Goal: Task Accomplishment & Management: Complete application form

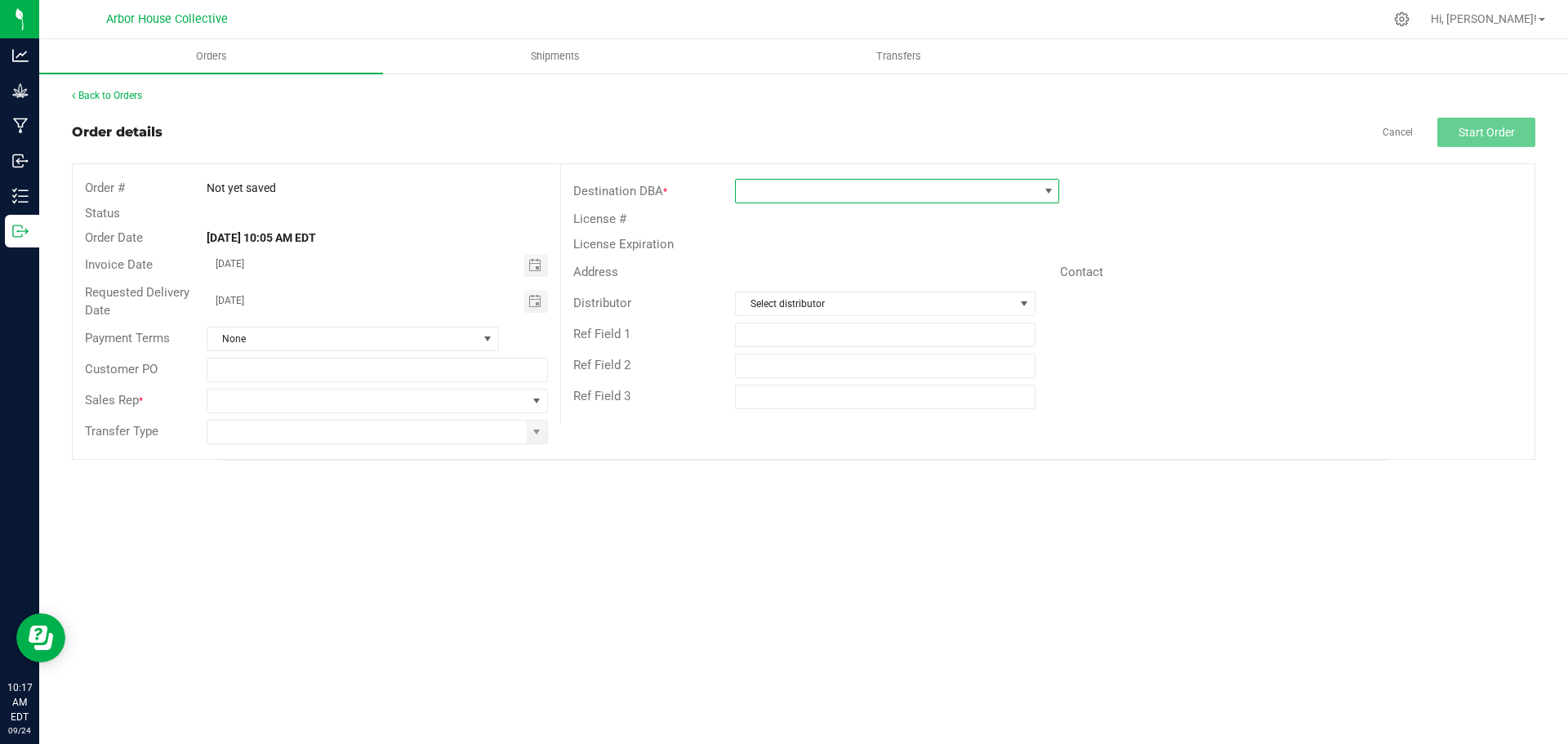
click at [794, 191] on span at bounding box center [887, 191] width 302 height 23
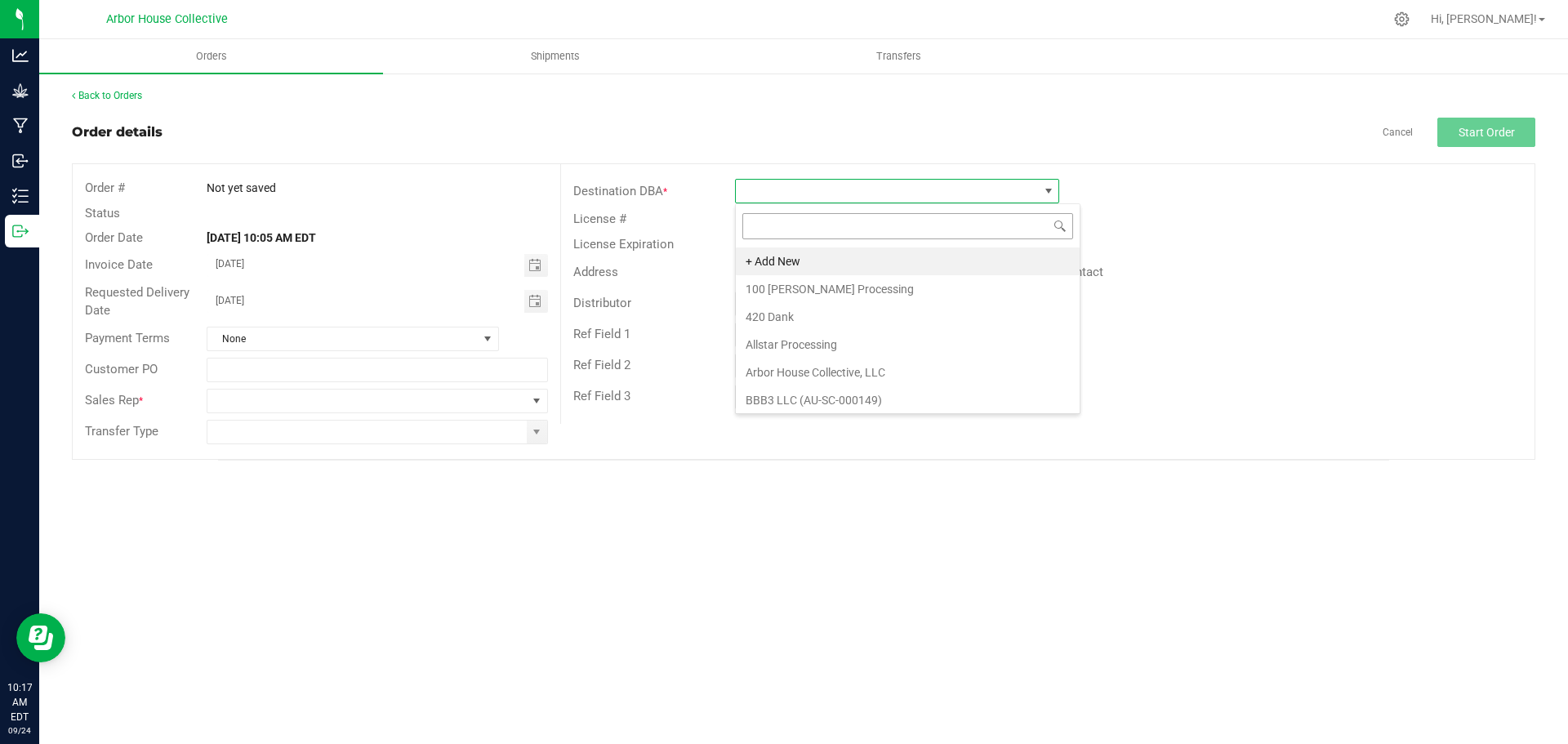
scroll to position [25, 324]
click at [792, 256] on li "+ Add New" at bounding box center [907, 261] width 344 height 28
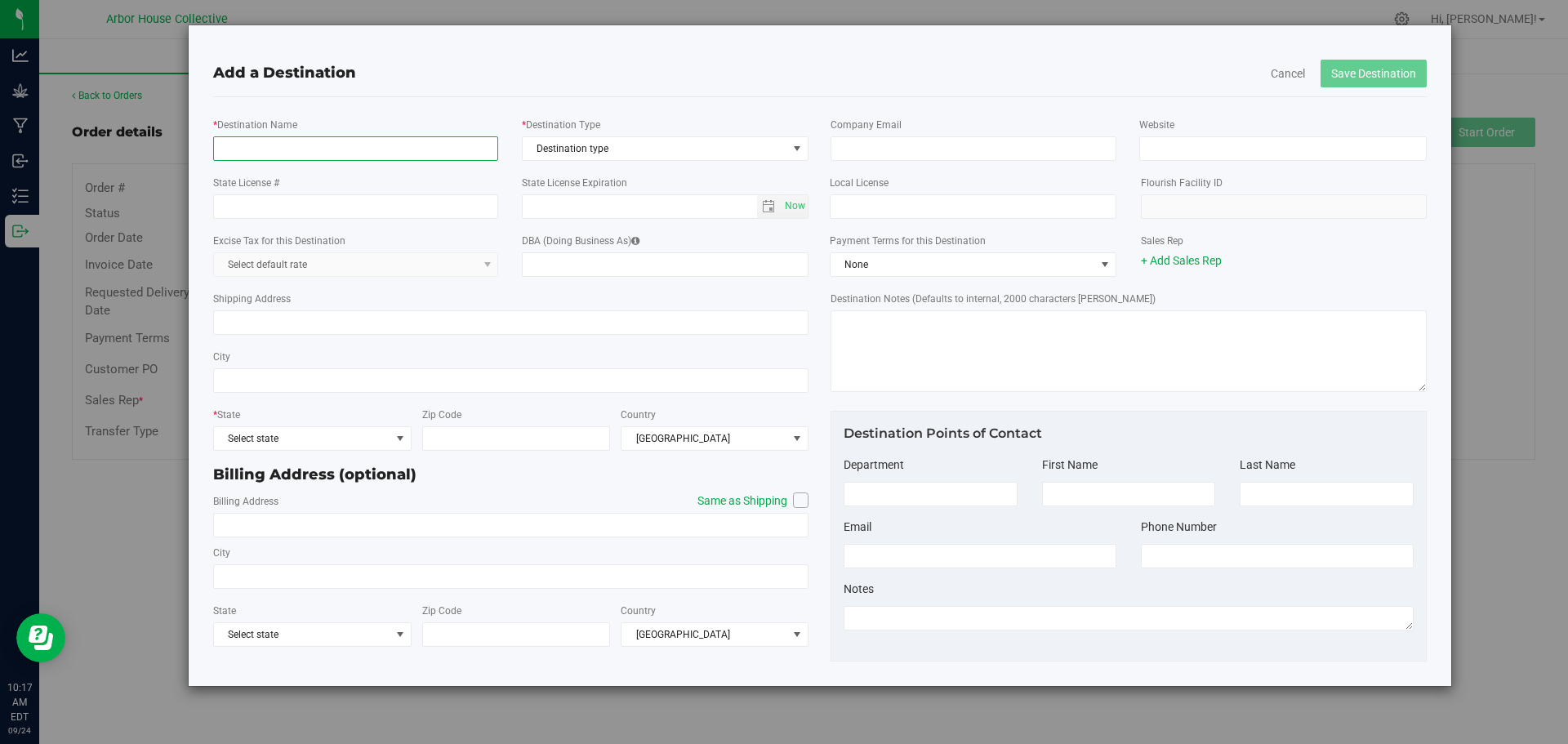
click at [360, 142] on input "* Destination Name" at bounding box center [356, 149] width 286 height 25
type input "Rush ([PERSON_NAME][GEOGRAPHIC_DATA])"
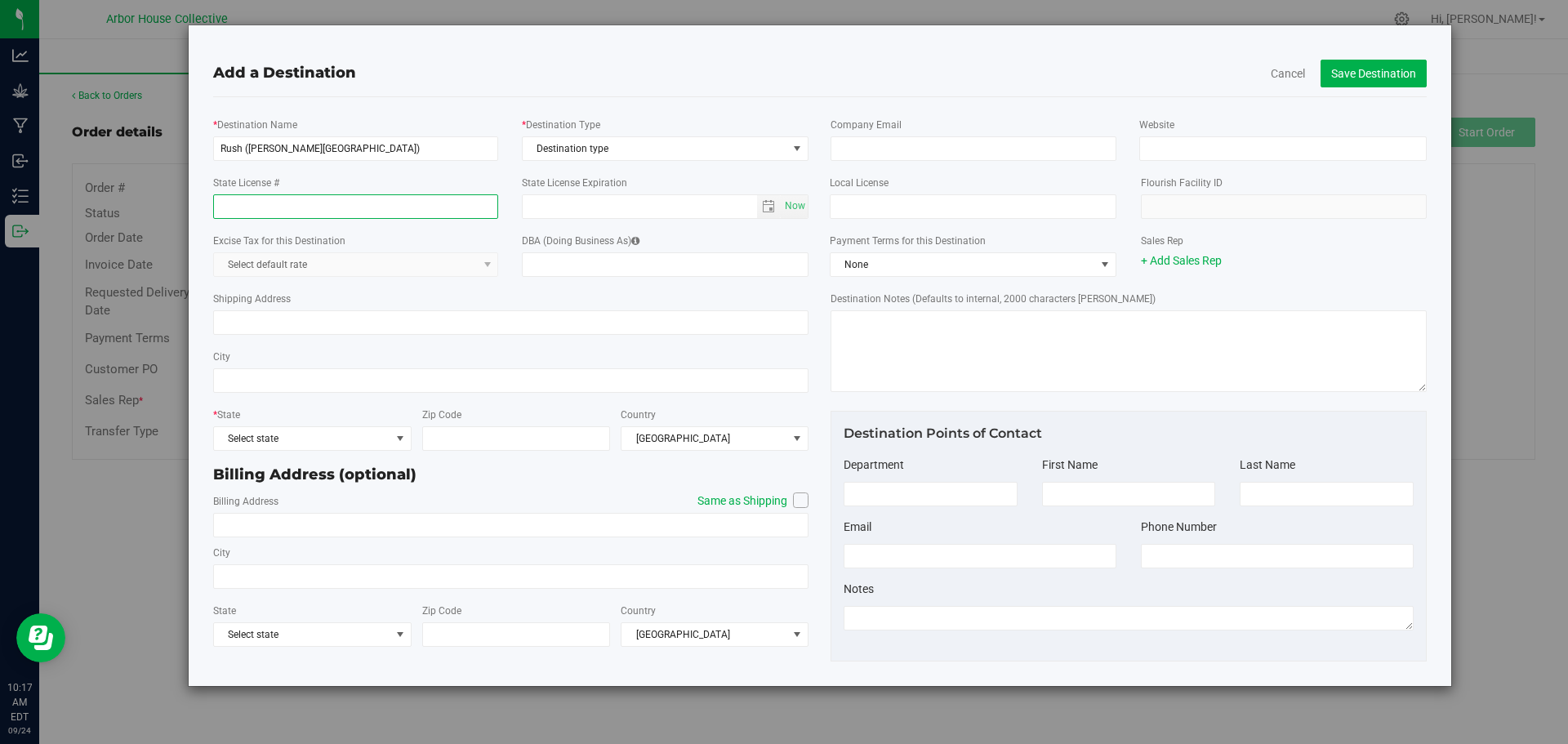
click at [323, 209] on input "State License #" at bounding box center [356, 207] width 286 height 25
type input "AU-R-000661"
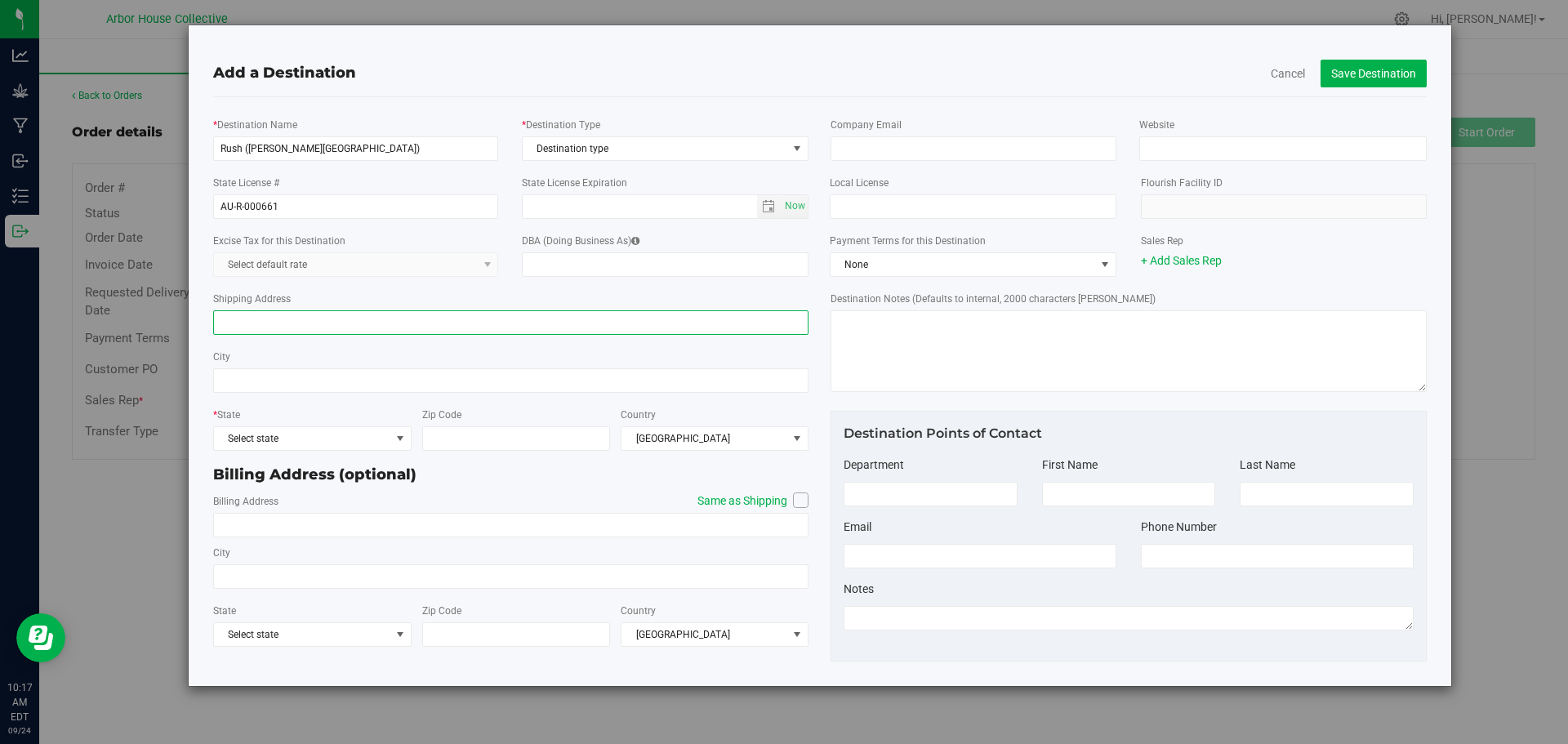
click at [320, 328] on input "Shipping Address" at bounding box center [511, 323] width 596 height 25
click at [338, 327] on input "Shipping Address" at bounding box center [511, 323] width 596 height 25
type input "24733 [PERSON_NAME]"
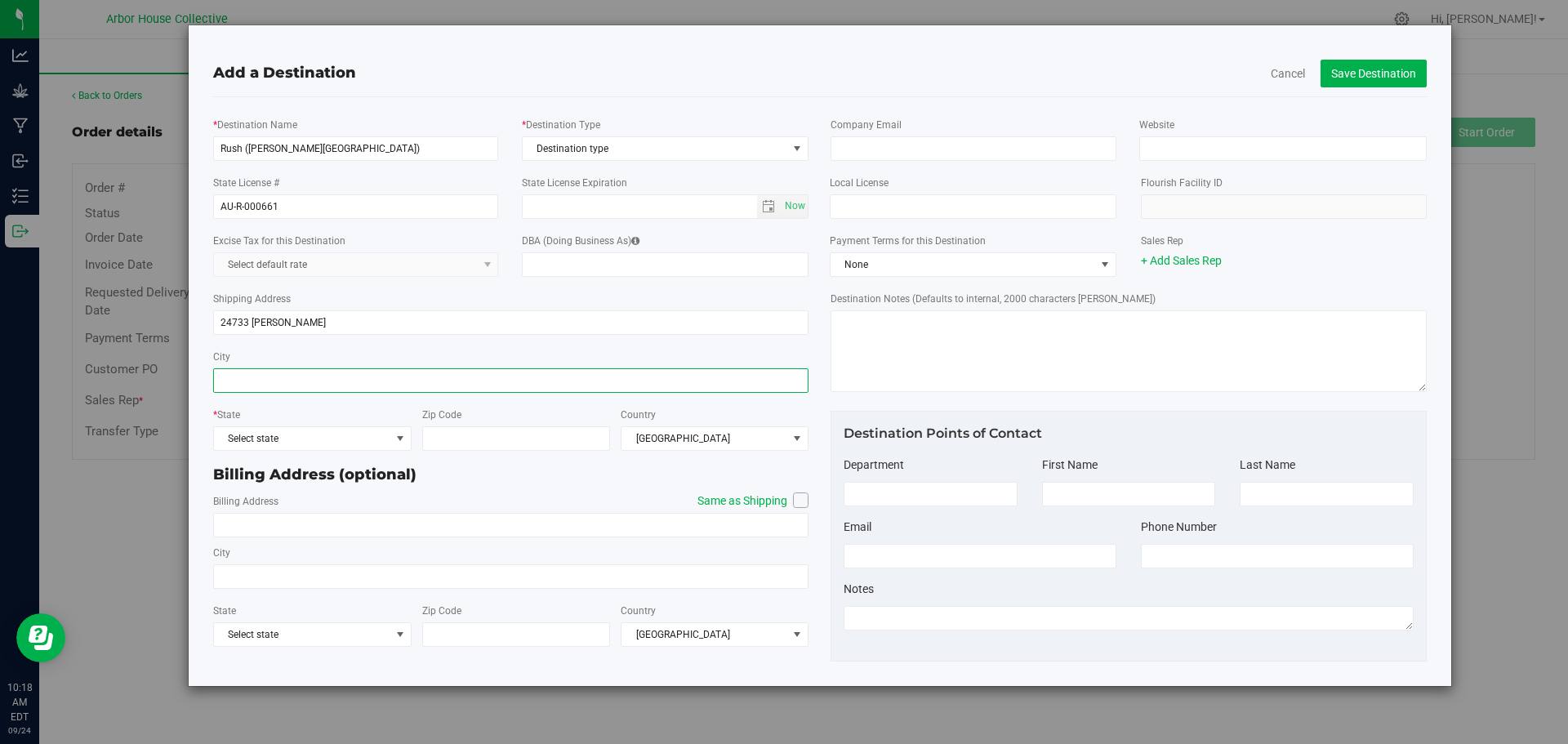
click at [307, 376] on input "City" at bounding box center [511, 381] width 596 height 25
type input "[PERSON_NAME][GEOGRAPHIC_DATA]"
click at [346, 436] on span "Select state" at bounding box center [302, 439] width 177 height 23
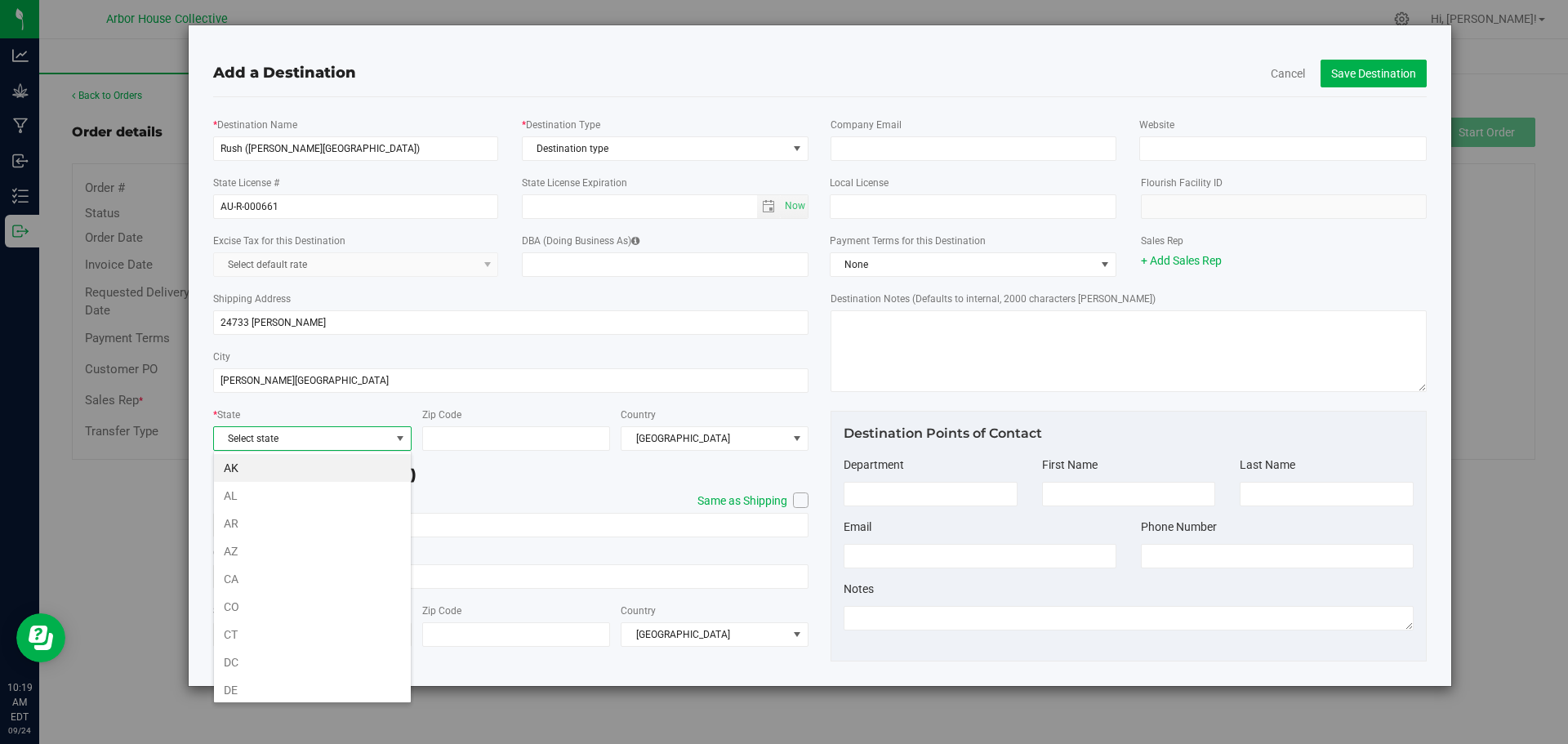
scroll to position [116, 0]
click at [319, 430] on span "IA" at bounding box center [302, 439] width 177 height 23
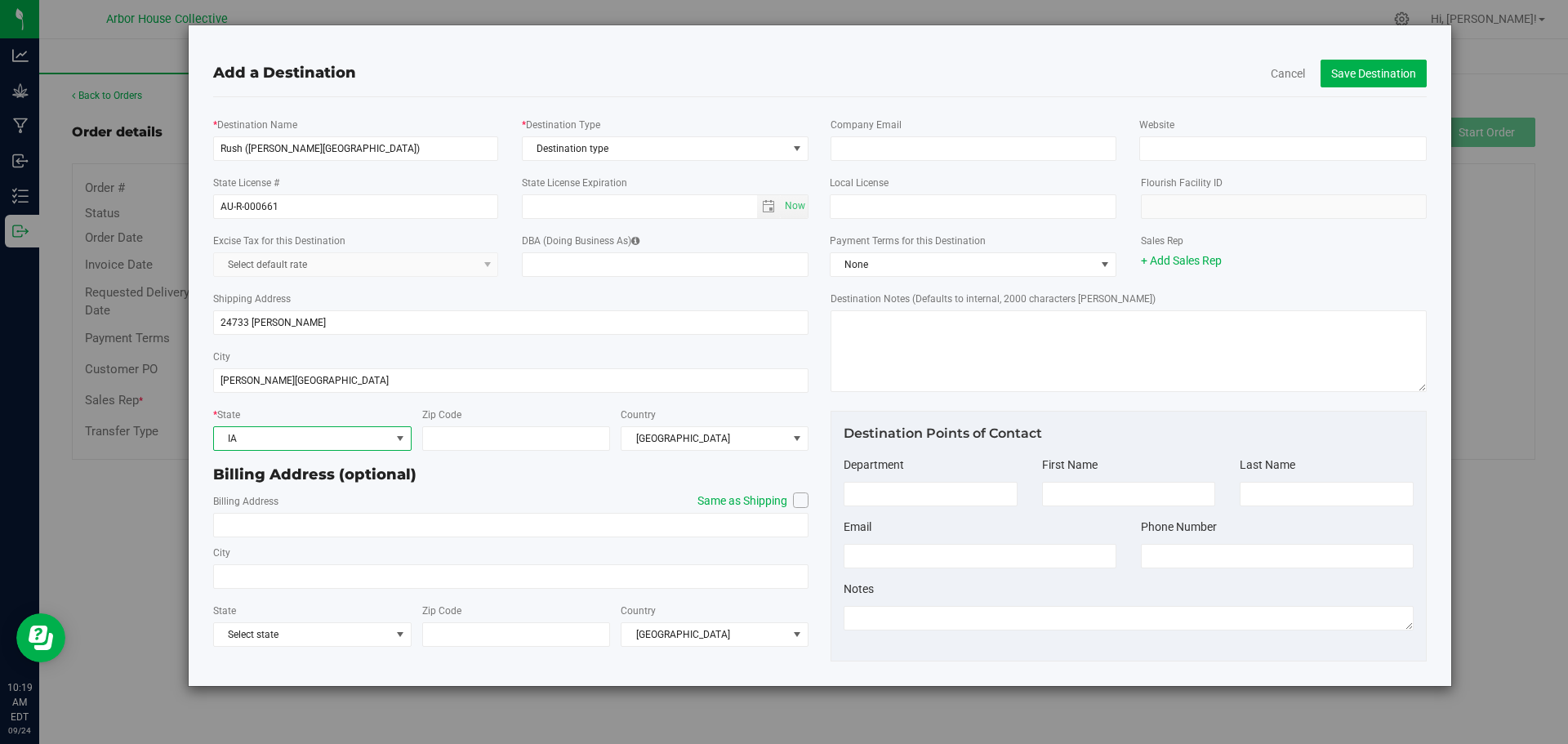
click at [294, 438] on span "IA" at bounding box center [302, 439] width 177 height 23
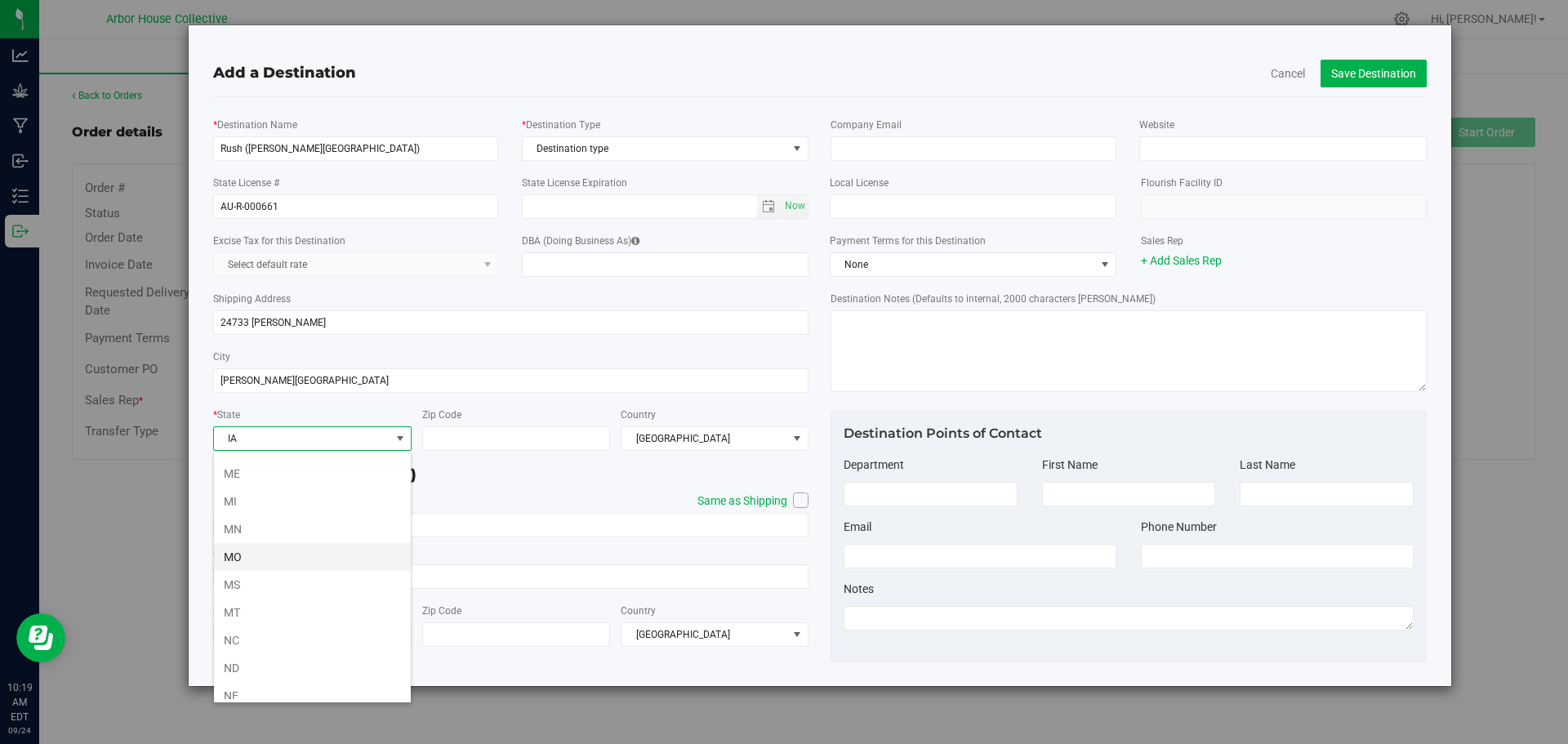
scroll to position [606, 0]
click at [248, 469] on li "MI" at bounding box center [313, 473] width 197 height 28
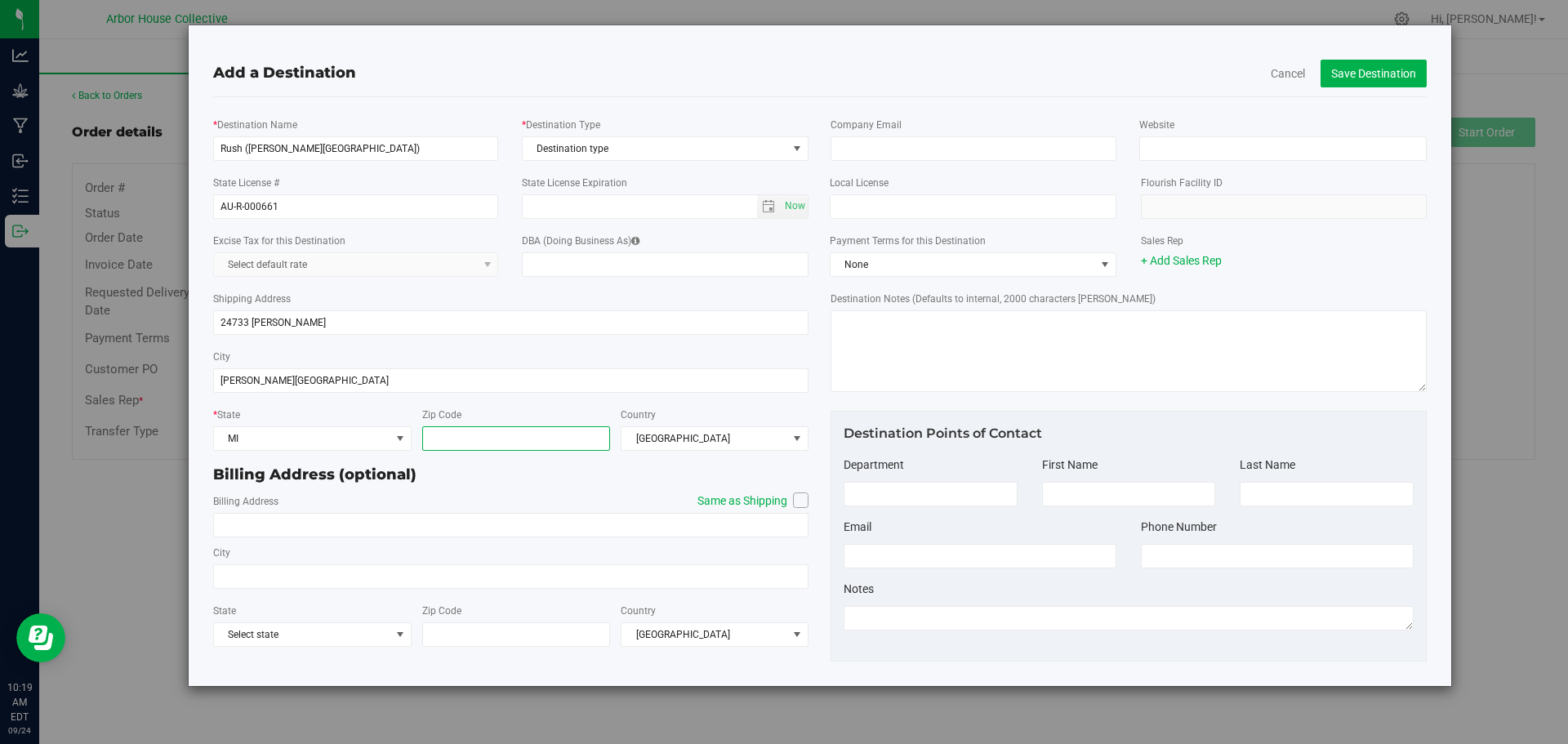
click at [505, 440] on input "Zip Code" at bounding box center [515, 439] width 187 height 25
type input "48030"
click at [799, 500] on icon at bounding box center [800, 500] width 10 height 0
click at [0, 0] on input "Same as Shipping" at bounding box center [0, 0] width 0 height 0
type input "24733 [PERSON_NAME]"
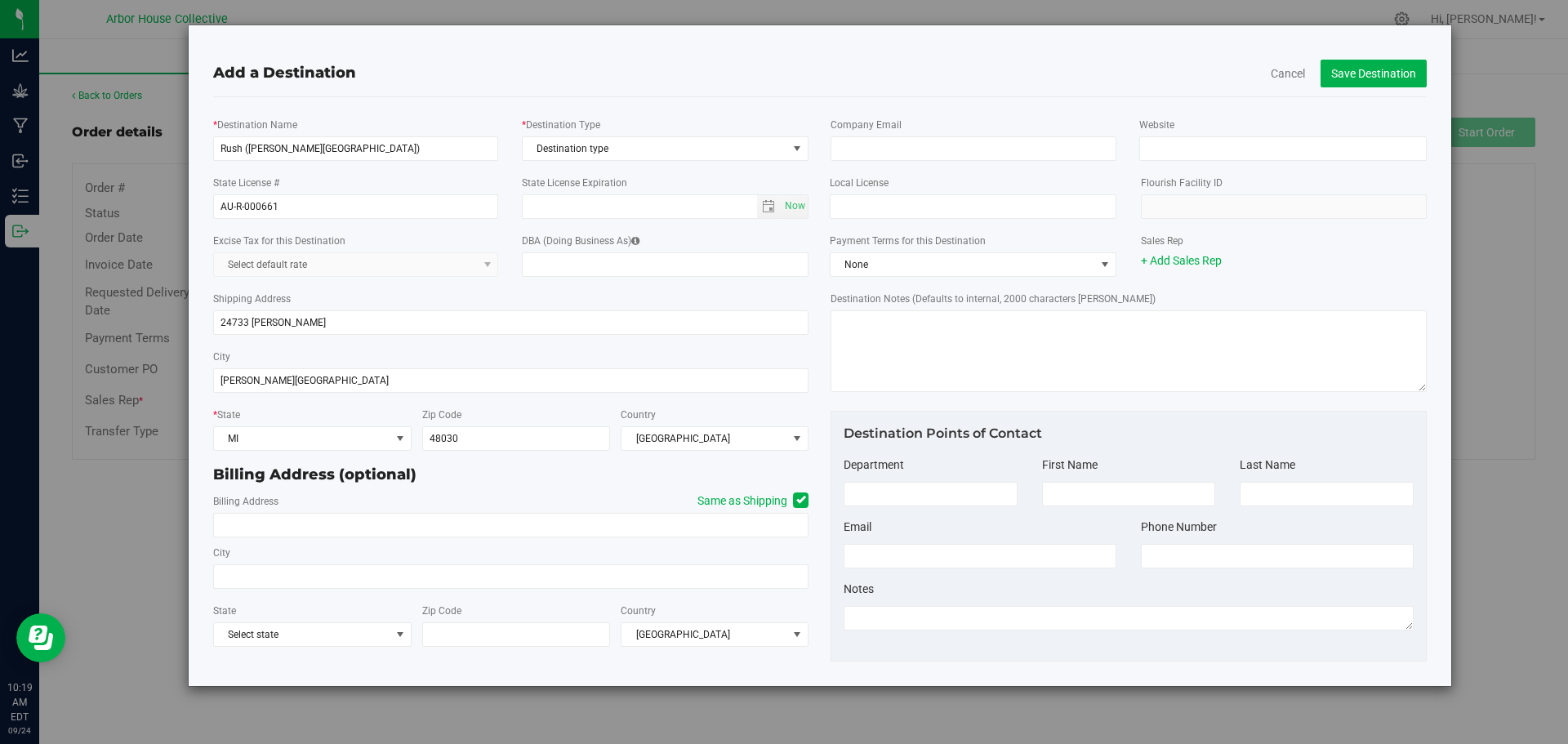
type input "[PERSON_NAME][GEOGRAPHIC_DATA]"
type input "48030"
click at [913, 149] on input "email" at bounding box center [974, 149] width 286 height 25
click at [1182, 149] on input "Website" at bounding box center [1282, 149] width 287 height 25
click at [1221, 146] on input "Website" at bounding box center [1282, 149] width 287 height 25
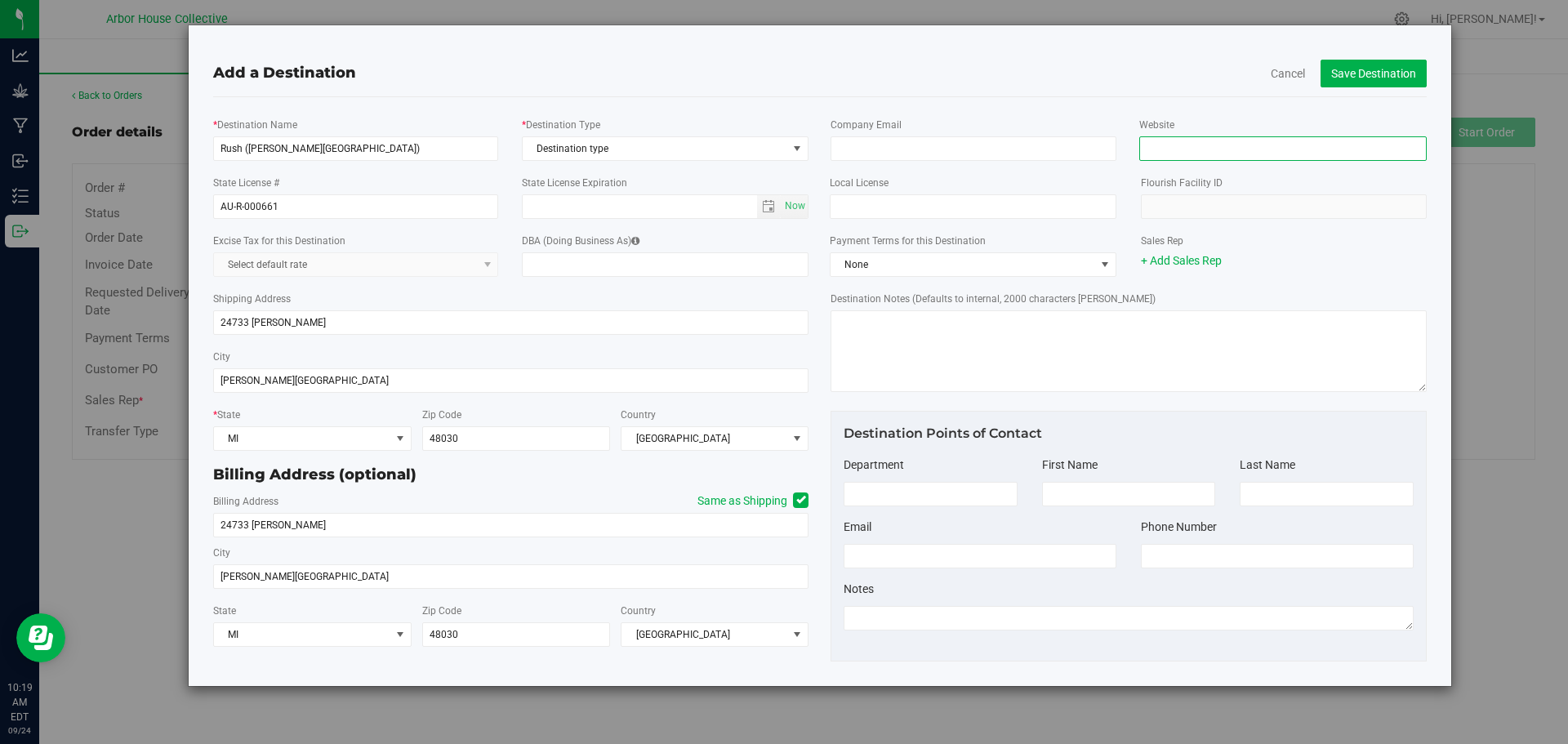
paste input "[URL][DOMAIN_NAME]"
click at [1180, 145] on input "[URL][DOMAIN_NAME]" at bounding box center [1282, 149] width 287 height 25
click at [1270, 142] on input "[DOMAIN_NAME][URL]" at bounding box center [1282, 149] width 287 height 25
type input "[DOMAIN_NAME]"
click at [1174, 262] on link "+ Add Sales Rep" at bounding box center [1181, 260] width 81 height 13
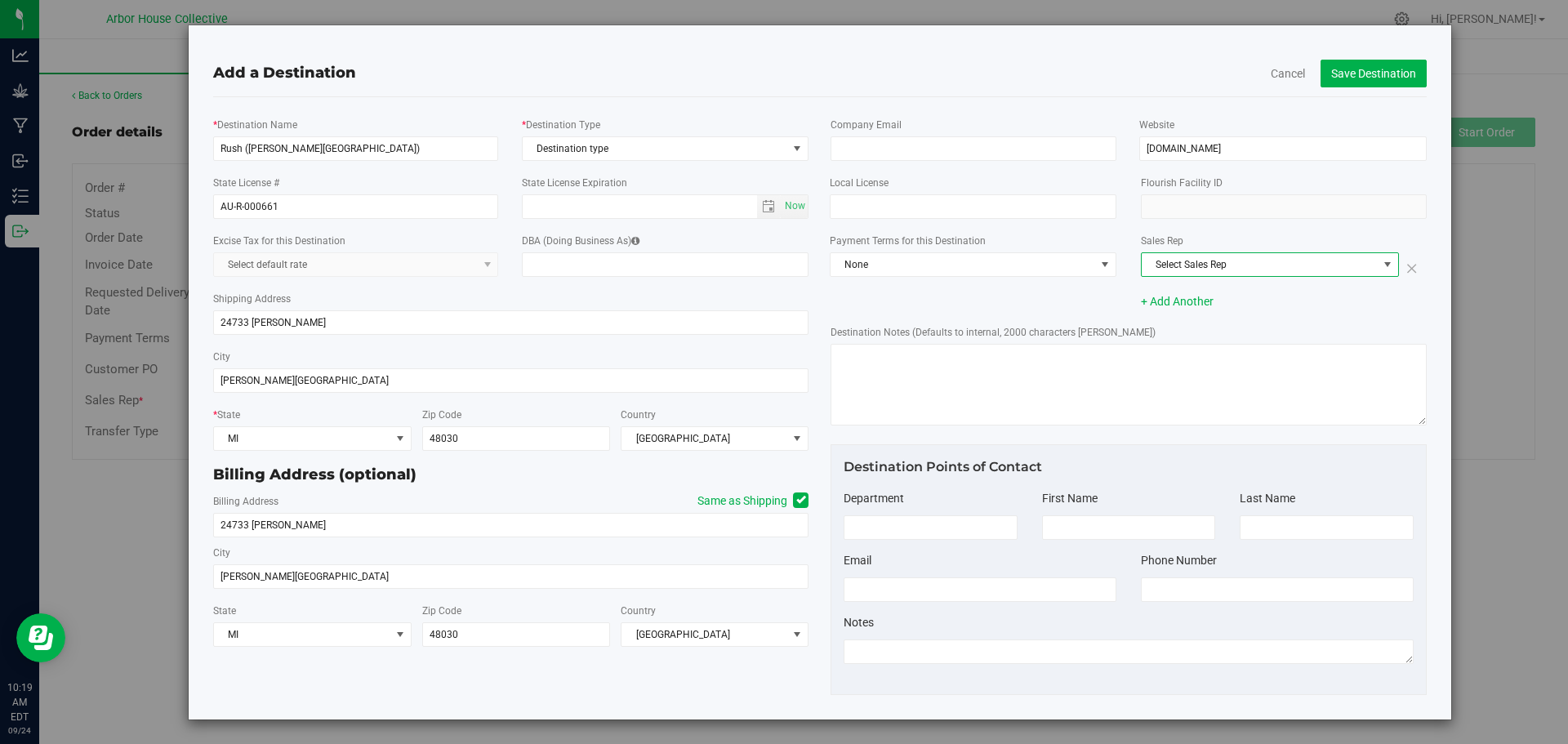
click at [1198, 262] on span "Select Sales Rep" at bounding box center [1260, 265] width 236 height 23
click at [1182, 296] on span "[PERSON_NAME]" at bounding box center [1180, 292] width 75 height 21
click at [890, 149] on input "email" at bounding box center [974, 149] width 286 height 25
click at [1359, 68] on button "Save Destination" at bounding box center [1373, 73] width 107 height 28
click at [615, 147] on span "Destination type" at bounding box center [655, 148] width 265 height 23
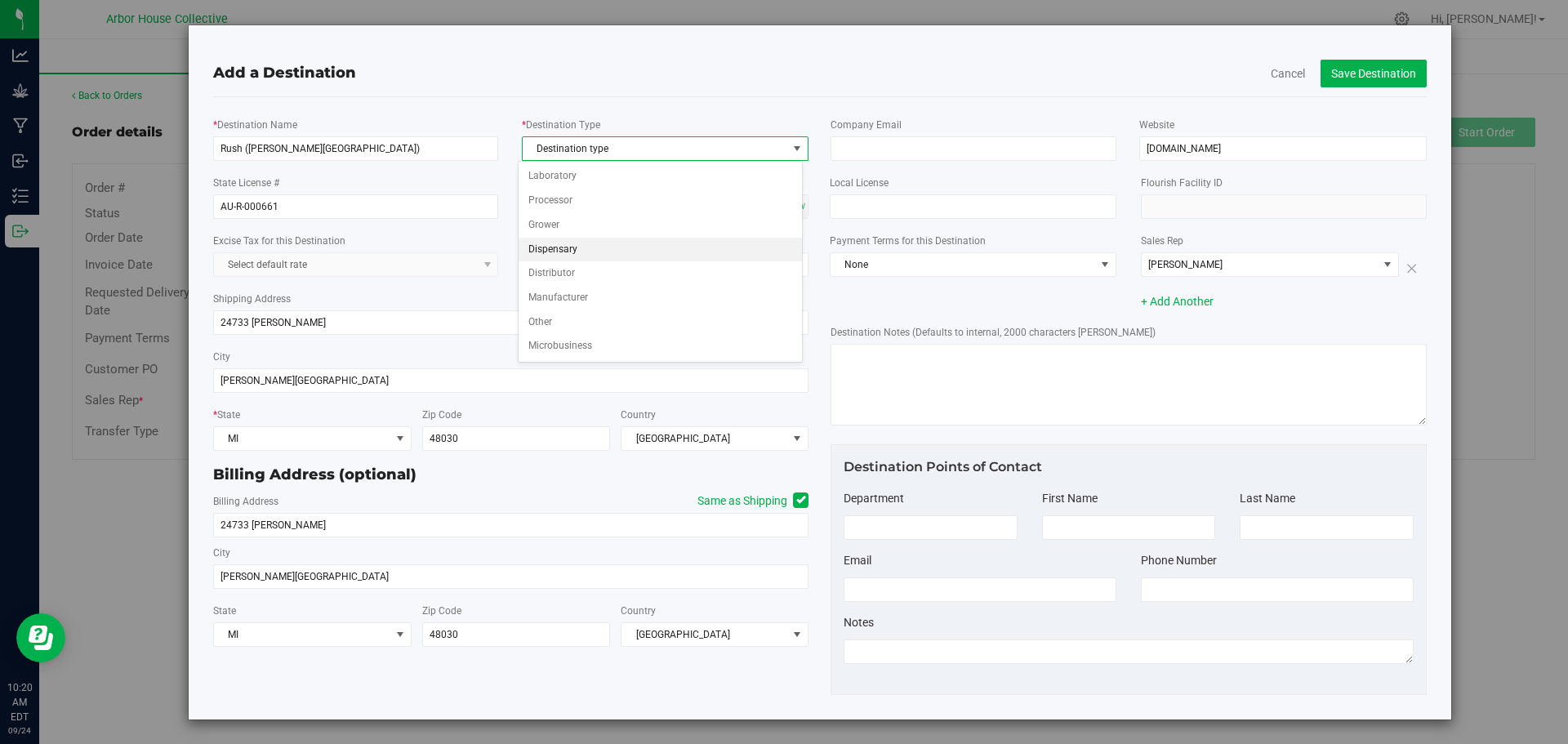
click at [594, 246] on li "Dispensary" at bounding box center [660, 251] width 283 height 25
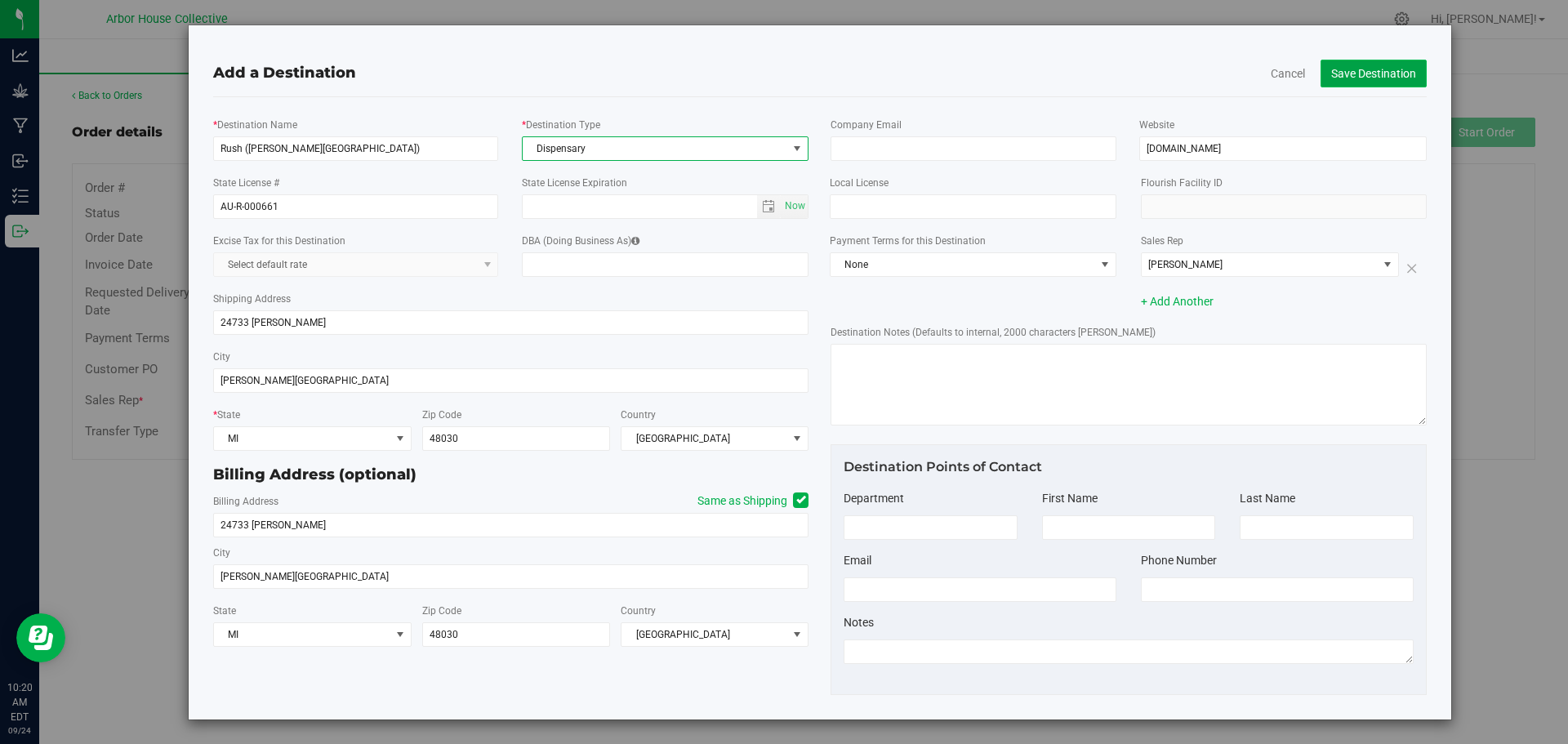
click at [1361, 68] on button "Save Destination" at bounding box center [1373, 73] width 107 height 28
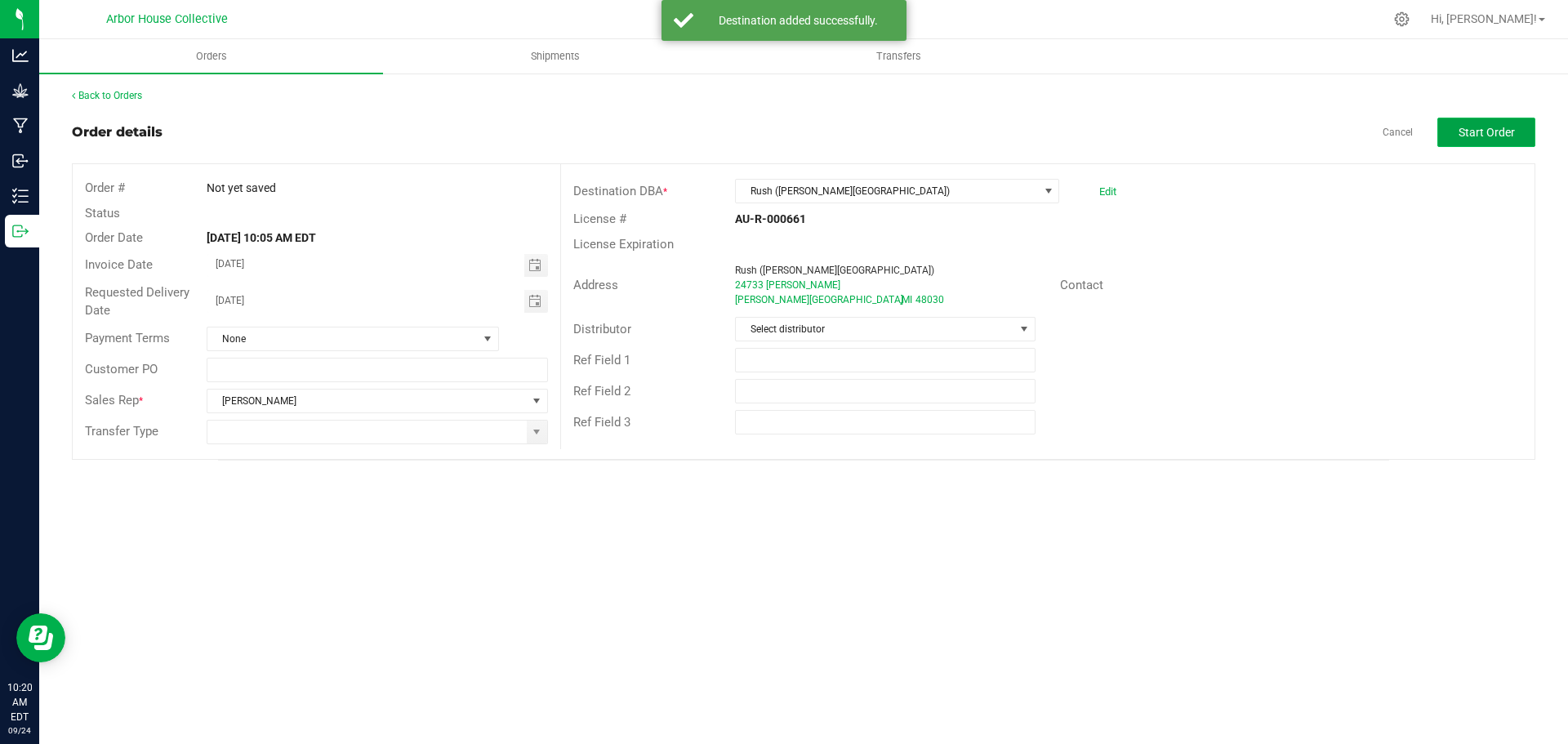
click at [1472, 132] on span "Start Order" at bounding box center [1486, 132] width 56 height 13
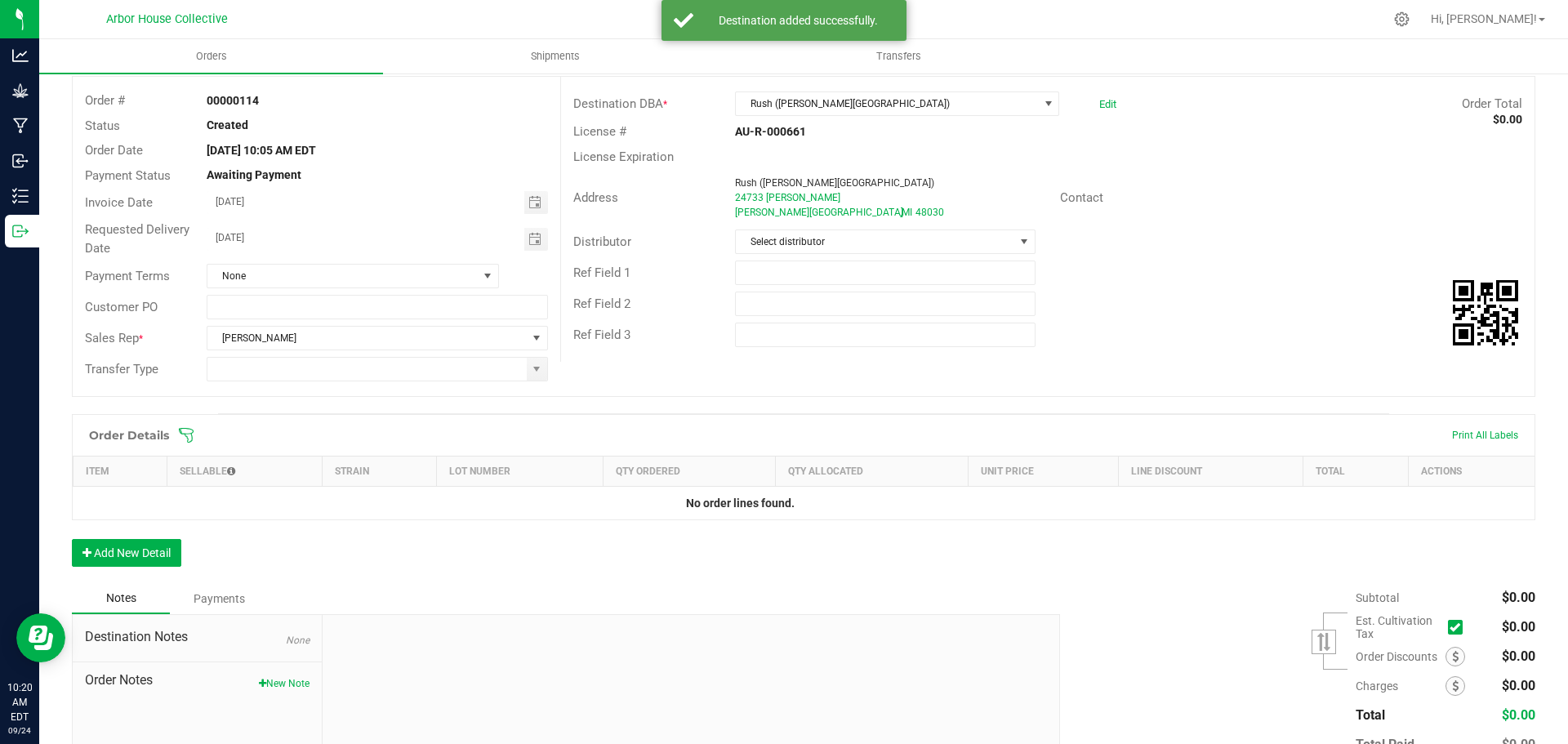
scroll to position [195, 0]
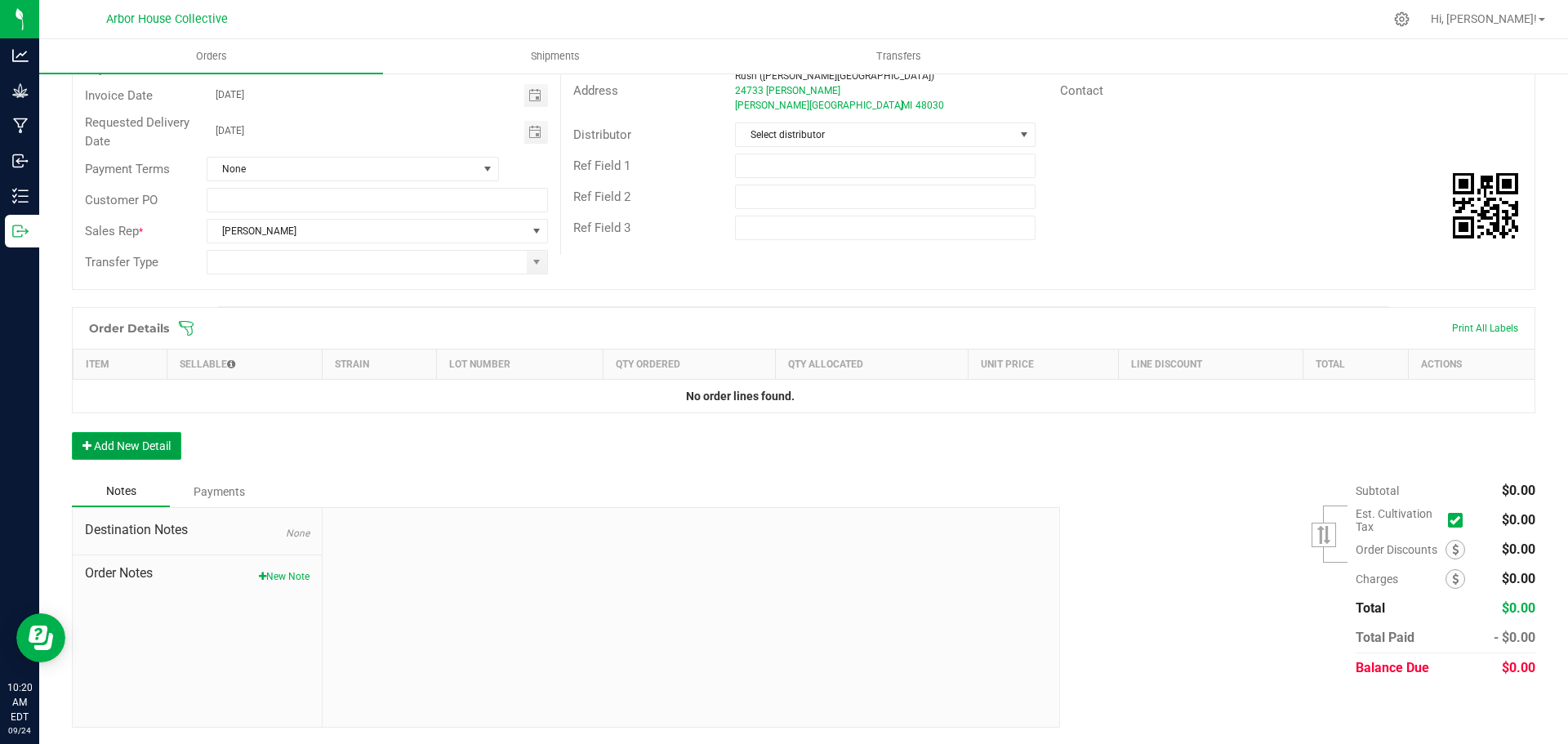
click at [125, 441] on button "Add New Detail" at bounding box center [126, 445] width 109 height 28
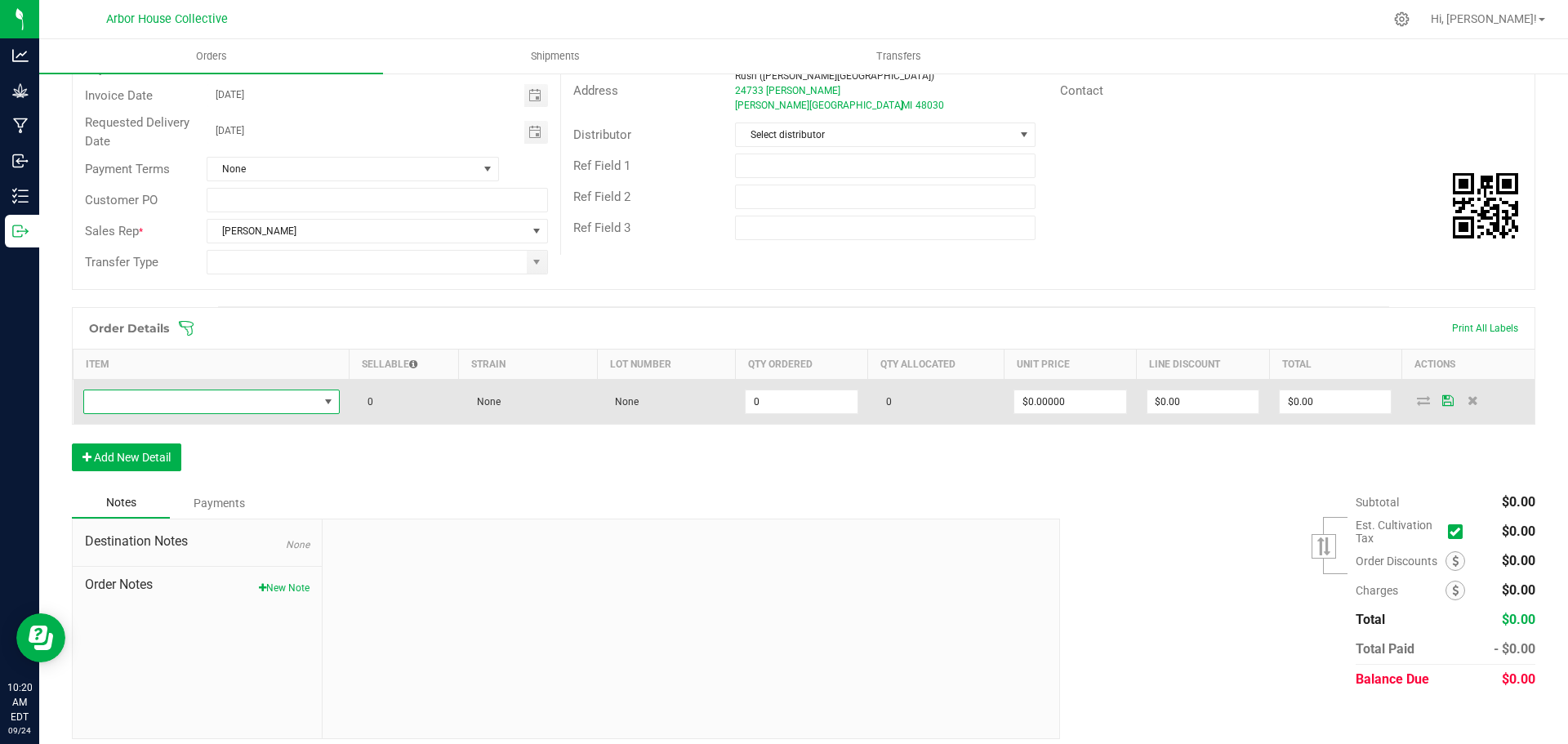
click at [267, 399] on span "NO DATA FOUND" at bounding box center [202, 402] width 235 height 23
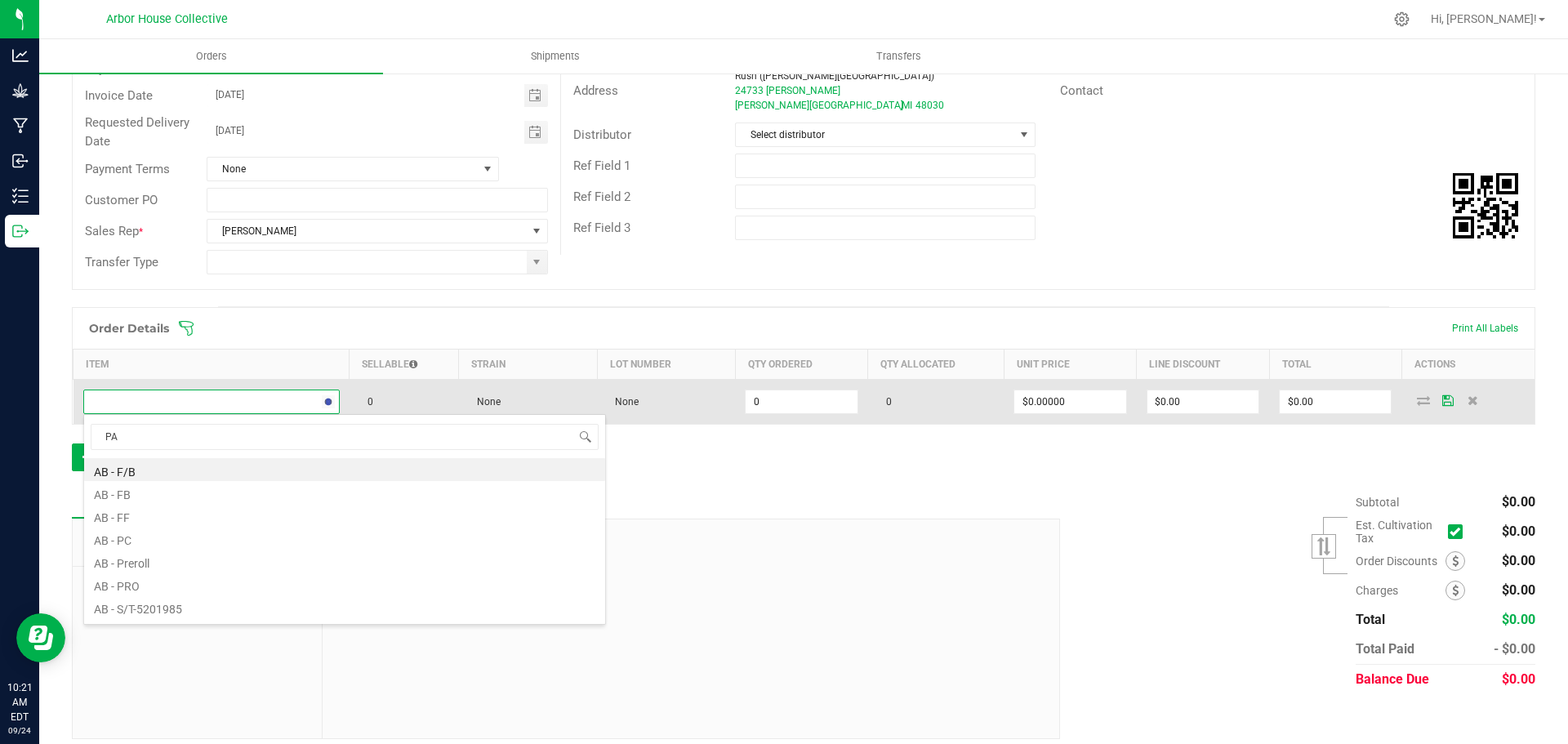
type input "PAV"
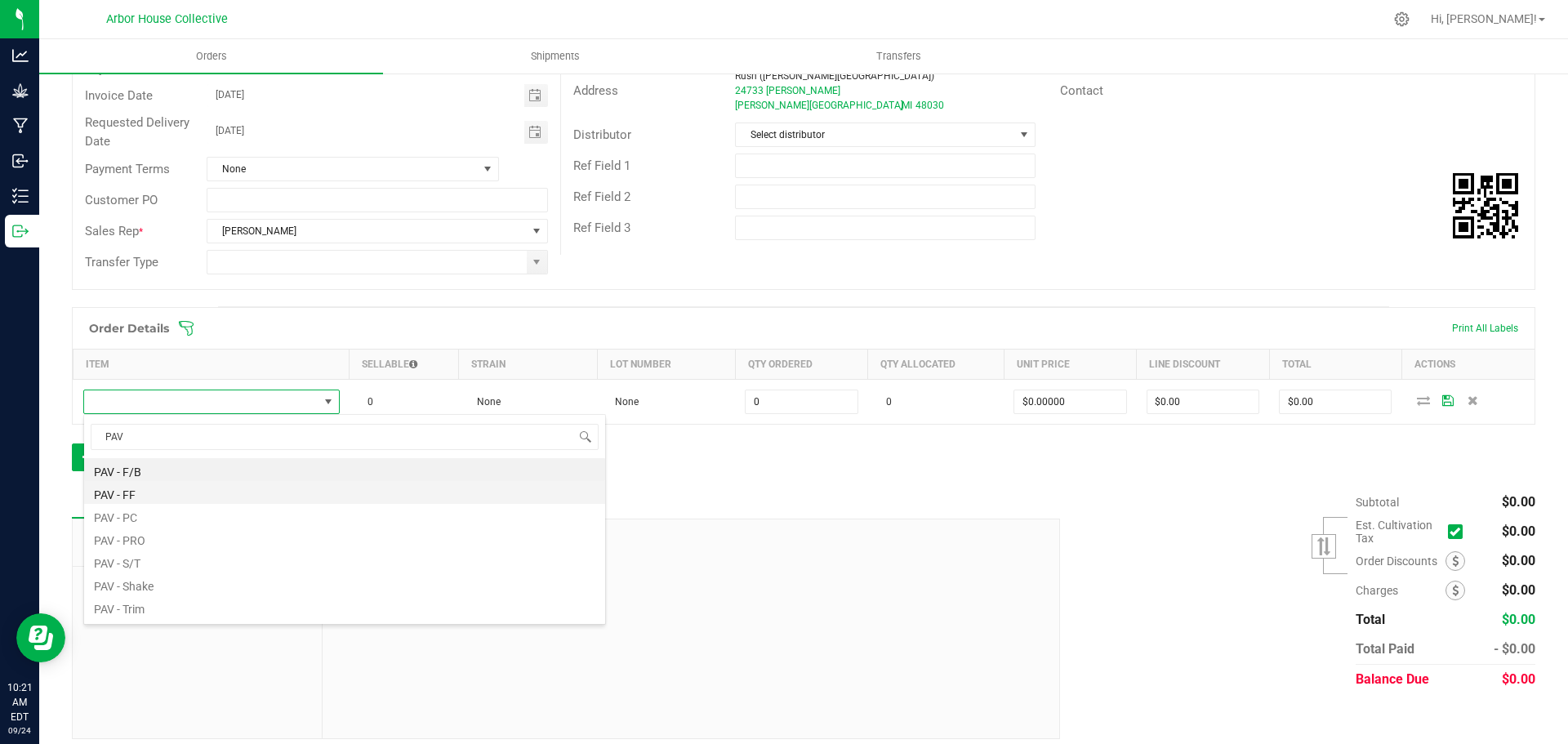
click at [134, 459] on ul "PAV - F/B PAV - FF PAV - PC PAV - PRO PAV - S/T PAV - Shake PAV - Trim Pave WIP…" at bounding box center [345, 459] width 521 height 0
click at [136, 468] on li "PAV - F/B" at bounding box center [345, 470] width 521 height 23
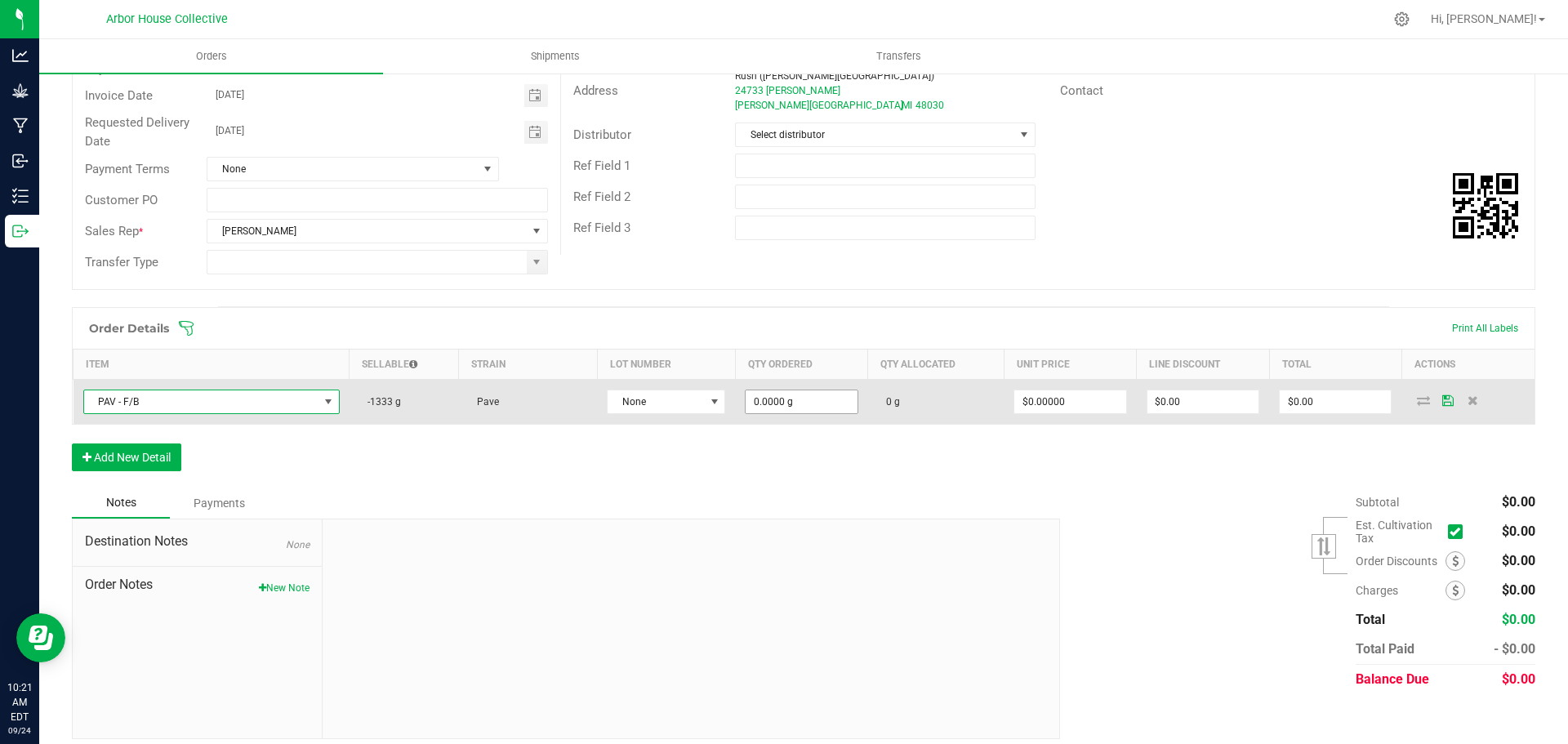
type input "0"
click at [804, 404] on input "0" at bounding box center [800, 402] width 111 height 23
type input "454.0000 g"
type input "0"
click at [1341, 403] on input "0" at bounding box center [1334, 402] width 111 height 23
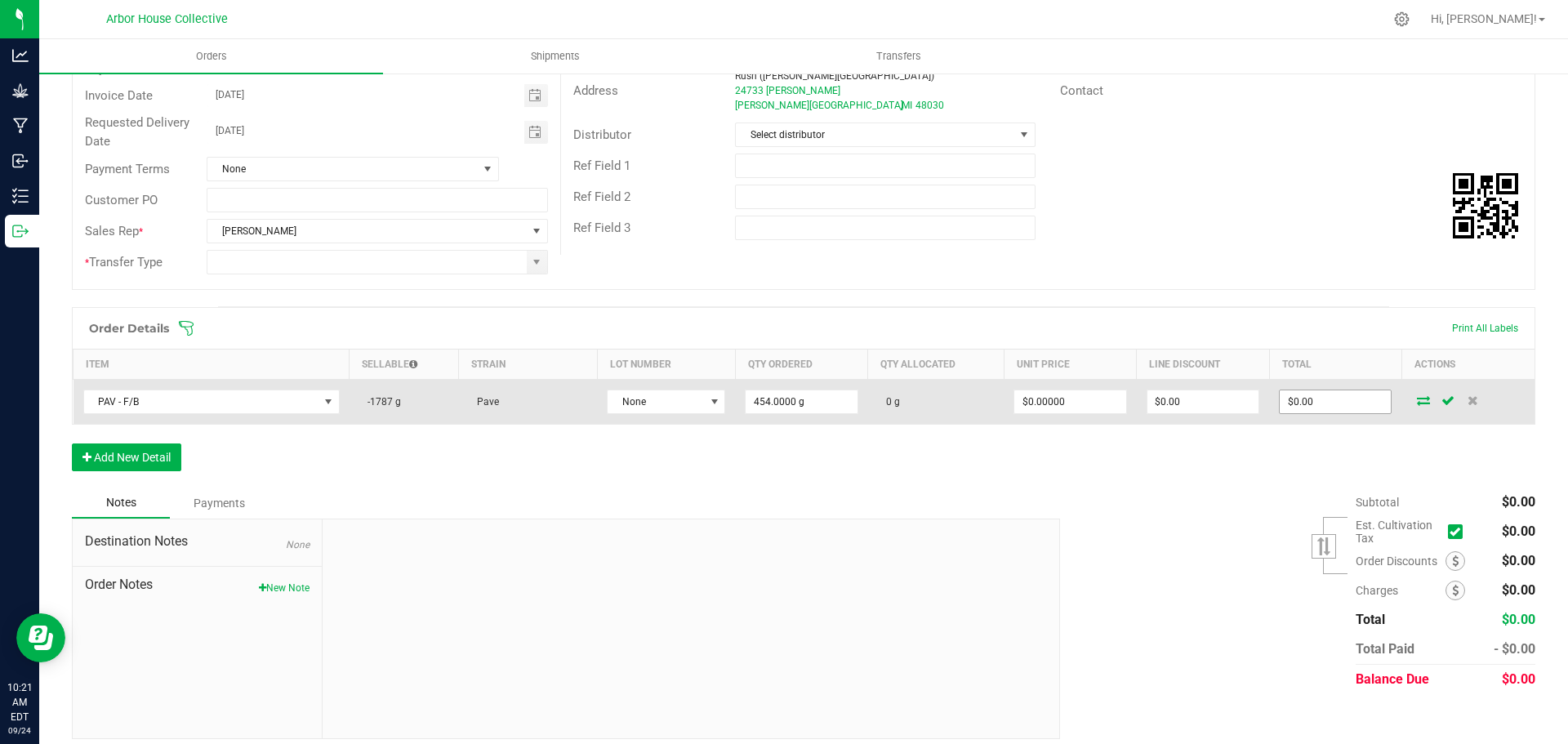
type input "0"
click at [1317, 394] on input "0" at bounding box center [1334, 402] width 111 height 23
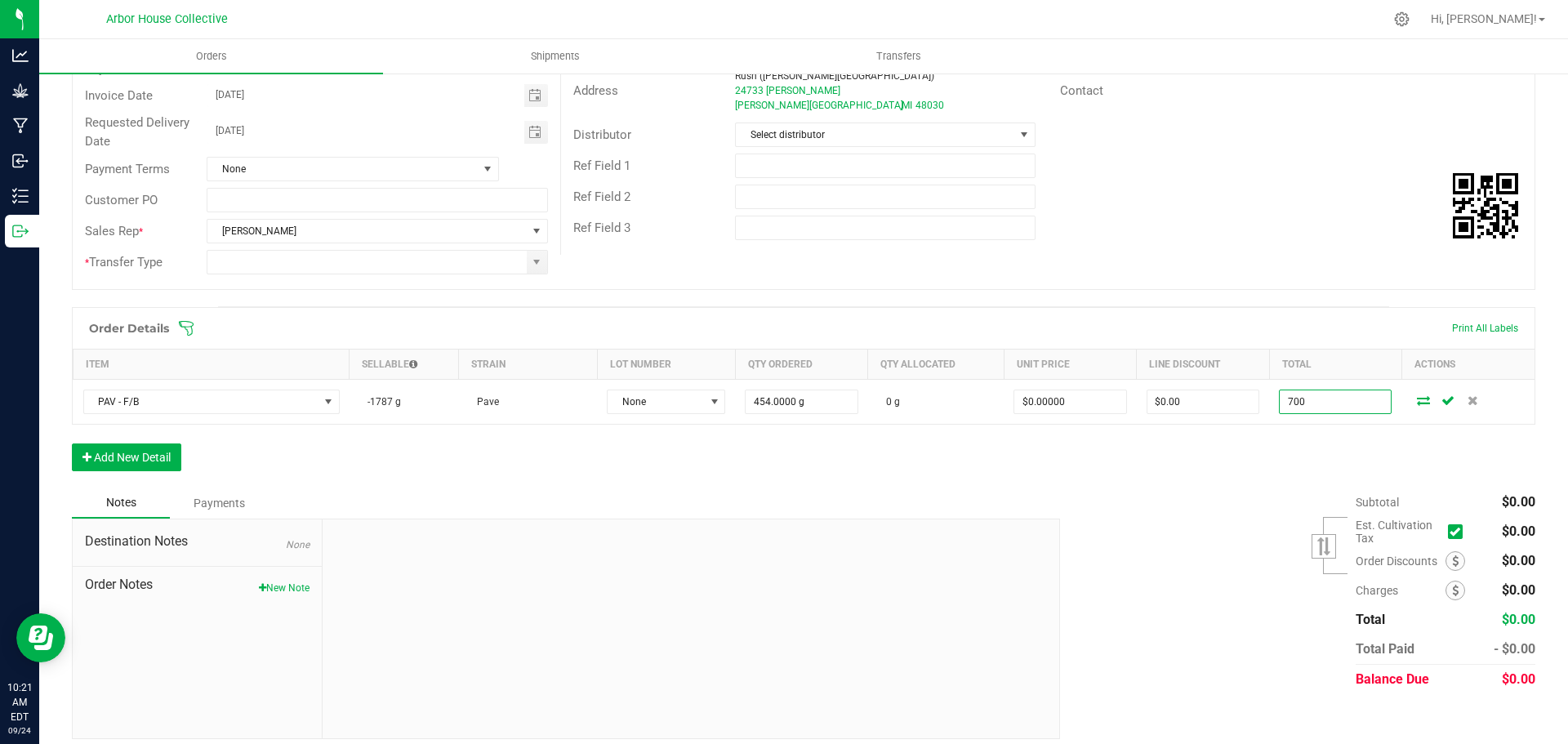
type input "700"
type input "$1.54185"
type input "$700.00"
click at [1200, 541] on div "Subtotal $0.00 Est. Cultivation Tax" at bounding box center [1291, 591] width 488 height 207
click at [145, 457] on button "Add New Detail" at bounding box center [126, 457] width 109 height 28
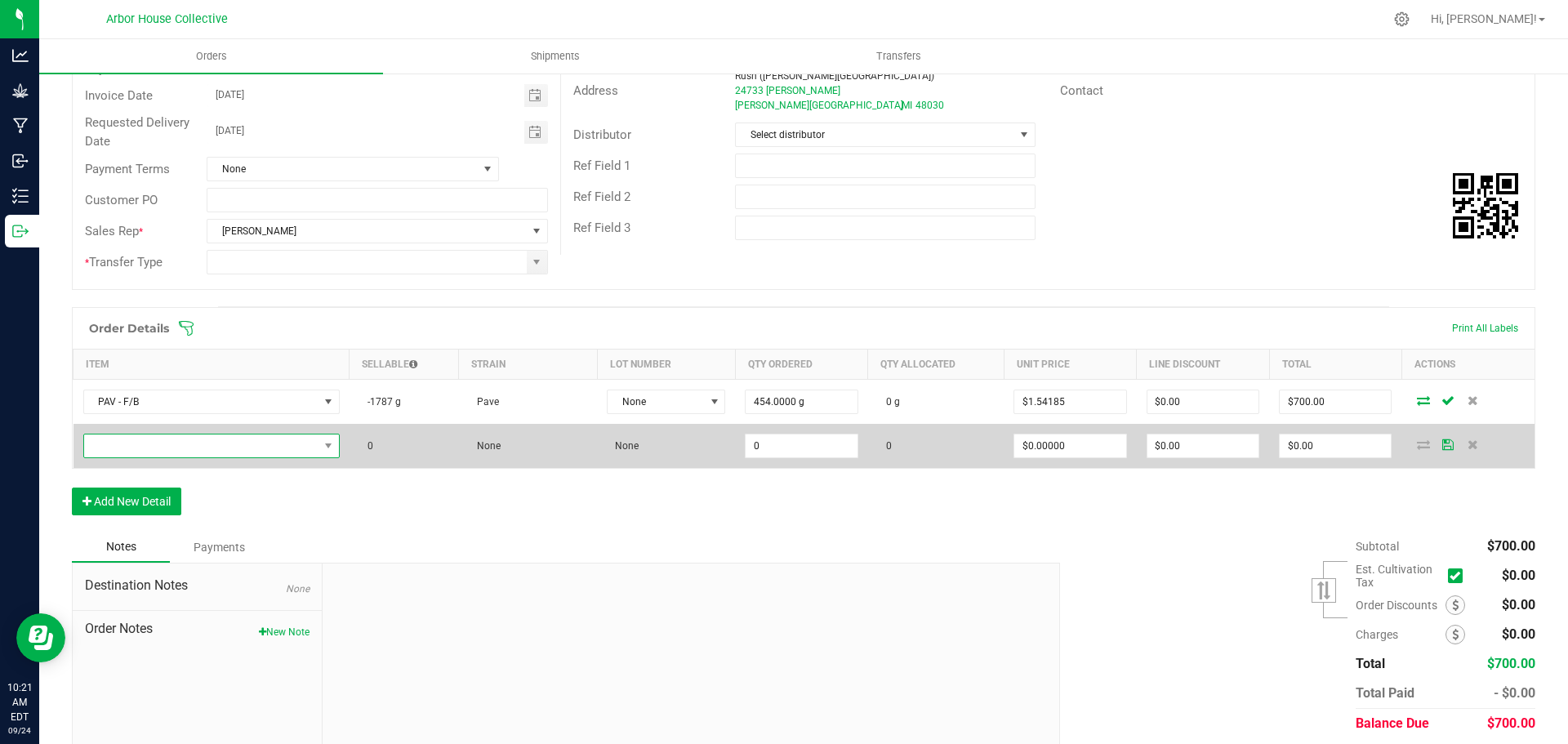
click at [184, 447] on span "NO DATA FOUND" at bounding box center [202, 446] width 235 height 23
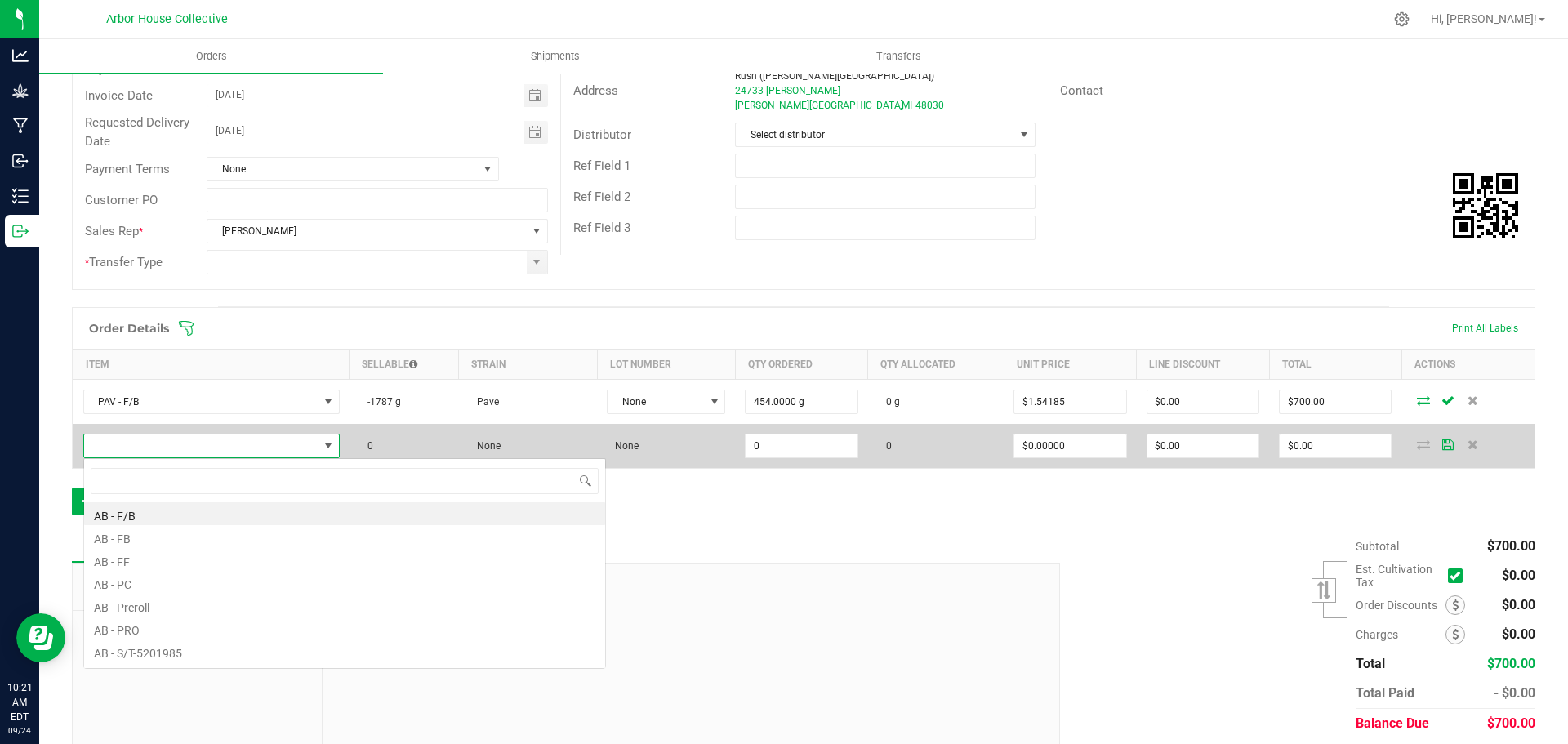
scroll to position [25, 252]
type input "FAC"
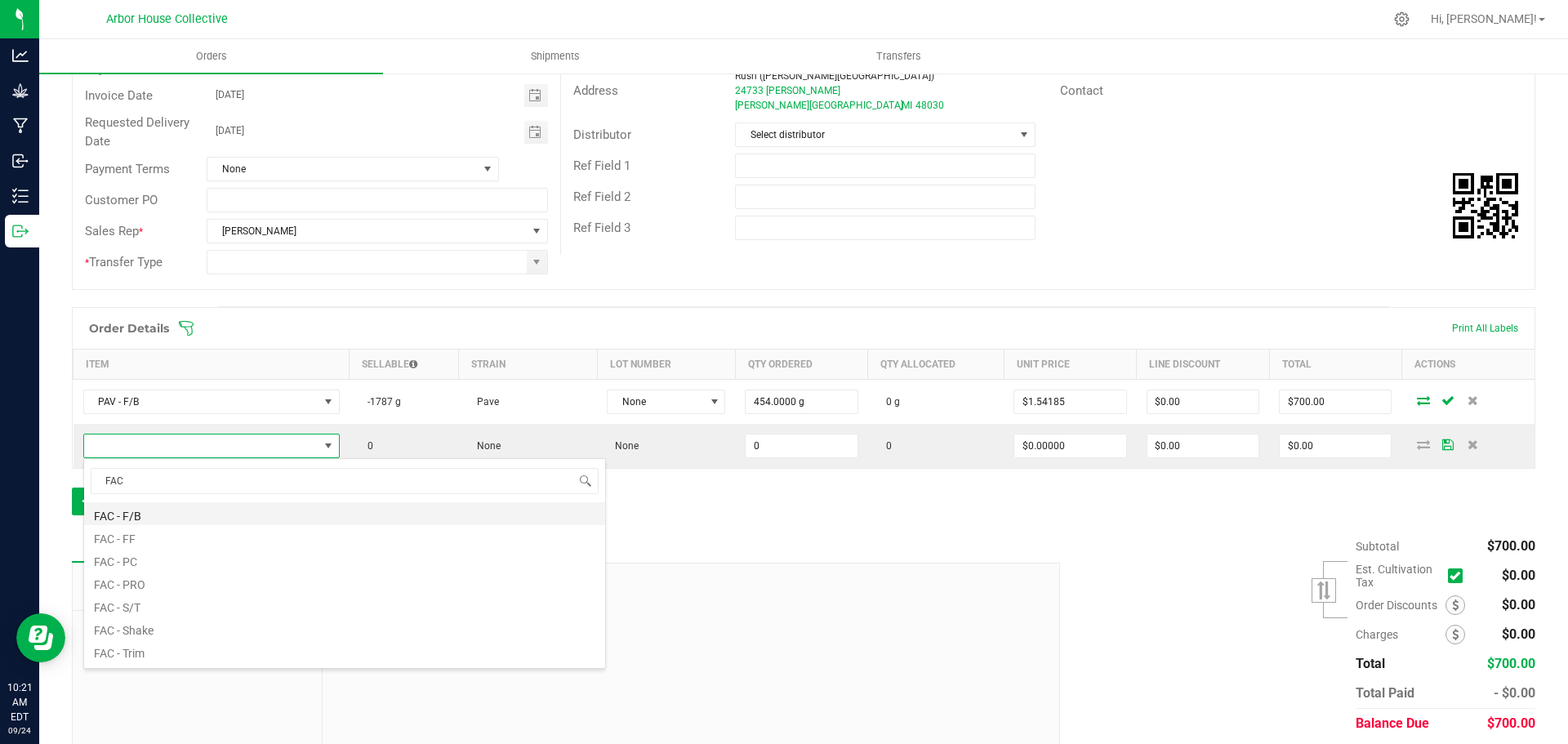
click at [126, 512] on li "FAC - F/B" at bounding box center [345, 514] width 521 height 23
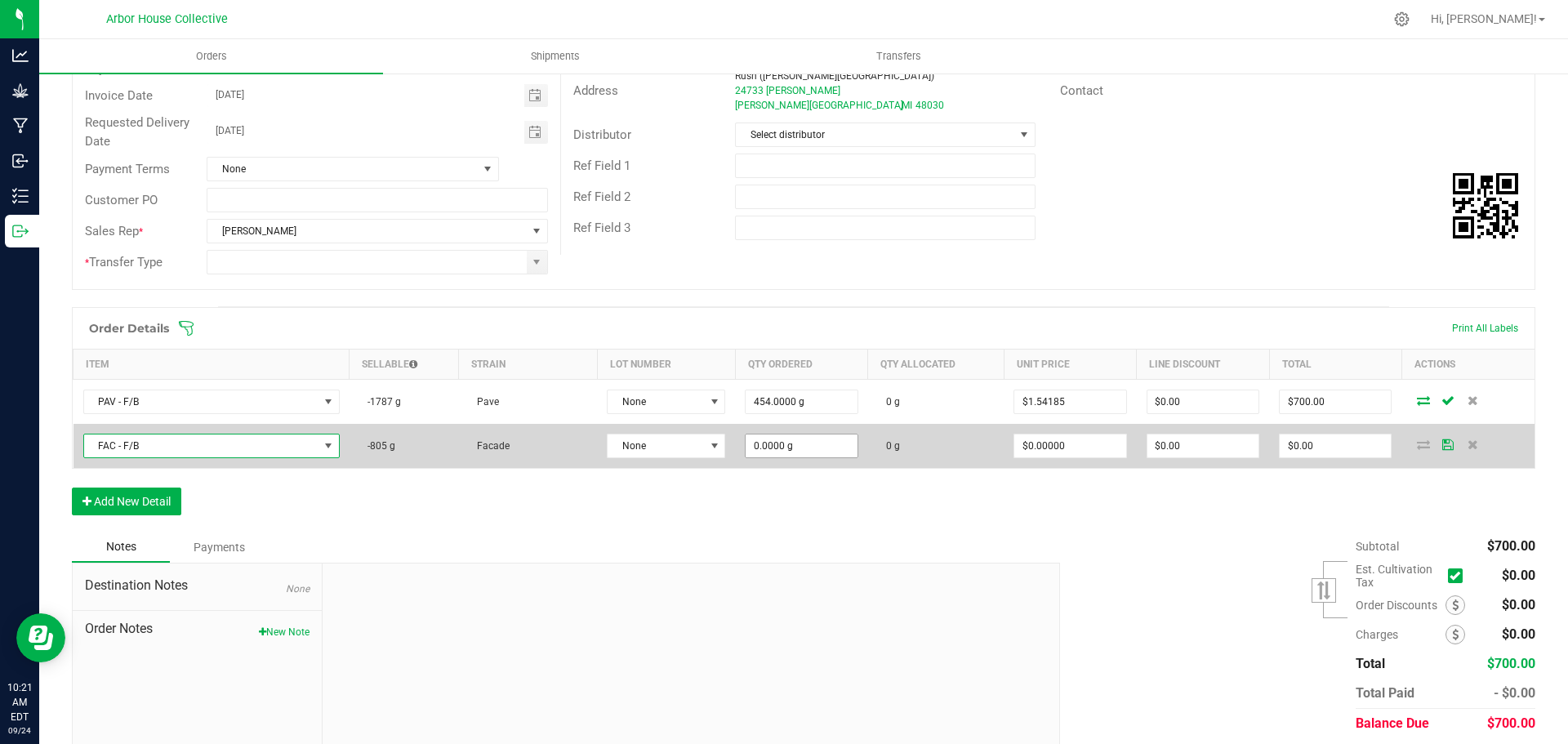
type input "0"
click at [804, 447] on input "0" at bounding box center [800, 446] width 111 height 23
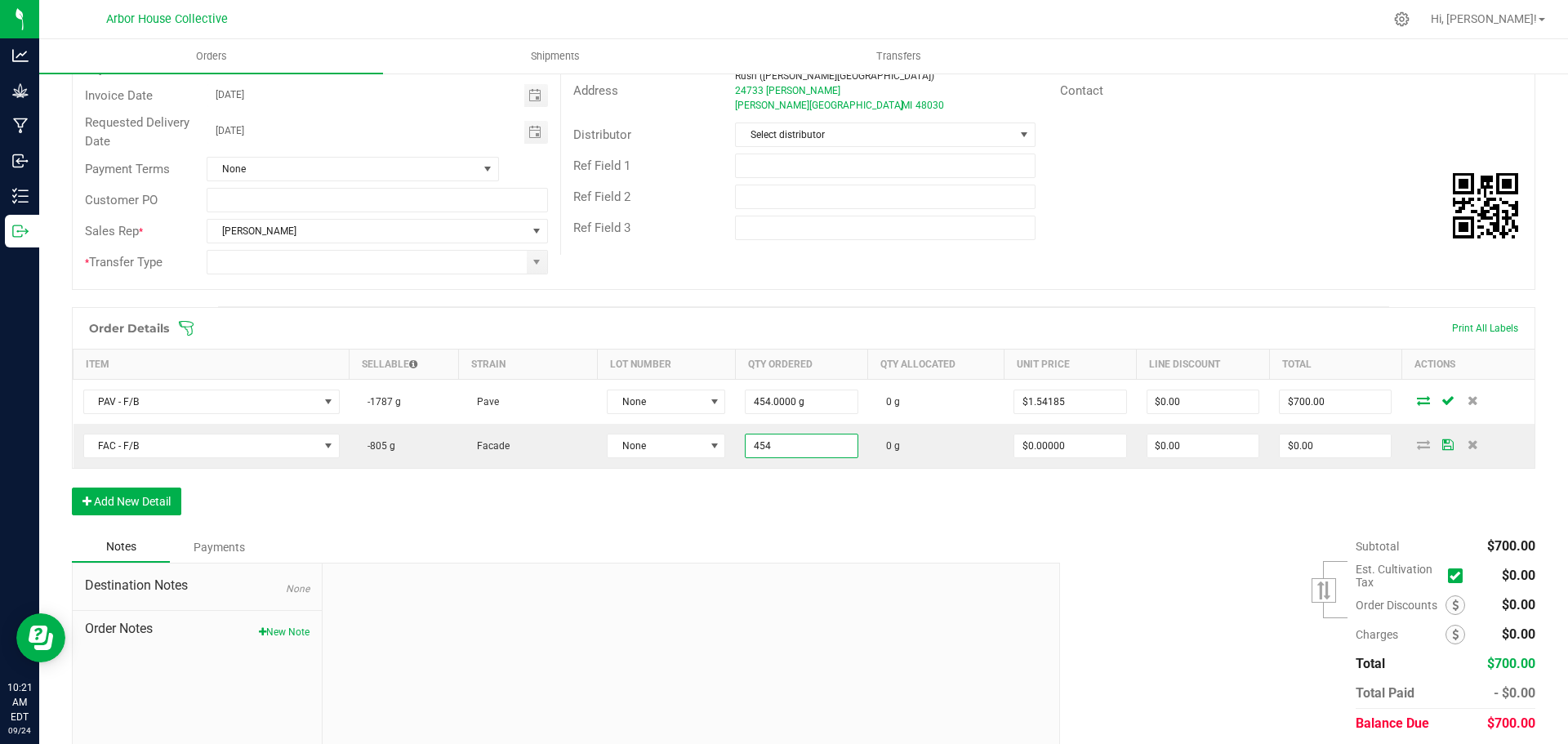
type input "454.0000 g"
drag, startPoint x: 765, startPoint y: 492, endPoint x: 772, endPoint y: 481, distance: 13.0
click at [765, 492] on div "Order Details Print All Labels Item Sellable Strain Lot Number Qty Ordered Qty …" at bounding box center [803, 420] width 1463 height 225
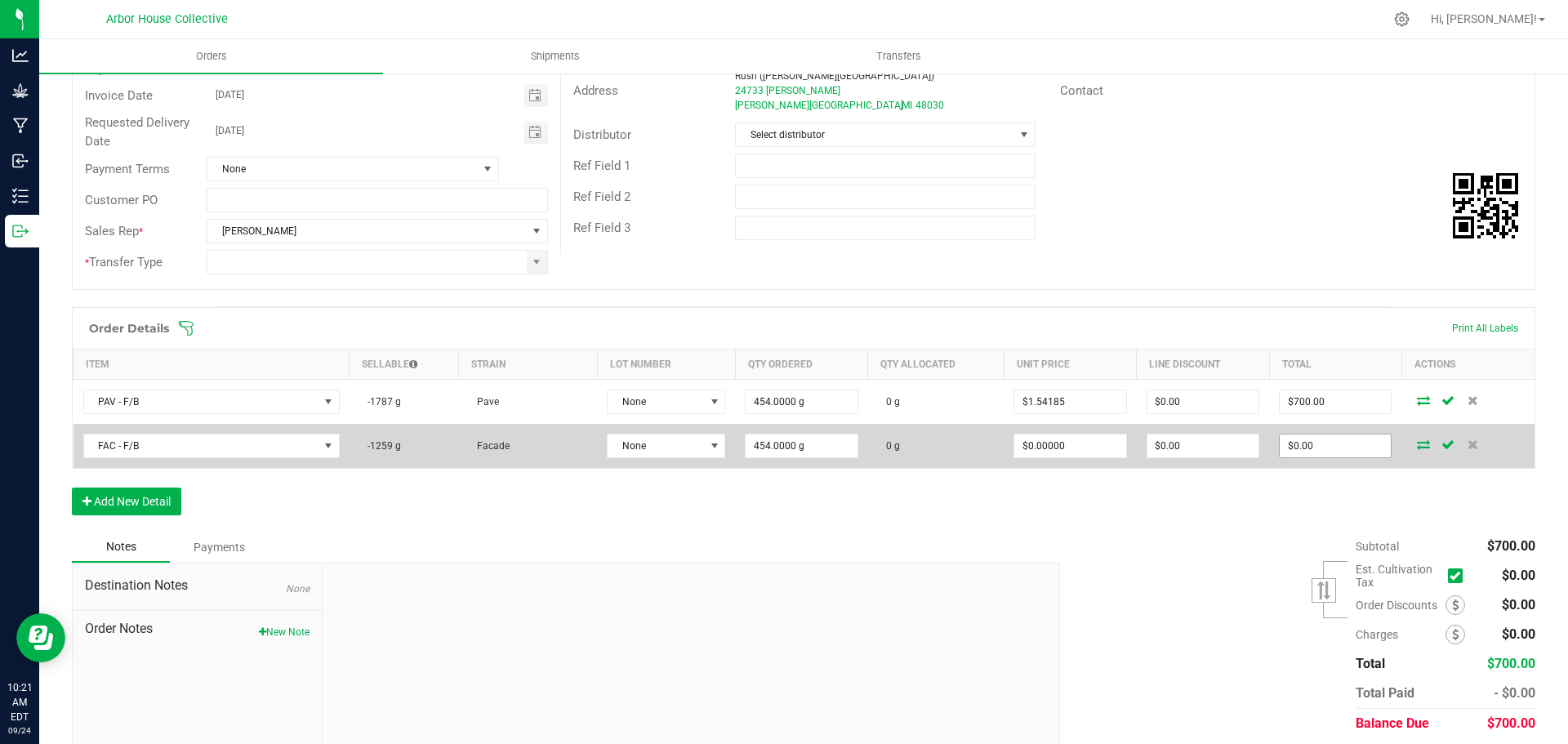
type input "0"
click at [1321, 449] on input "0" at bounding box center [1334, 446] width 111 height 23
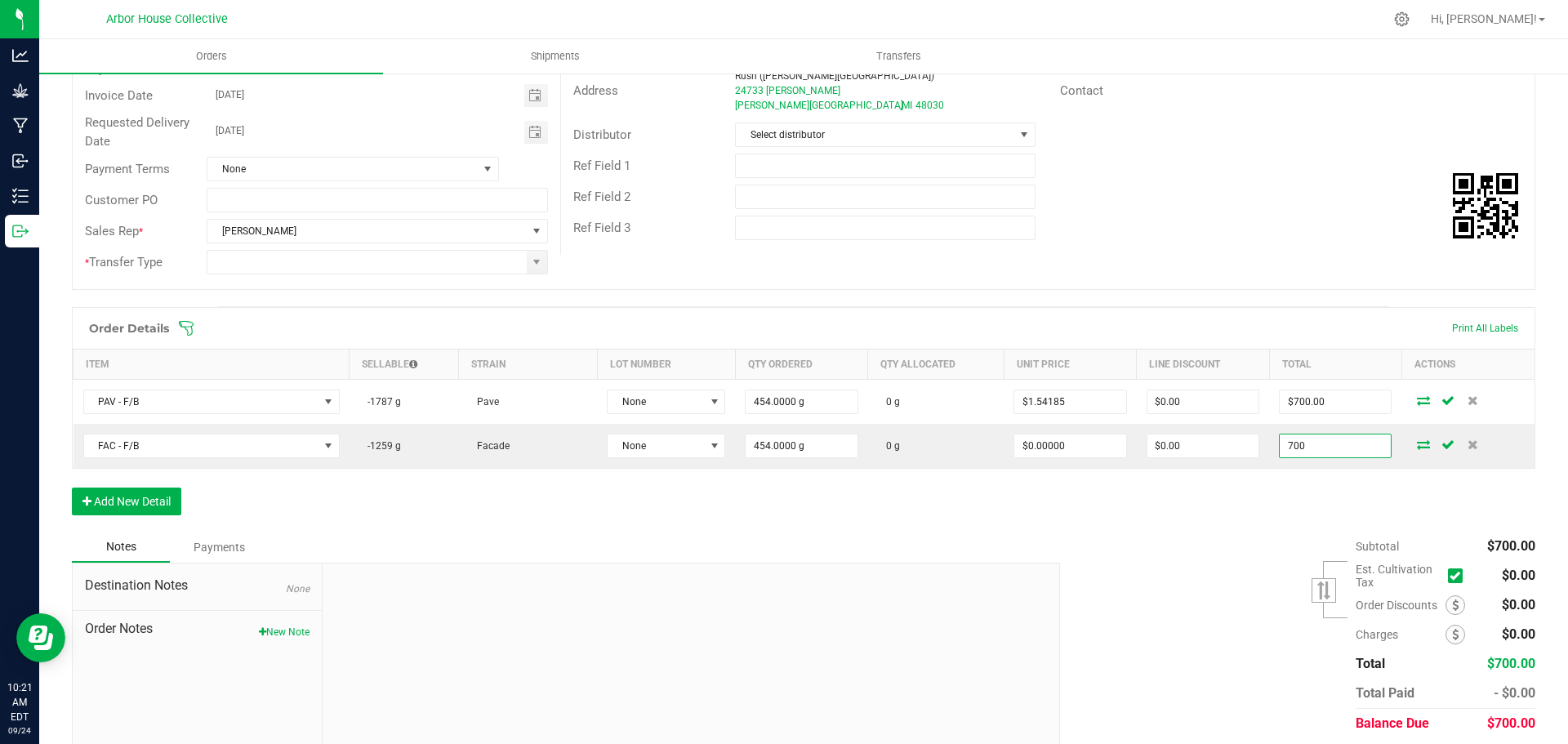
type input "700"
type input "$1.54185"
type input "$700.00"
drag, startPoint x: 1218, startPoint y: 547, endPoint x: 1169, endPoint y: 524, distance: 54.1
click at [1214, 544] on div "Subtotal $700.00 Est. Cultivation Tax" at bounding box center [1291, 635] width 488 height 207
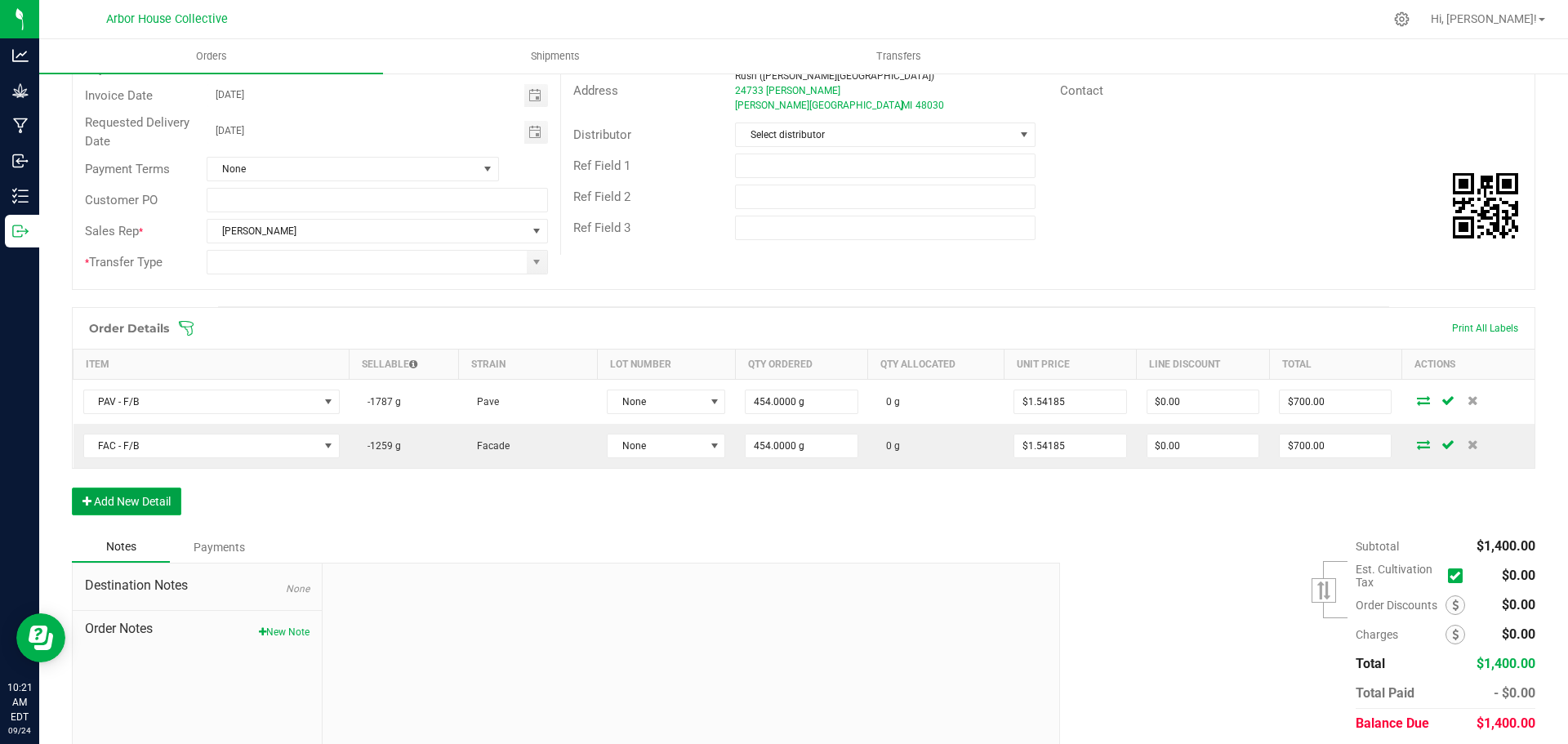
click at [135, 493] on button "Add New Detail" at bounding box center [126, 501] width 109 height 28
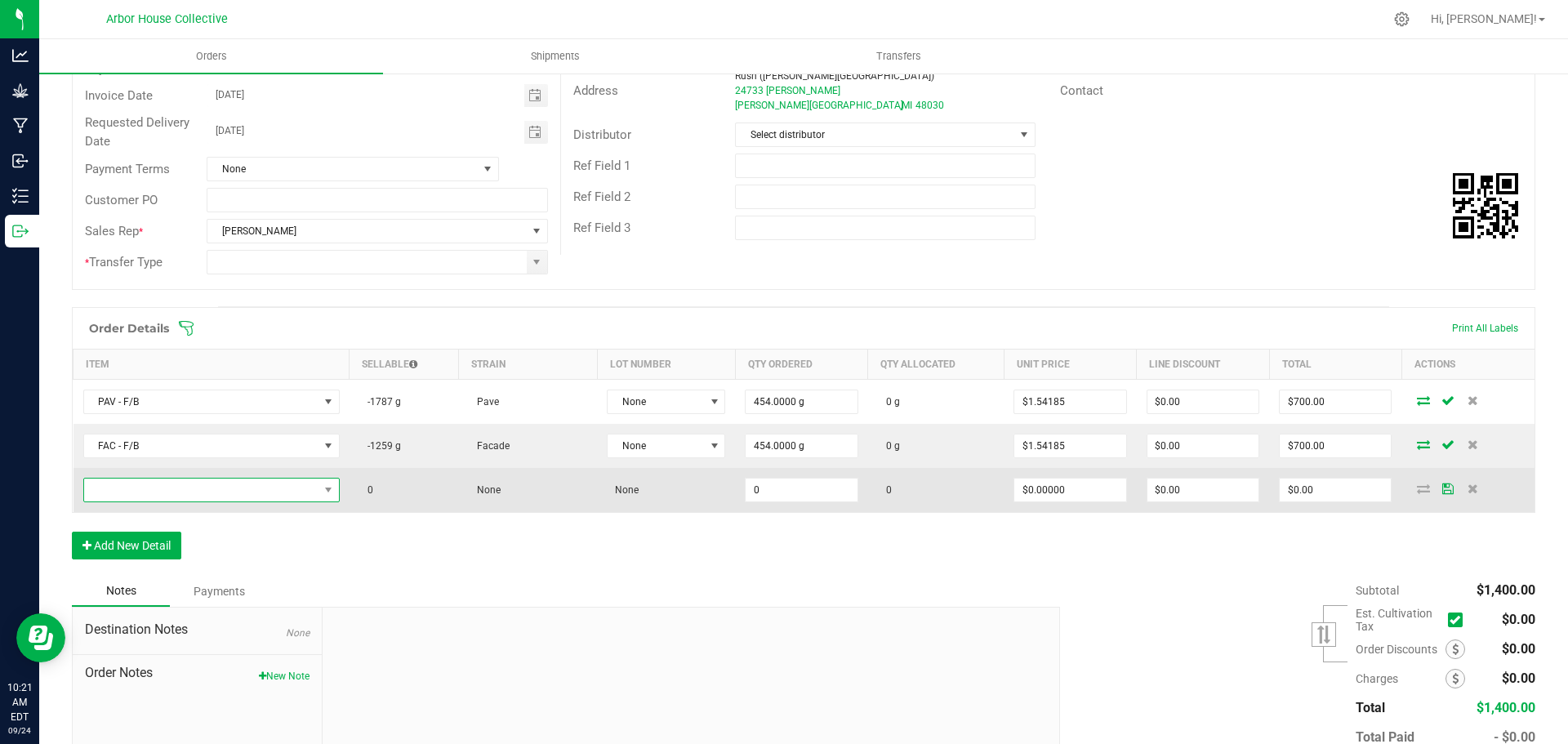
click at [143, 481] on span "NO DATA FOUND" at bounding box center [202, 491] width 235 height 23
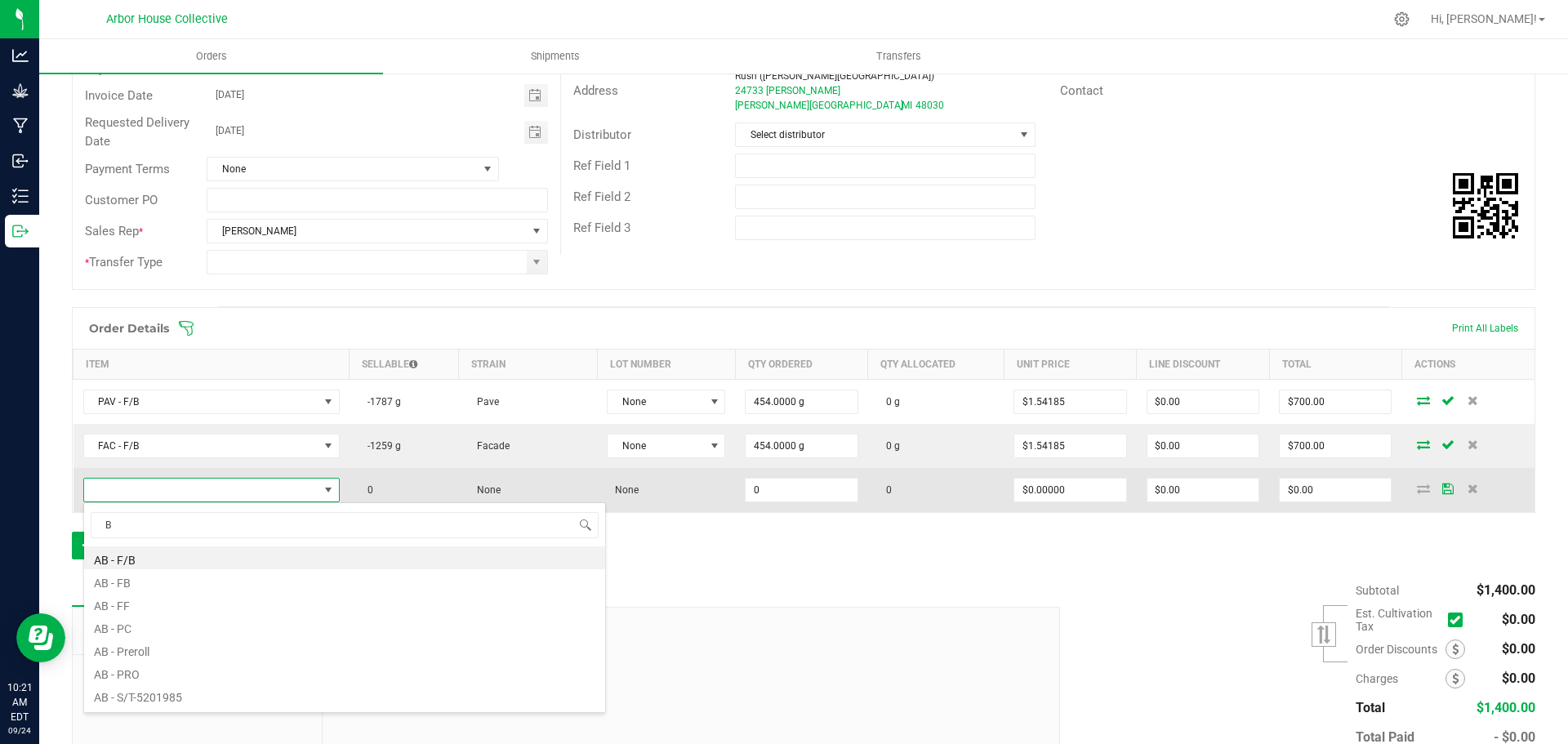
type input "BA"
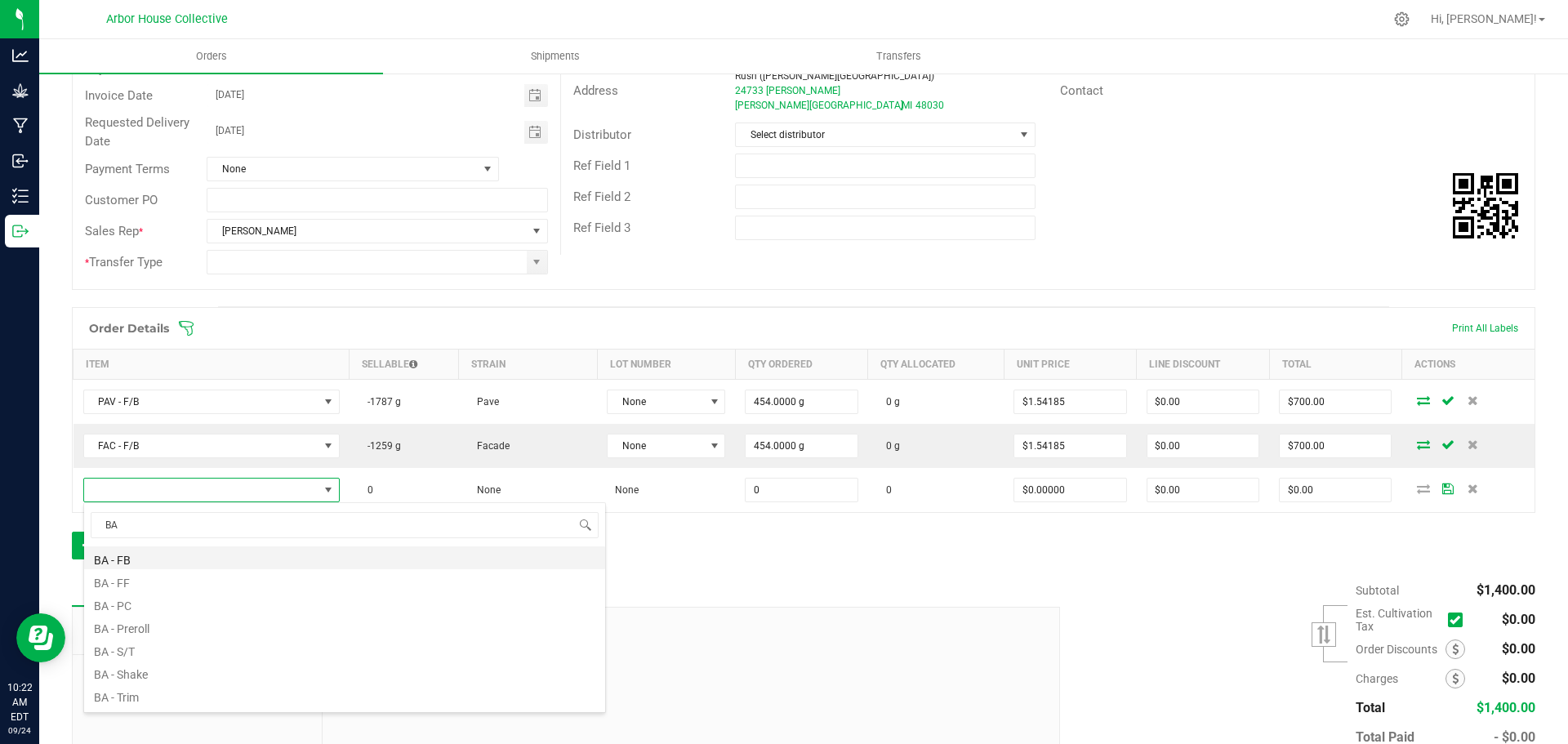
click at [155, 559] on li "BA - FB" at bounding box center [345, 558] width 521 height 23
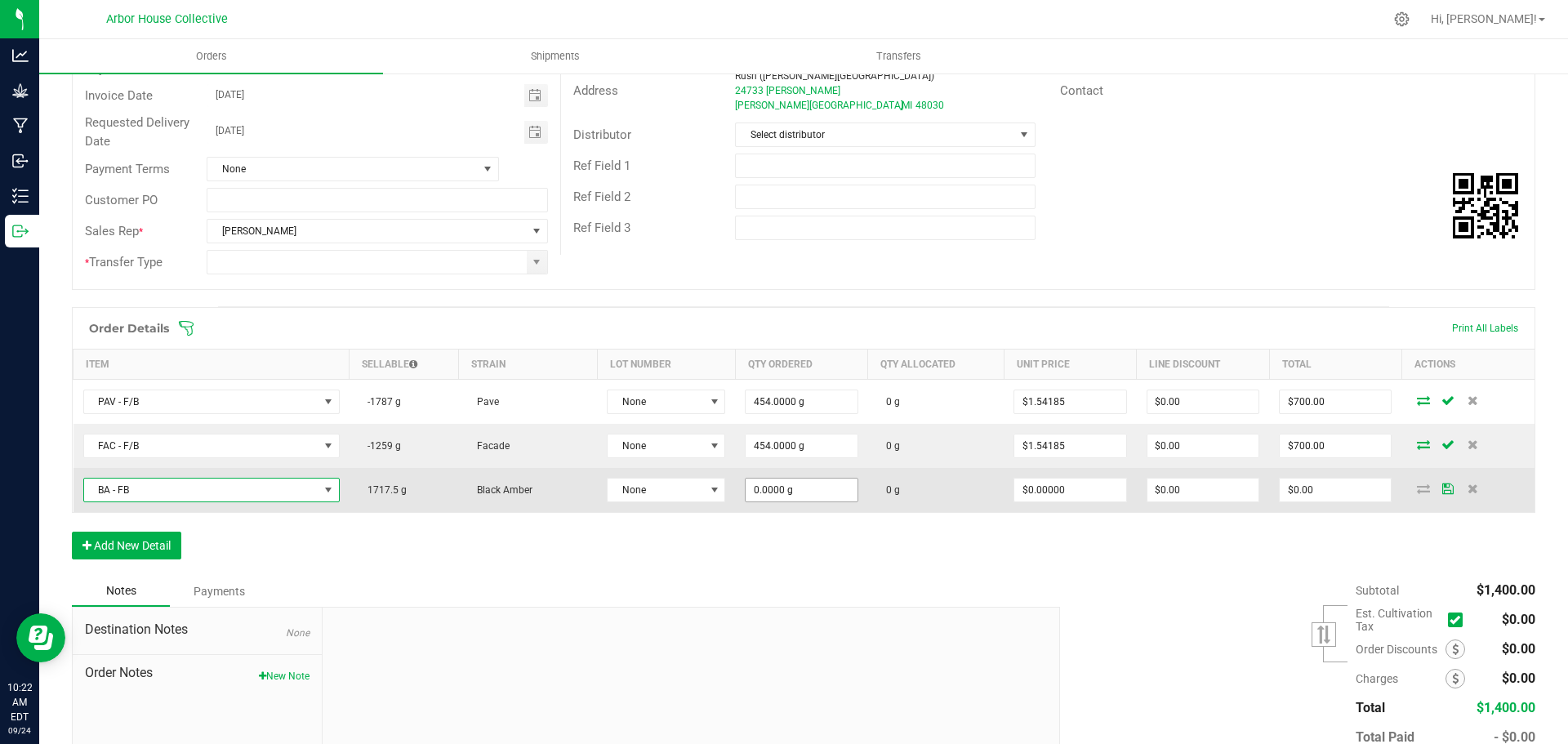
type input "0"
click at [797, 491] on input "0" at bounding box center [800, 491] width 111 height 23
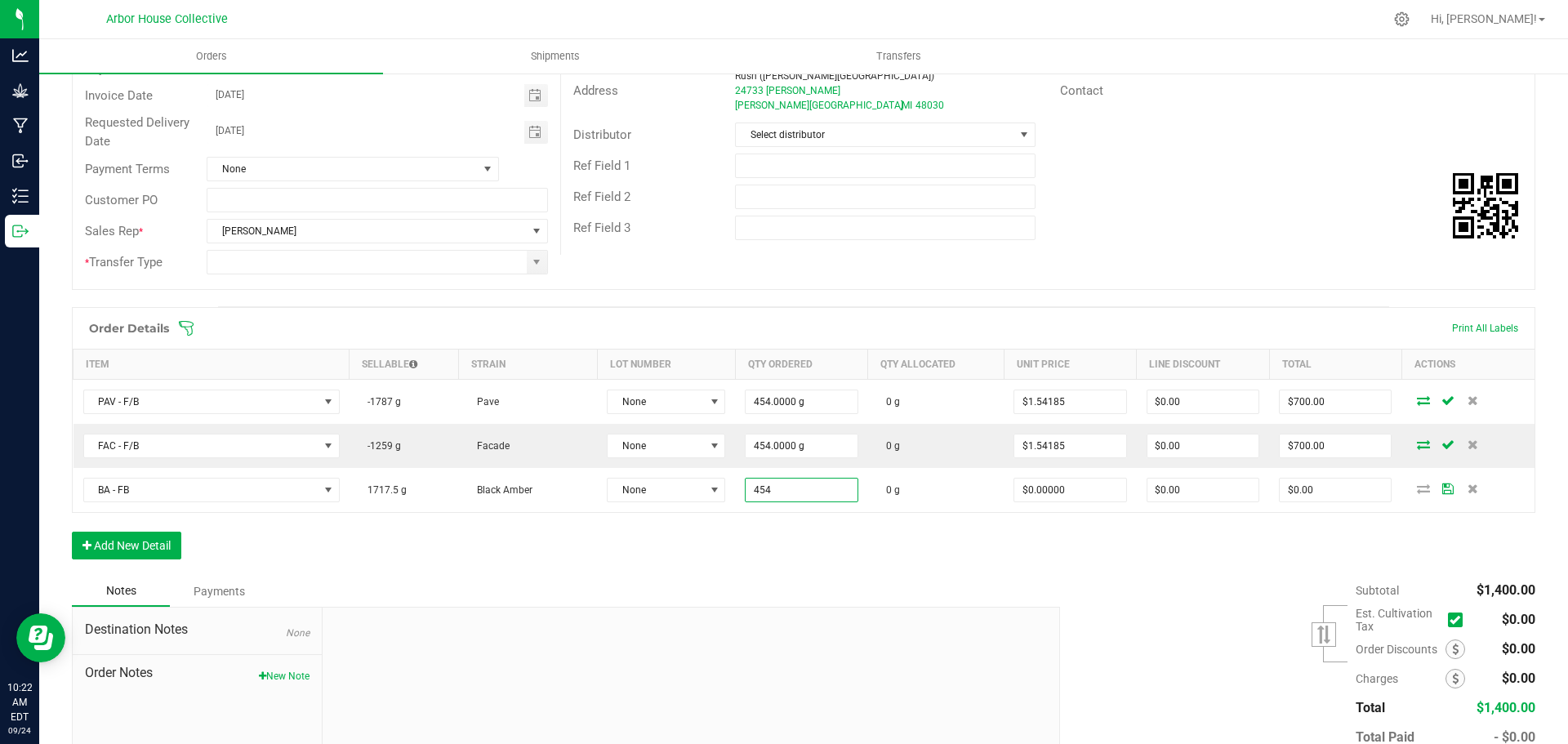
type input "454.0000 g"
click at [821, 561] on div "Order Details Print All Labels Item Sellable Strain Lot Number Qty Ordered Qty …" at bounding box center [803, 442] width 1463 height 268
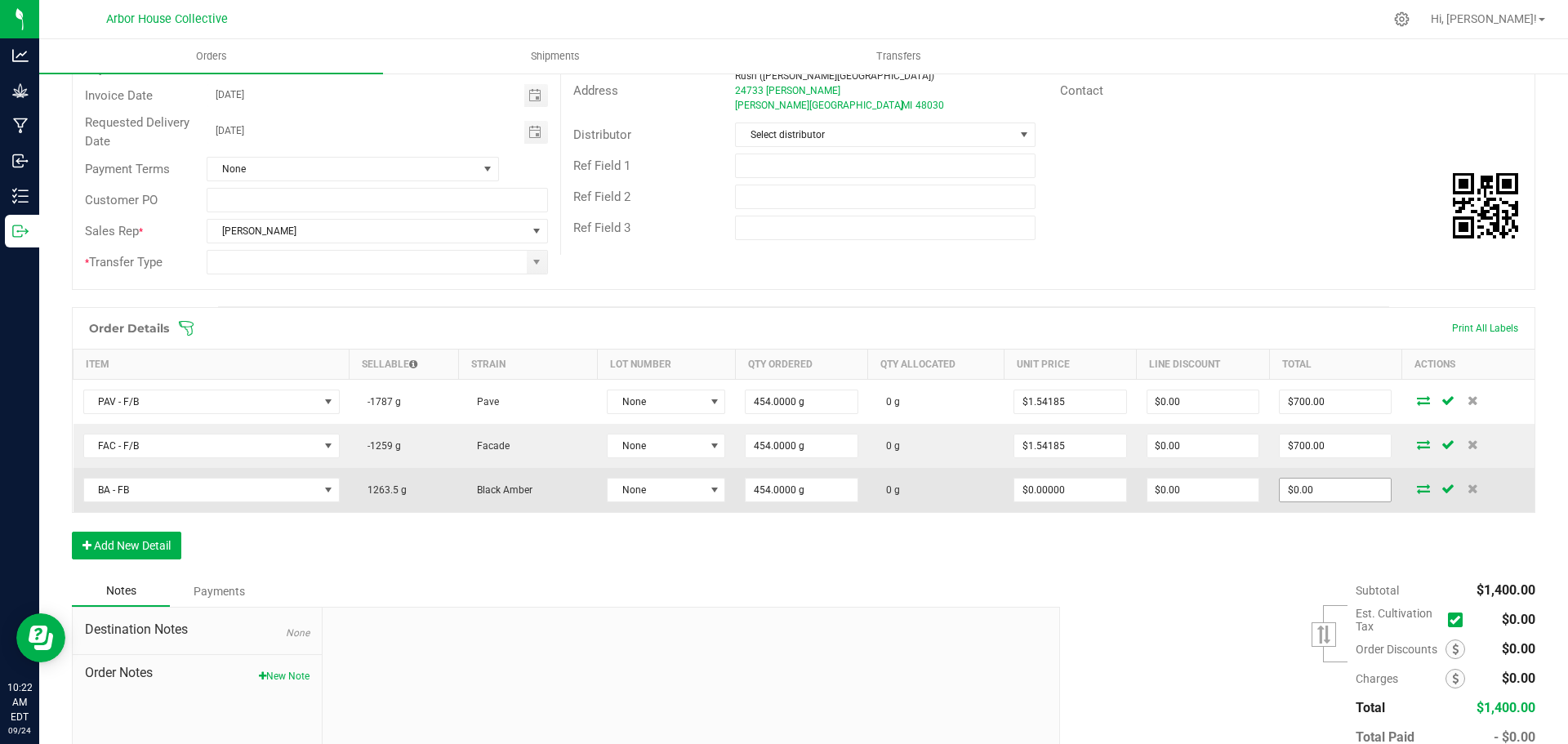
type input "0"
click at [1309, 498] on input "0" at bounding box center [1334, 491] width 111 height 23
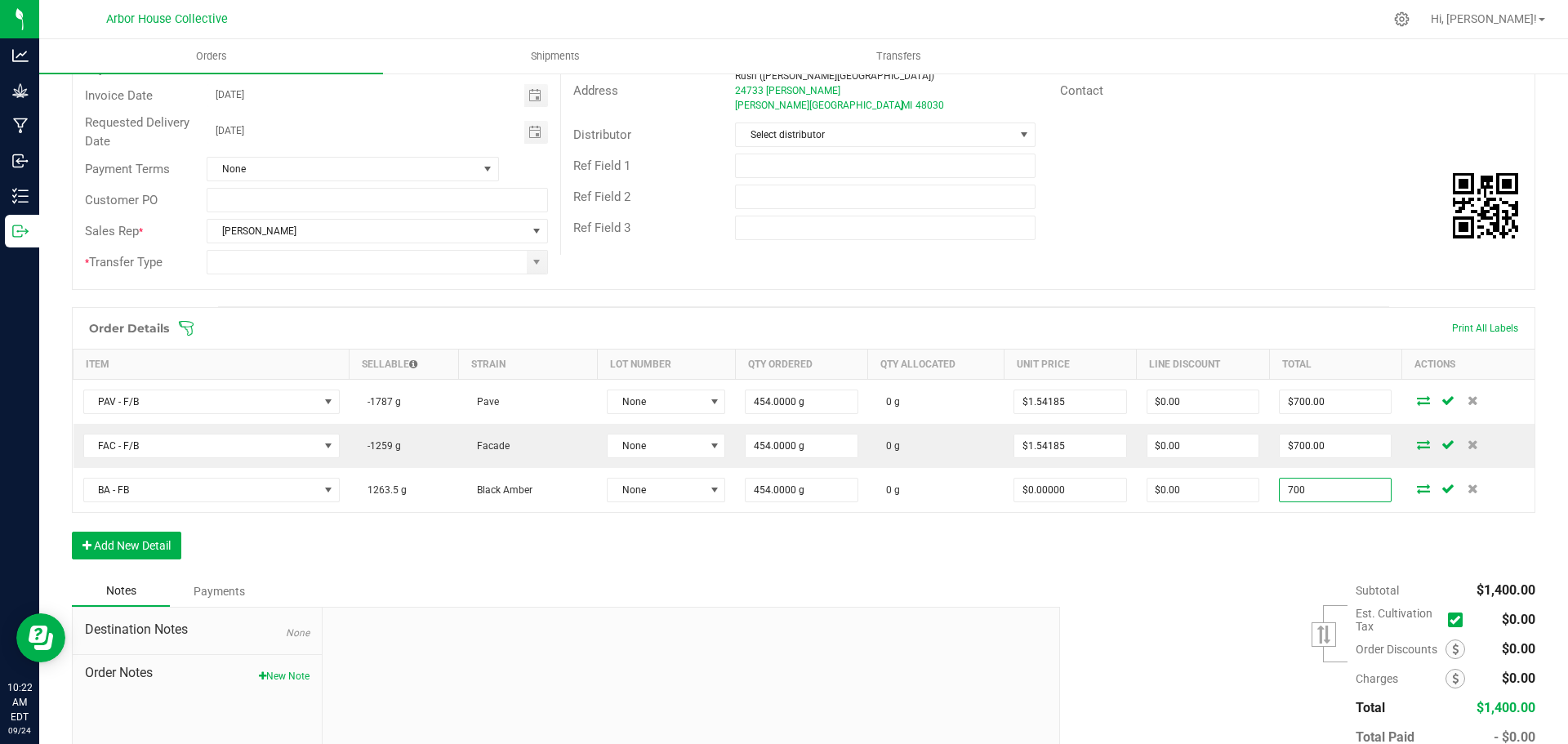
type input "700"
type input "$1.54185"
type input "$700.00"
click at [1274, 564] on div "Order Details Print All Labels Item Sellable Strain Lot Number Qty Ordered Qty …" at bounding box center [803, 442] width 1463 height 268
click at [127, 543] on button "Add New Detail" at bounding box center [126, 545] width 109 height 28
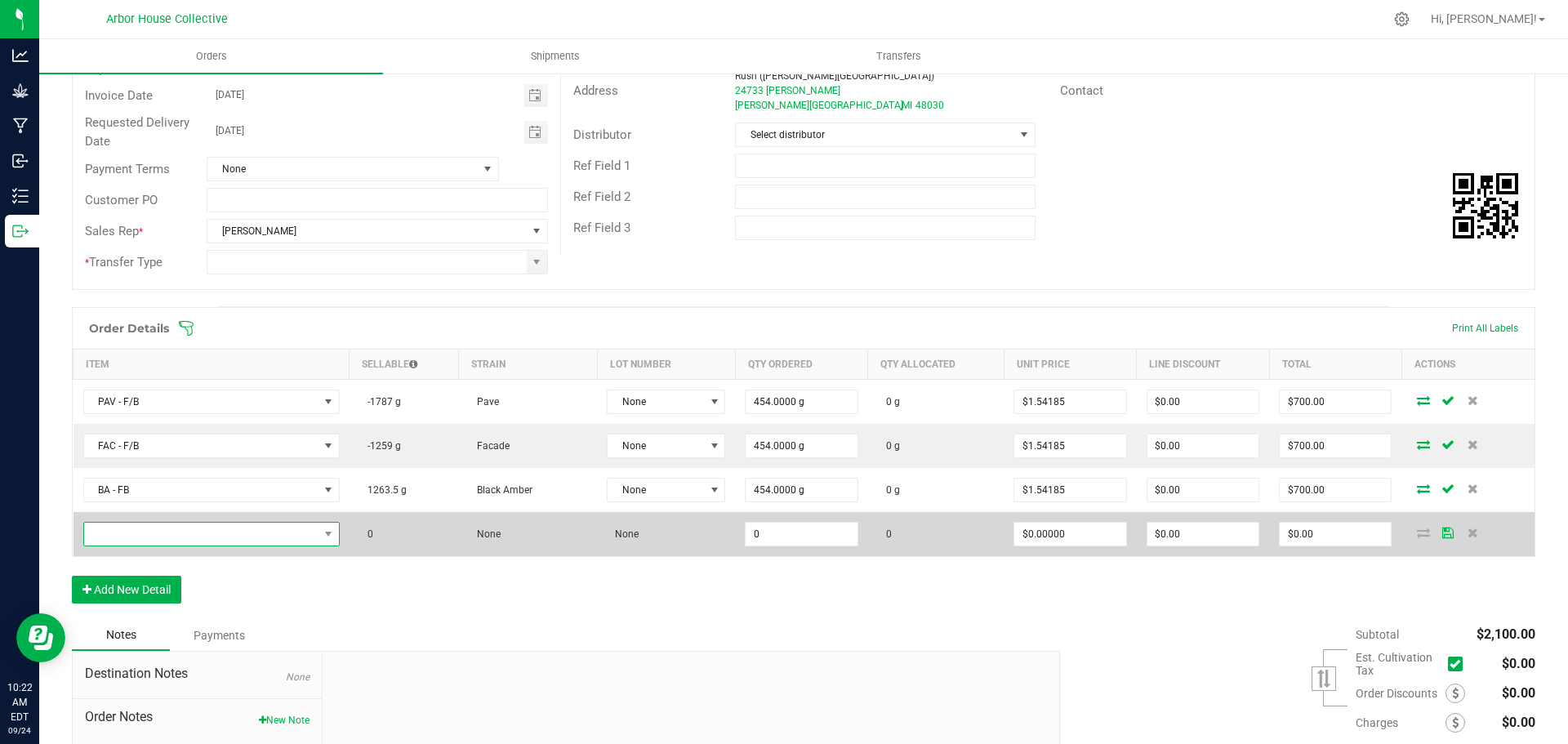
click at [165, 532] on span "NO DATA FOUND" at bounding box center [202, 534] width 235 height 23
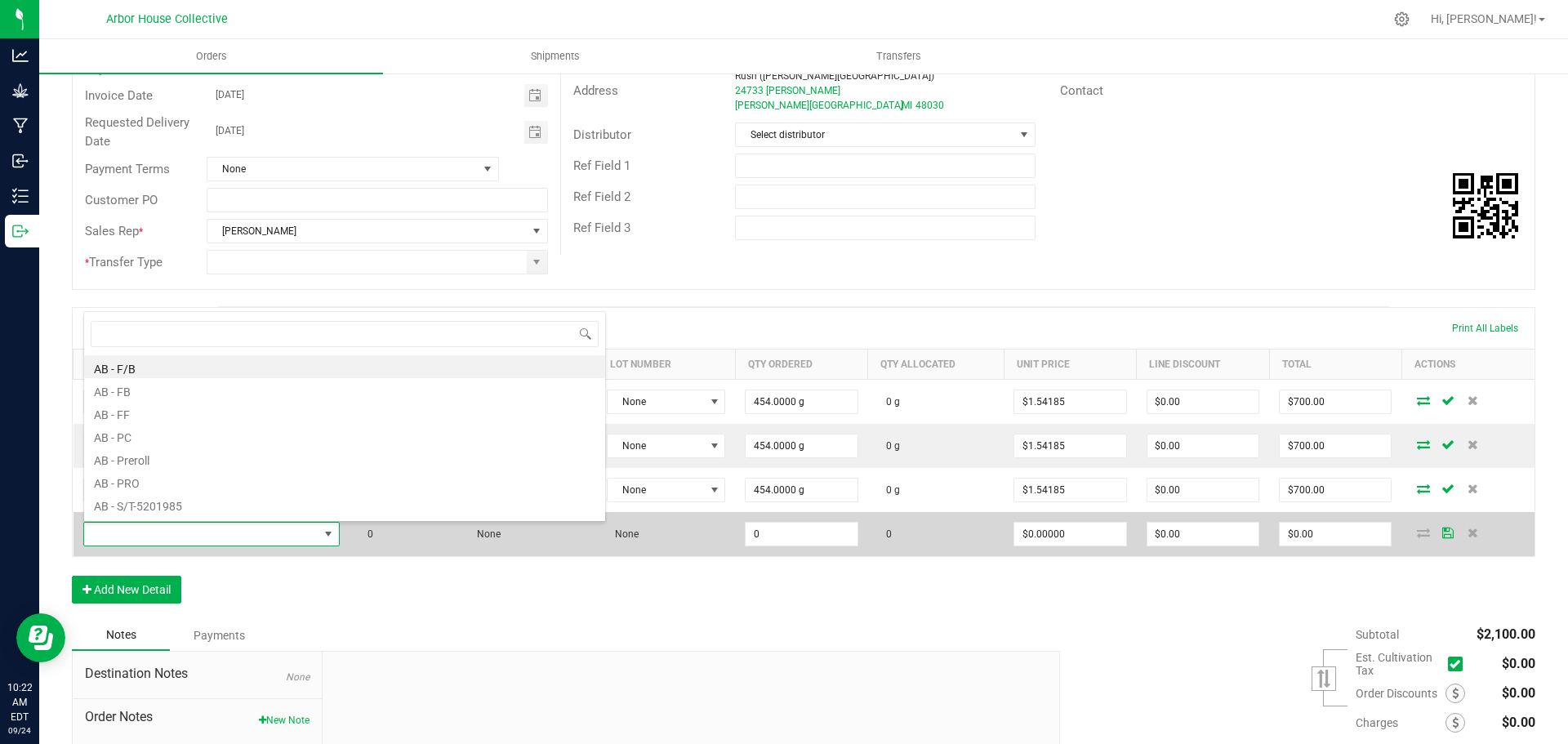
click at [187, 538] on span at bounding box center [202, 534] width 235 height 23
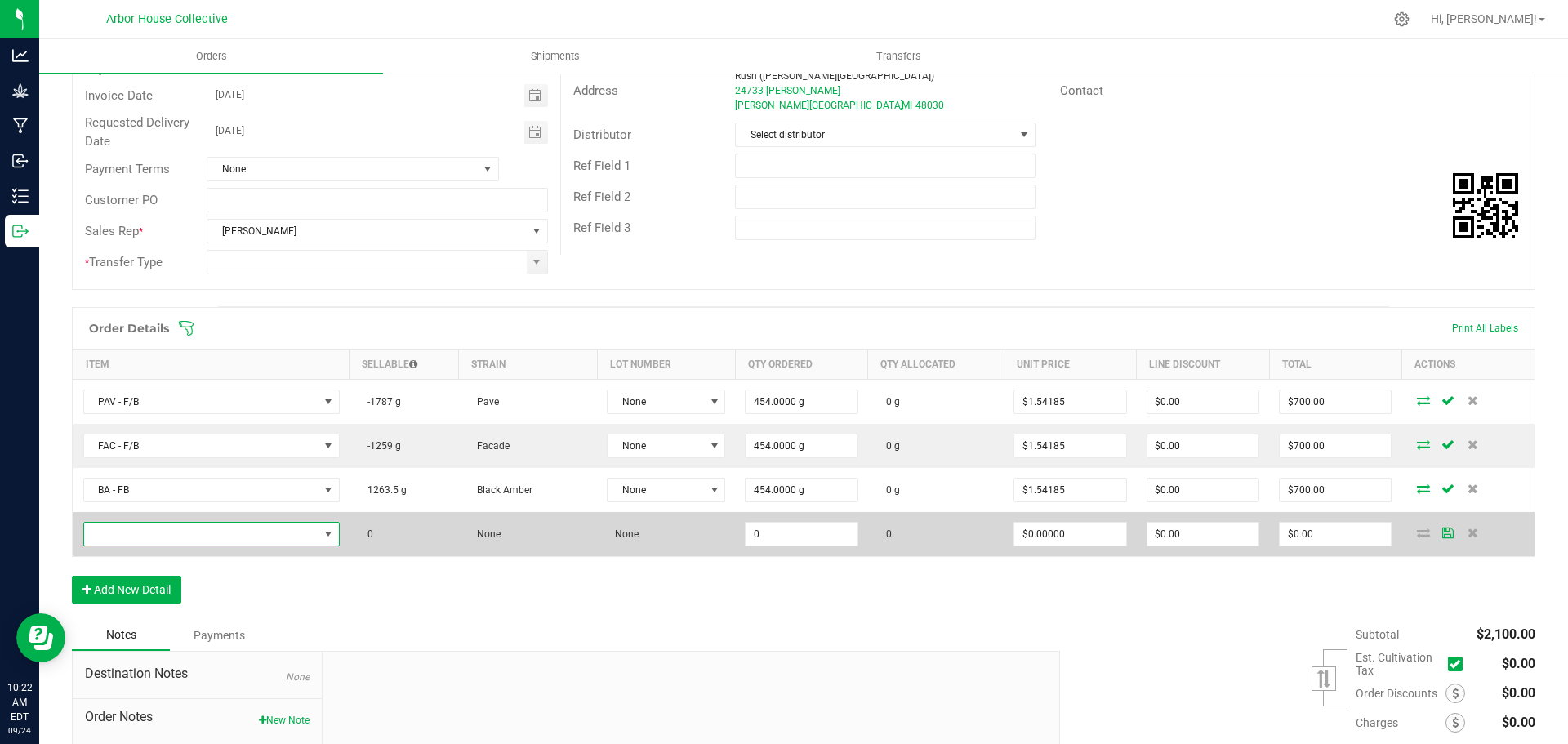
click at [155, 539] on span "NO DATA FOUND" at bounding box center [202, 534] width 235 height 23
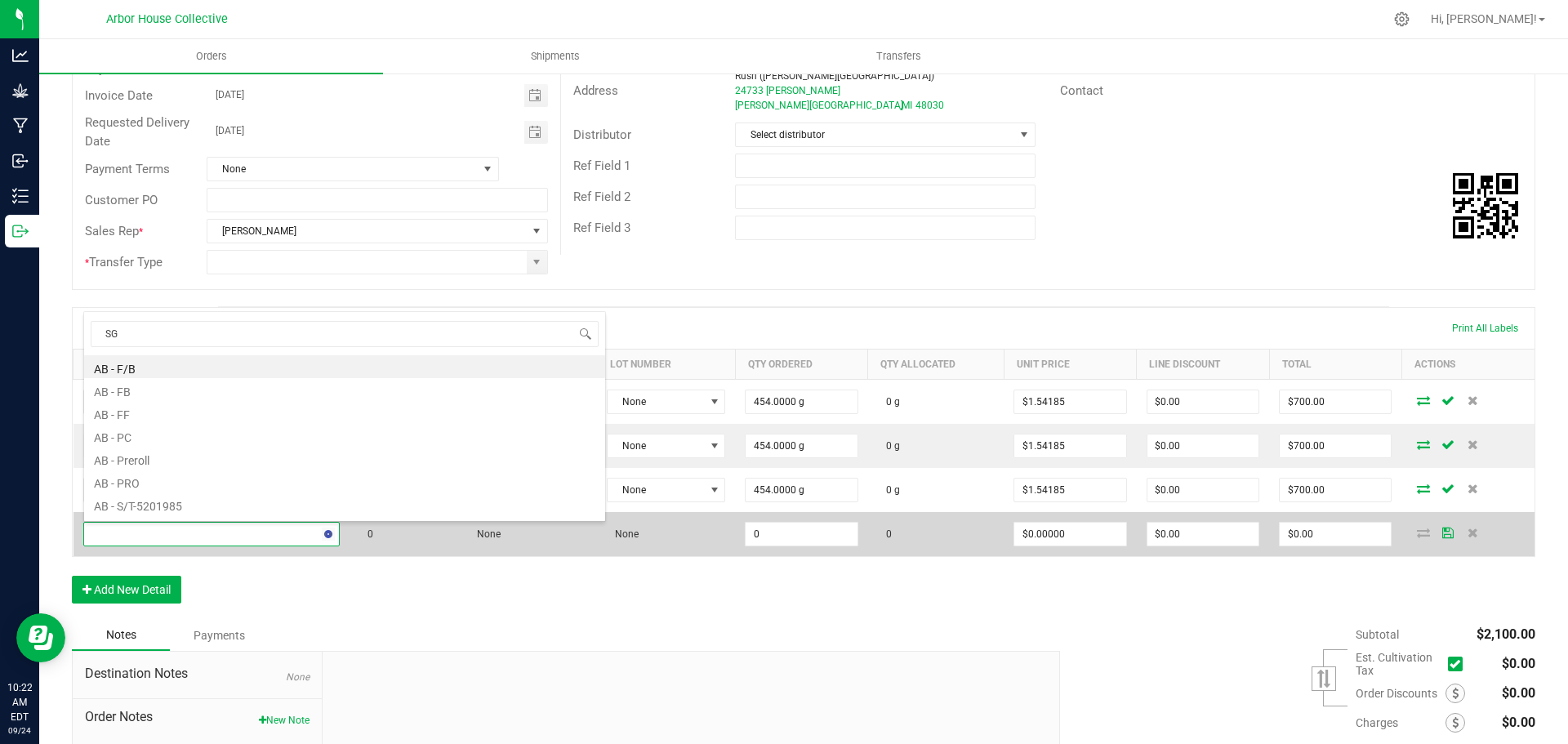
type input "SGC"
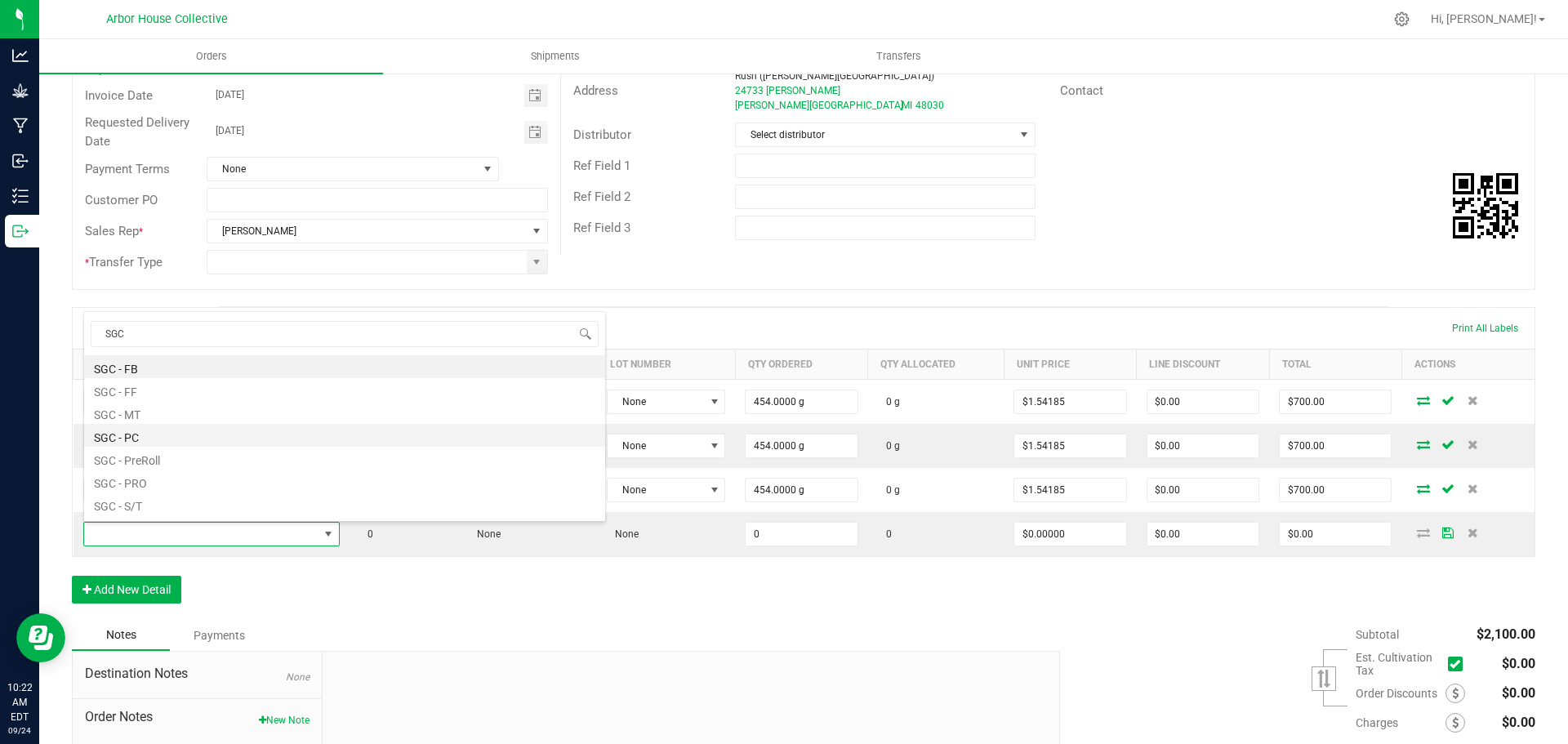
click at [148, 440] on li "SGC - PC" at bounding box center [345, 436] width 521 height 23
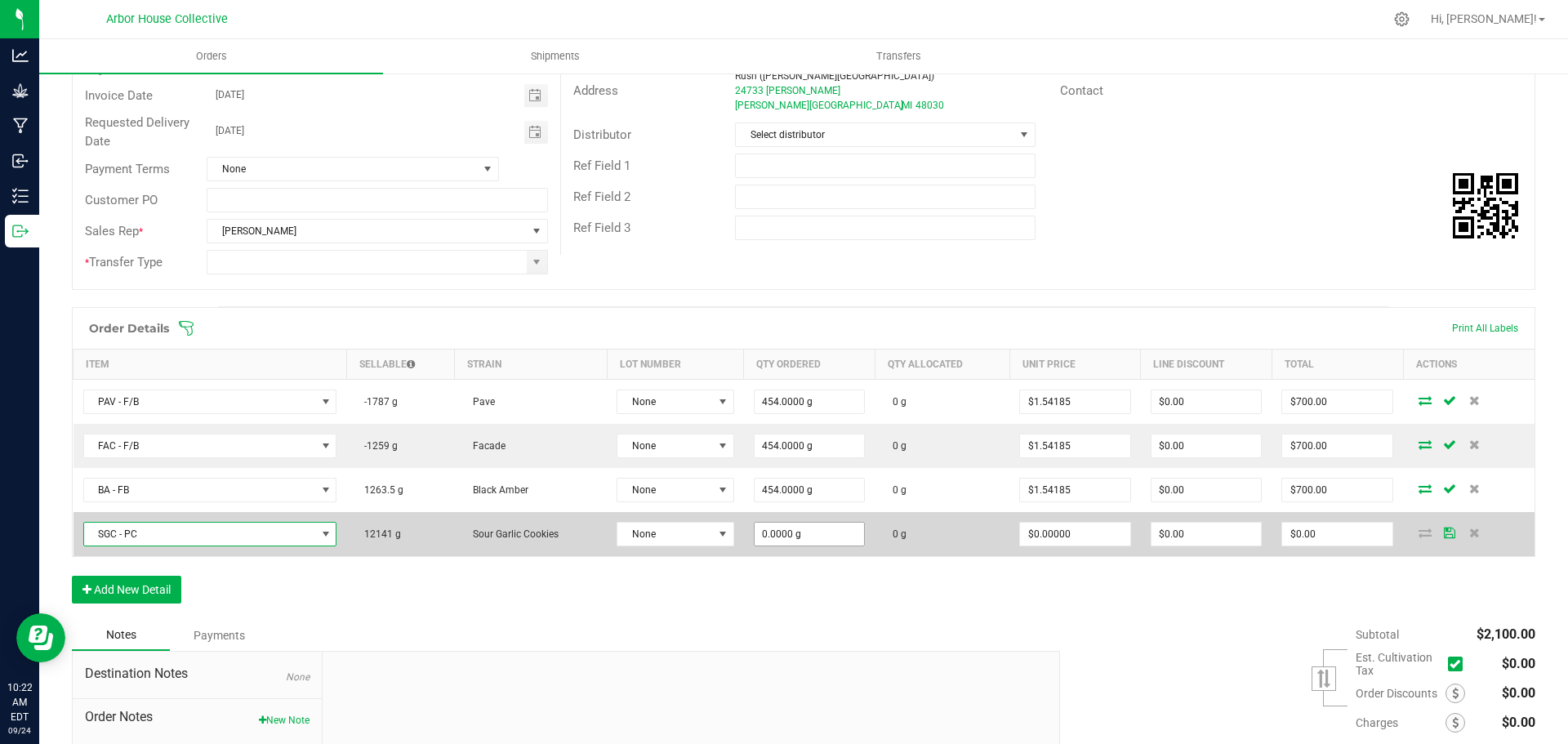
type input "0"
click at [823, 532] on input "0" at bounding box center [809, 534] width 110 height 23
click at [783, 531] on input at bounding box center [809, 534] width 110 height 23
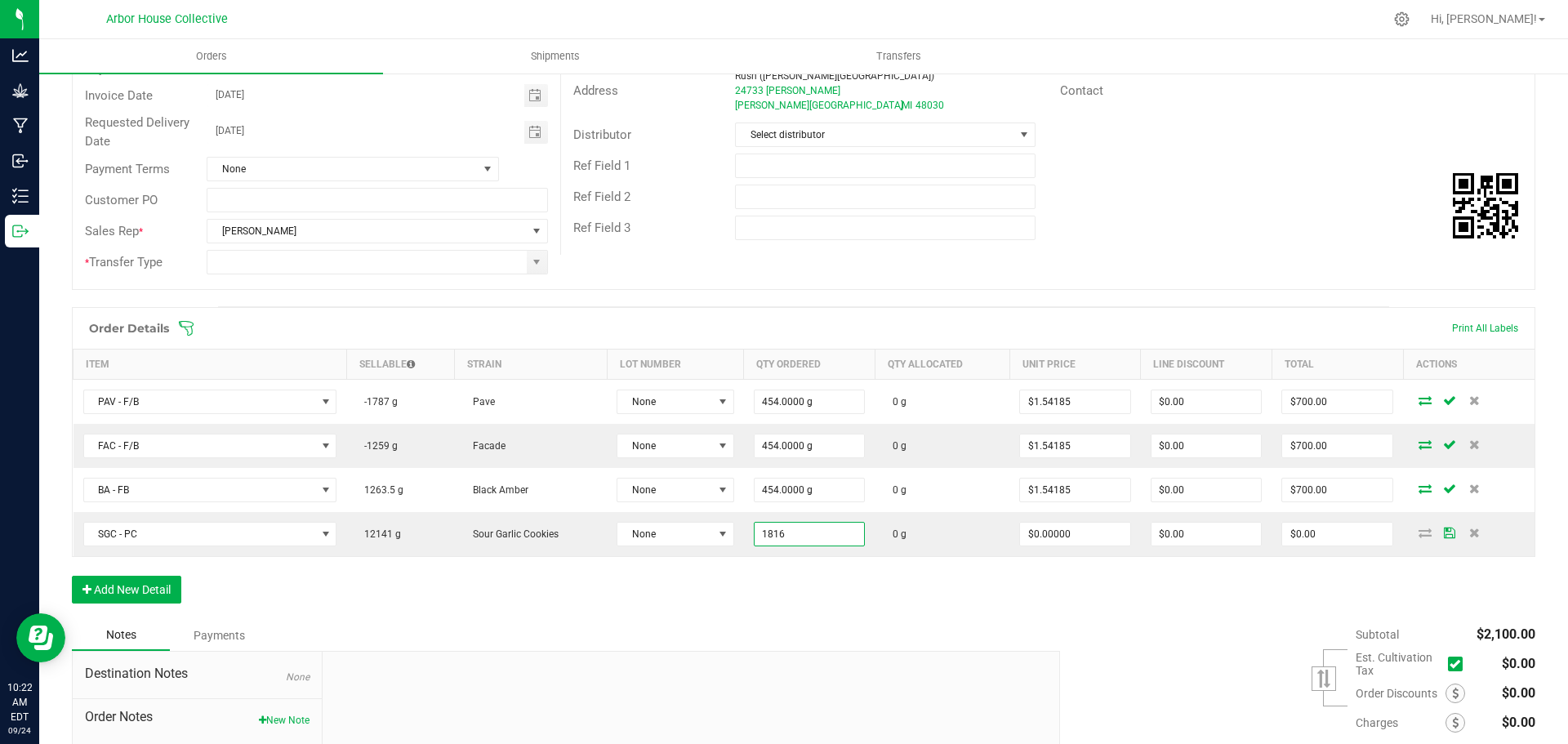
type input "1816.0000 g"
click at [722, 578] on div "Order Details Print All Labels Item Sellable Strain Lot Number Qty Ordered Qty …" at bounding box center [803, 464] width 1463 height 313
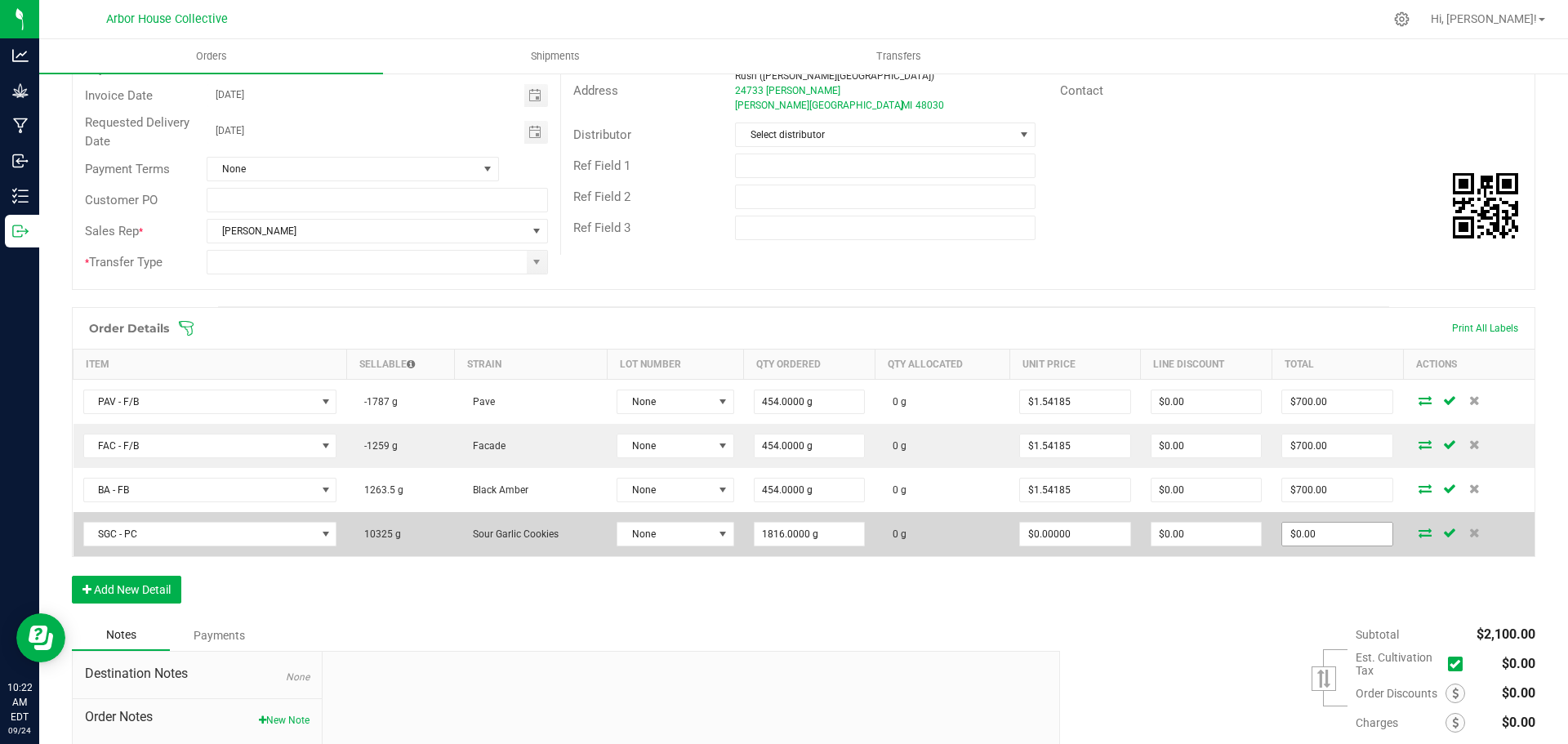
type input "0"
click at [1326, 539] on input "0" at bounding box center [1337, 534] width 110 height 23
click at [1304, 531] on input at bounding box center [1337, 534] width 110 height 23
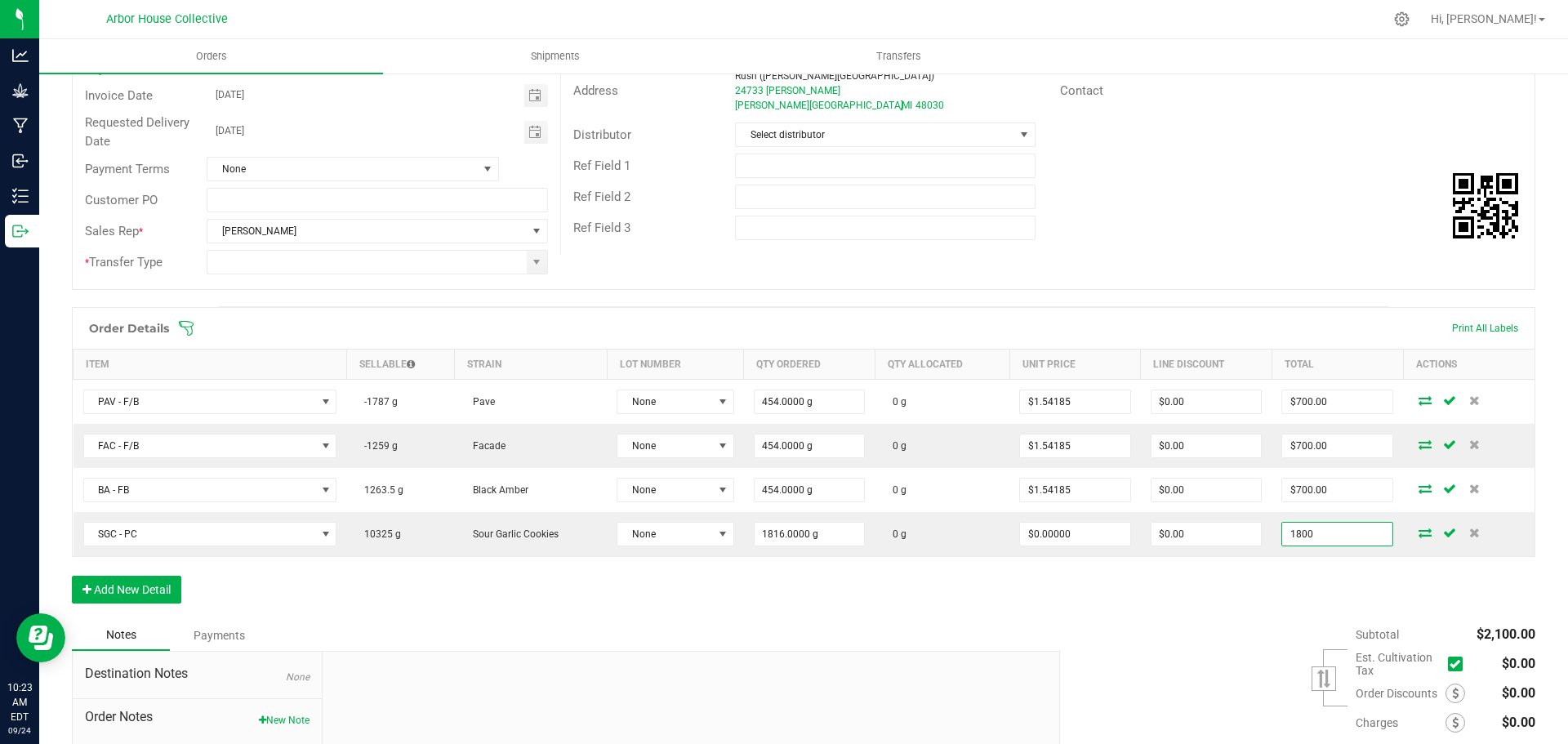
type input "1800"
type input "$0.99119"
type input "$1,800.00"
click at [1154, 603] on div "Order Details Print All Labels Item Sellable Strain Lot Number Qty Ordered Qty …" at bounding box center [803, 464] width 1463 height 313
click at [171, 580] on button "Add New Detail" at bounding box center [126, 589] width 109 height 28
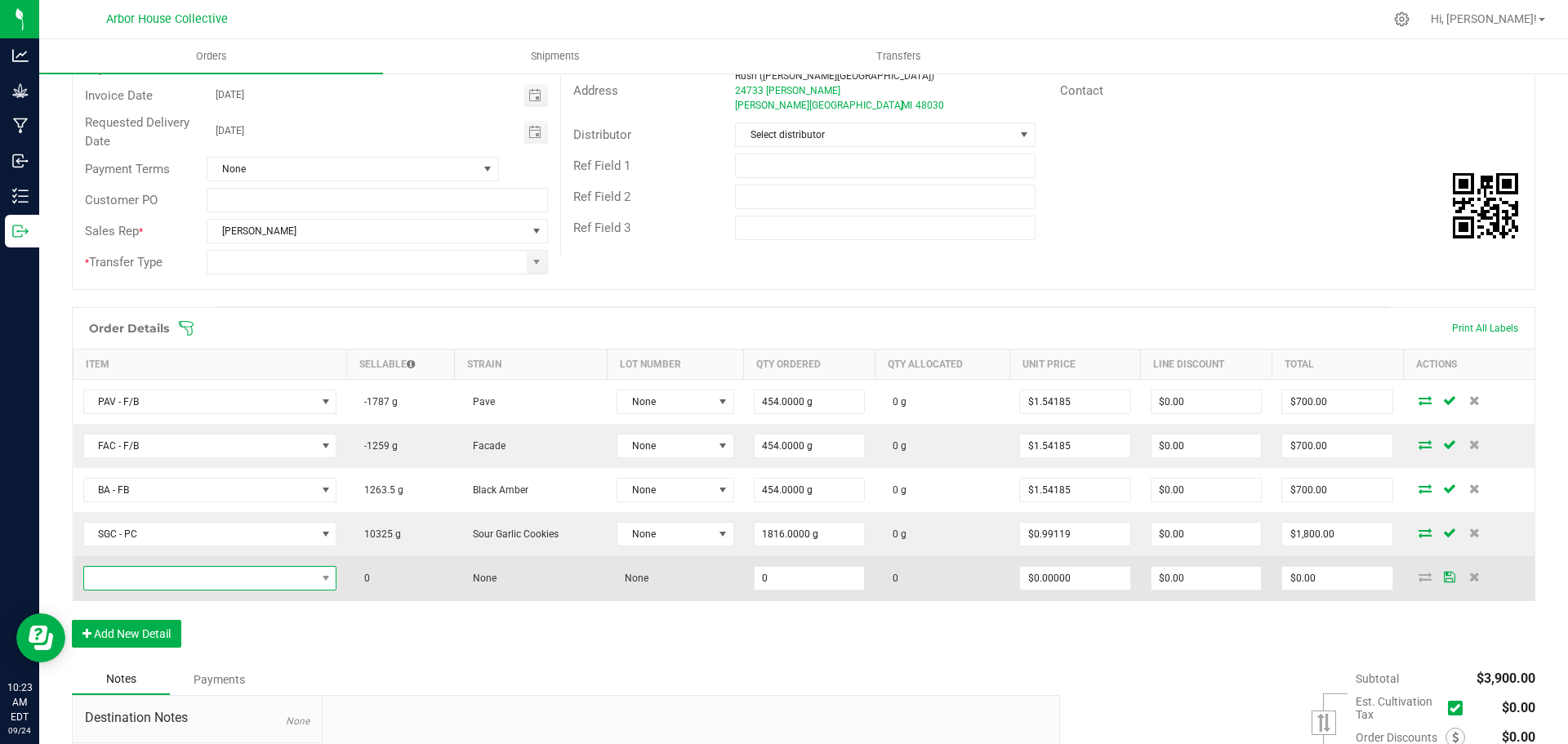
click at [178, 578] on span "NO DATA FOUND" at bounding box center [200, 579] width 232 height 23
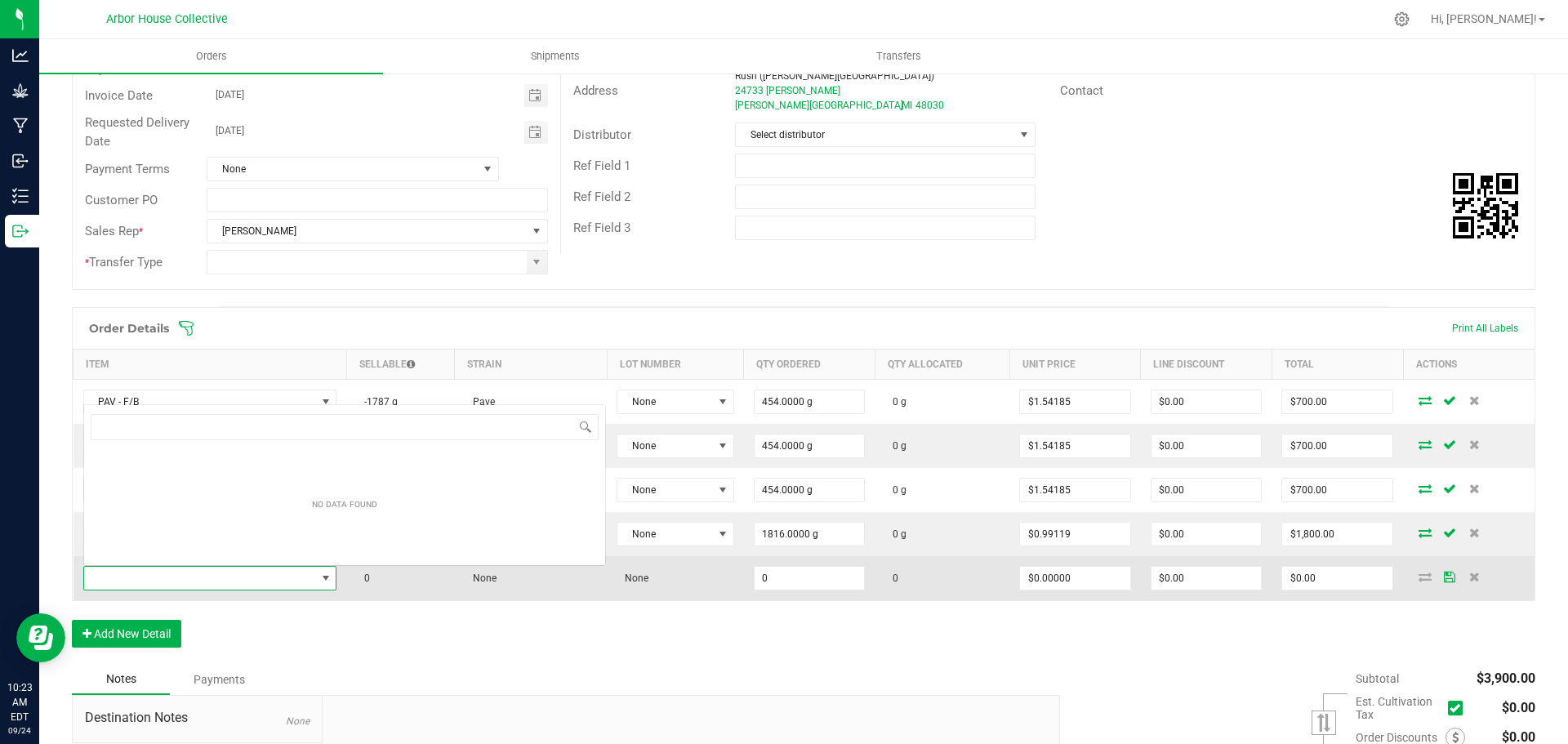
scroll to position [25, 249]
type input "LD"
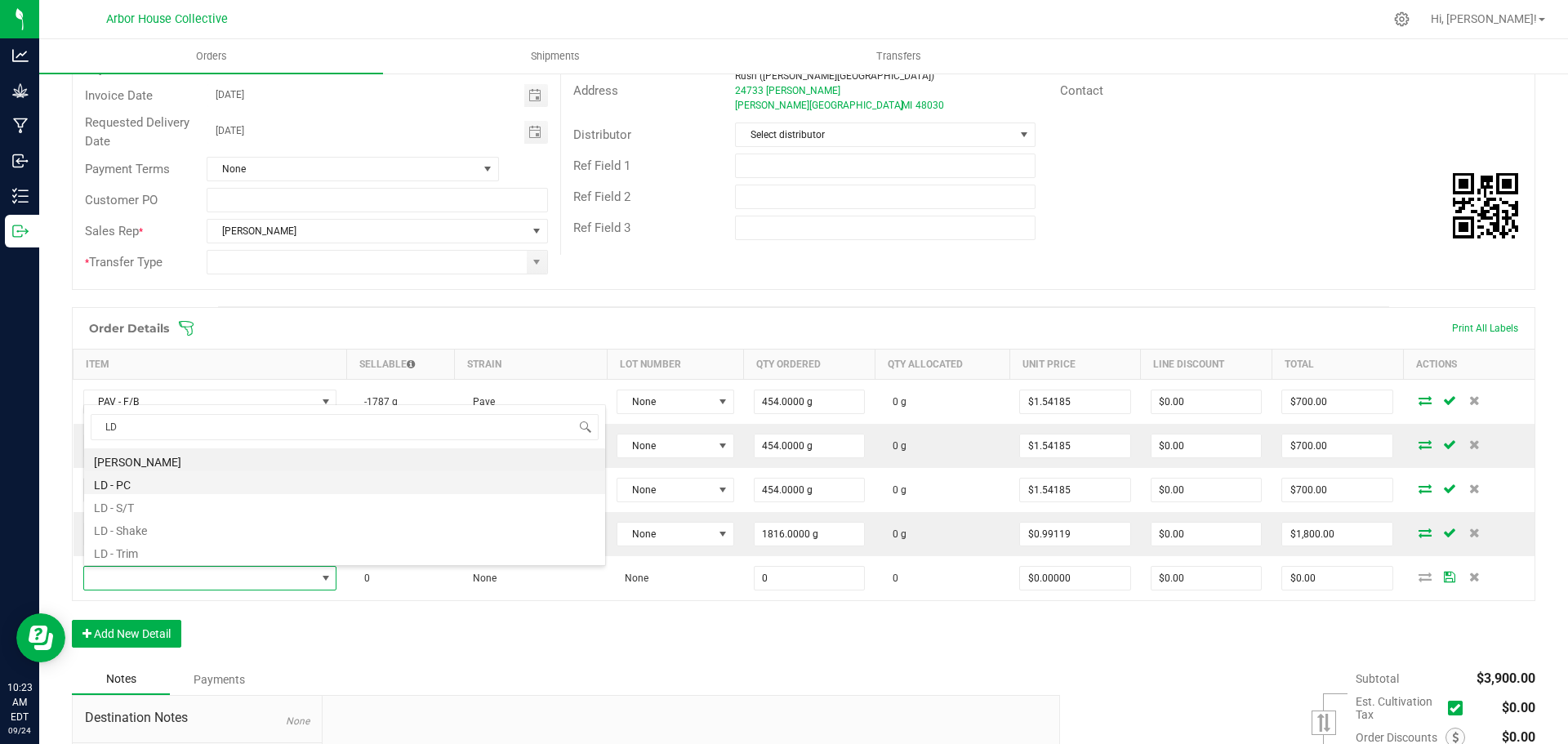
click at [141, 482] on li "LD - PC" at bounding box center [345, 483] width 521 height 23
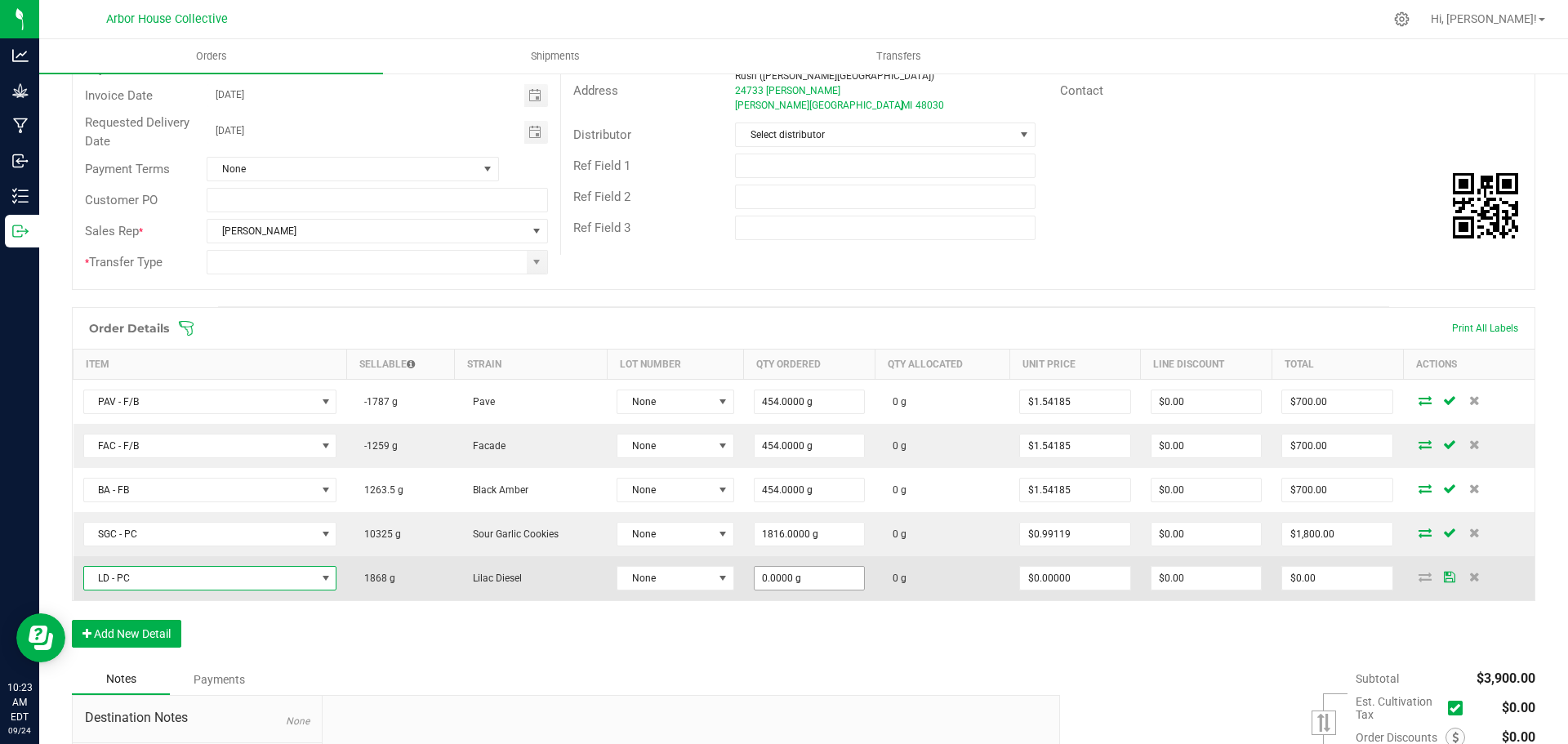
type input "0"
click at [818, 579] on input "0" at bounding box center [809, 579] width 110 height 23
type input "1"
click at [320, 575] on span at bounding box center [325, 578] width 13 height 13
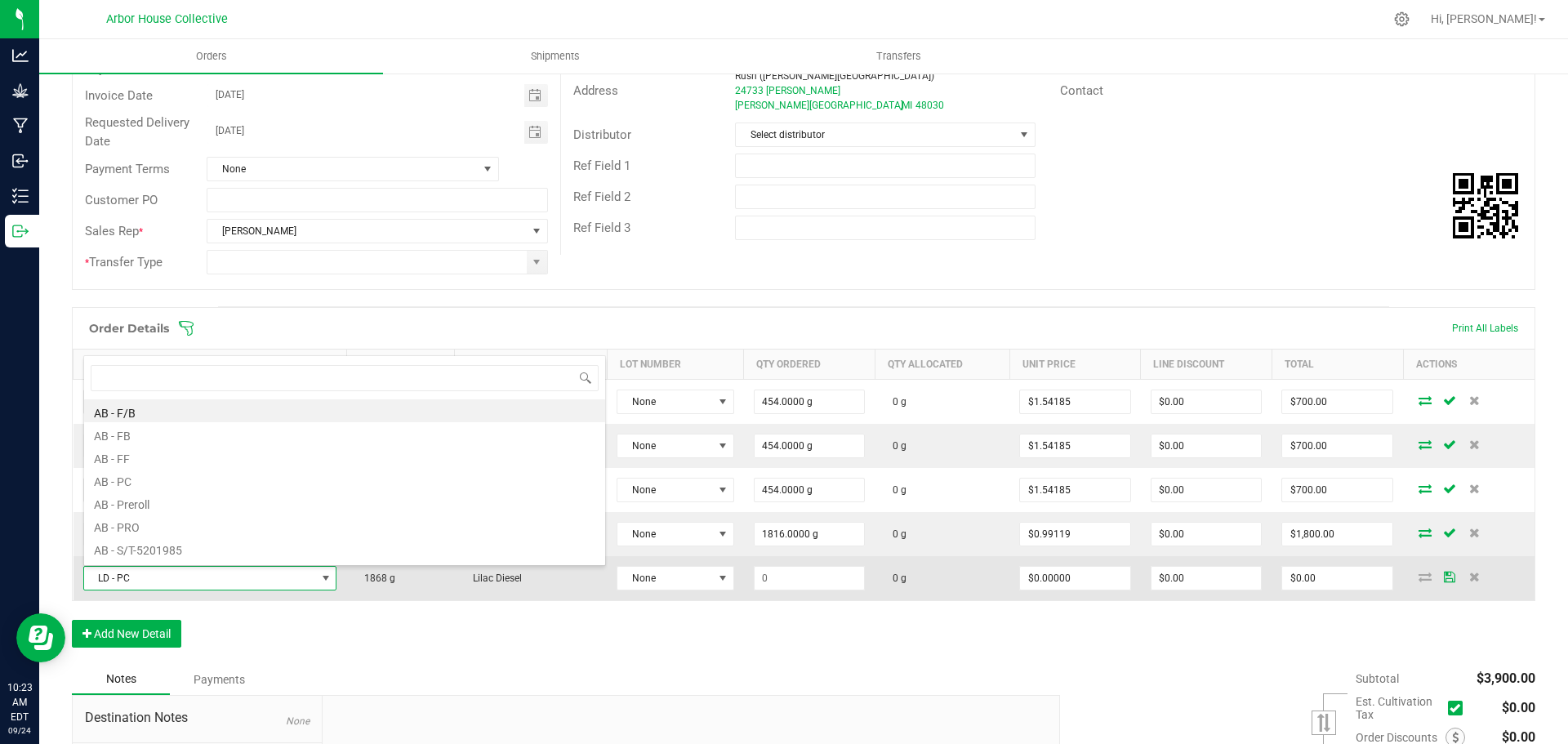
click at [152, 575] on span "LD - PC" at bounding box center [200, 579] width 232 height 23
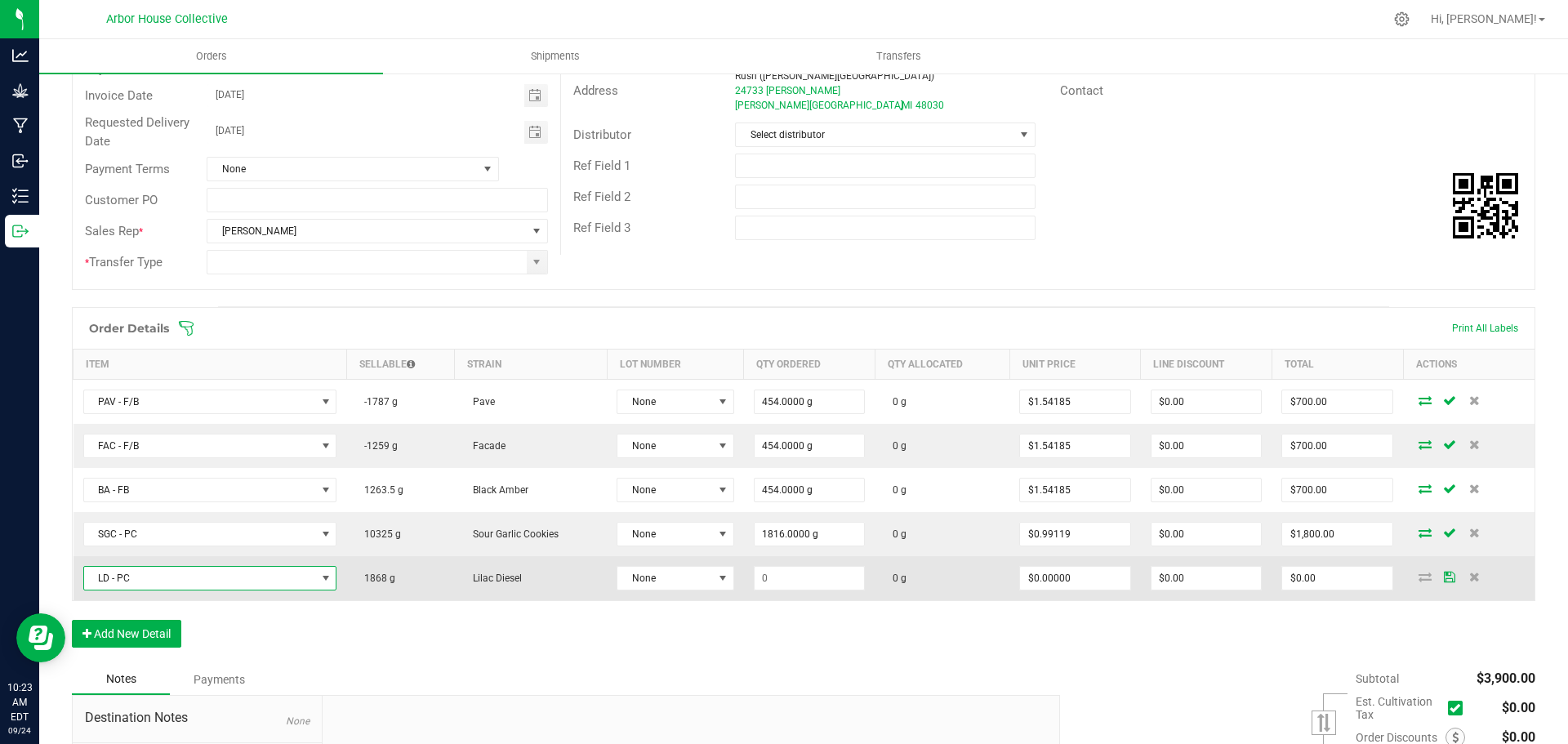
click at [150, 575] on span "LD - PC" at bounding box center [200, 579] width 232 height 23
click at [1469, 573] on icon at bounding box center [1475, 576] width 11 height 10
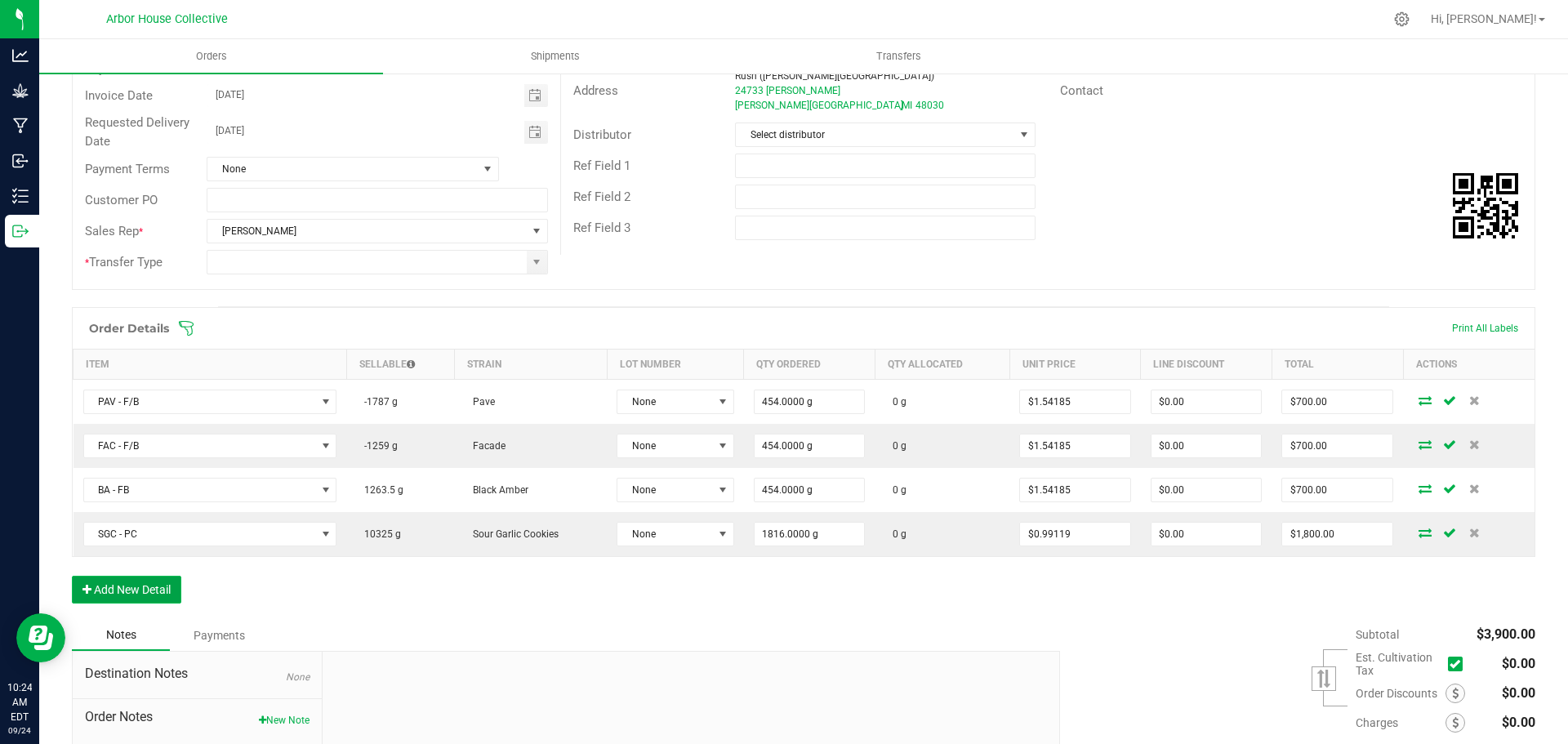
click at [159, 585] on button "Add New Detail" at bounding box center [126, 589] width 109 height 28
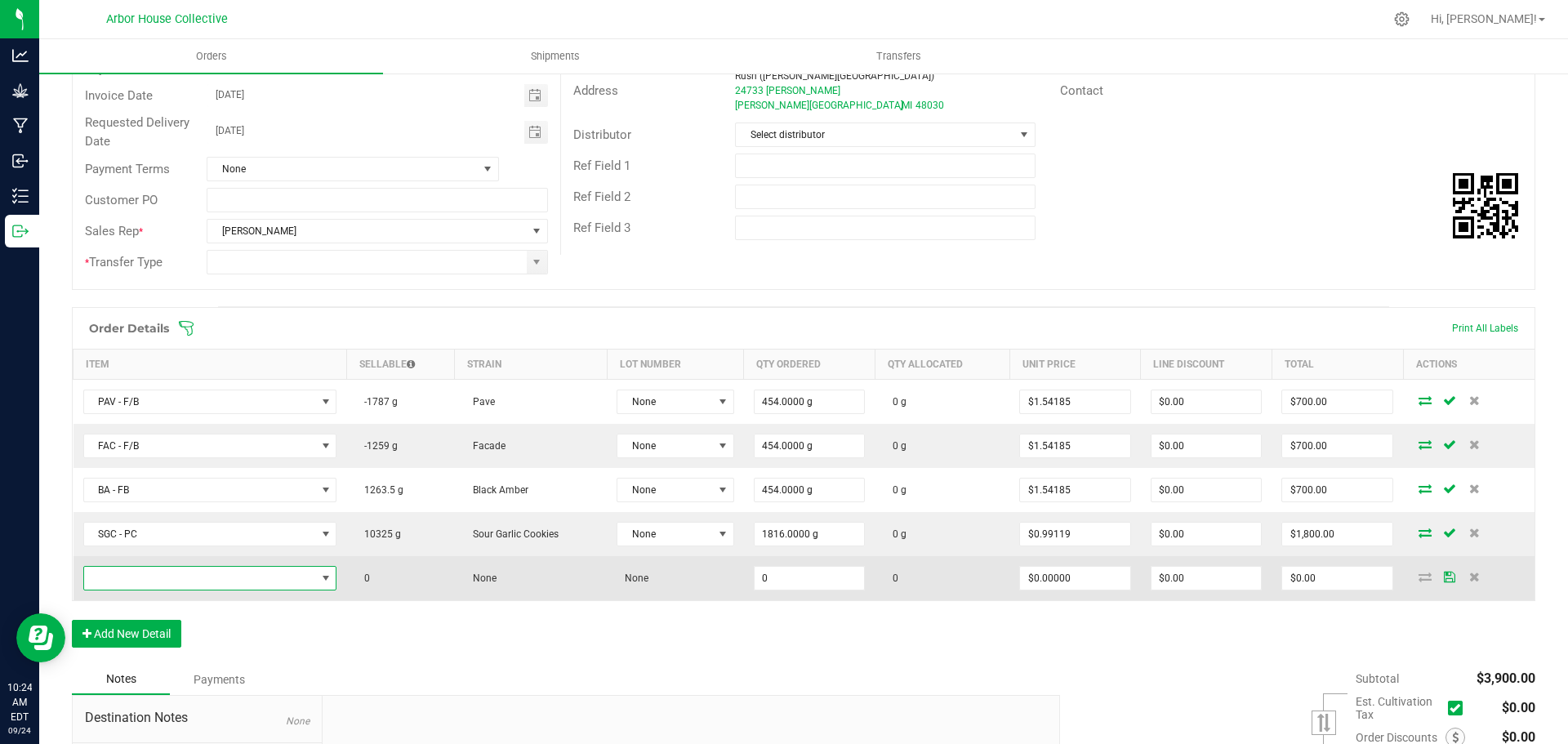
click at [179, 572] on span "NO DATA FOUND" at bounding box center [200, 579] width 232 height 23
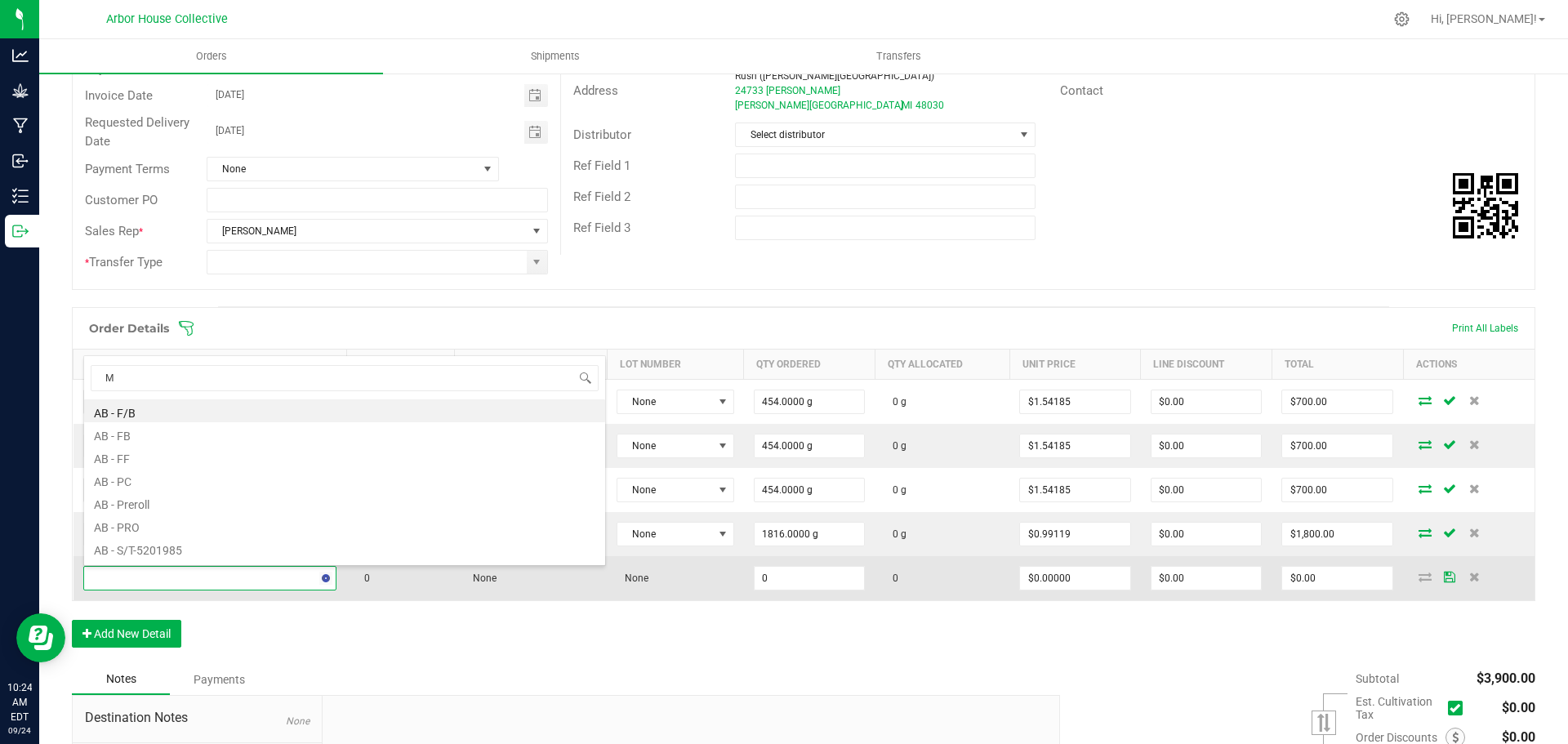
type input "ME"
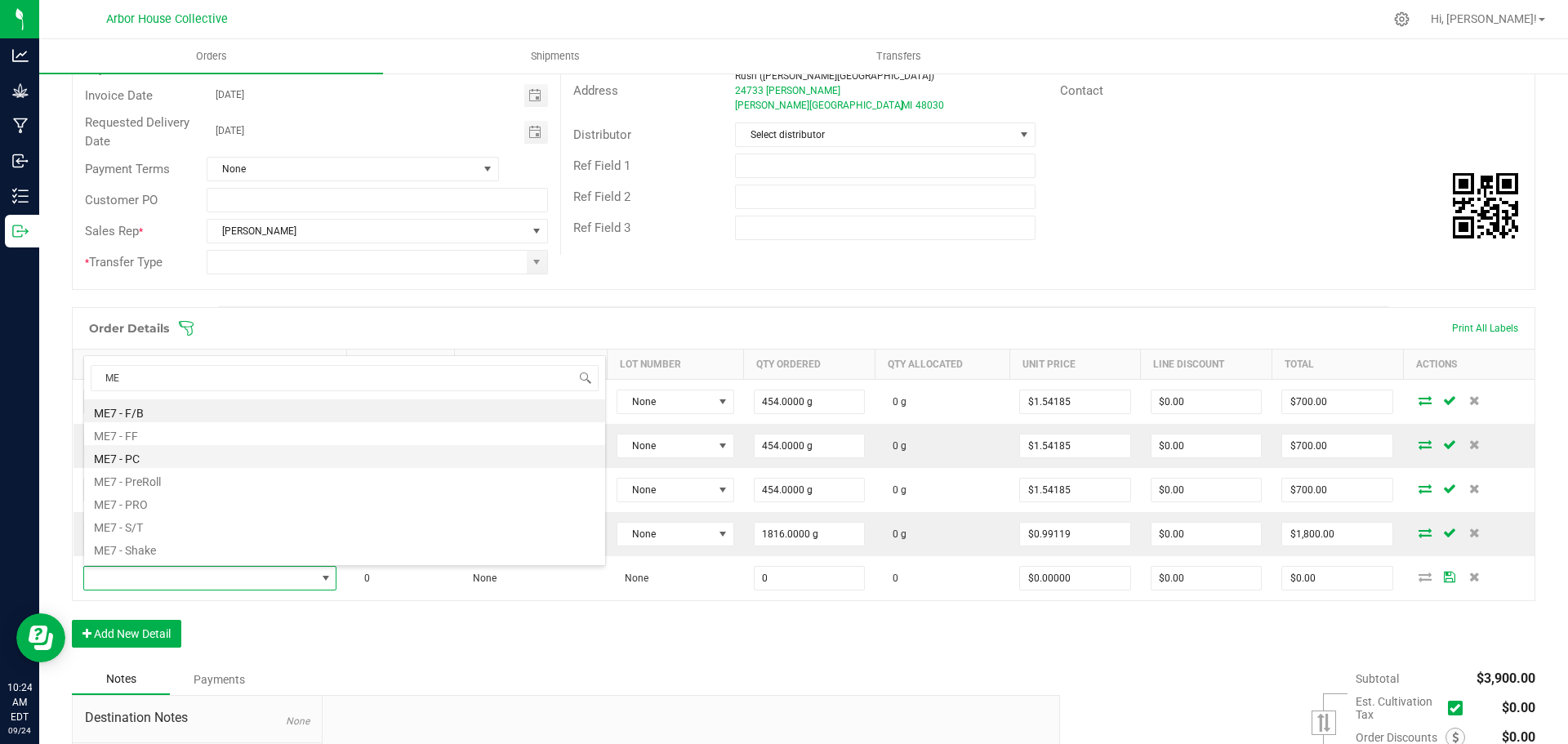
click at [139, 459] on li "ME7 - PC" at bounding box center [345, 457] width 521 height 23
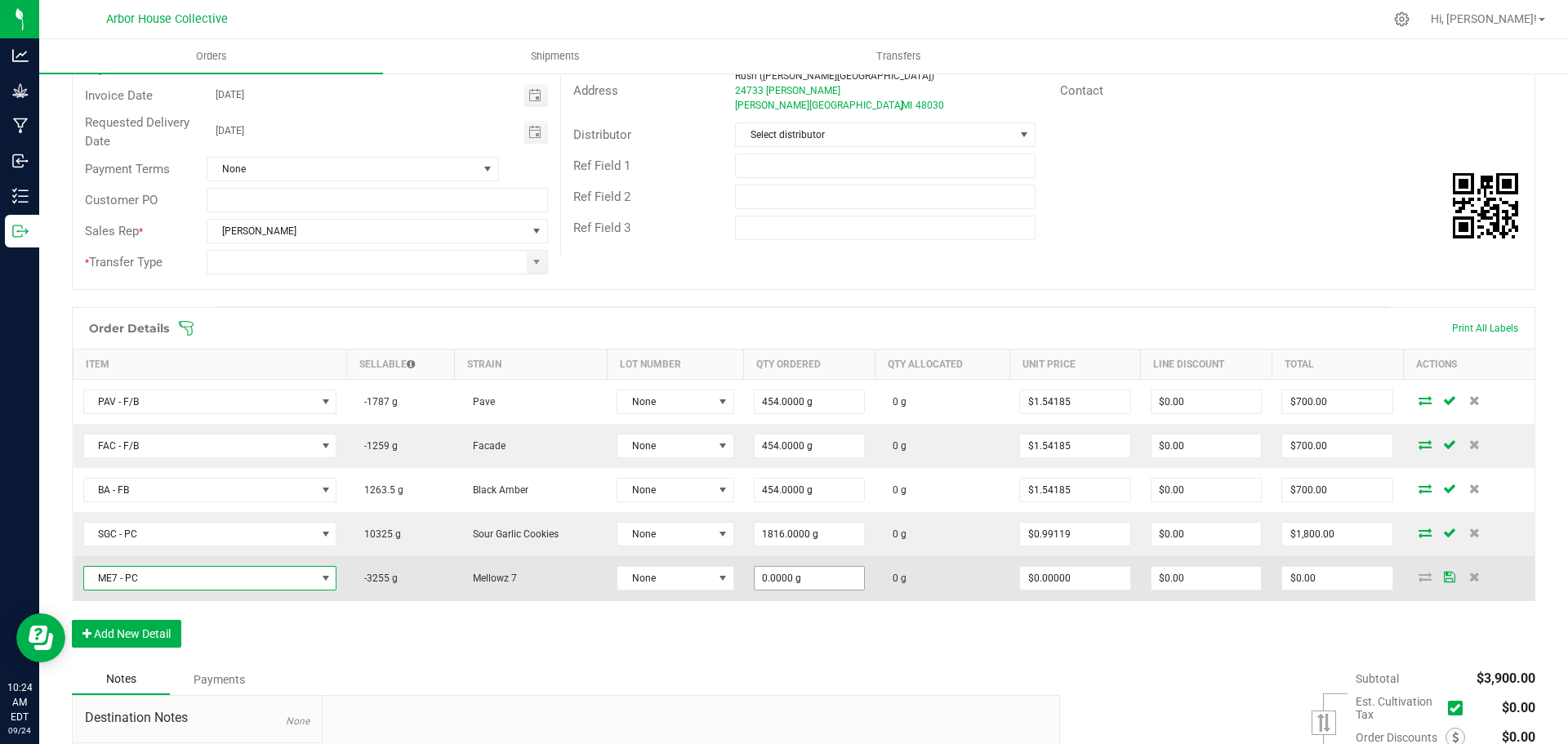
type input "0"
click at [810, 576] on input "0" at bounding box center [809, 579] width 110 height 23
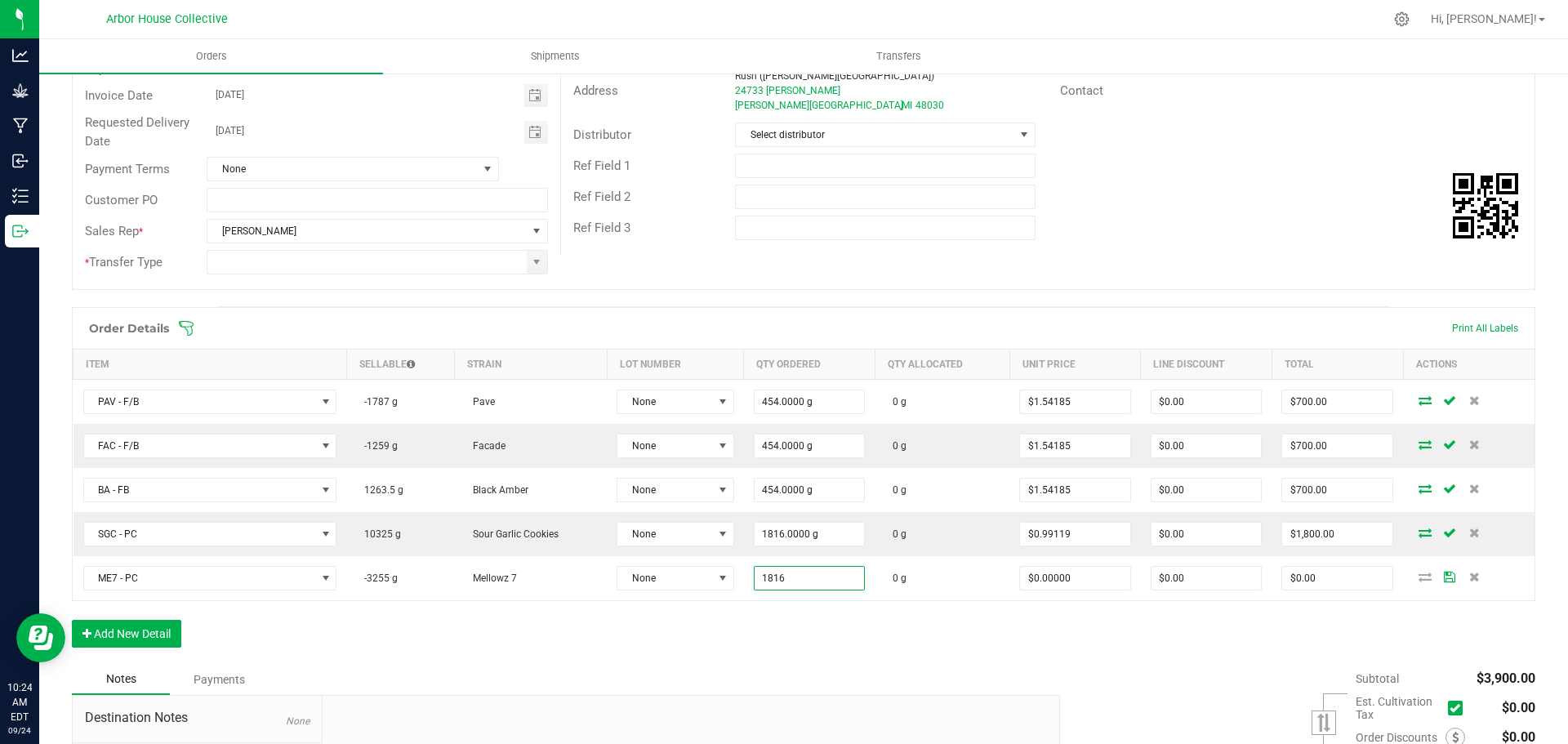
type input "1816.0000 g"
click at [890, 631] on div "Order Details Print All Labels Item Sellable Strain Lot Number Qty Ordered Qty …" at bounding box center [803, 486] width 1463 height 357
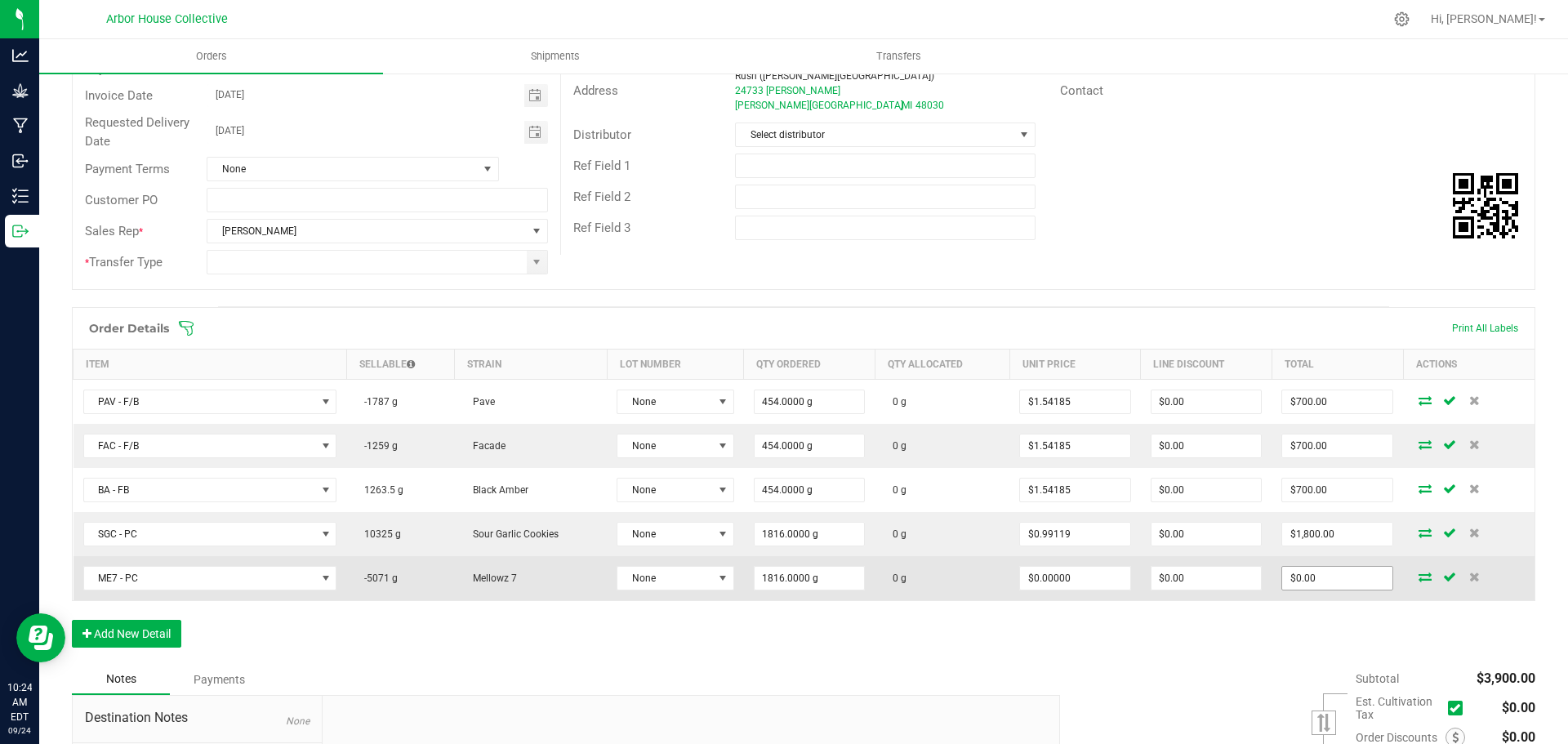
type input "0"
click at [1347, 577] on input "0" at bounding box center [1337, 579] width 110 height 23
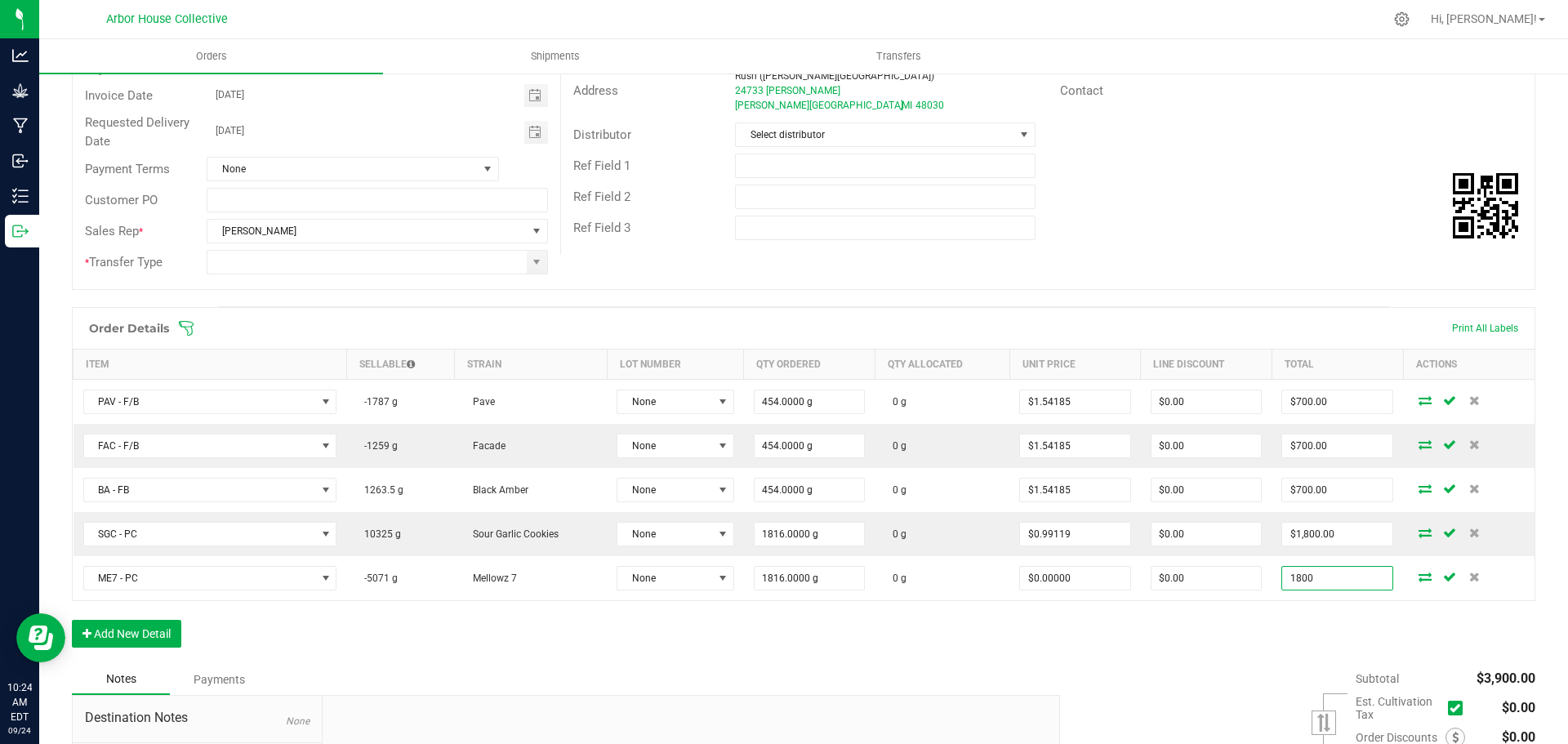
type input "1800"
type input "$0.99119"
type input "$1,800.00"
click at [1226, 650] on div "Order Details Print All Labels Item Sellable Strain Lot Number Qty Ordered Qty …" at bounding box center [803, 486] width 1463 height 357
click at [115, 627] on button "Add New Detail" at bounding box center [126, 634] width 109 height 28
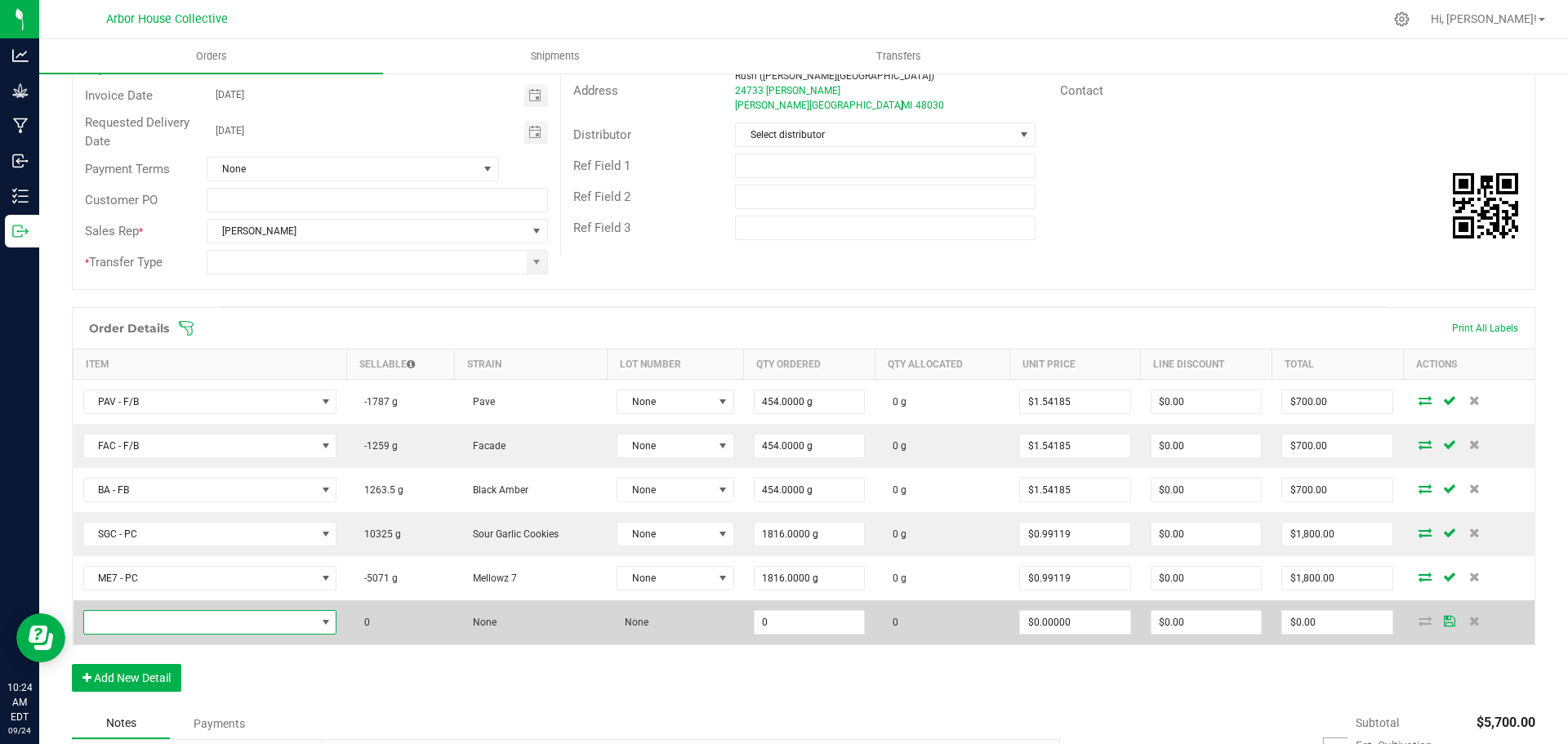
click at [139, 623] on span "NO DATA FOUND" at bounding box center [200, 623] width 232 height 23
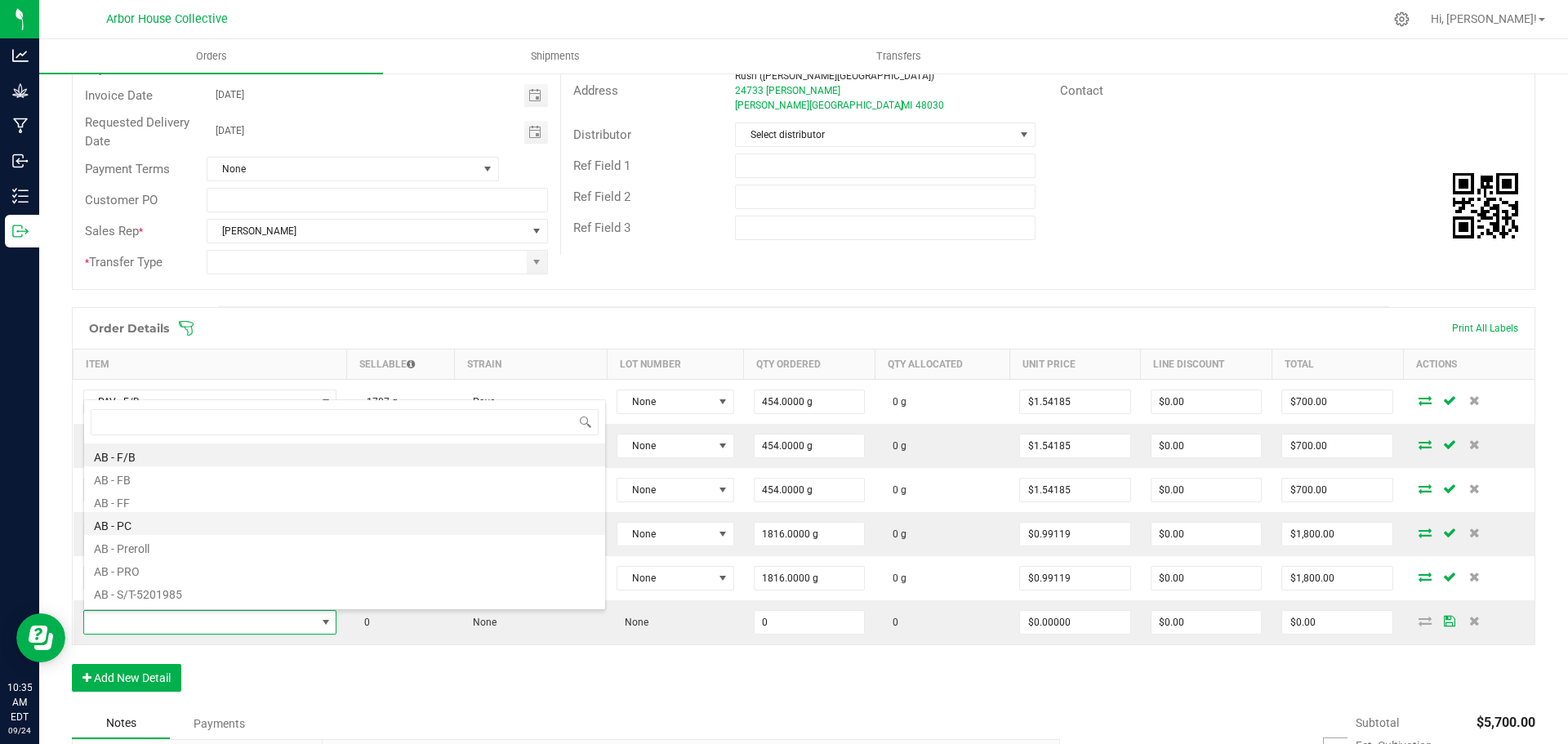
click at [130, 525] on li "AB - PC" at bounding box center [345, 524] width 521 height 23
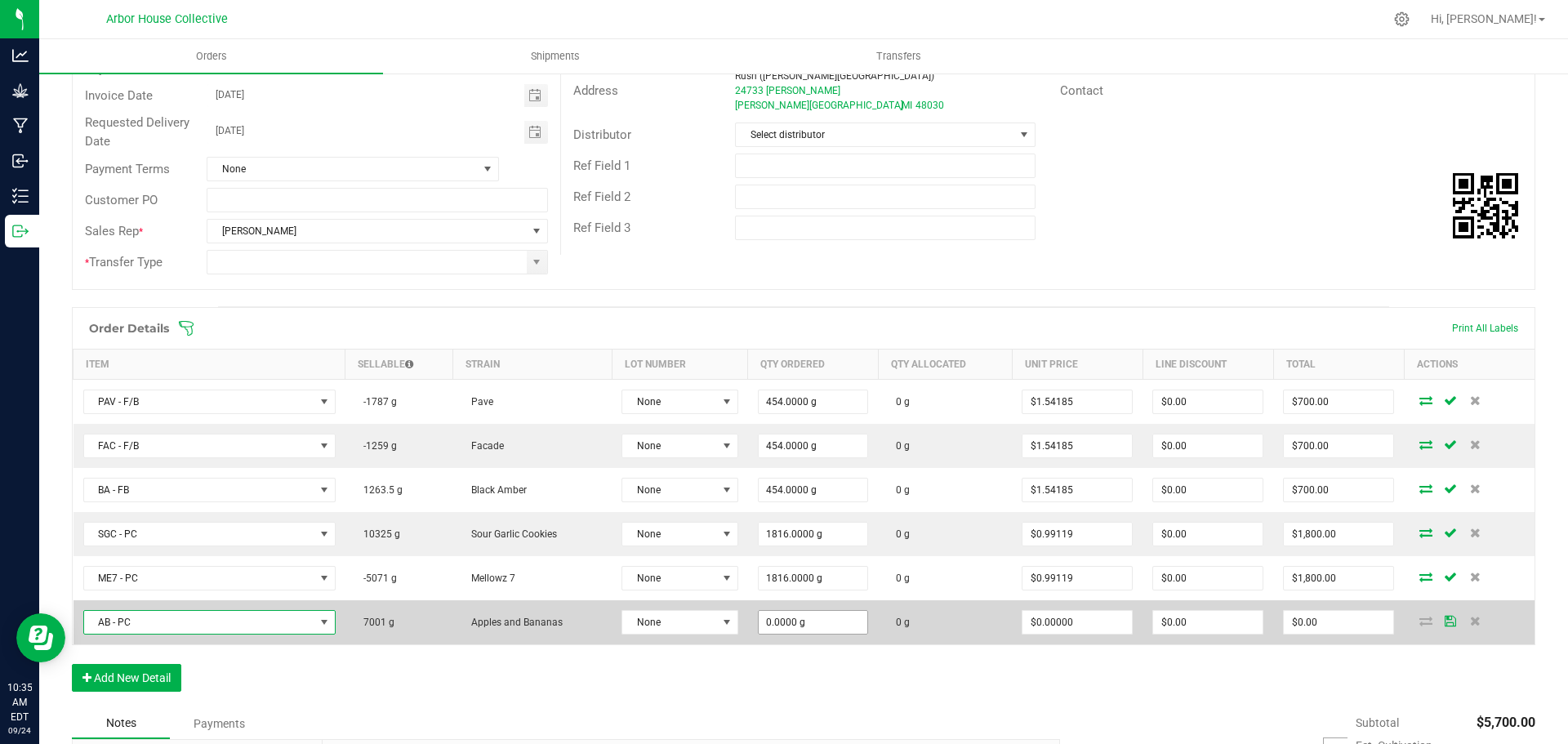
type input "0"
click at [825, 632] on input "0" at bounding box center [813, 623] width 109 height 23
type input "1816.0000 g"
type input "0"
click at [1316, 622] on input "0" at bounding box center [1338, 623] width 109 height 23
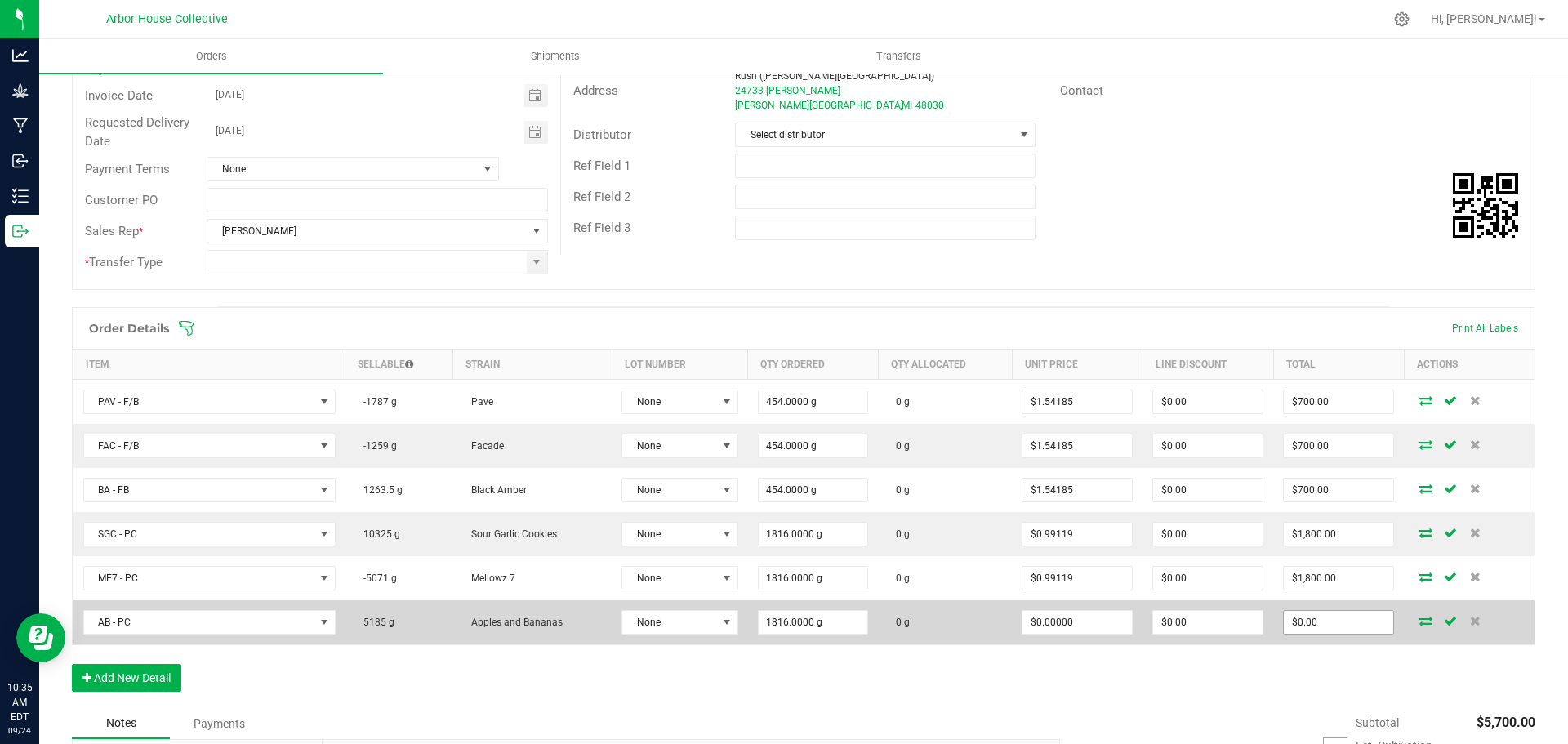
type input "0"
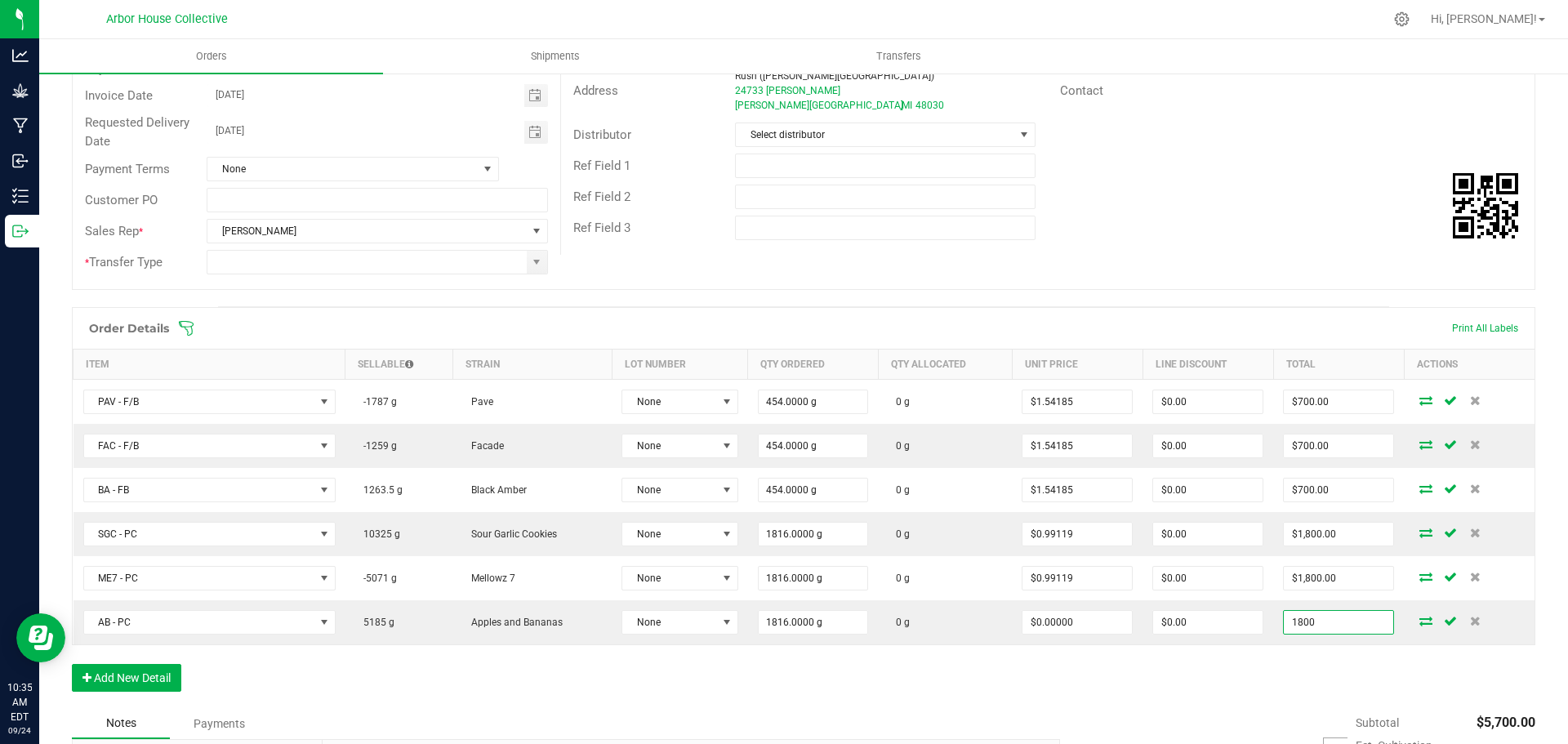
type input "1800"
type input "$0.99119"
type input "$1,800.00"
click at [1285, 674] on div "Order Details Print All Labels Item Sellable Strain Lot Number Qty Ordered Qty …" at bounding box center [803, 508] width 1463 height 401
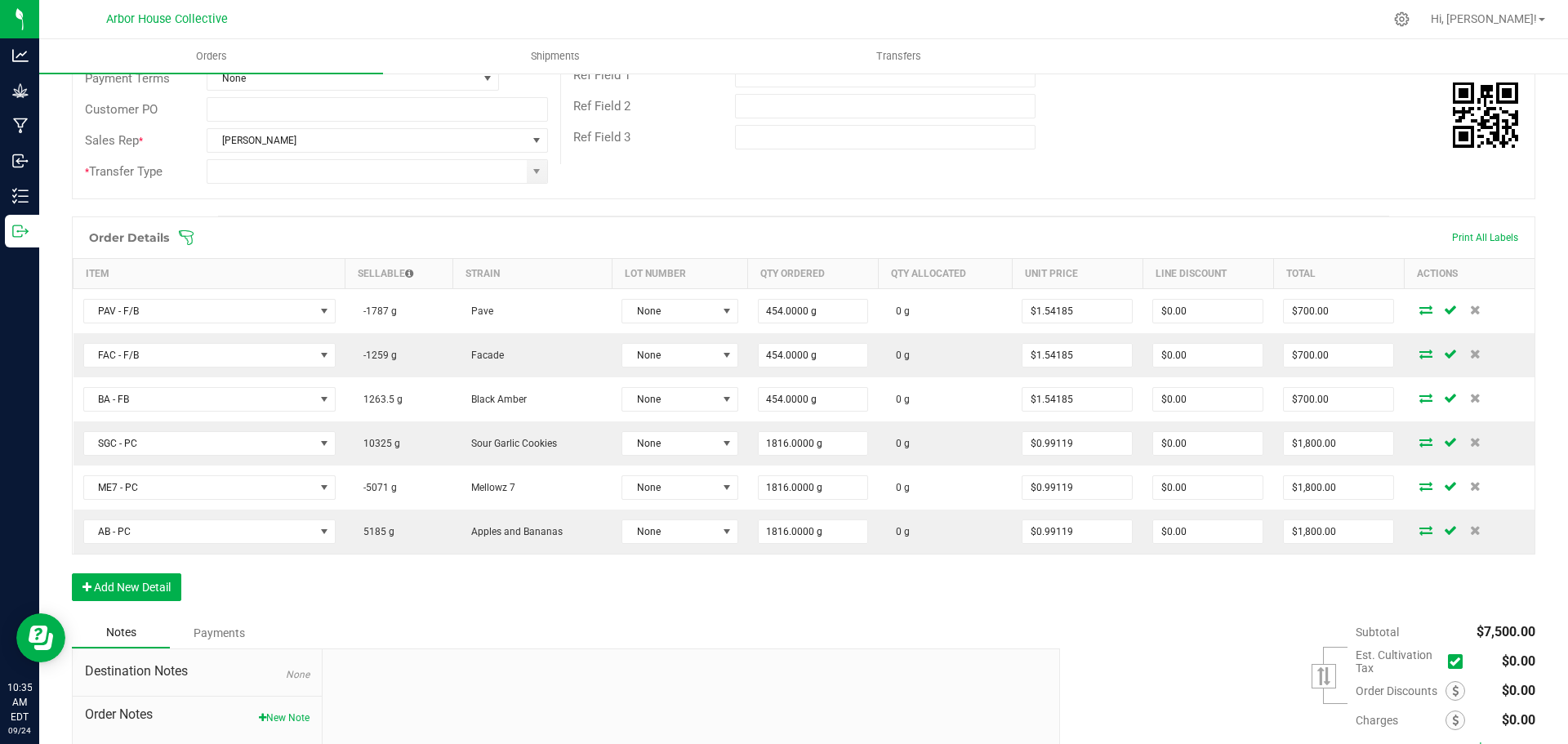
scroll to position [427, 0]
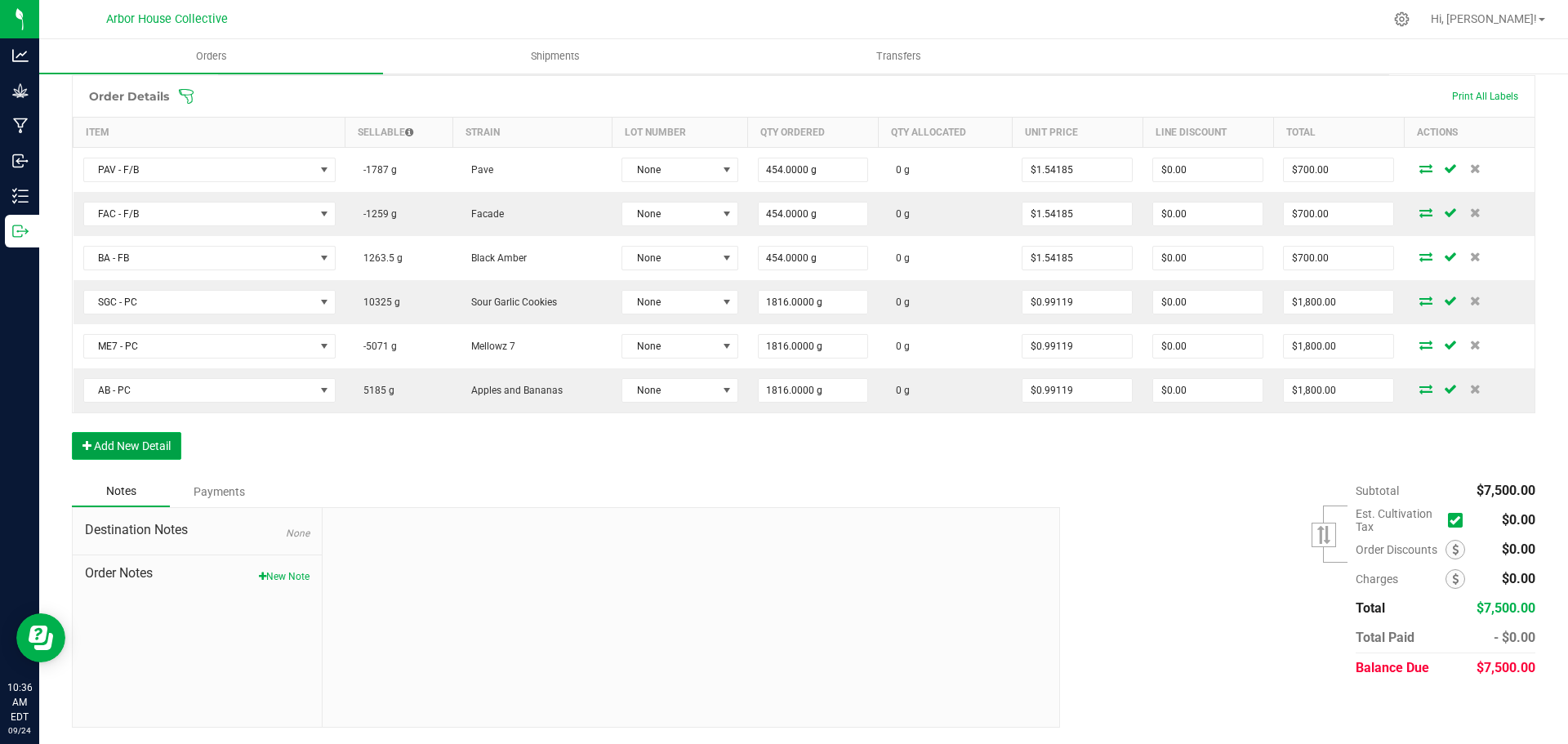
click at [136, 446] on button "Add New Detail" at bounding box center [126, 445] width 109 height 28
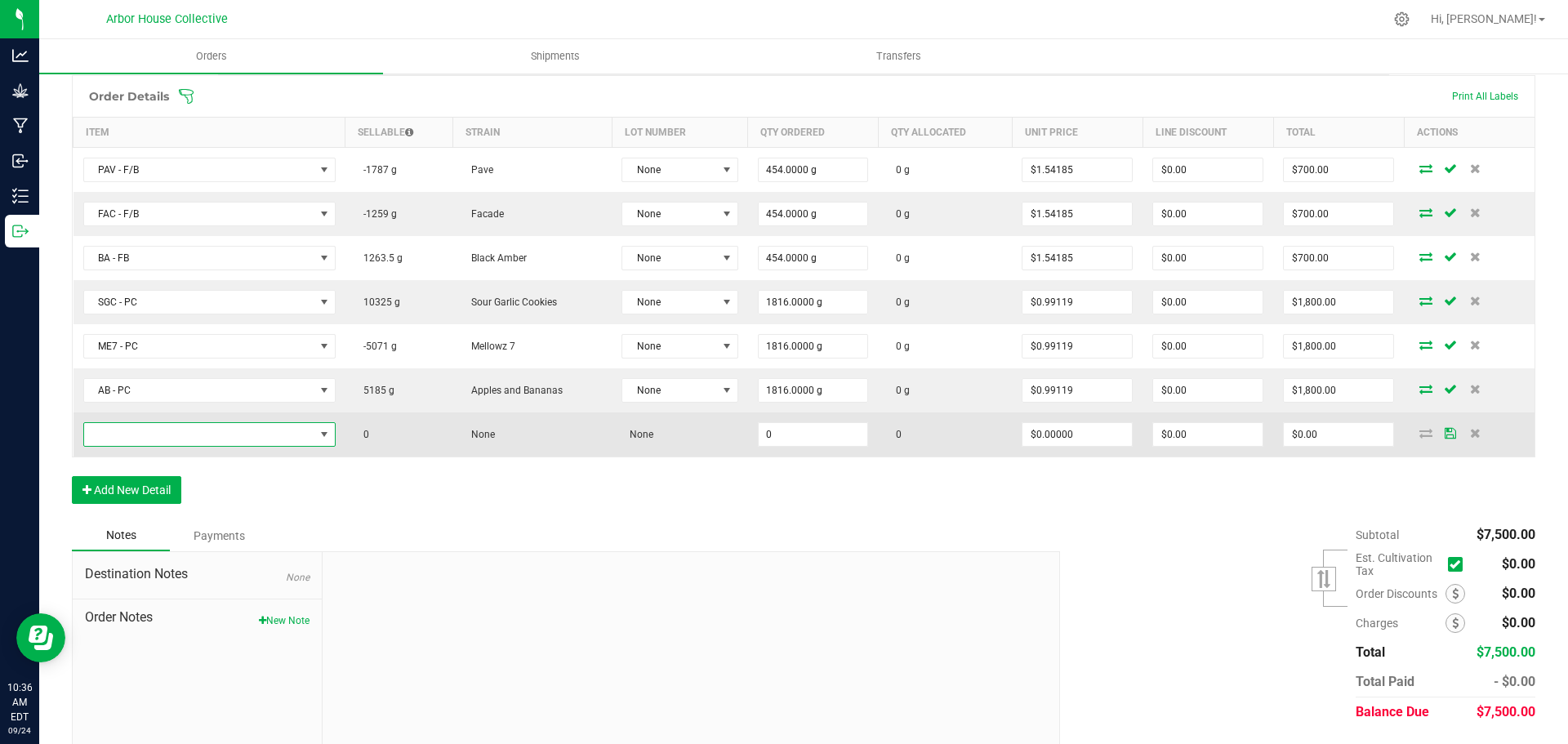
click at [175, 432] on span "NO DATA FOUND" at bounding box center [199, 435] width 230 height 23
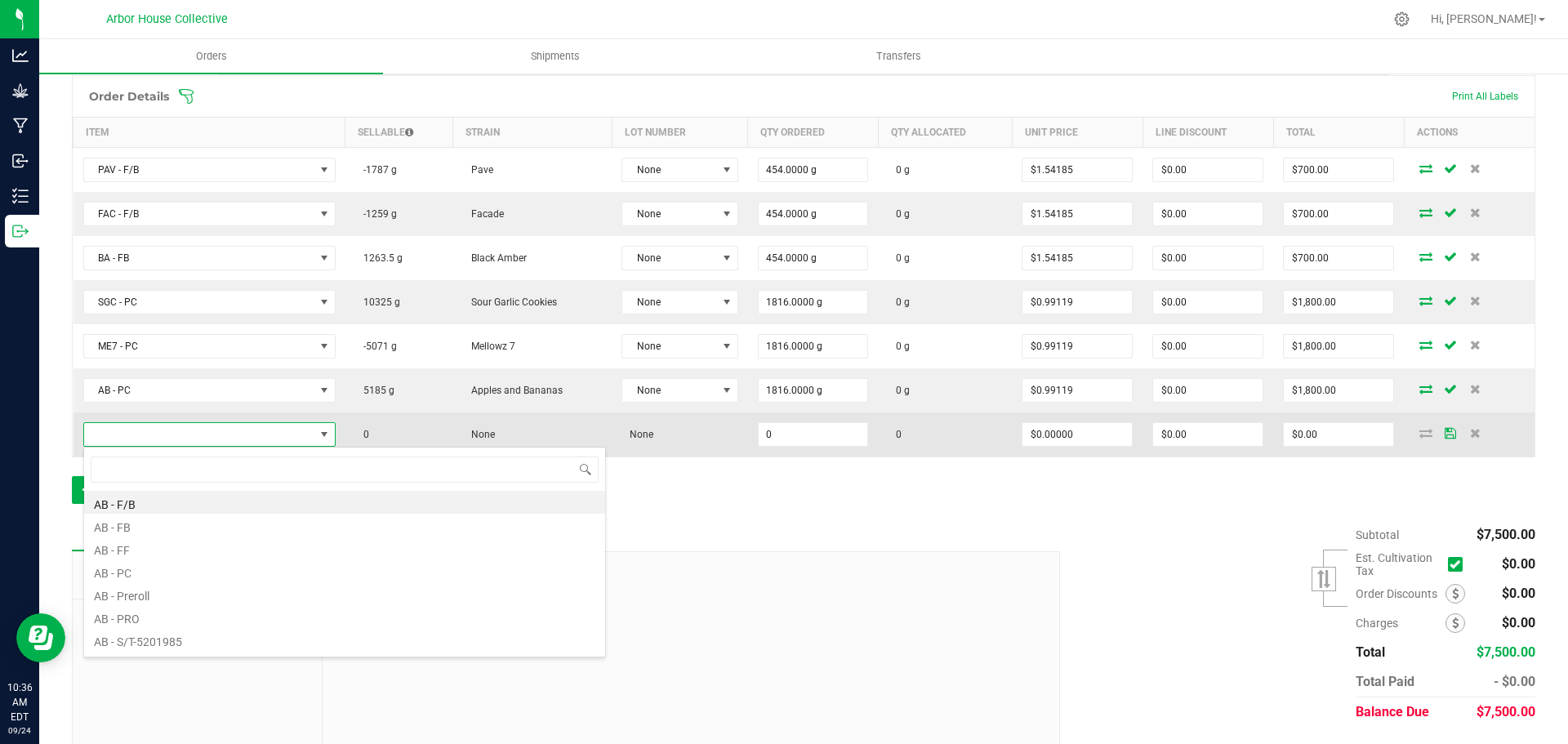
scroll to position [25, 248]
type input "PAV"
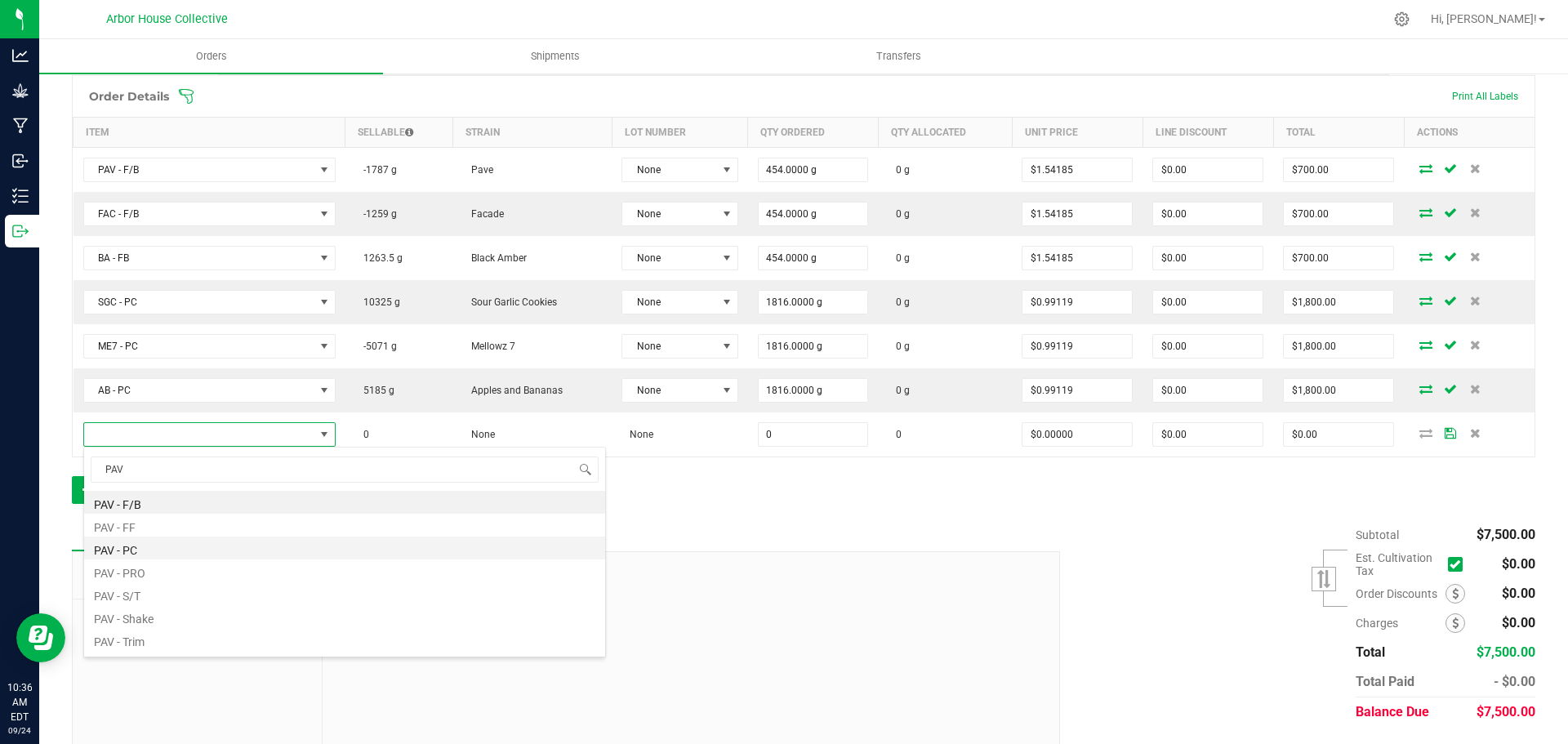
click at [147, 552] on li "PAV - PC" at bounding box center [345, 548] width 521 height 23
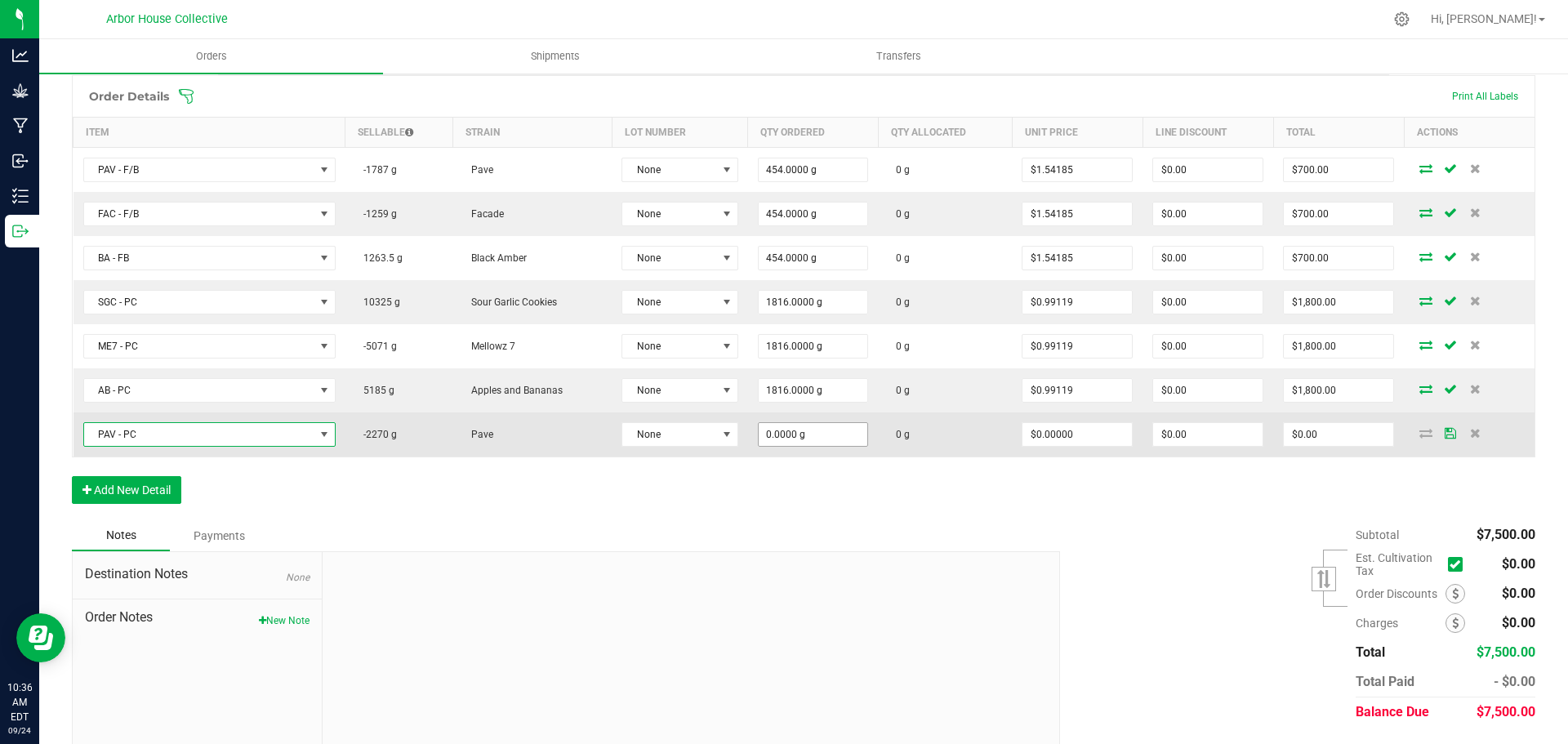
type input "0"
click at [832, 440] on input "0" at bounding box center [813, 435] width 109 height 23
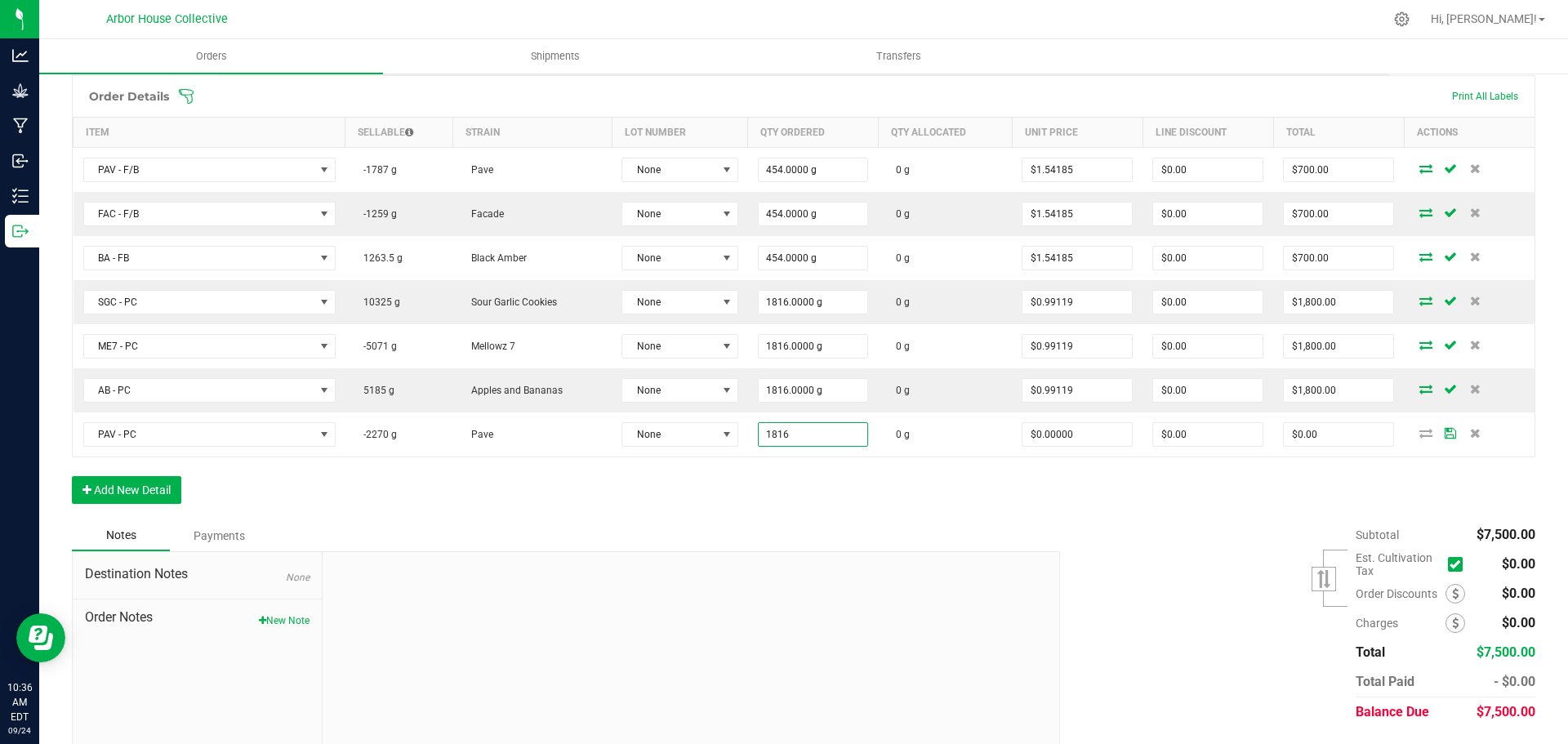
type input "1816.0000 g"
drag, startPoint x: 847, startPoint y: 508, endPoint x: 834, endPoint y: 504, distance: 13.6
click at [843, 506] on div "Order Details Print All Labels Item Sellable Strain Lot Number Qty Ordered Qty …" at bounding box center [803, 298] width 1463 height 445
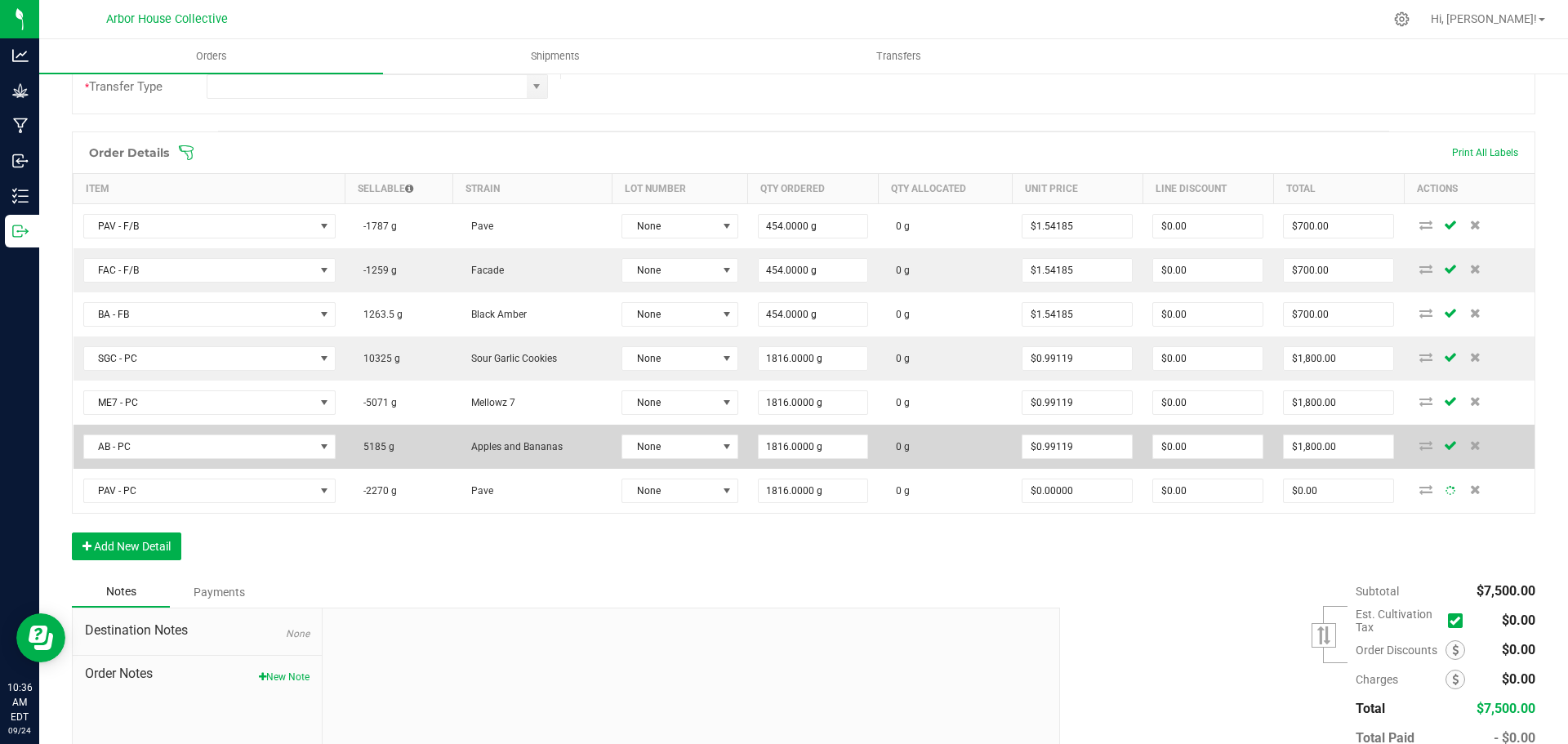
scroll to position [345, 0]
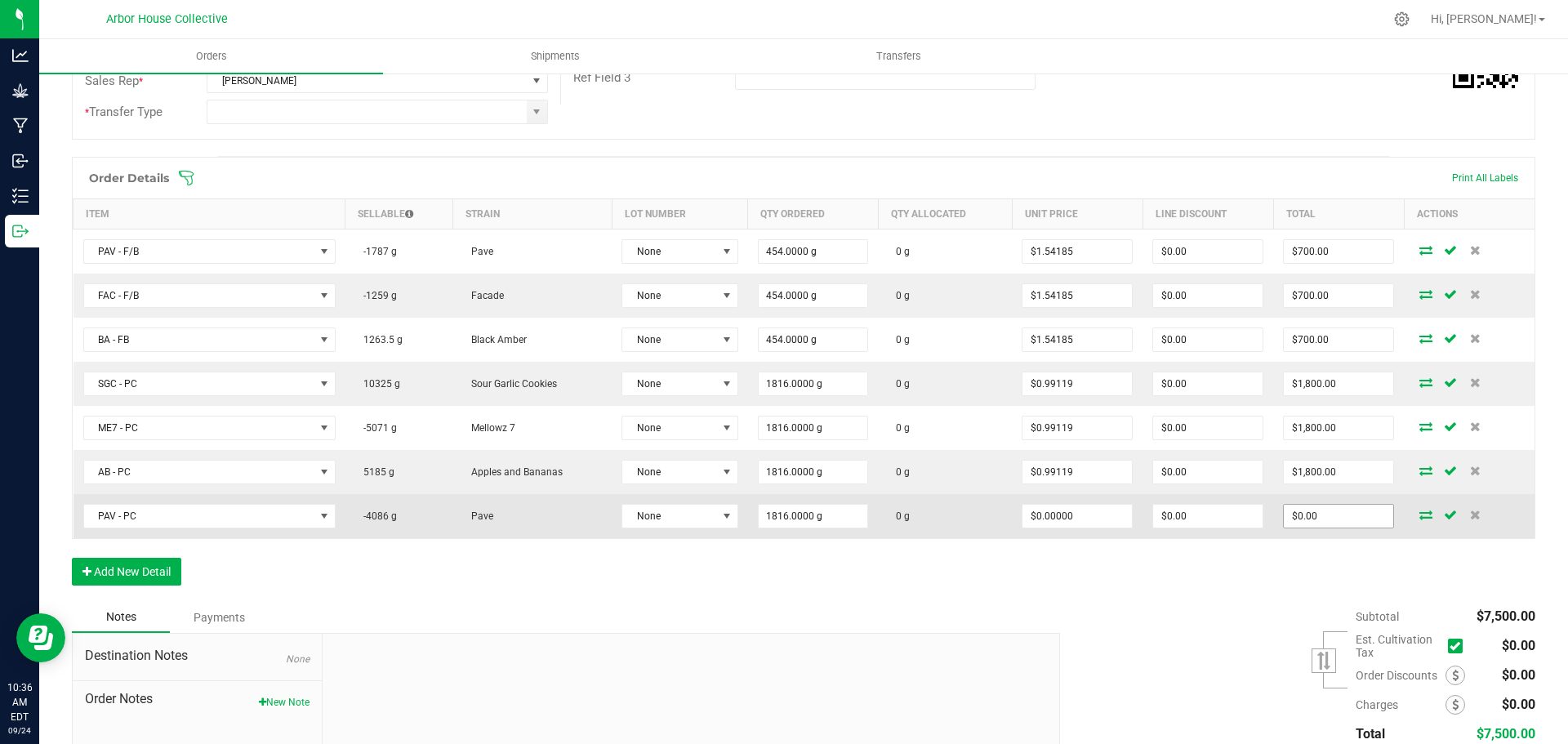
type input "0"
click at [1322, 522] on input "0" at bounding box center [1338, 516] width 109 height 23
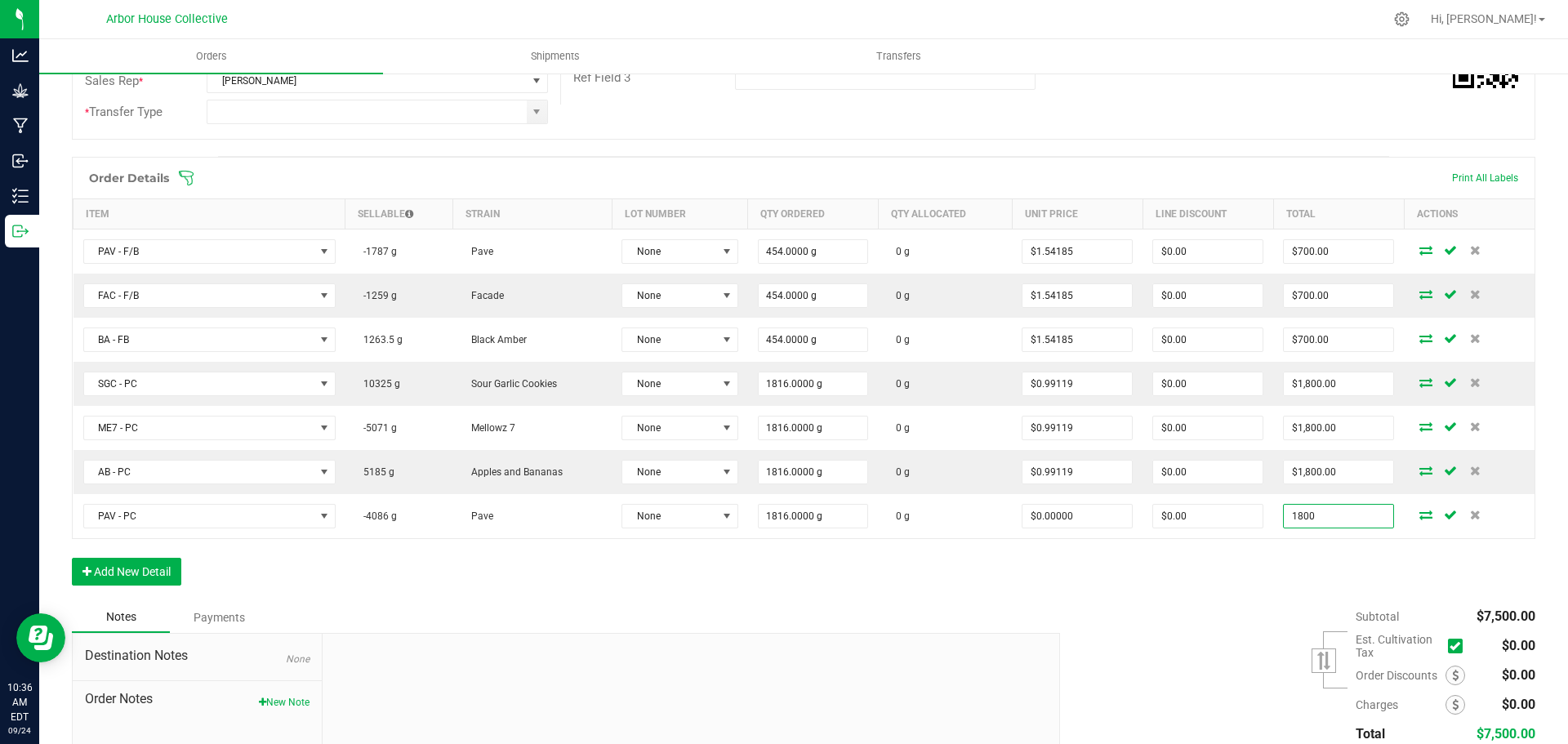
type input "1800"
type input "$0.99119"
type input "$1,800.00"
click at [1201, 589] on div "Order Details Print All Labels Item Sellable Strain Lot Number Qty Ordered Qty …" at bounding box center [803, 379] width 1463 height 445
click at [147, 570] on button "Add New Detail" at bounding box center [126, 572] width 109 height 28
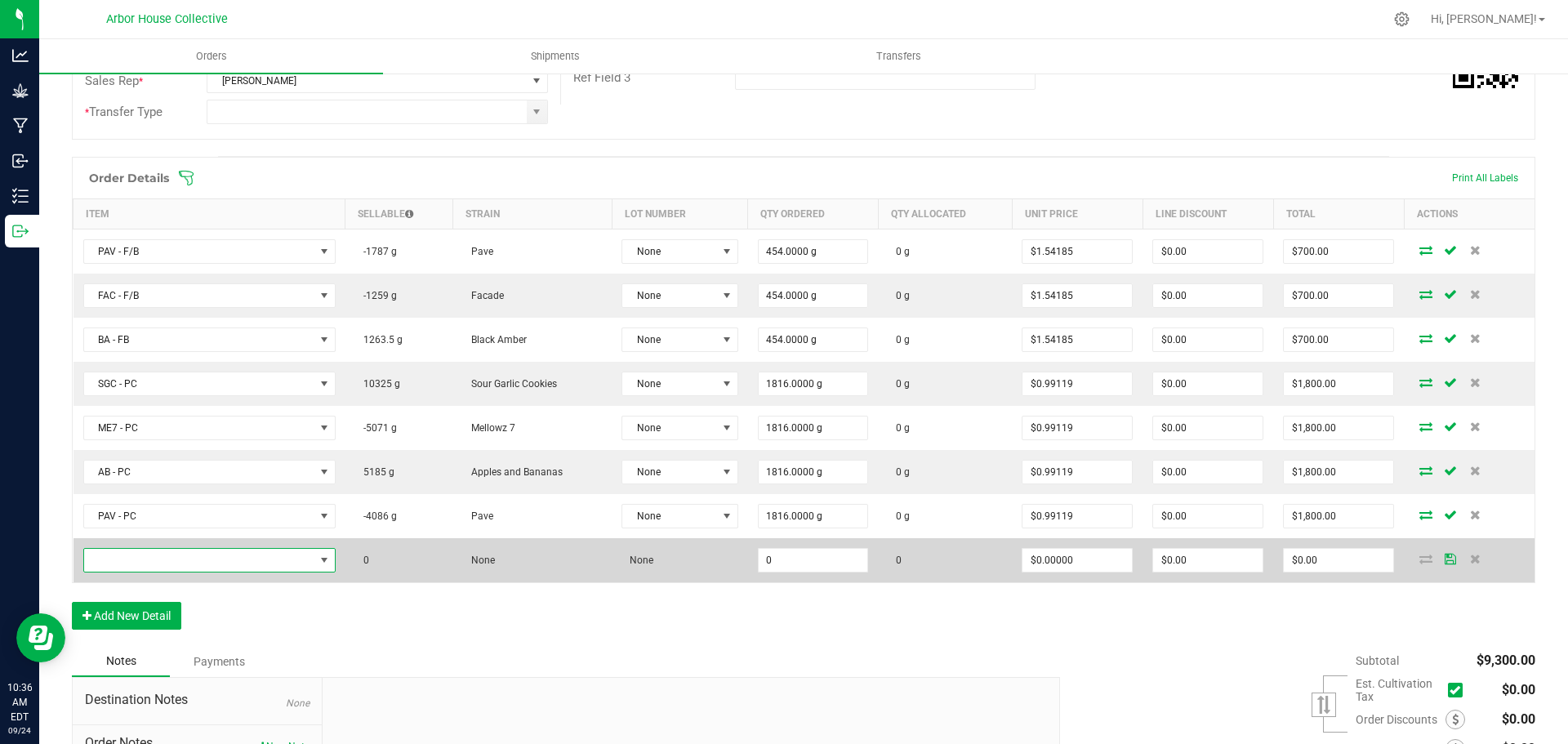
click at [149, 560] on span "NO DATA FOUND" at bounding box center [199, 561] width 230 height 23
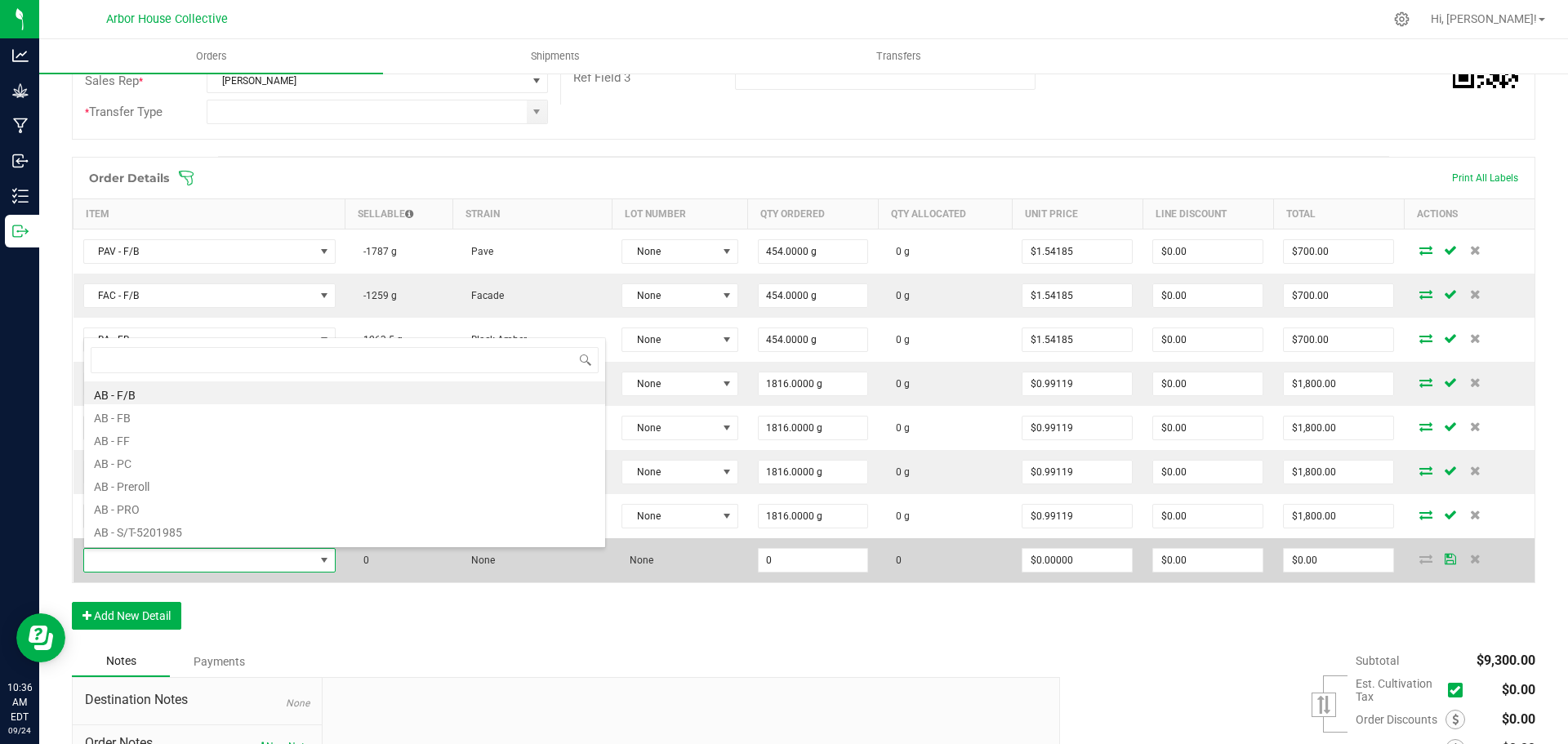
scroll to position [25, 248]
type input "GMO"
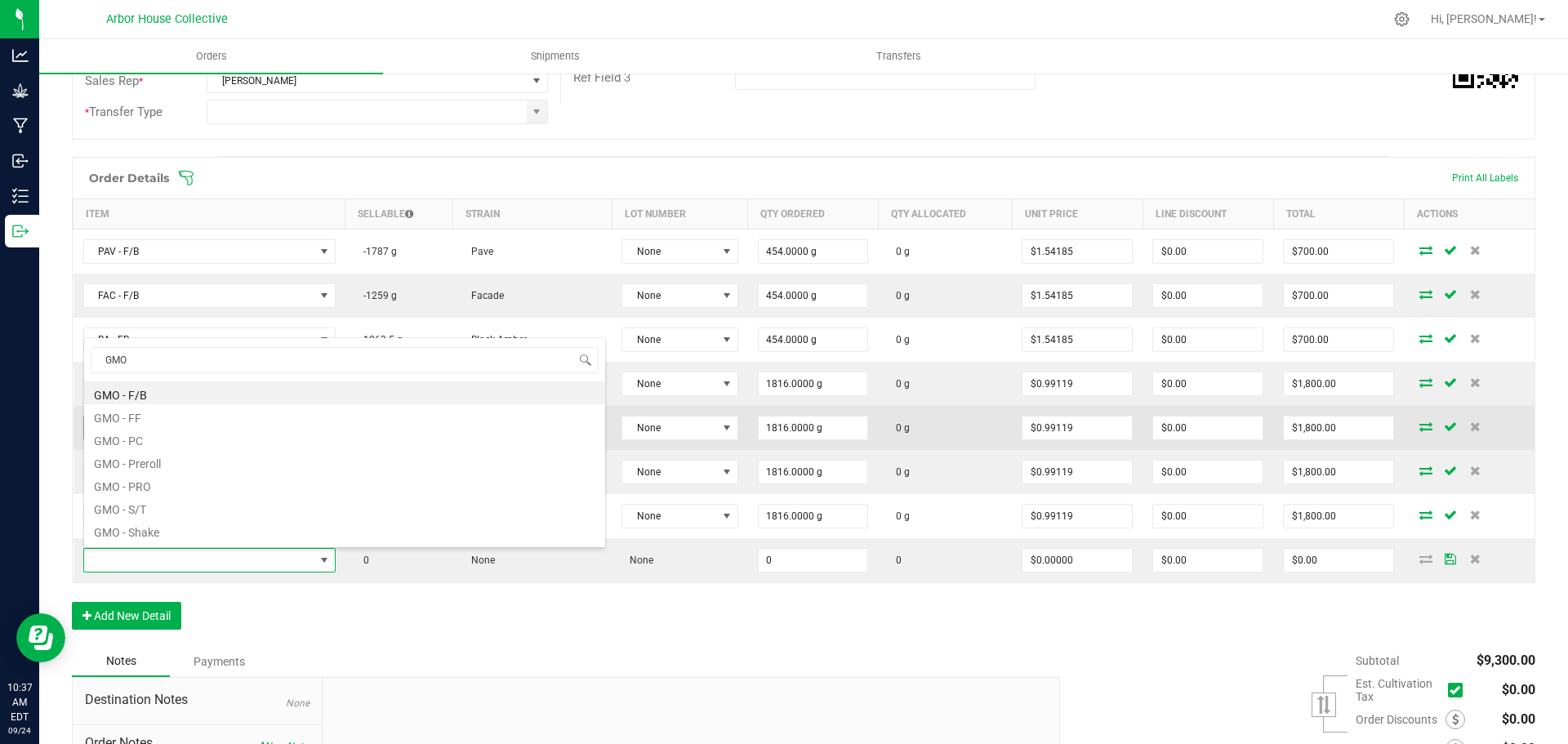
click at [135, 441] on li "GMO - PC" at bounding box center [345, 439] width 521 height 23
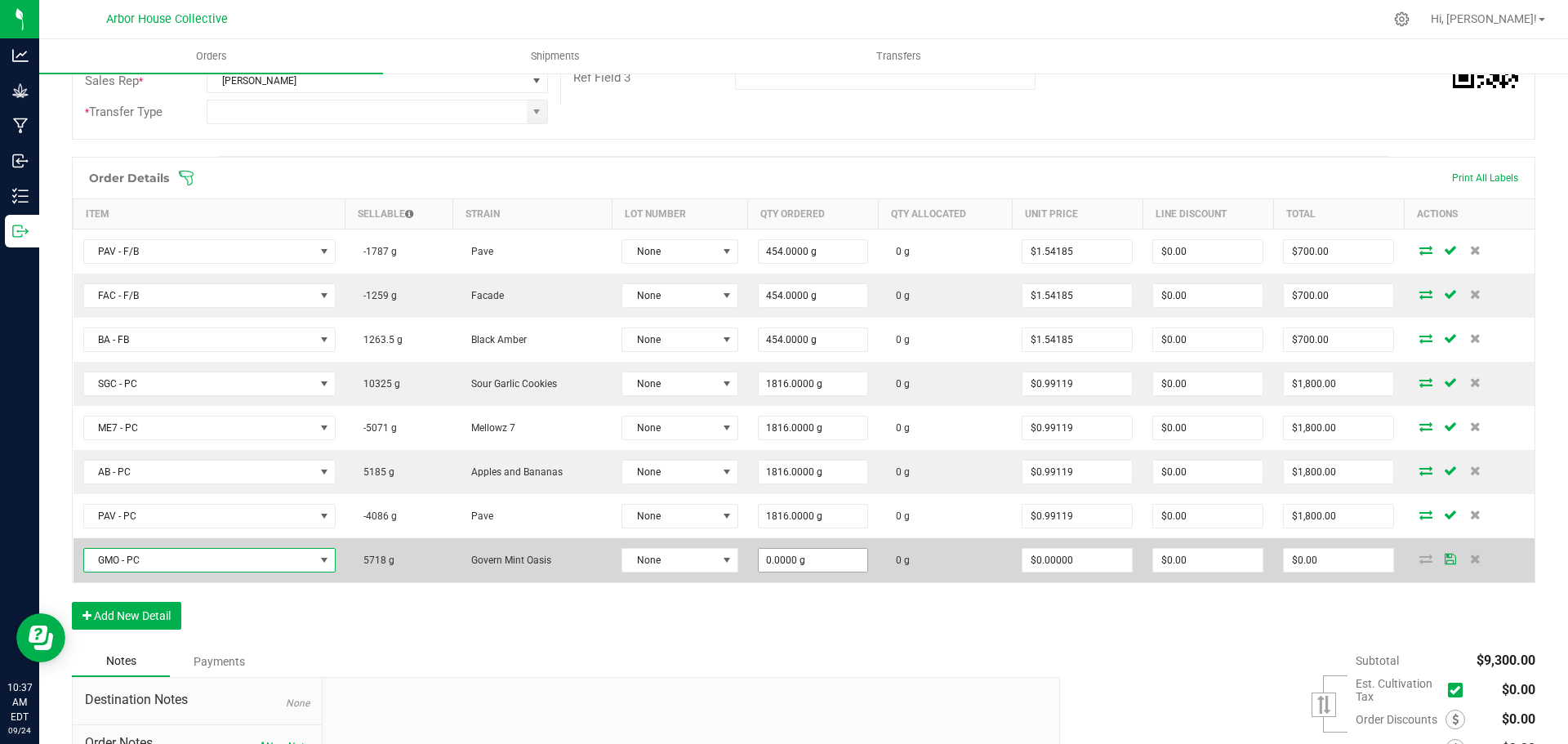
type input "0"
click at [817, 564] on input "0" at bounding box center [813, 561] width 109 height 23
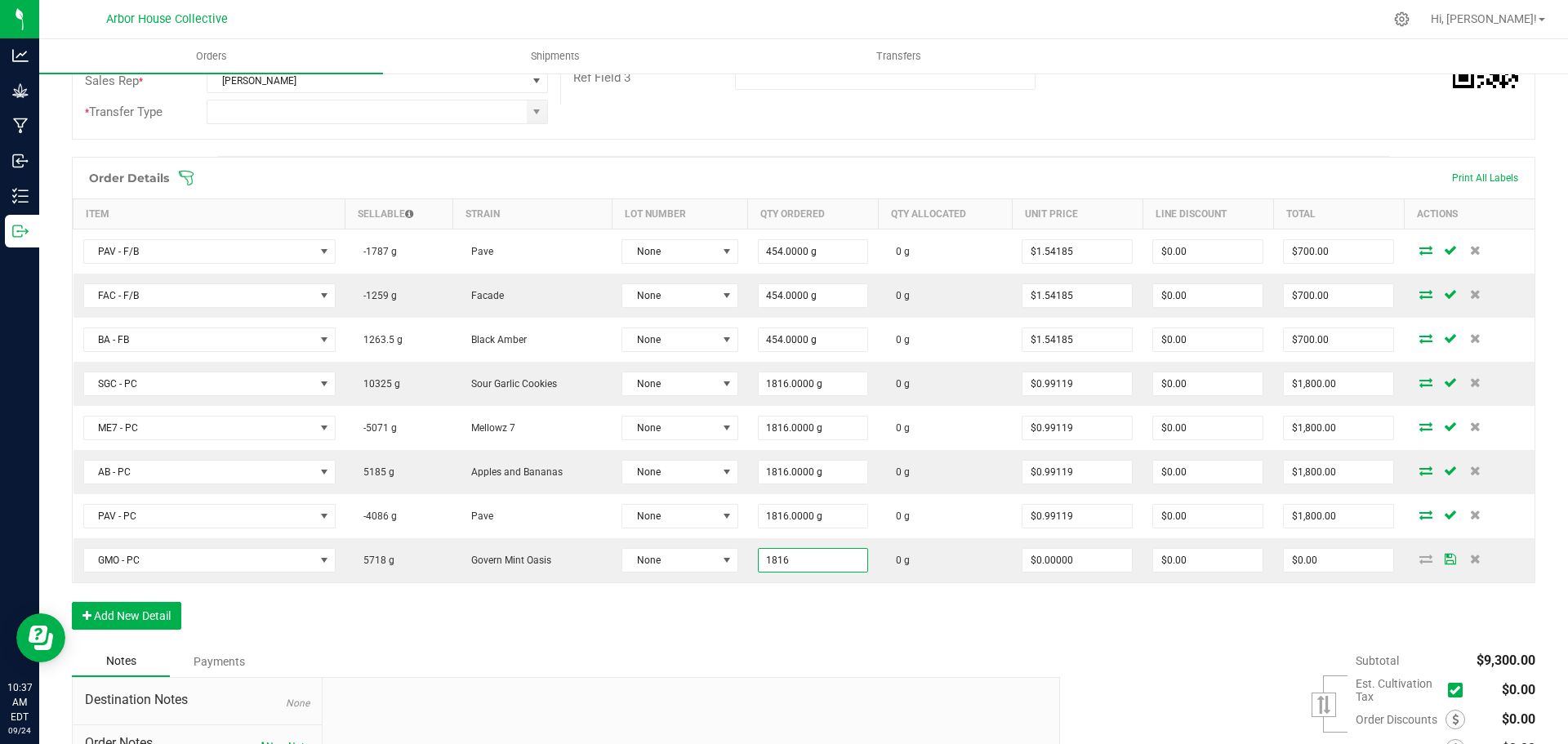
type input "1816.0000 g"
drag, startPoint x: 898, startPoint y: 628, endPoint x: 1236, endPoint y: 591, distance: 340.0
click at [903, 628] on div "Order Details Print All Labels Item Sellable Strain Lot Number Qty Ordered Qty …" at bounding box center [803, 401] width 1463 height 490
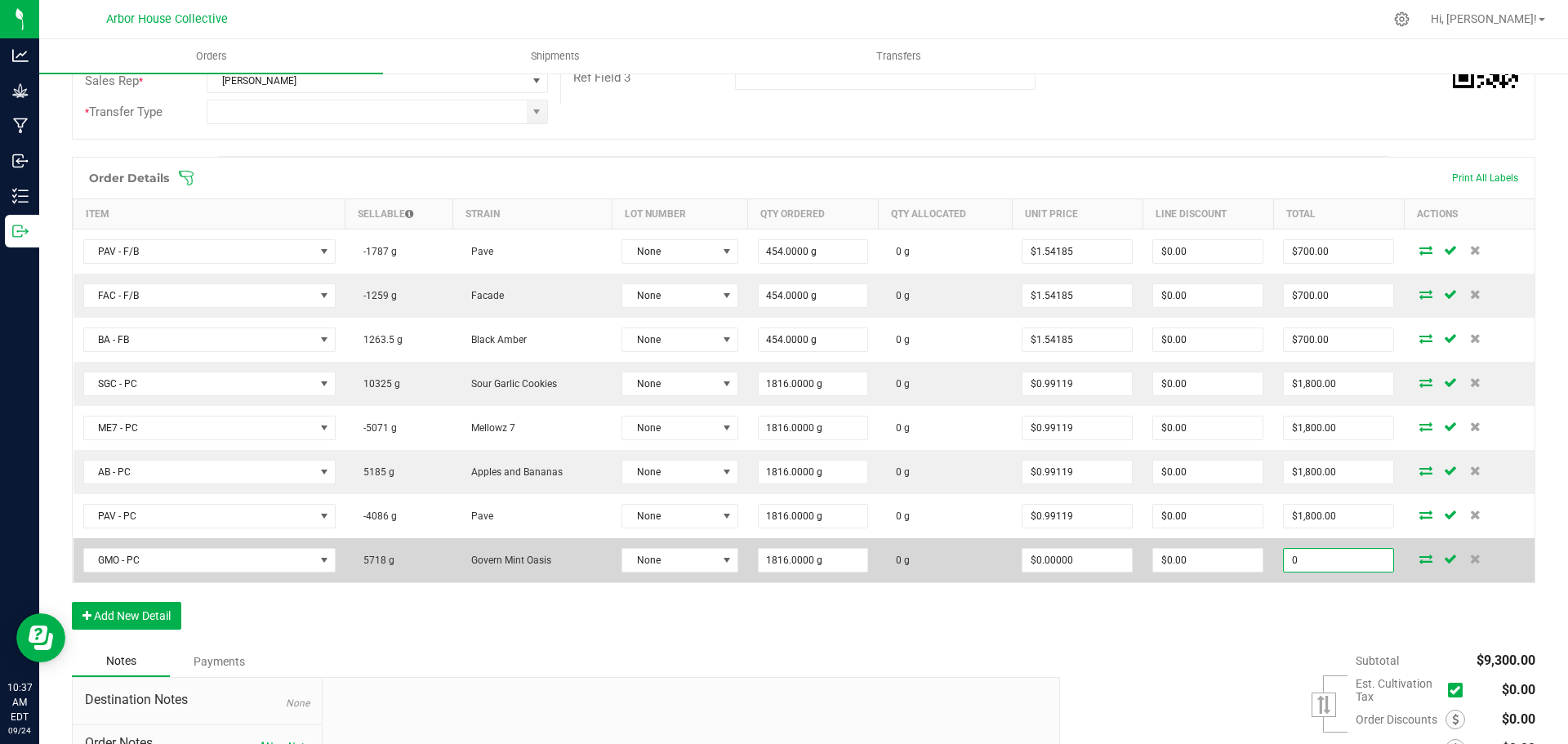
click at [1341, 560] on input "0" at bounding box center [1338, 561] width 109 height 23
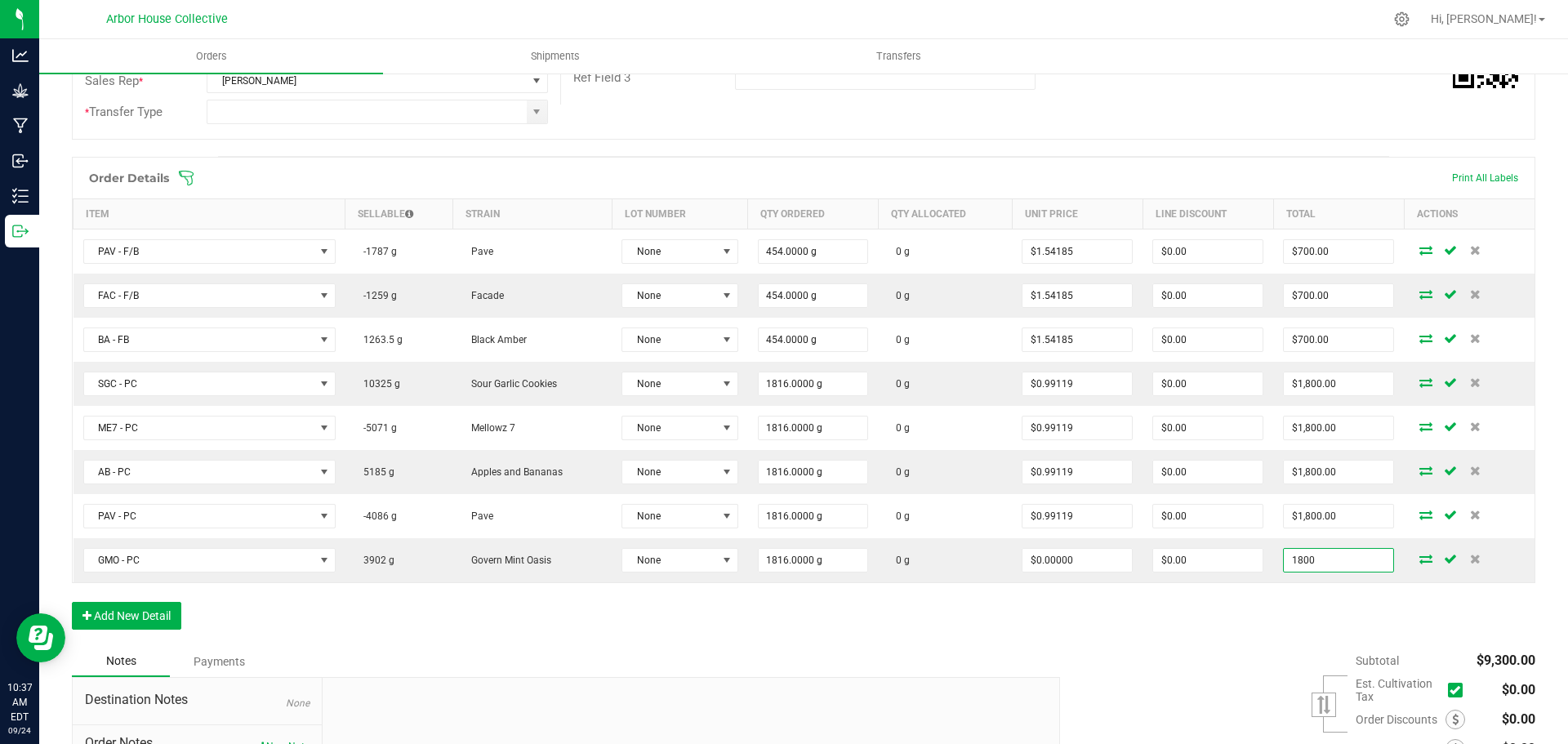
type input "1800"
type input "$0.99119"
type input "$1,800.00"
click at [1208, 663] on div "Subtotal $9,300.00 Est. Cultivation Tax" at bounding box center [1291, 749] width 488 height 207
click at [123, 612] on button "Add New Detail" at bounding box center [126, 616] width 109 height 28
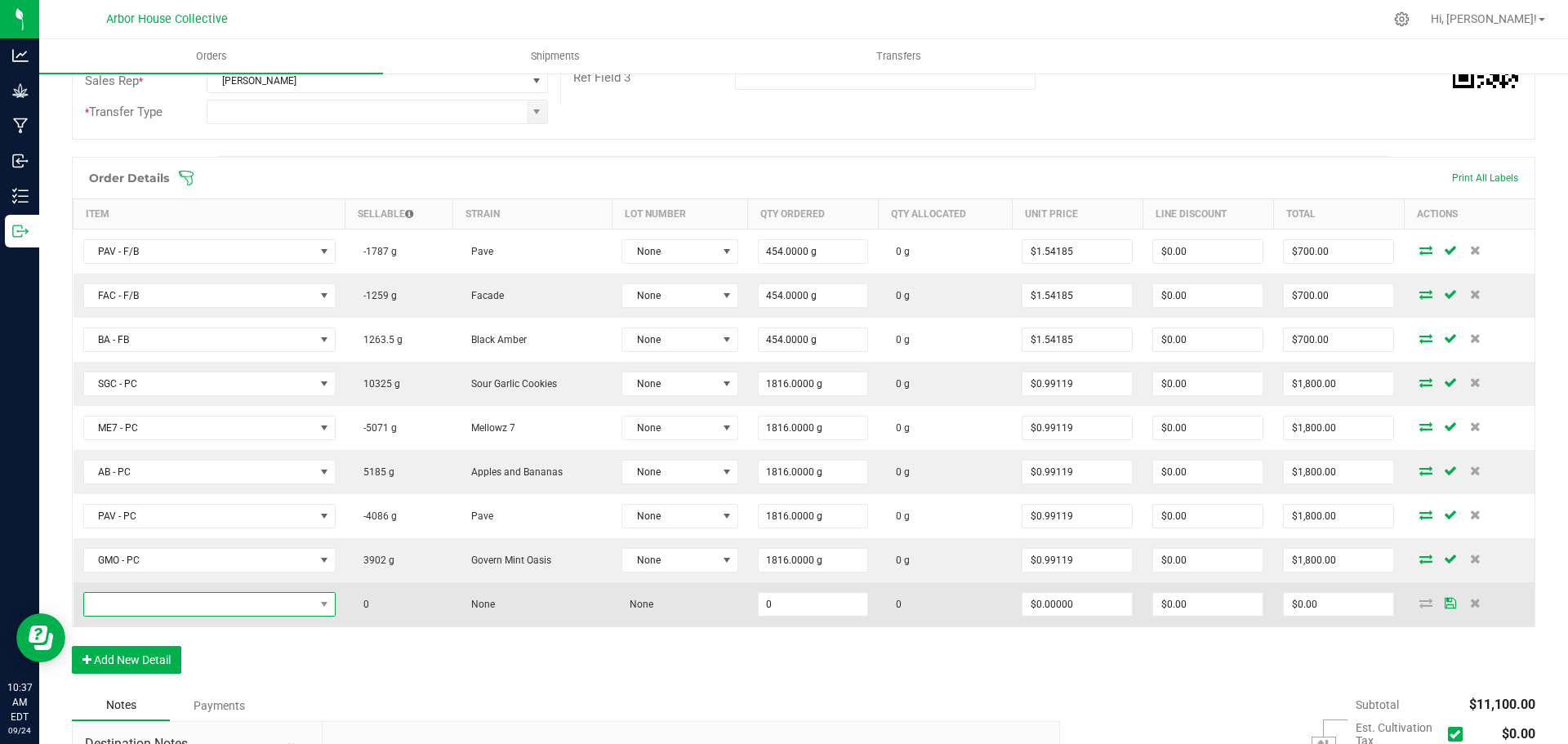
click at [163, 601] on span "NO DATA FOUND" at bounding box center [199, 604] width 230 height 23
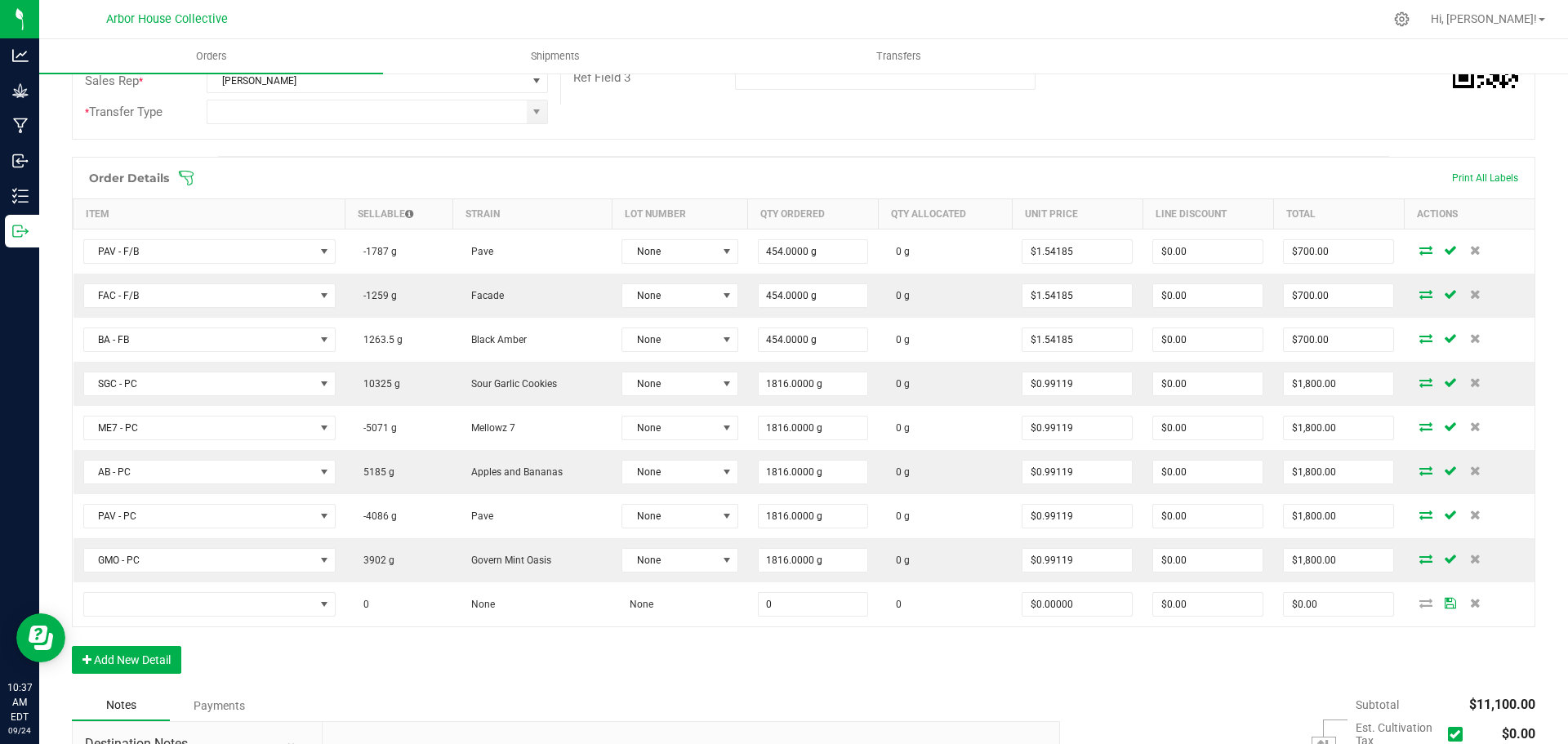
click at [434, 678] on div "Order Details Print All Labels Item Sellable Strain Lot Number Qty Ordered Qty …" at bounding box center [803, 423] width 1463 height 533
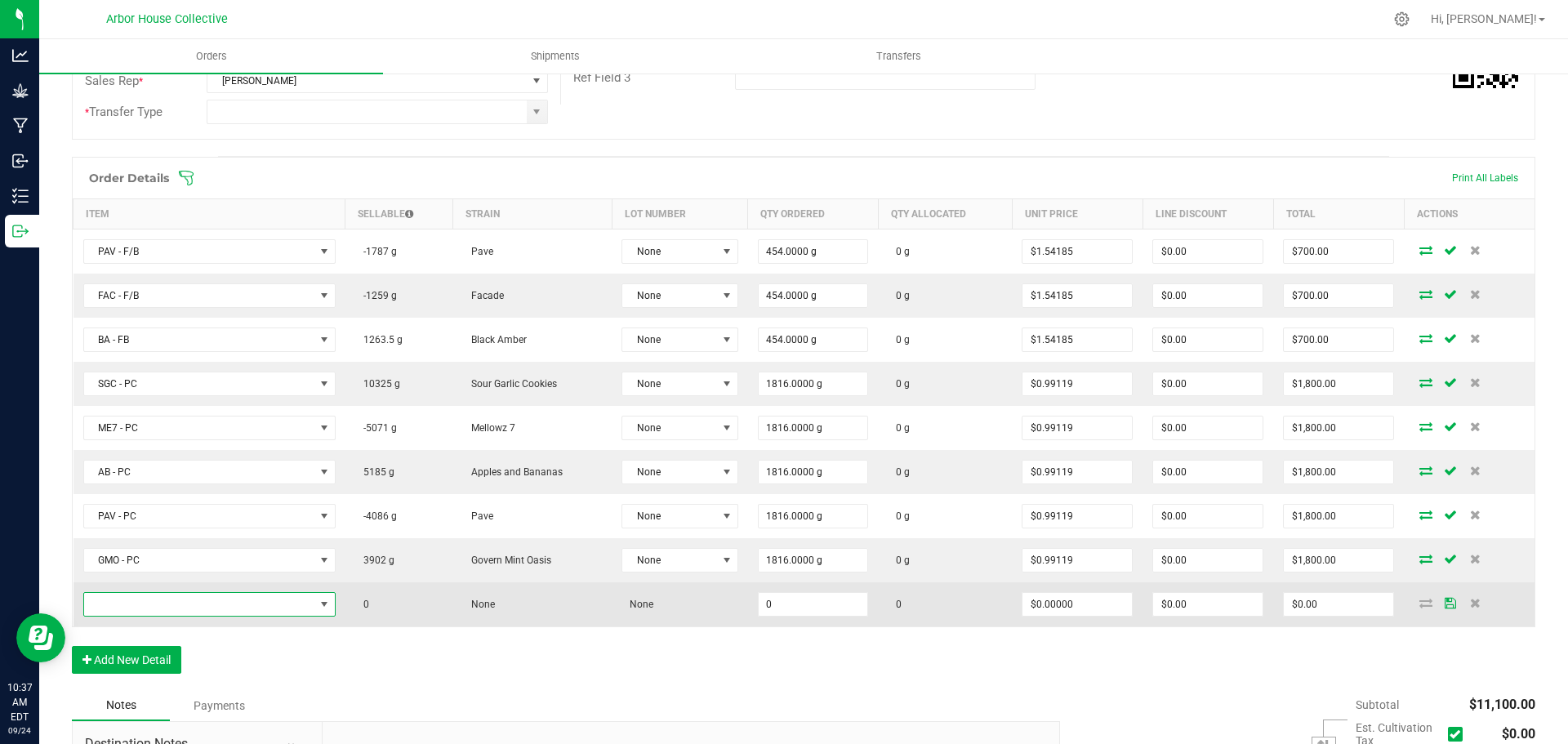
click at [128, 606] on span "NO DATA FOUND" at bounding box center [199, 604] width 230 height 23
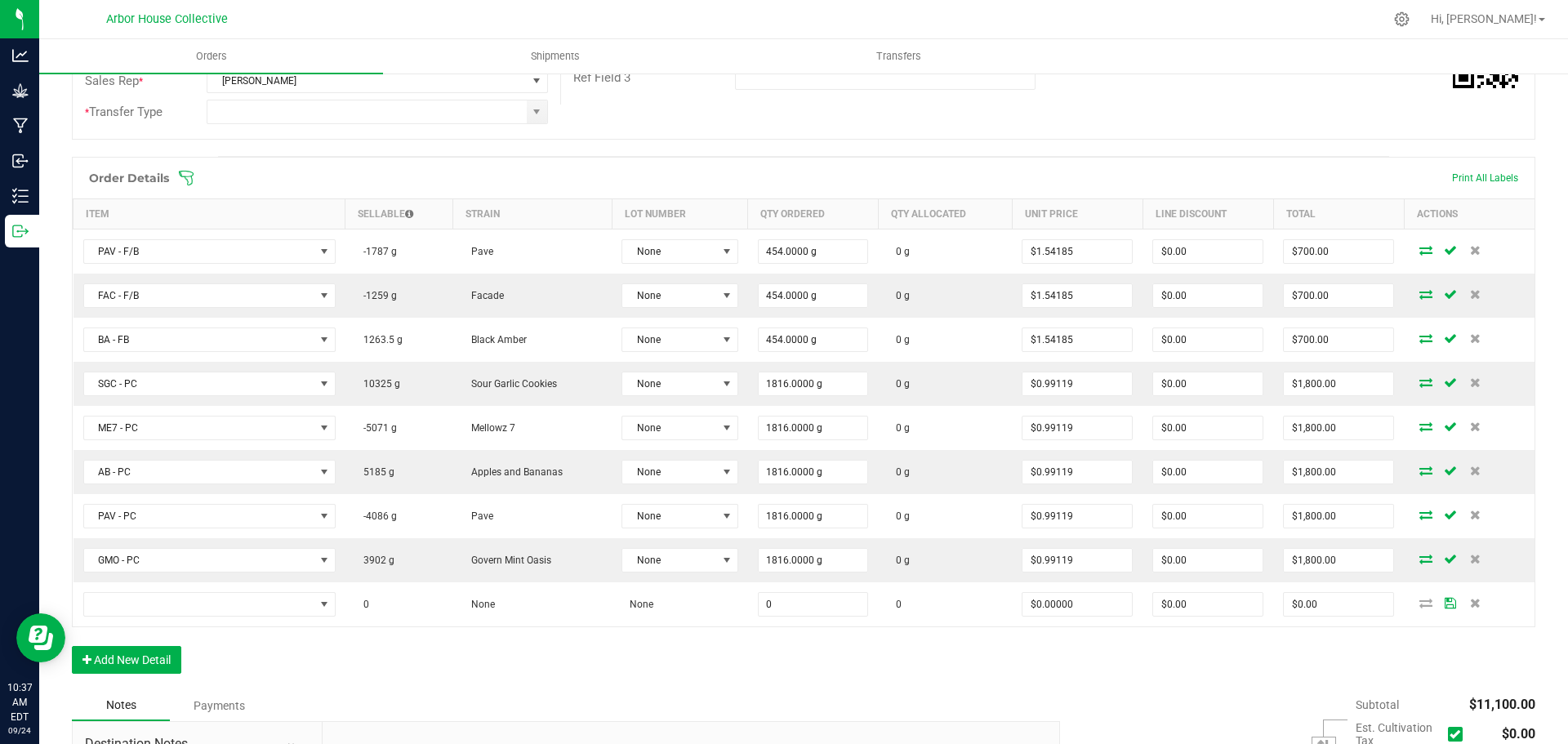
click at [335, 663] on div "Order Details Print All Labels Item Sellable Strain Lot Number Qty Ordered Qty …" at bounding box center [803, 423] width 1463 height 533
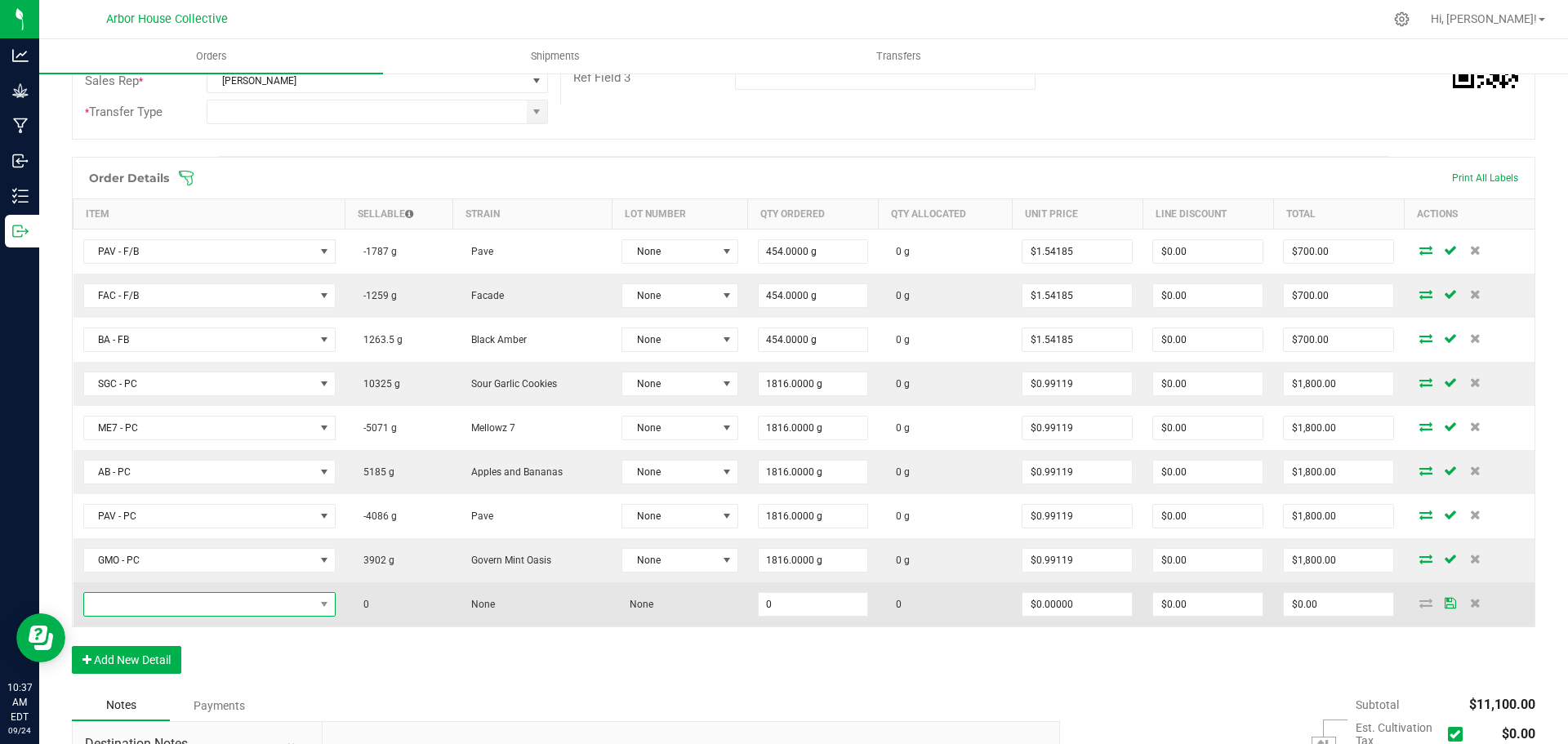
click at [142, 603] on span "NO DATA FOUND" at bounding box center [199, 604] width 230 height 23
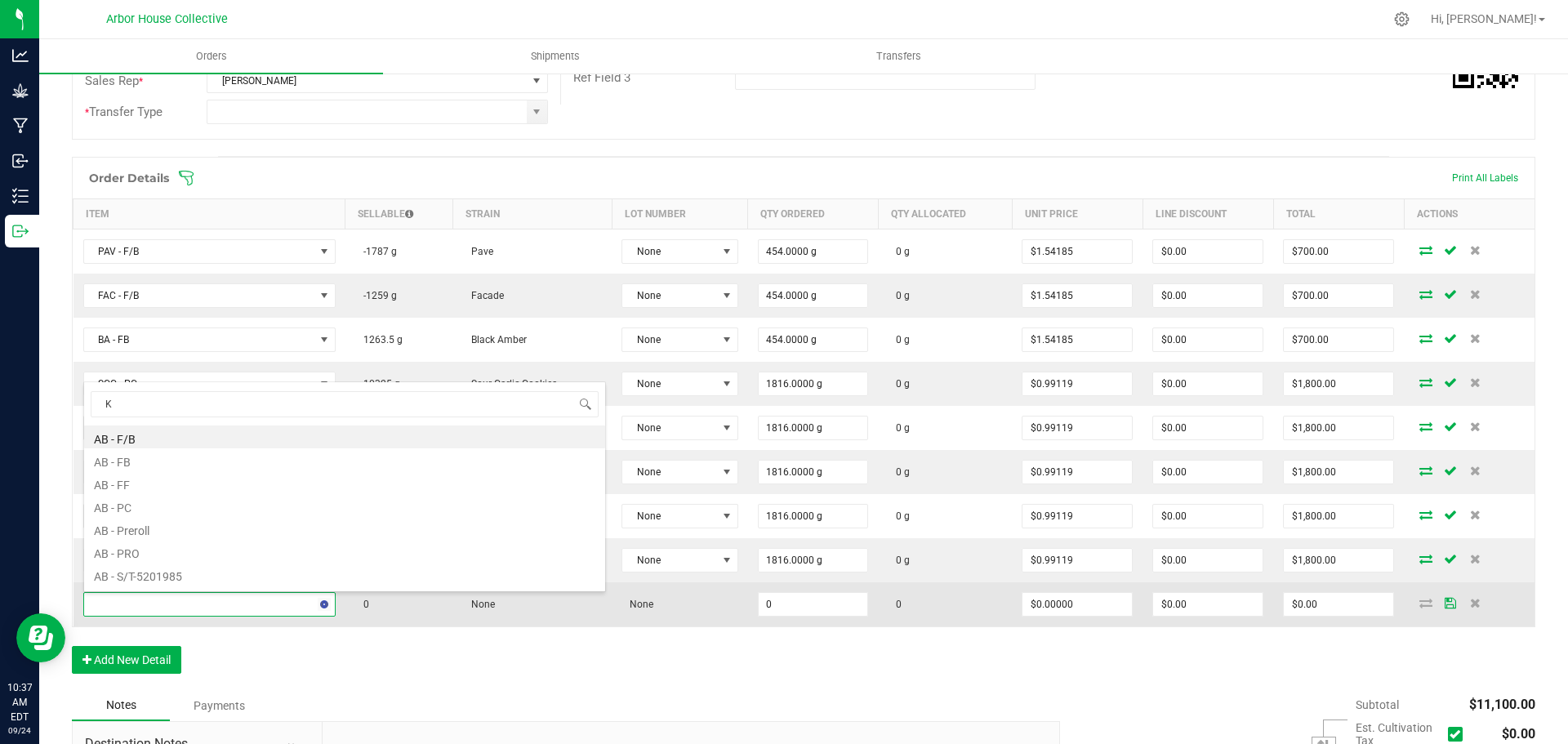
type input "KM"
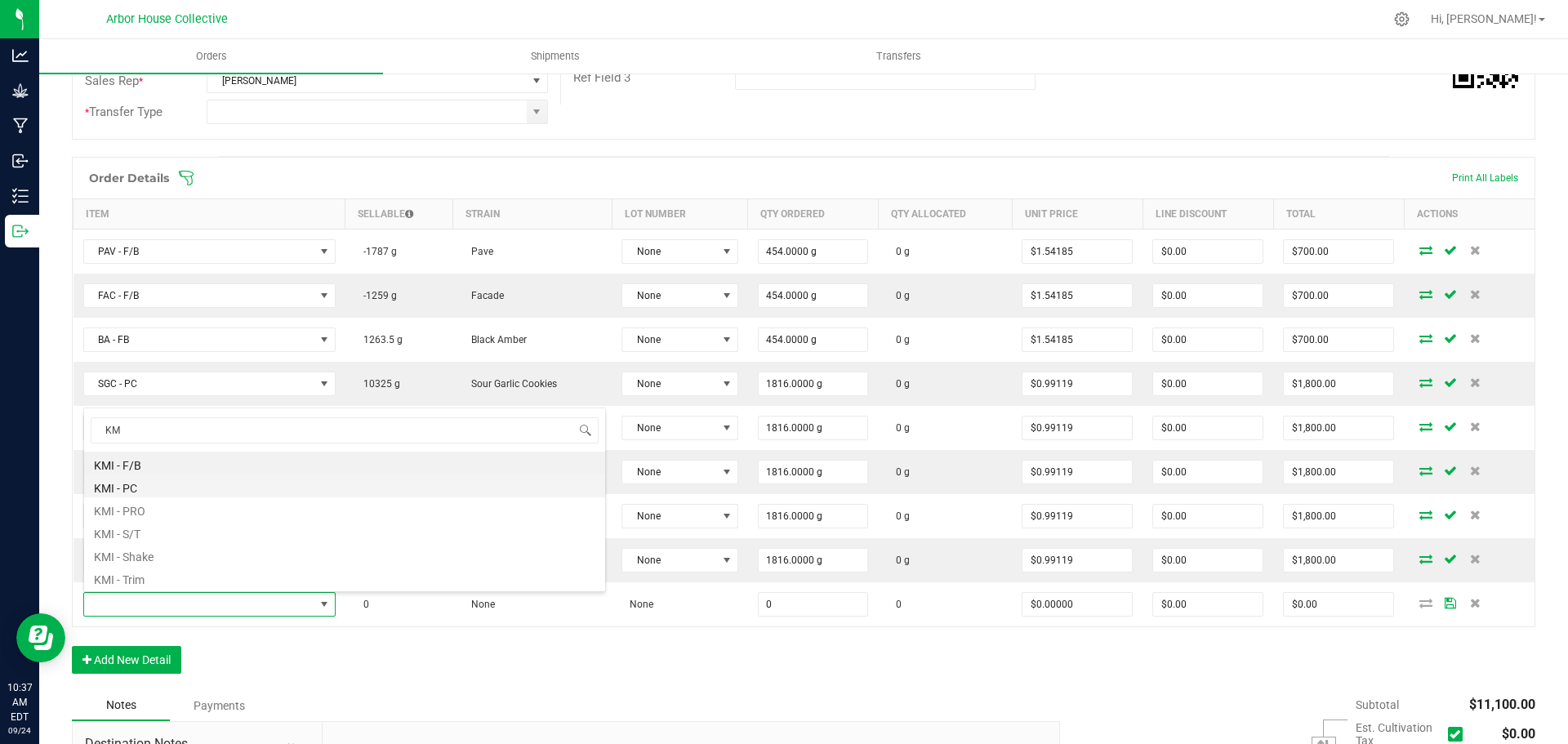
click at [157, 489] on li "KMI - PC" at bounding box center [345, 486] width 521 height 23
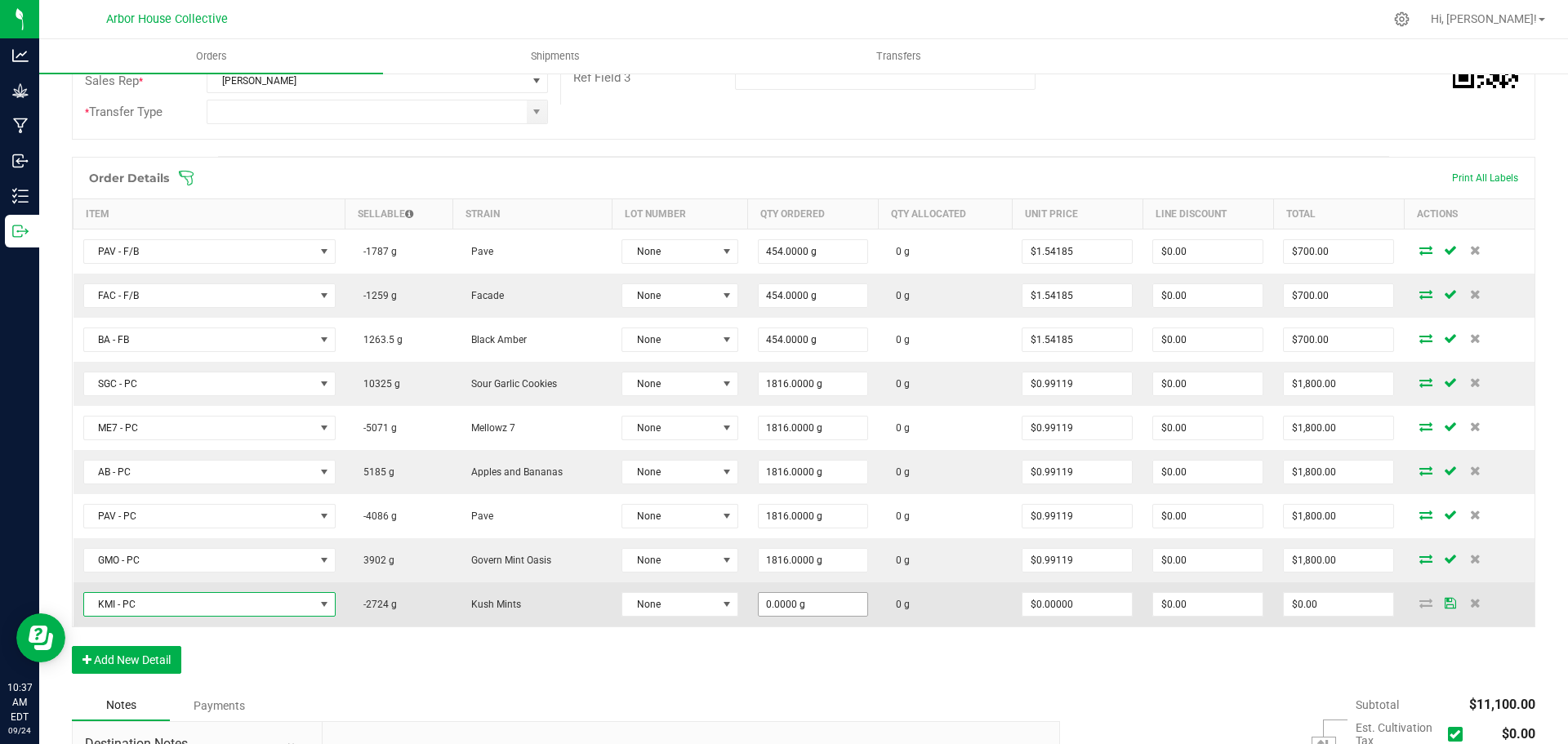
type input "0"
click at [819, 605] on input "0" at bounding box center [813, 604] width 109 height 23
type input "1818.0000 g"
type input "0"
click at [1325, 600] on input "0" at bounding box center [1338, 604] width 109 height 23
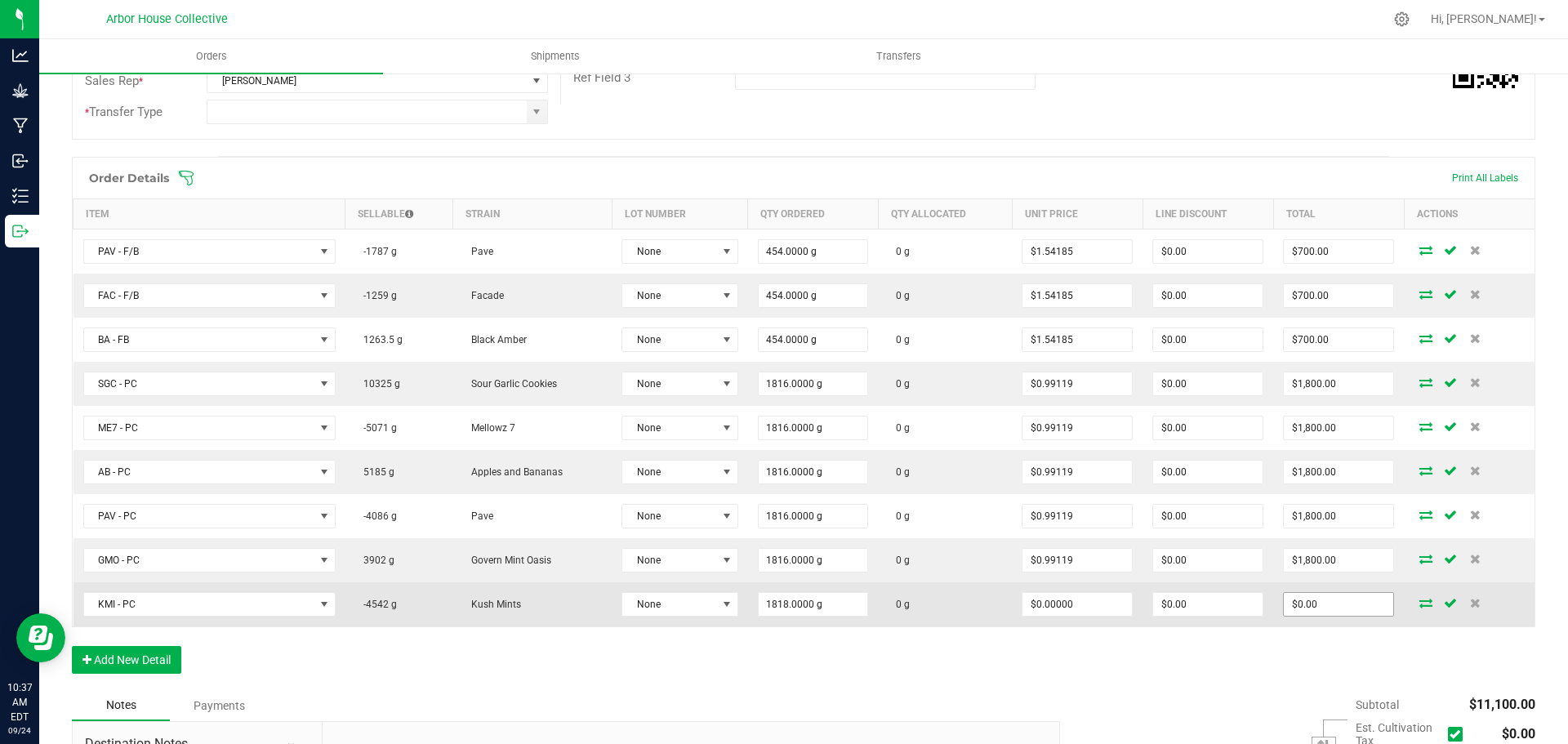
type input "0"
click at [1325, 598] on input "0" at bounding box center [1338, 604] width 109 height 23
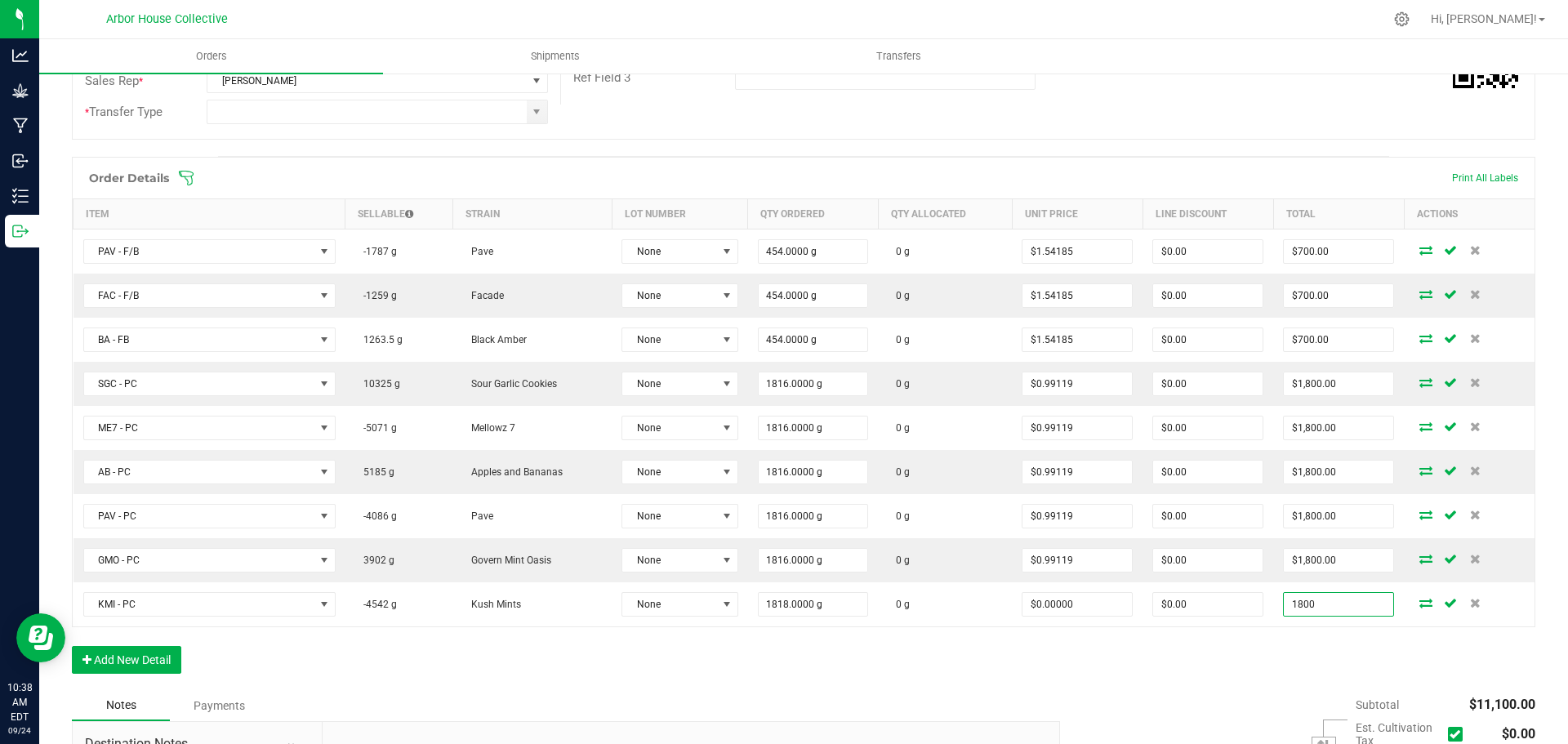
type input "1800"
type input "$0.99010"
type input "$1,800.00"
click at [1165, 685] on div "Order Details Print All Labels Item Sellable Strain Lot Number Qty Ordered Qty …" at bounding box center [803, 423] width 1463 height 533
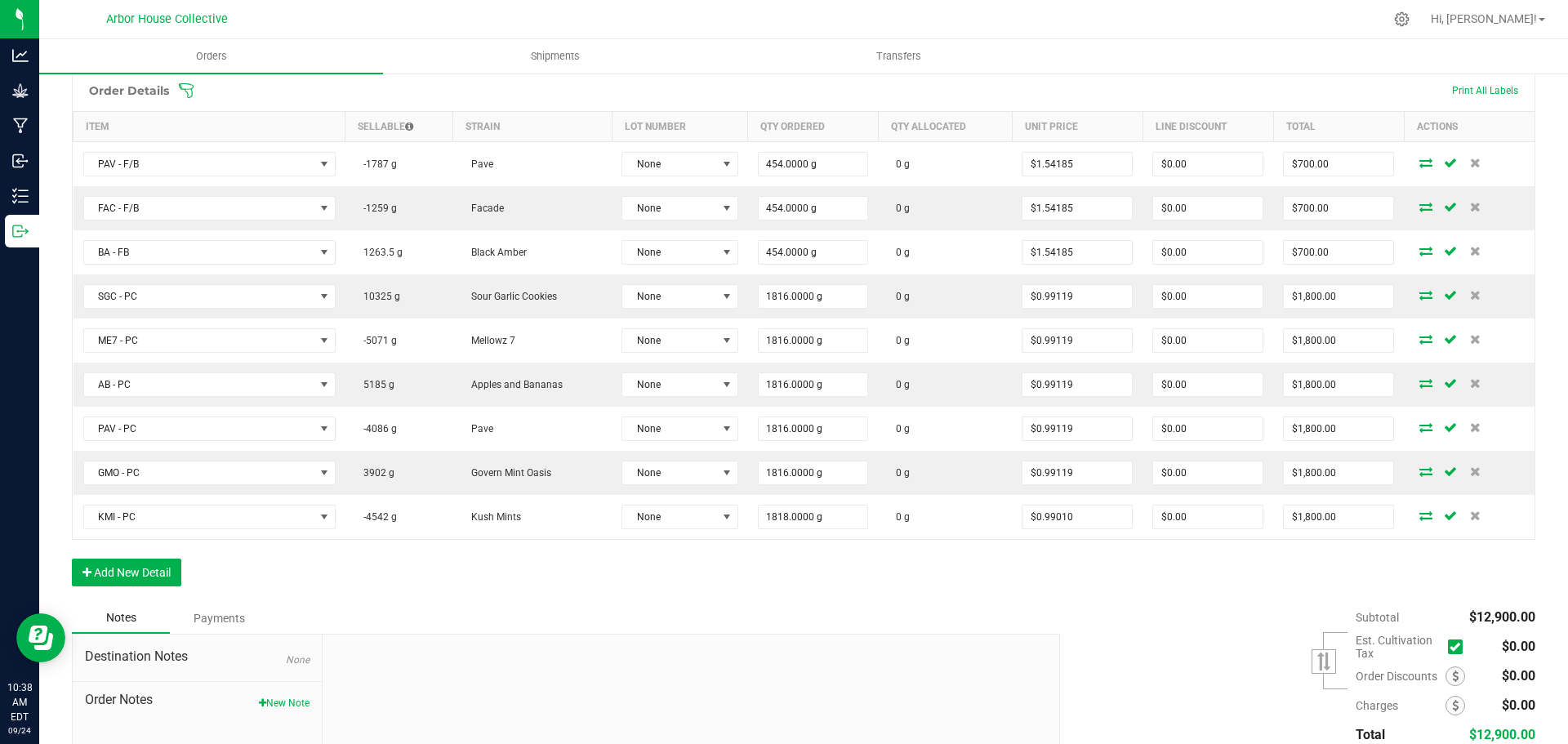
scroll to position [0, 0]
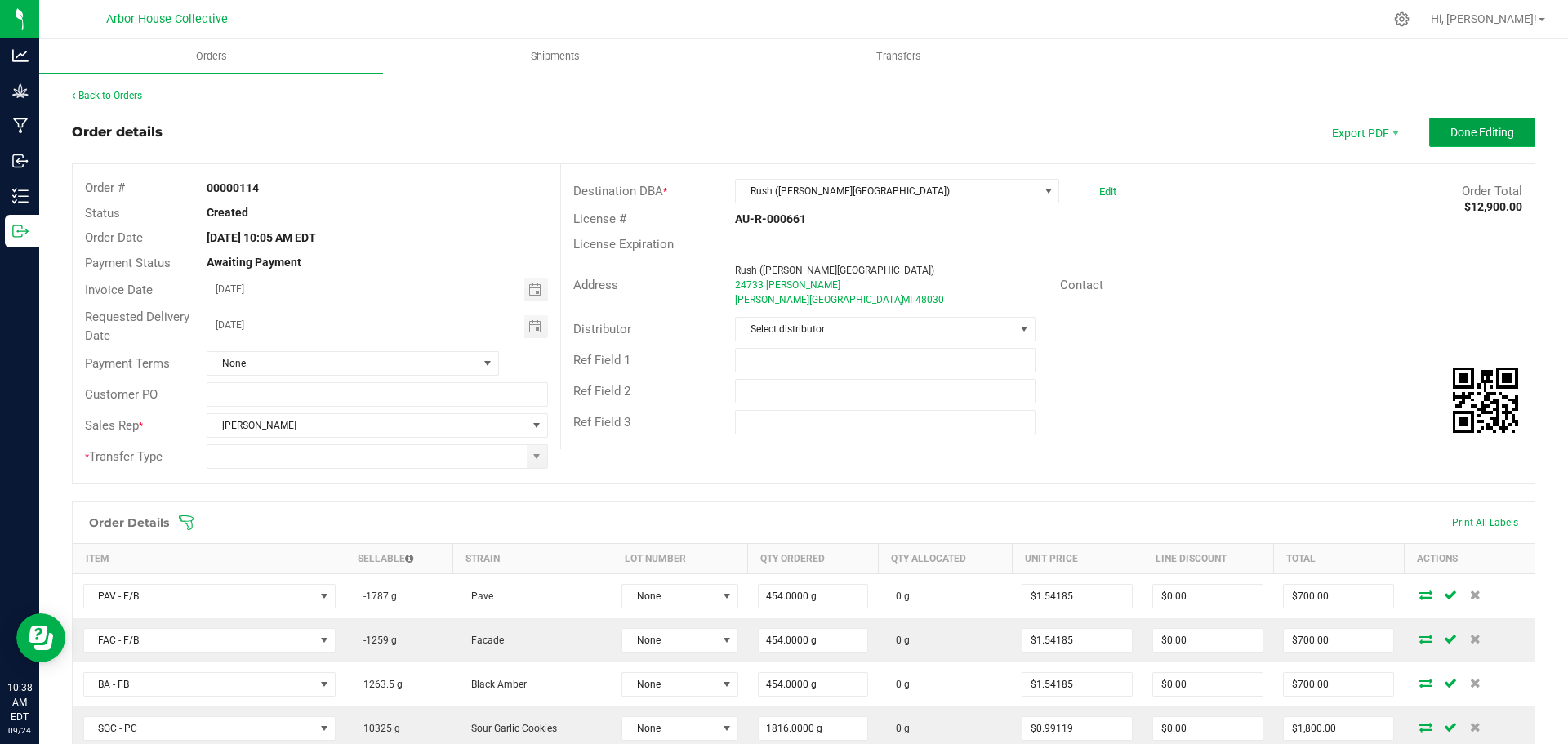
click at [1451, 126] on span "Done Editing" at bounding box center [1483, 132] width 64 height 13
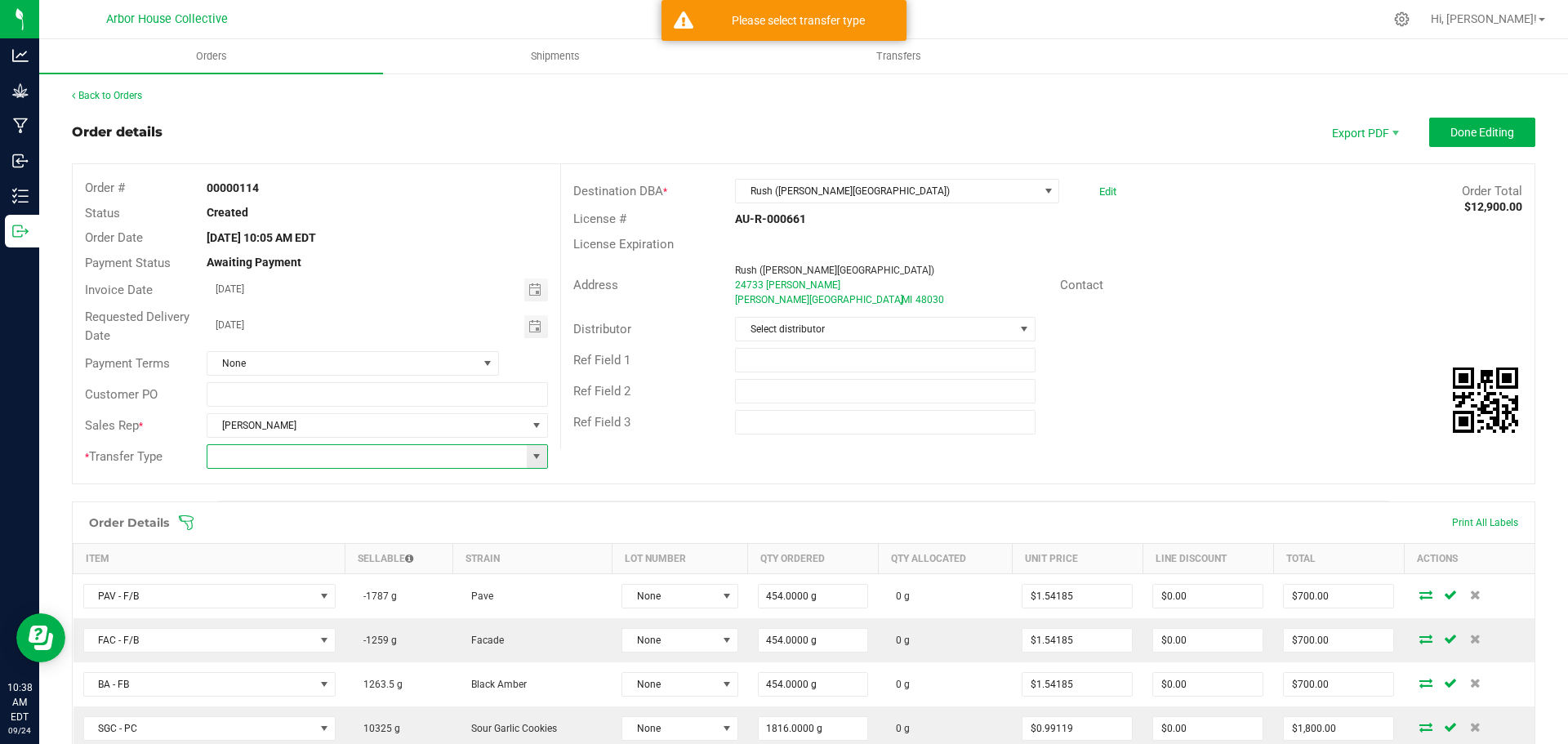
click at [355, 460] on input at bounding box center [366, 457] width 319 height 23
click at [531, 453] on span at bounding box center [537, 457] width 13 height 13
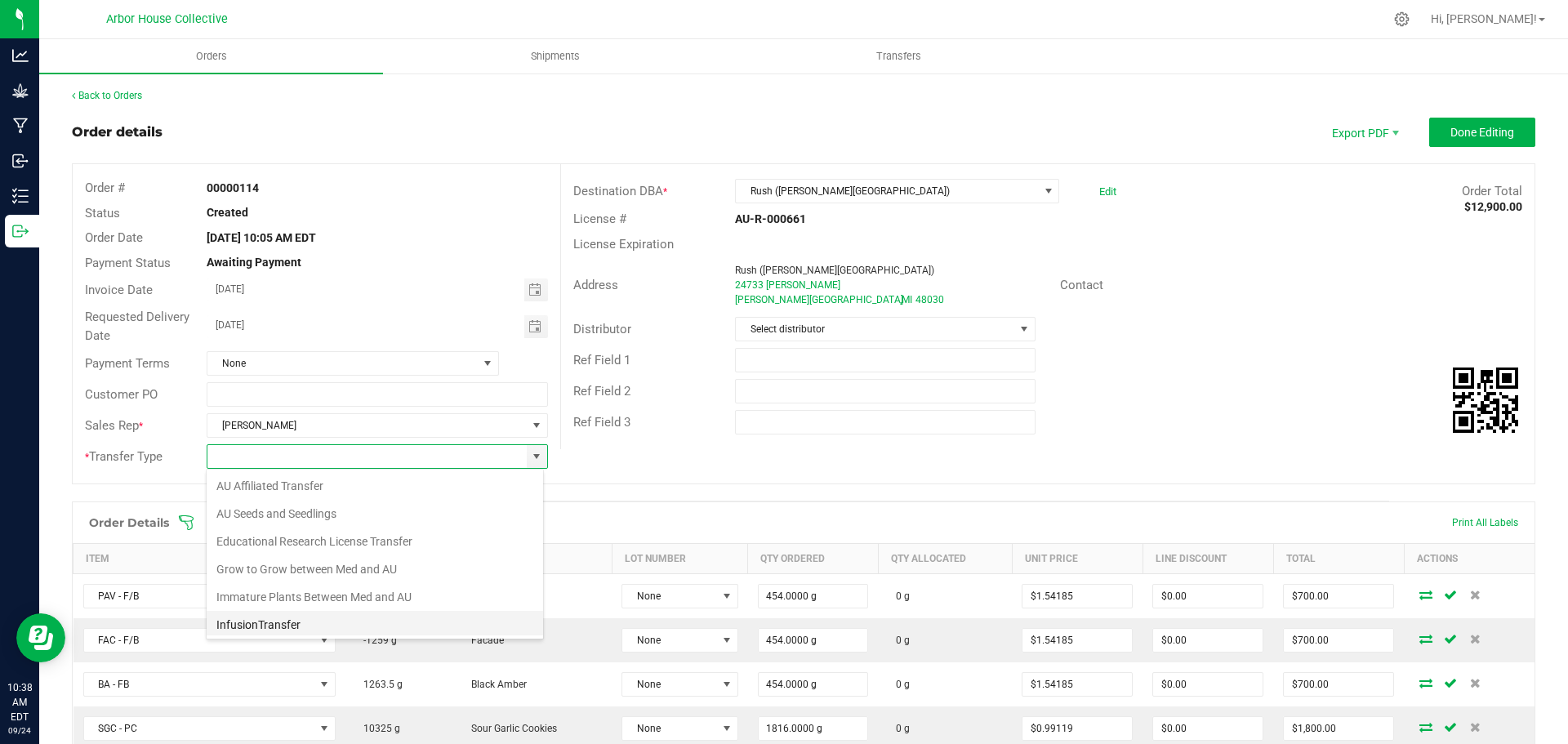
scroll to position [170, 0]
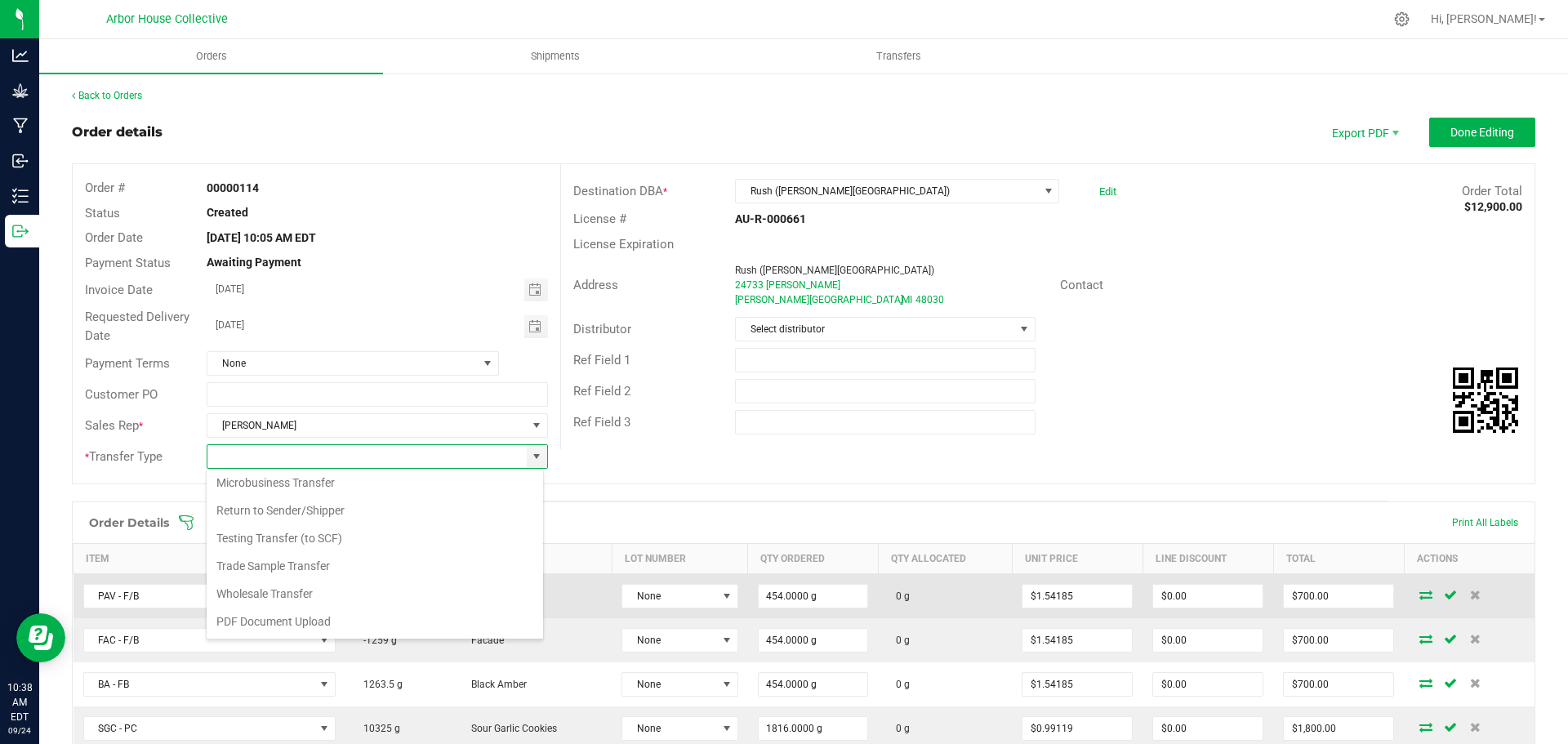
click at [336, 594] on li "Wholesale Transfer" at bounding box center [375, 594] width 337 height 28
type input "Wholesale Transfer"
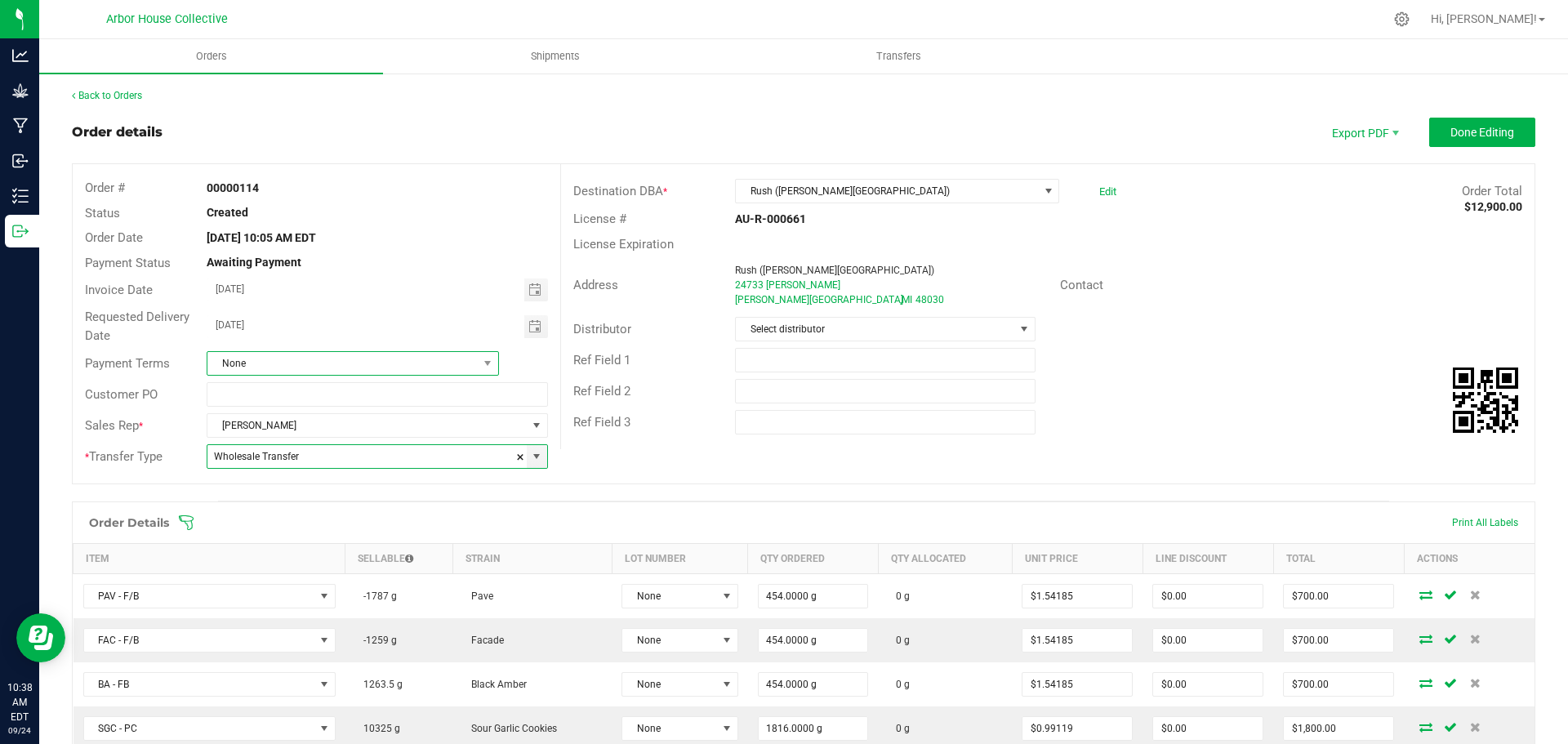
click at [386, 359] on span "None" at bounding box center [342, 364] width 270 height 23
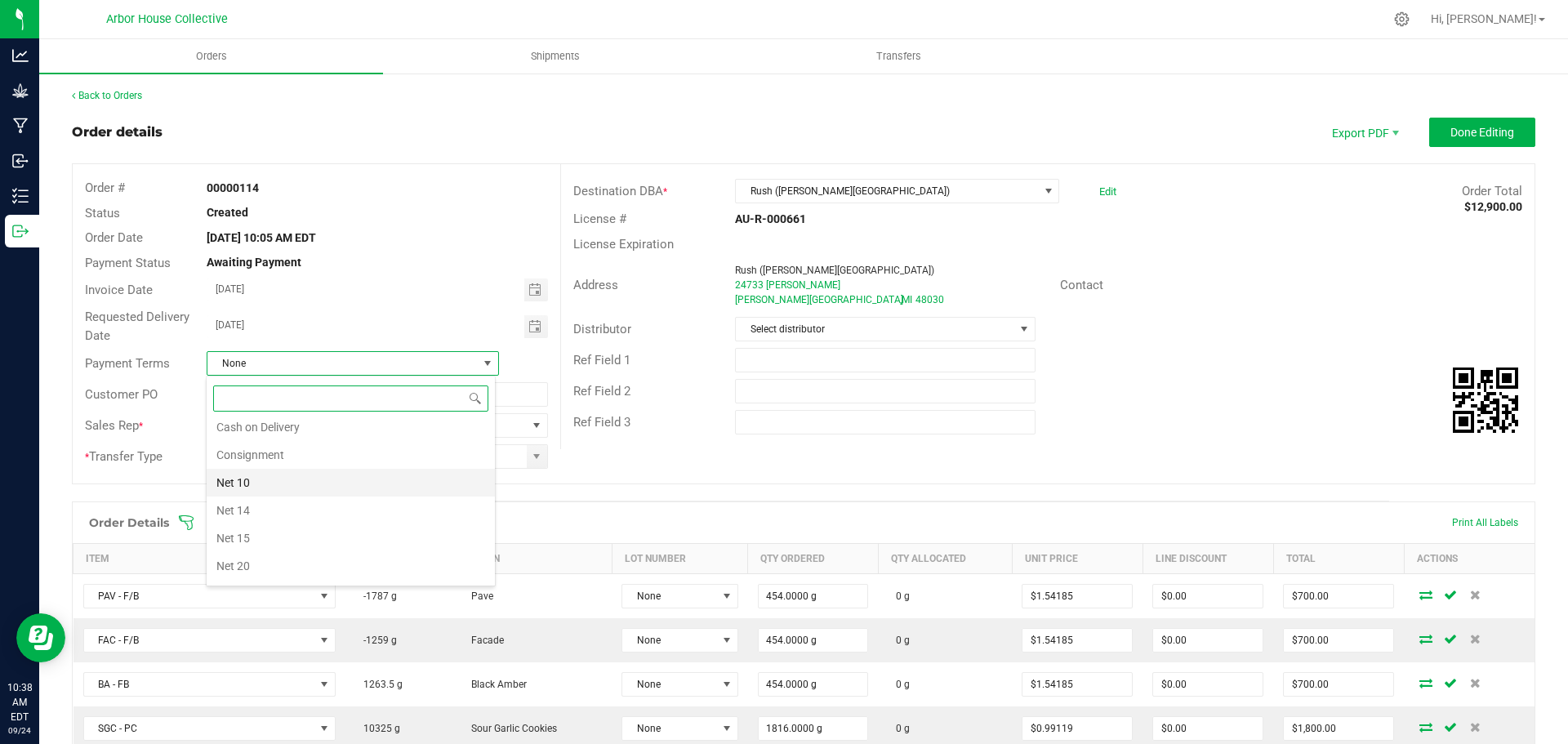
click at [276, 483] on li "Net 10" at bounding box center [351, 483] width 289 height 28
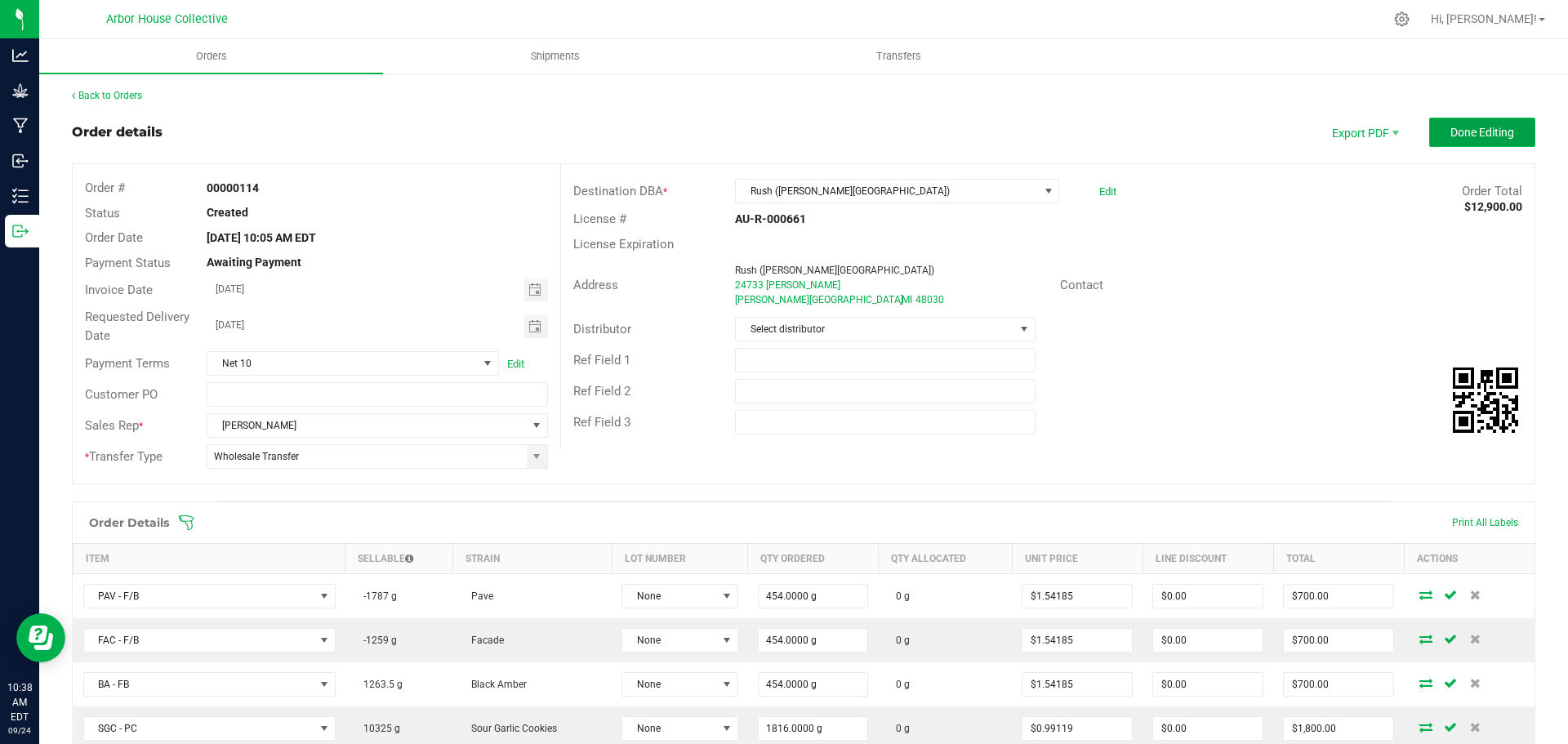
click at [1434, 145] on button "Done Editing" at bounding box center [1483, 132] width 107 height 29
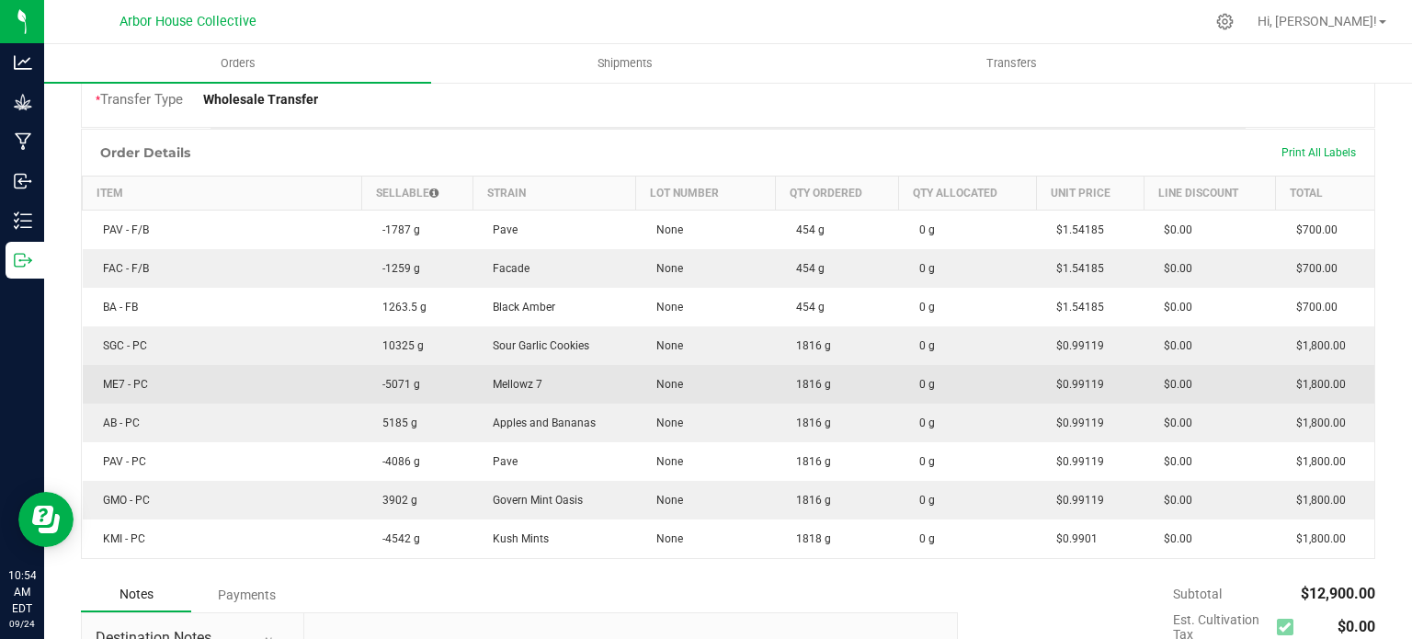
scroll to position [424, 0]
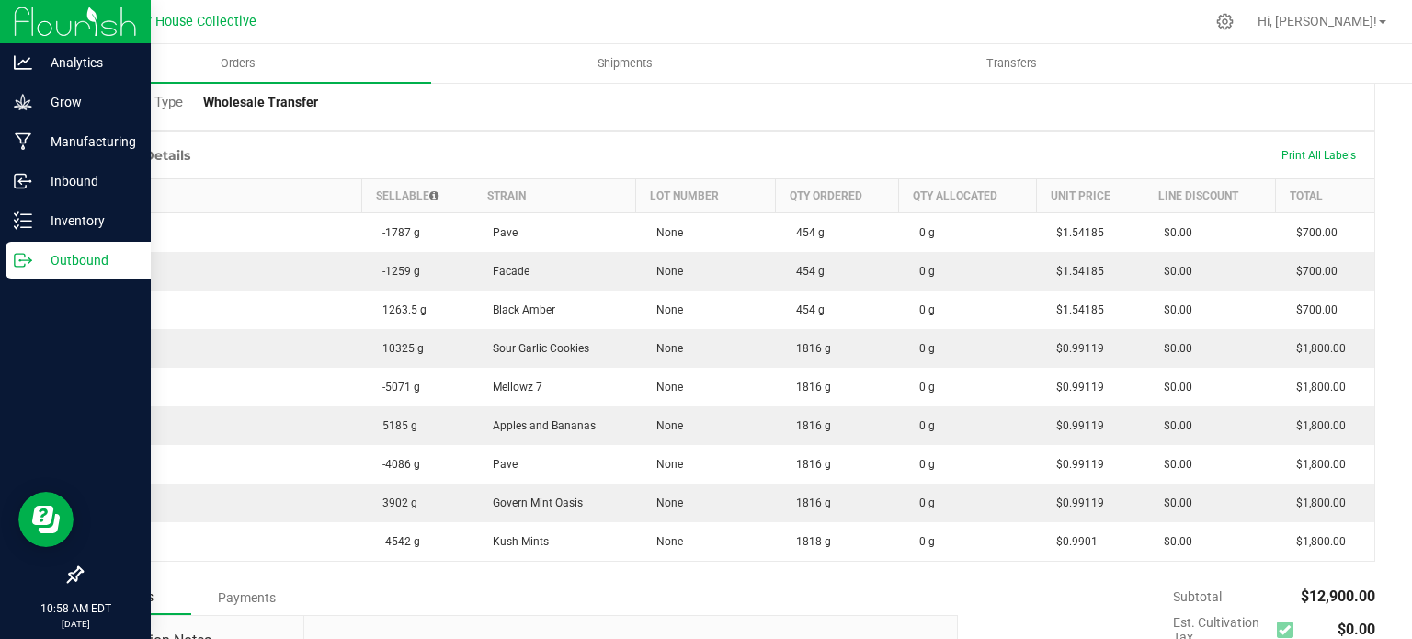
click at [64, 258] on p "Outbound" at bounding box center [87, 260] width 110 height 22
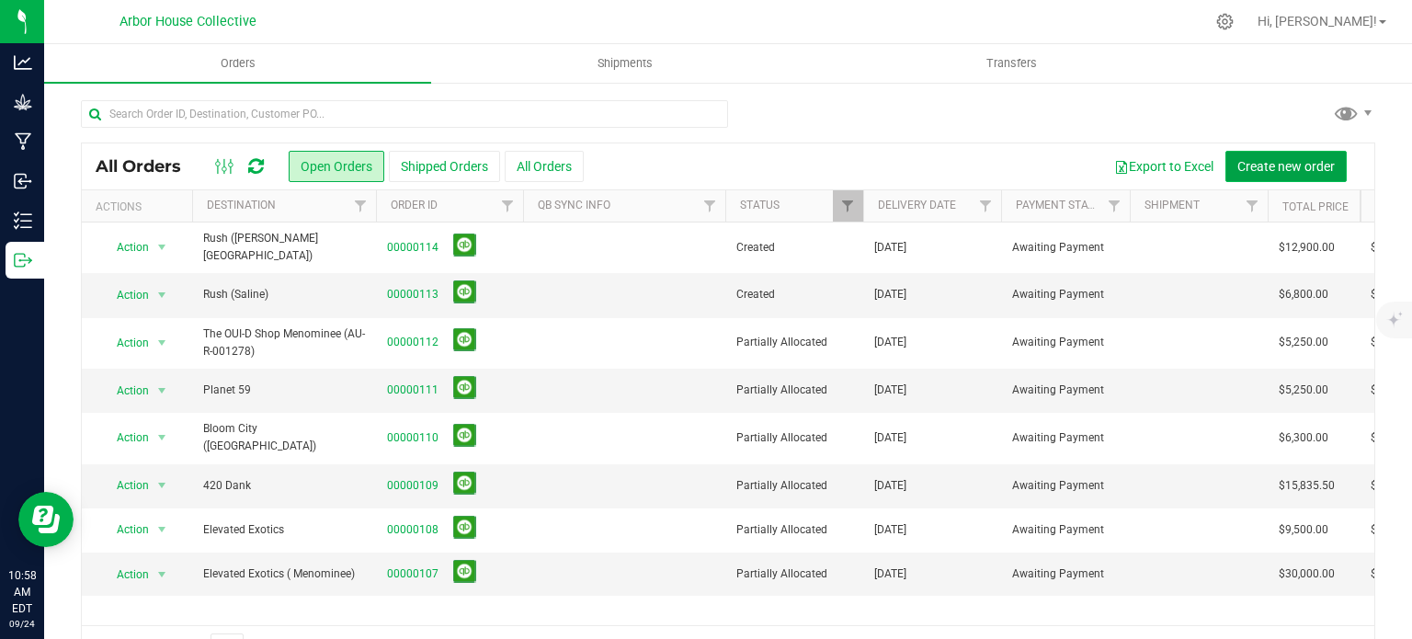
click at [1244, 162] on span "Create new order" at bounding box center [1285, 166] width 97 height 15
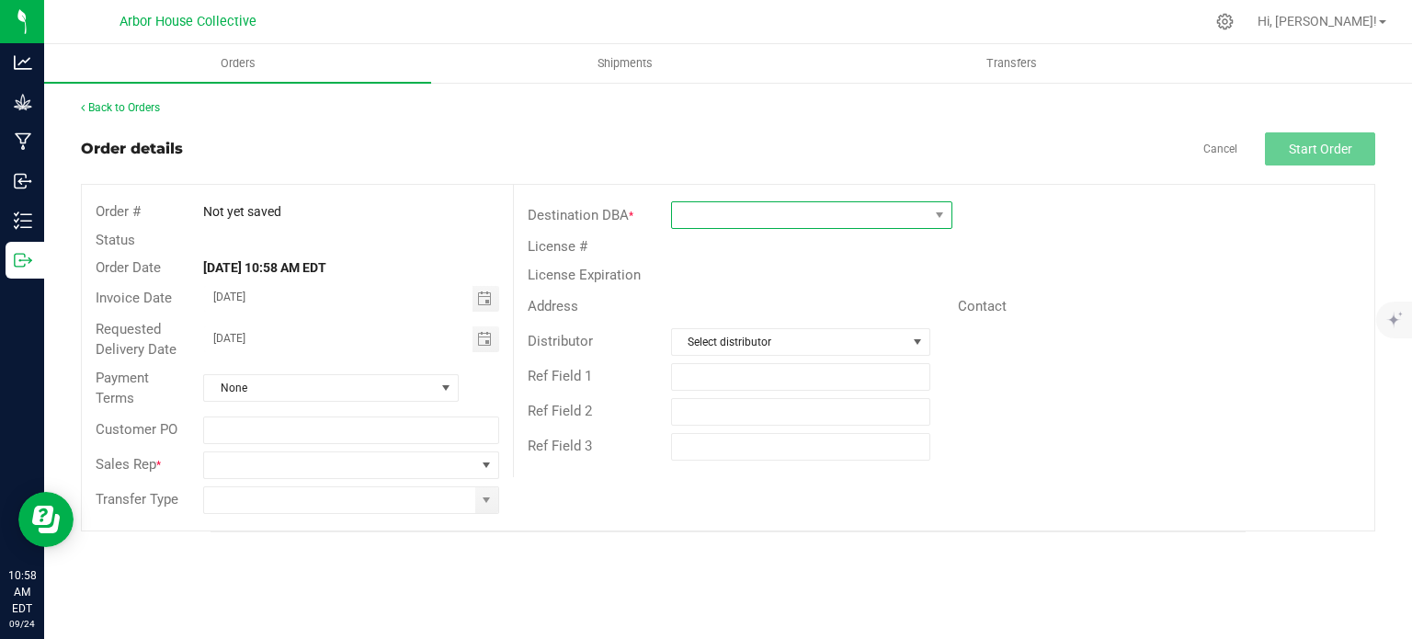
click at [711, 217] on span at bounding box center [800, 215] width 256 height 26
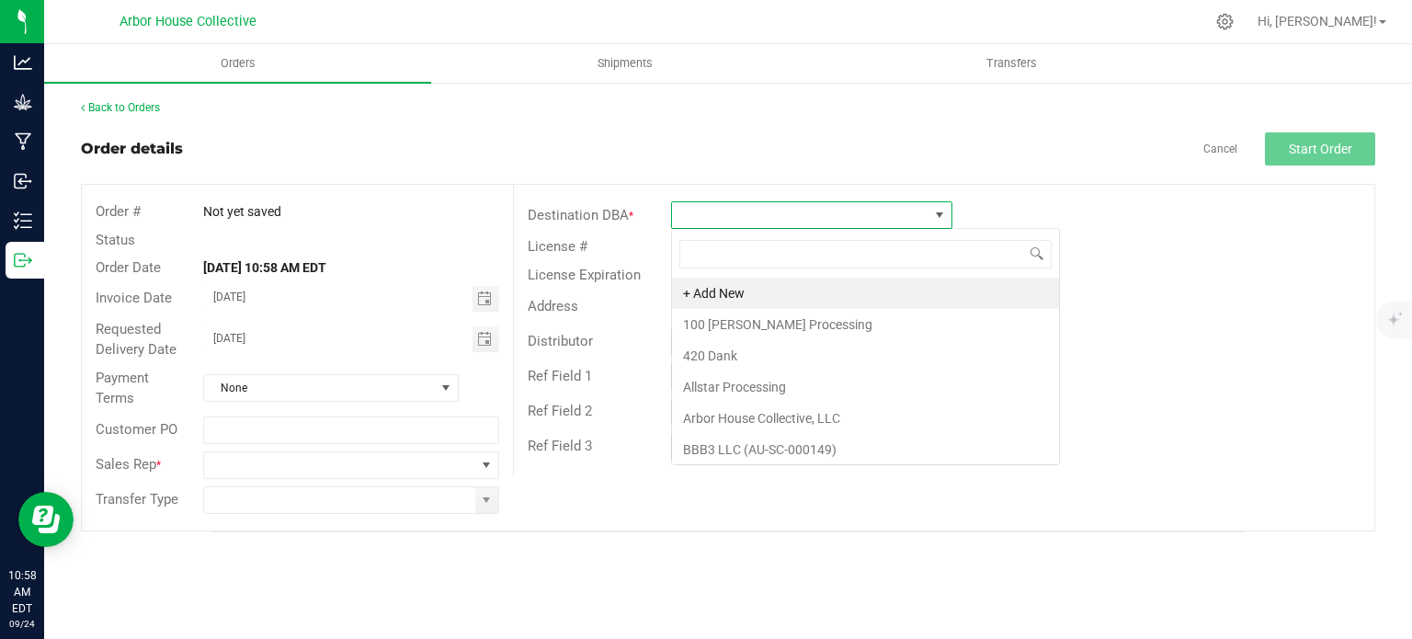
scroll to position [27, 281]
type input "HY"
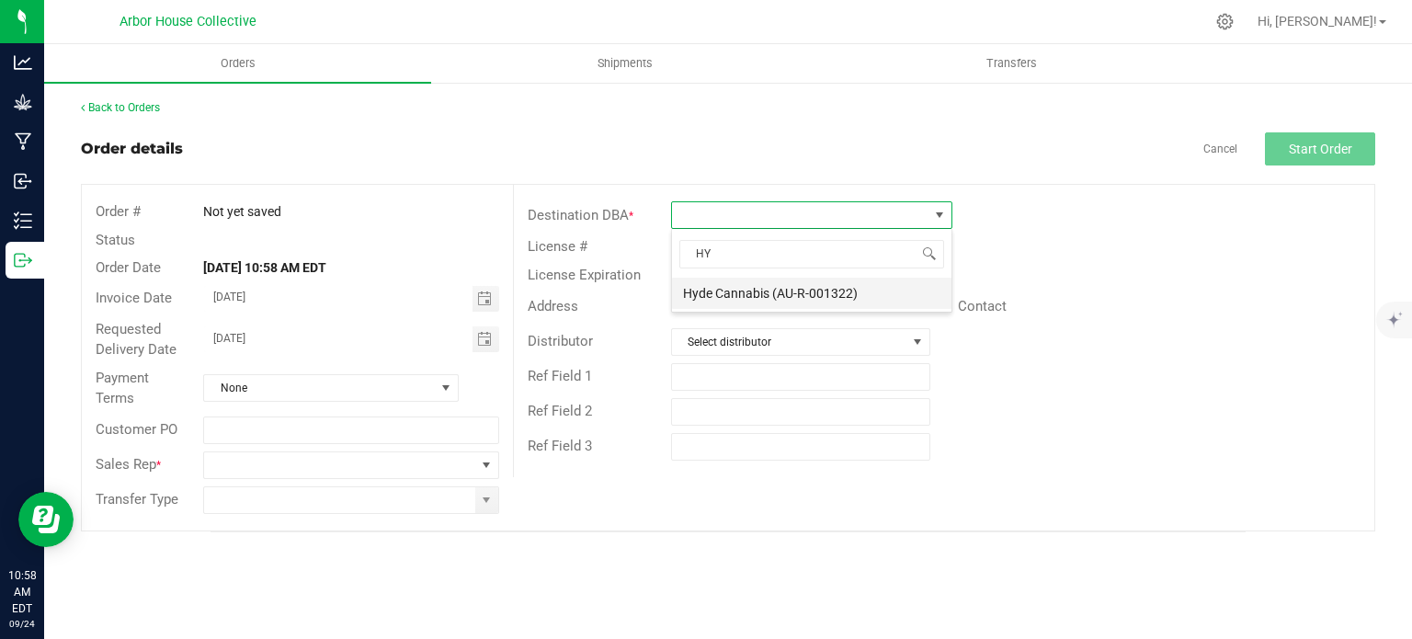
click at [710, 292] on li "Hyde Cannabis (AU-R-001322)" at bounding box center [811, 293] width 279 height 31
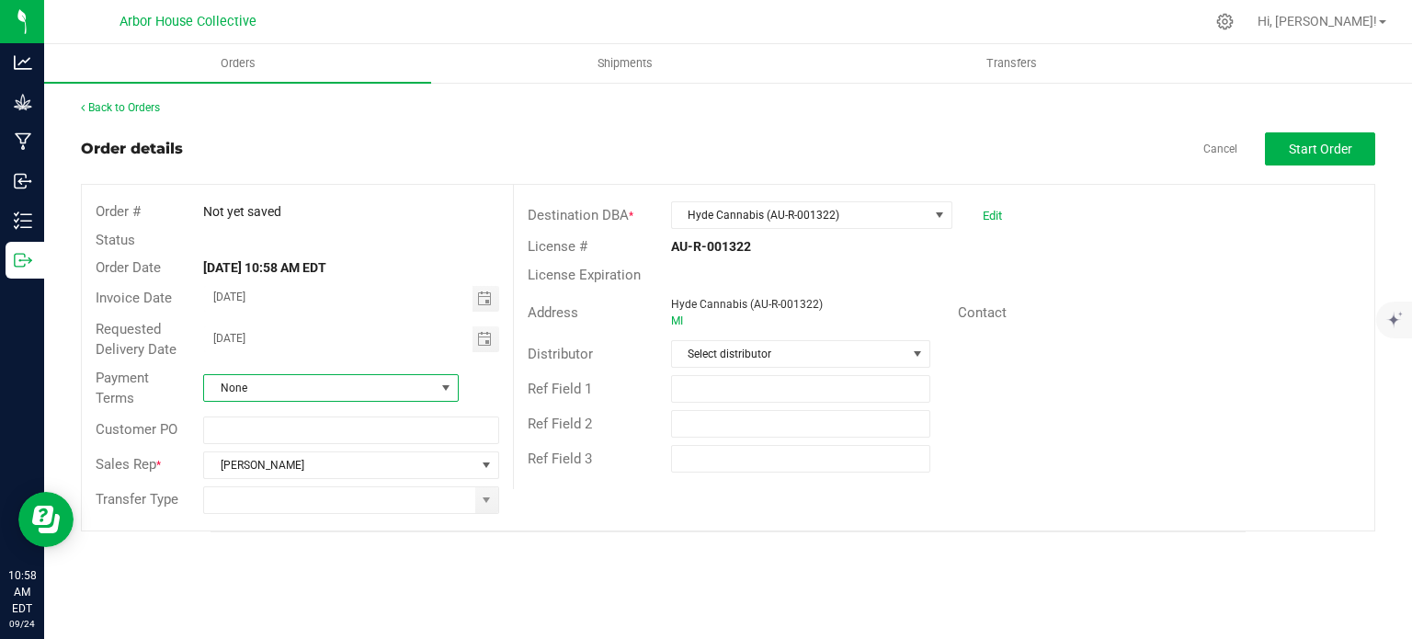
click at [317, 381] on span "None" at bounding box center [319, 388] width 231 height 26
click at [290, 499] on li "Net 10" at bounding box center [331, 499] width 254 height 31
click at [302, 503] on input at bounding box center [339, 500] width 270 height 26
click at [479, 507] on span at bounding box center [486, 500] width 23 height 26
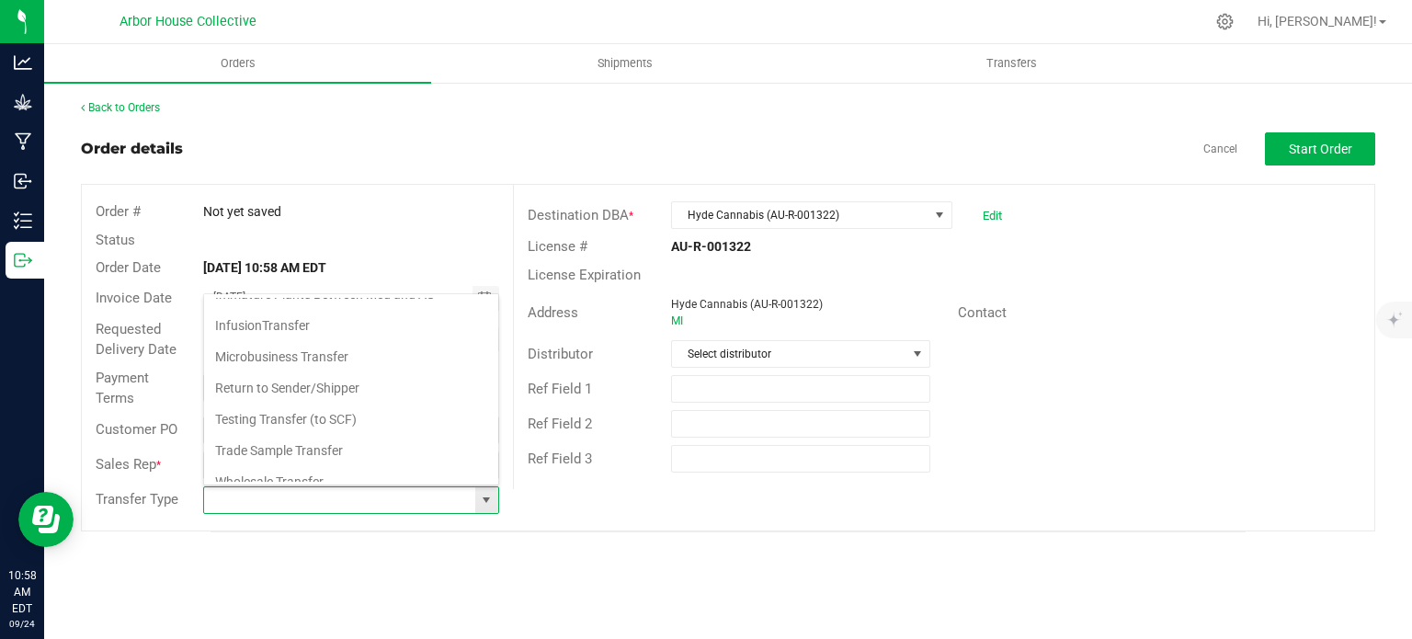
scroll to position [187, 0]
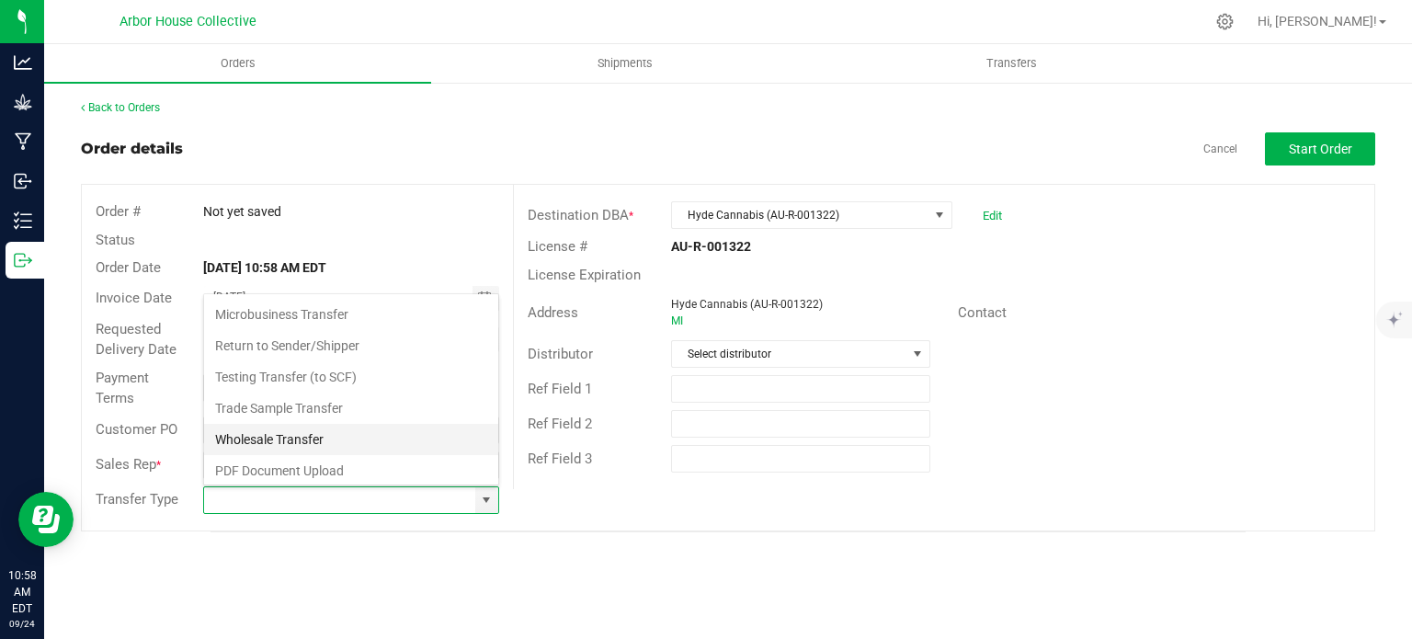
click at [311, 434] on li "Wholesale Transfer" at bounding box center [351, 439] width 294 height 31
type input "Wholesale Transfer"
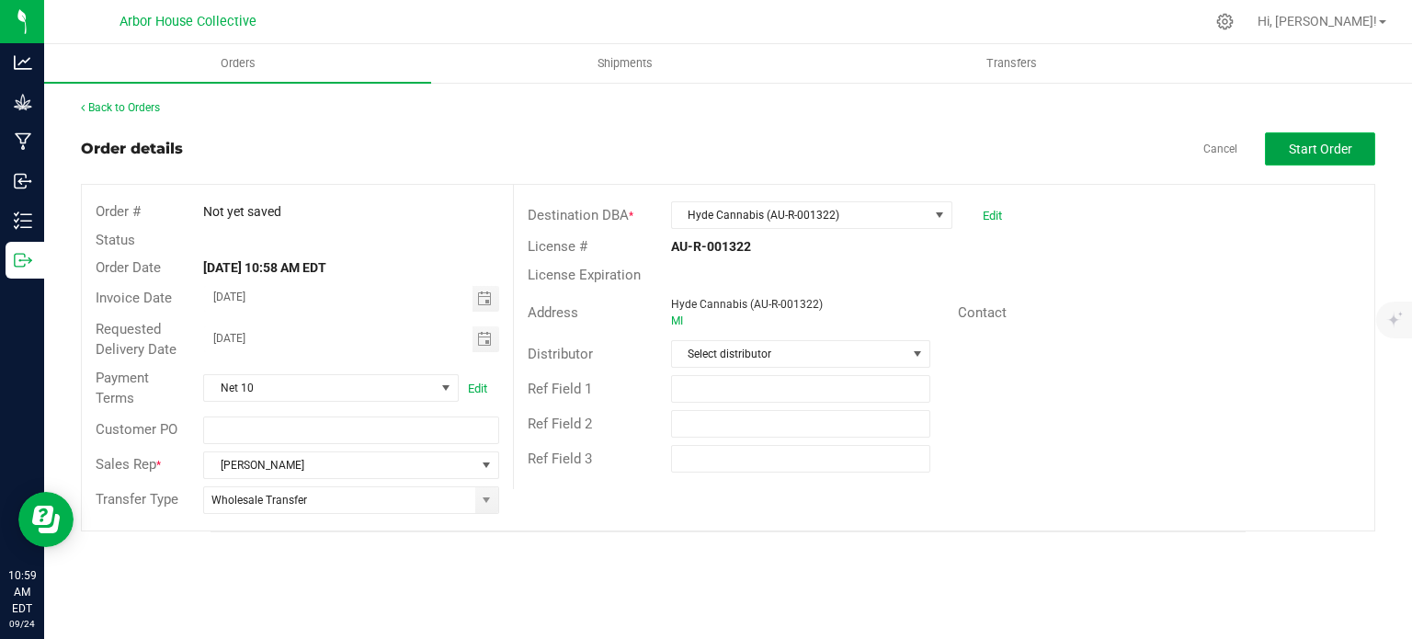
click at [1285, 146] on button "Start Order" at bounding box center [1320, 148] width 110 height 33
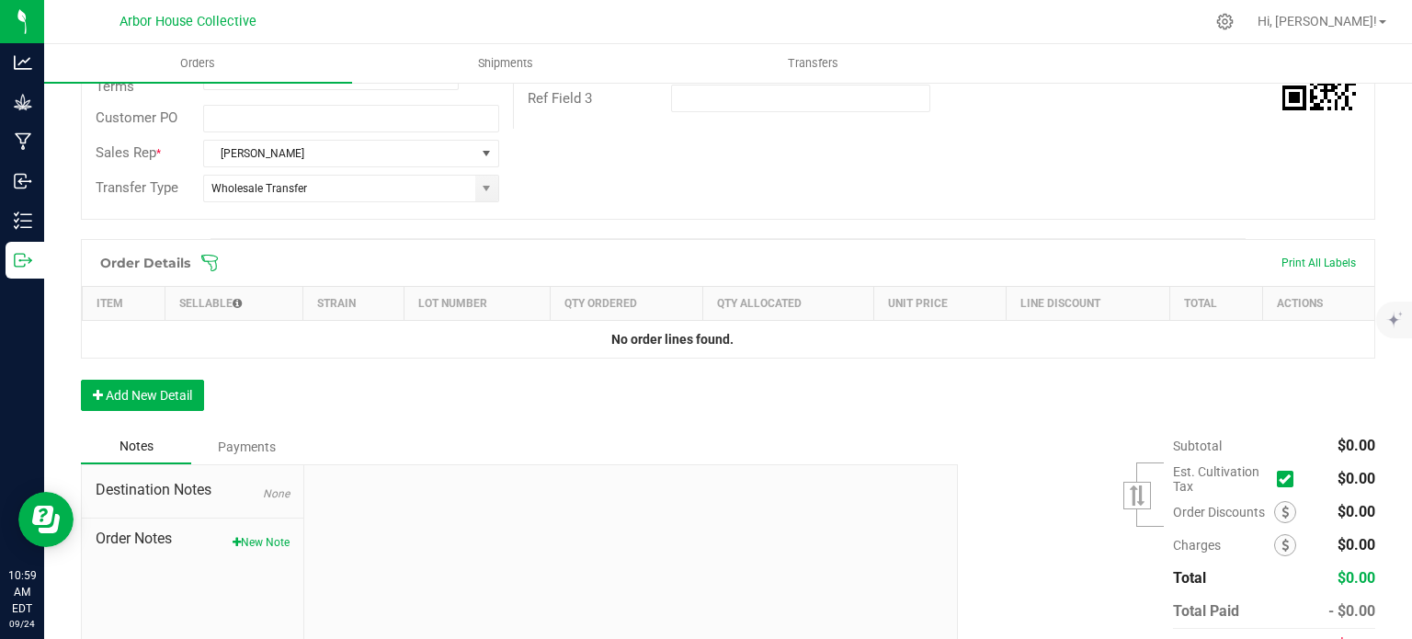
scroll to position [366, 0]
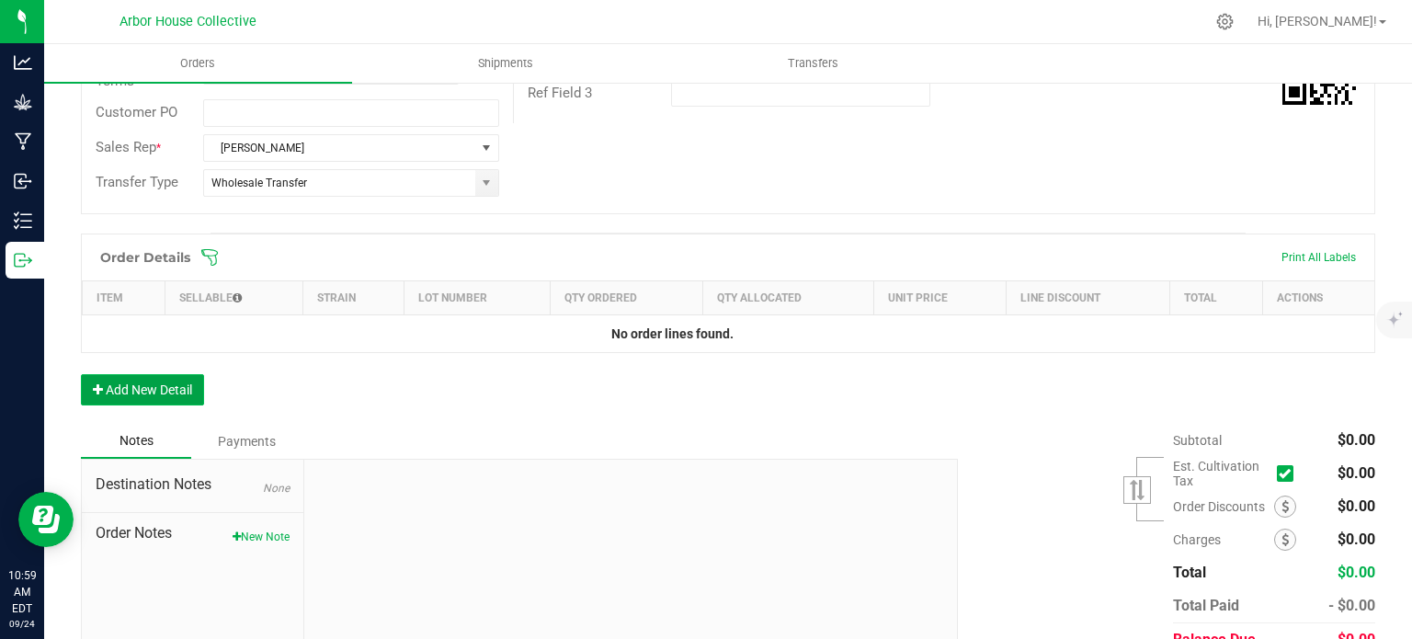
click at [173, 385] on button "Add New Detail" at bounding box center [142, 389] width 123 height 31
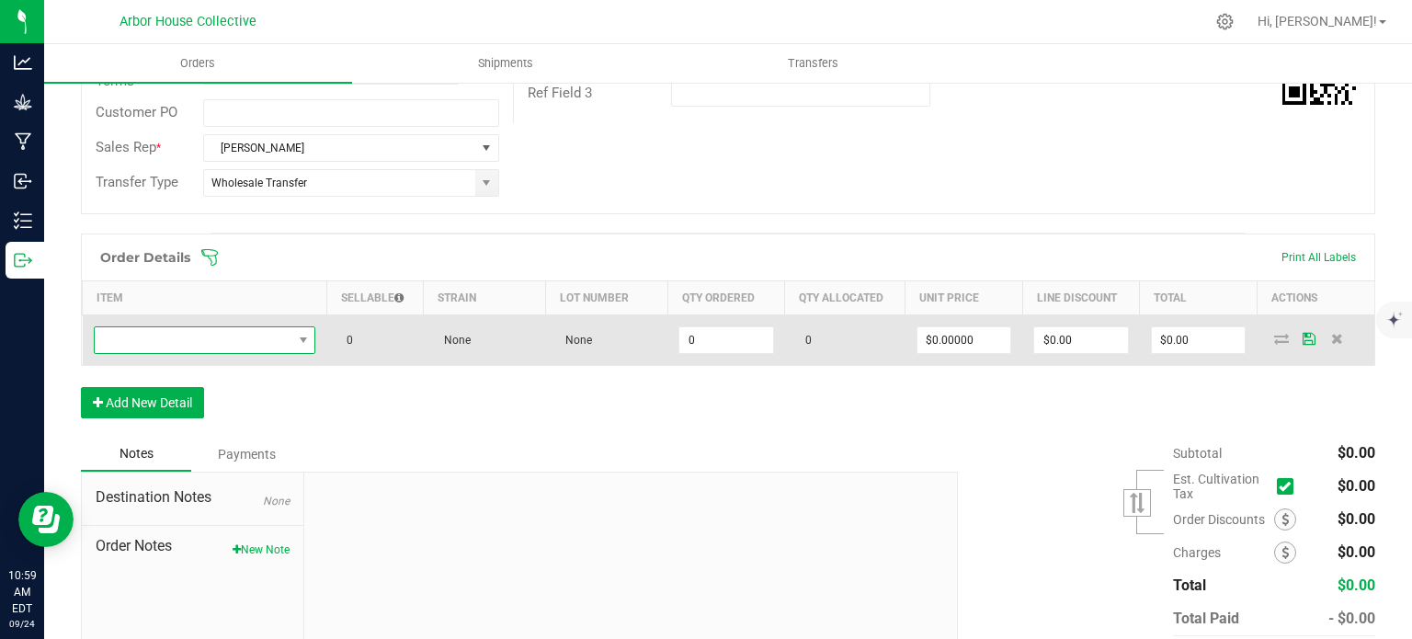
click at [246, 337] on span "NO DATA FOUND" at bounding box center [194, 340] width 198 height 26
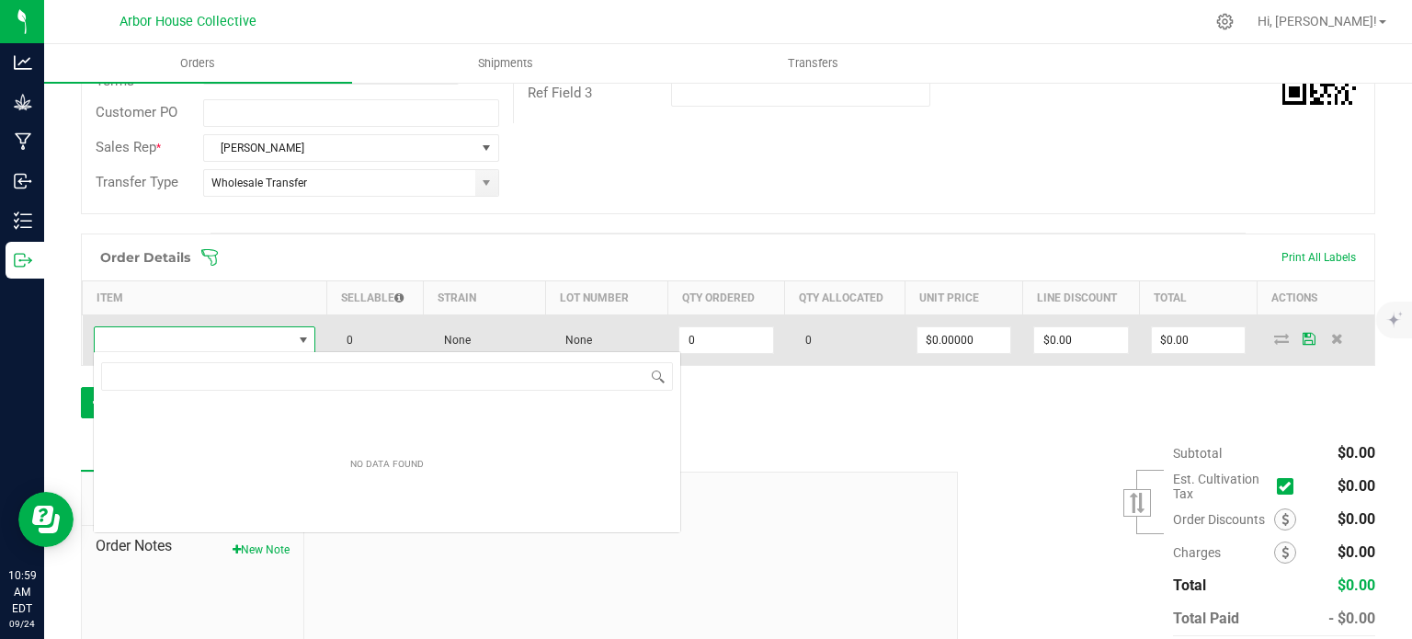
scroll to position [27, 217]
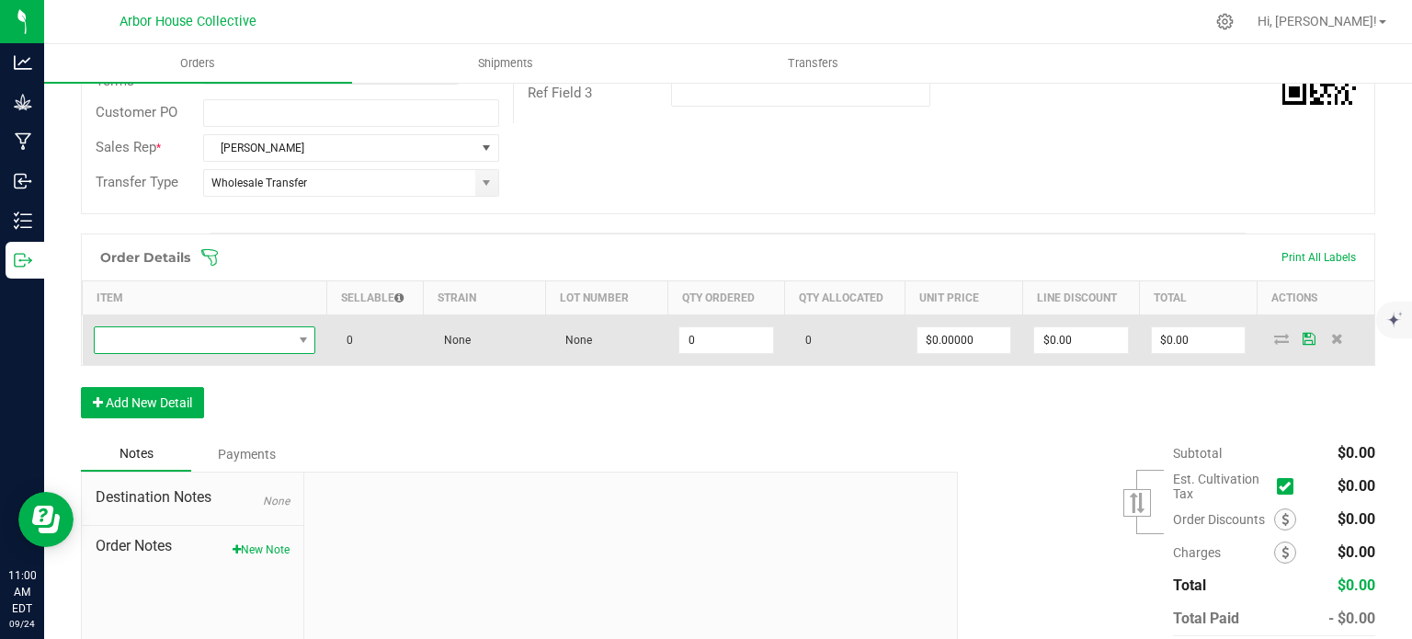
click at [231, 337] on span "NO DATA FOUND" at bounding box center [194, 340] width 198 height 26
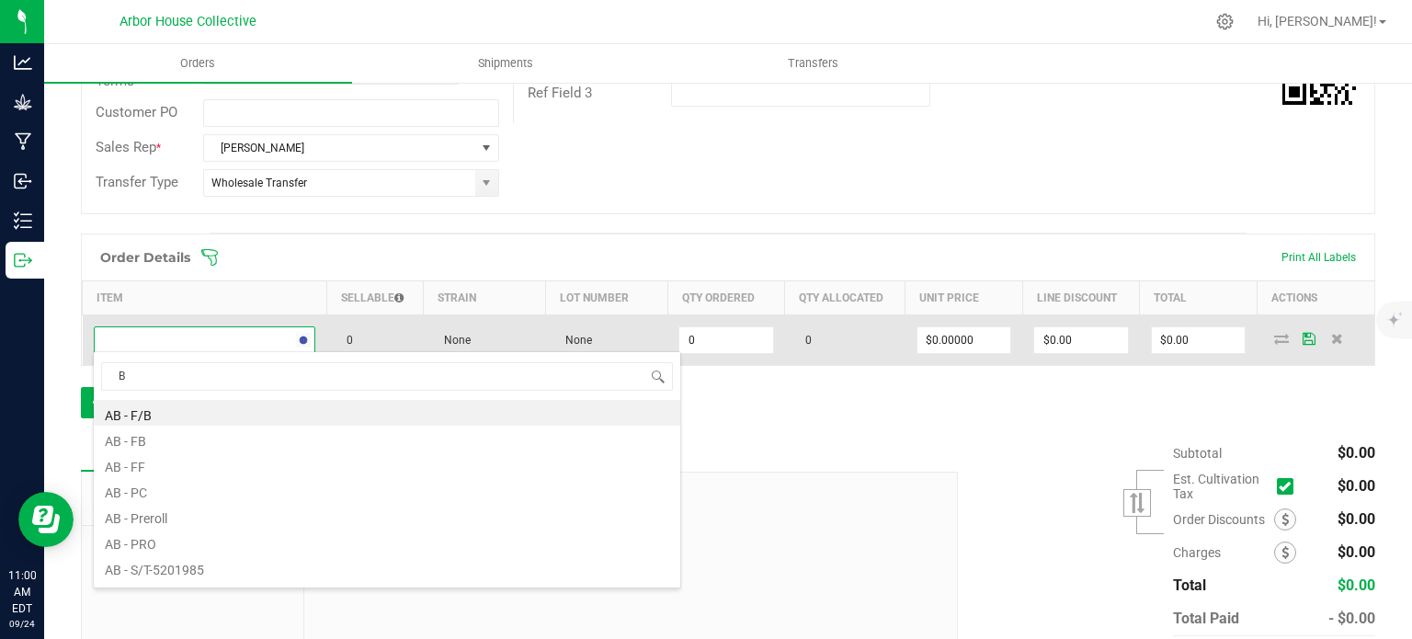
type input "BA"
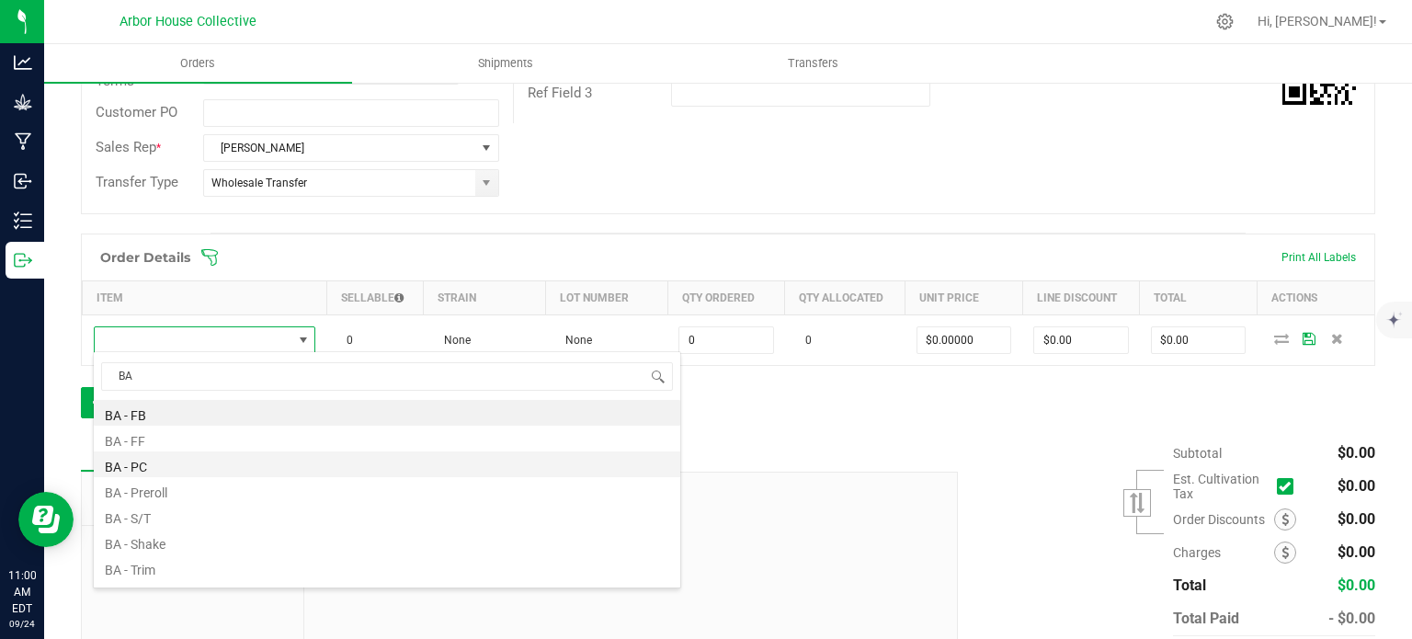
click at [141, 465] on li "BA - PC" at bounding box center [387, 464] width 586 height 26
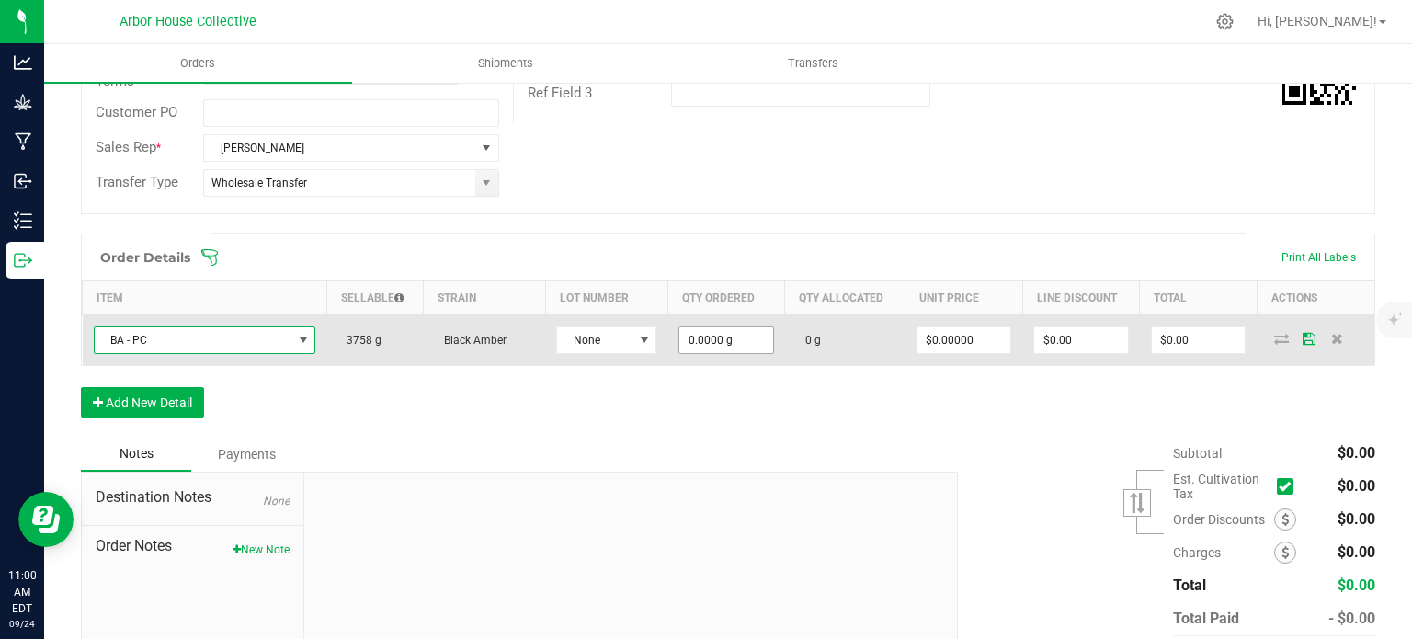
type input "0"
click at [743, 344] on input "0" at bounding box center [726, 340] width 94 height 26
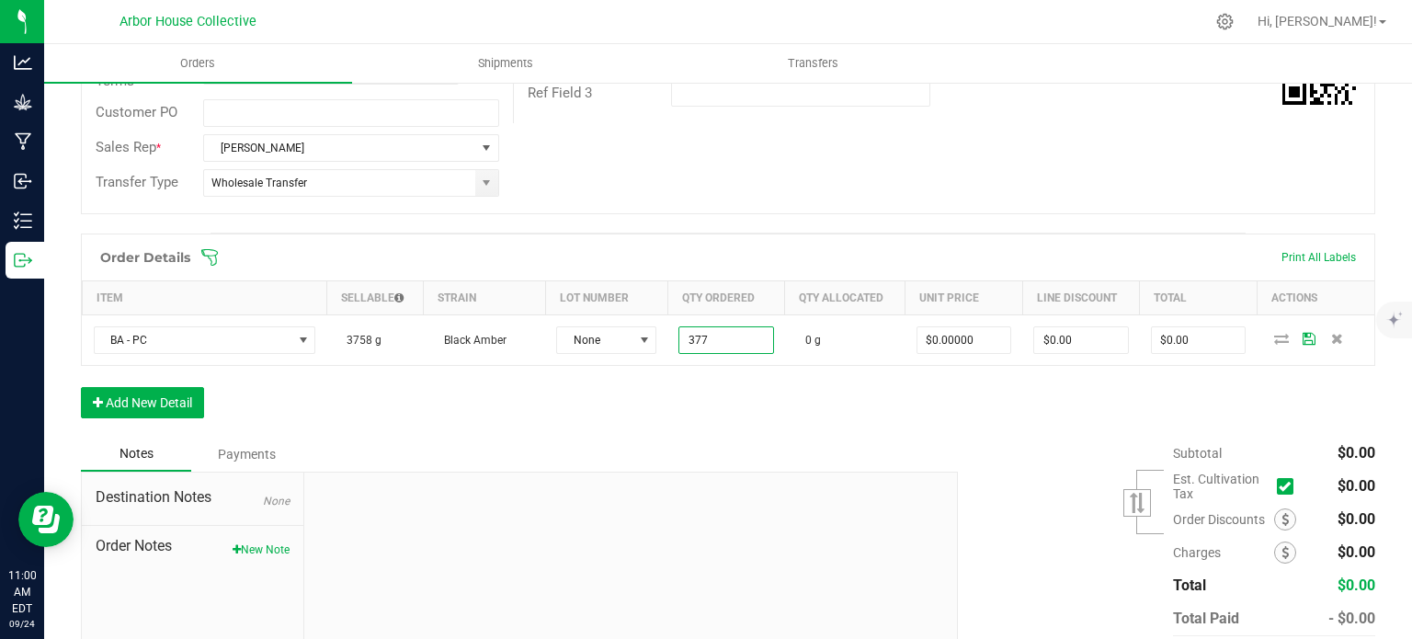
type input "377.0000 g"
click at [985, 418] on div "Order Details Print All Labels Item Sellable Strain Lot Number Qty Ordered Qty …" at bounding box center [728, 334] width 1294 height 203
click at [144, 409] on button "Add New Detail" at bounding box center [142, 402] width 123 height 31
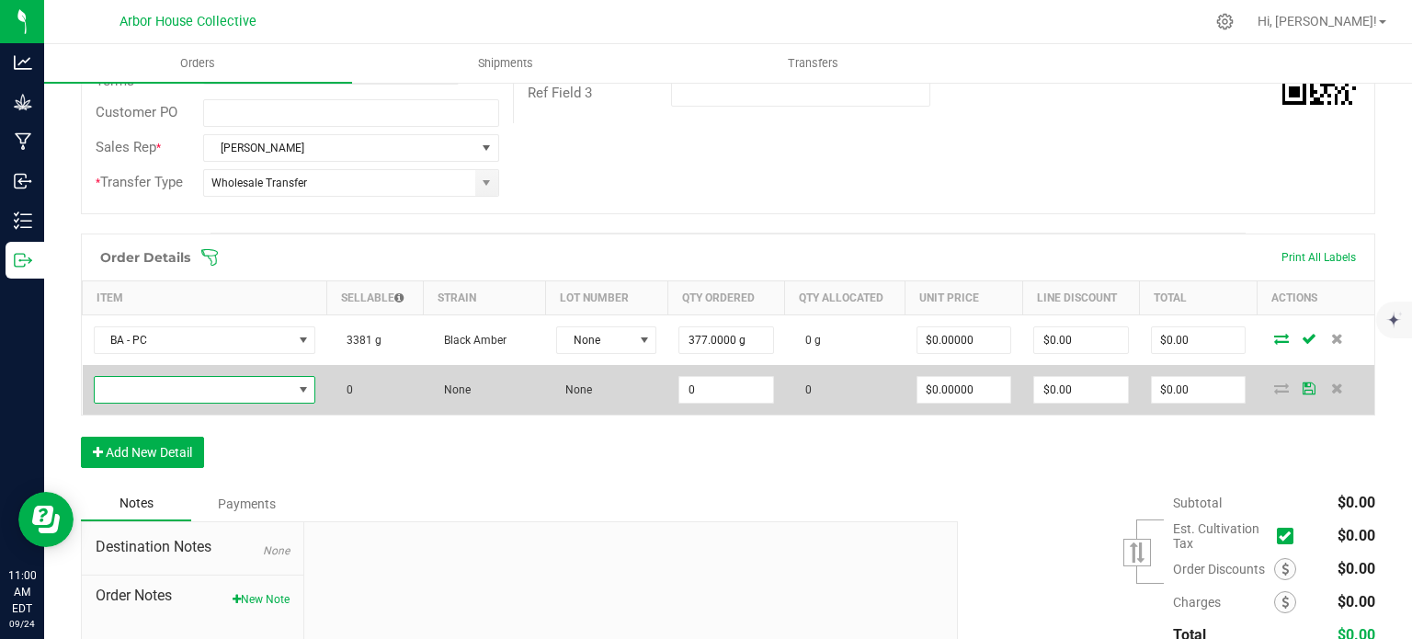
click at [197, 383] on span "NO DATA FOUND" at bounding box center [194, 390] width 198 height 26
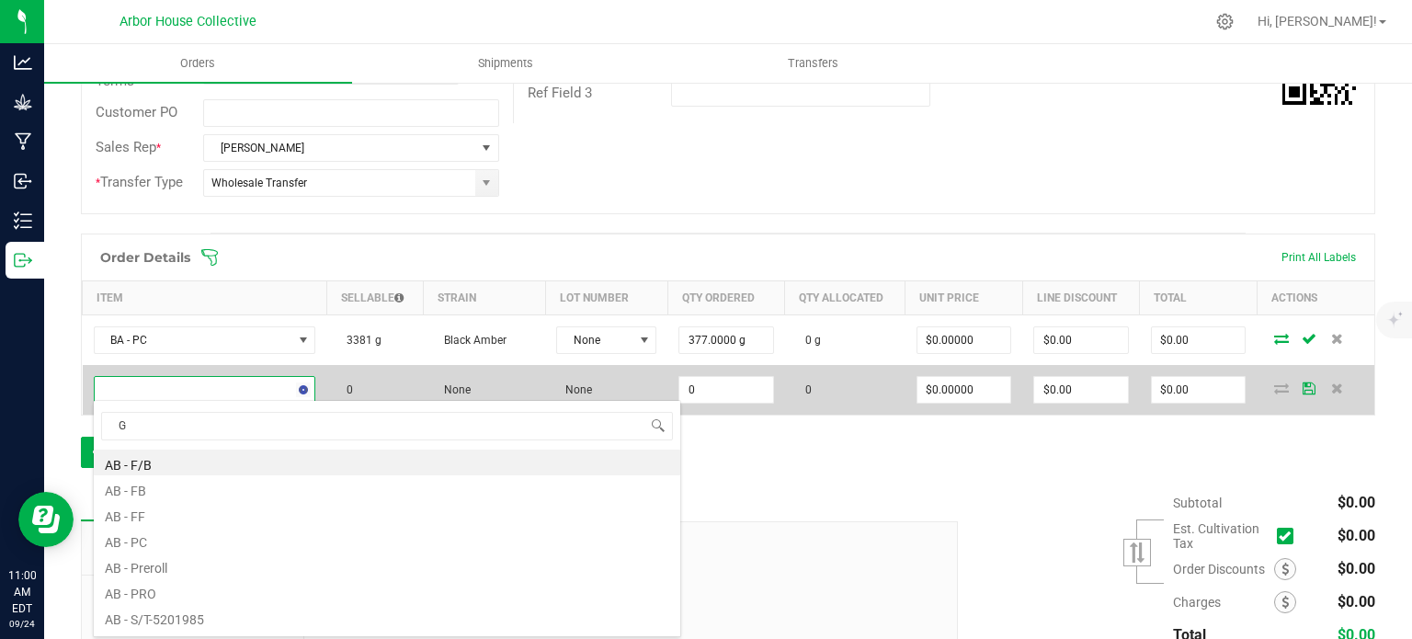
type input "GB"
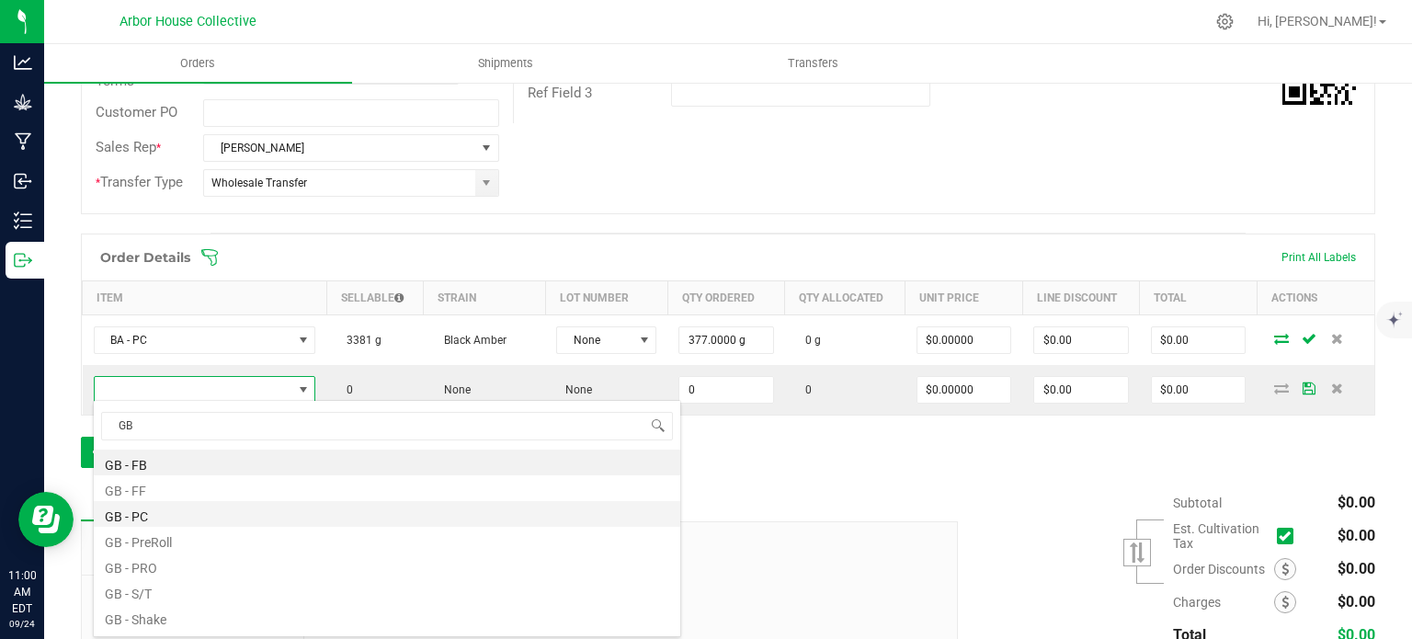
click at [159, 520] on li "GB - PC" at bounding box center [387, 514] width 586 height 26
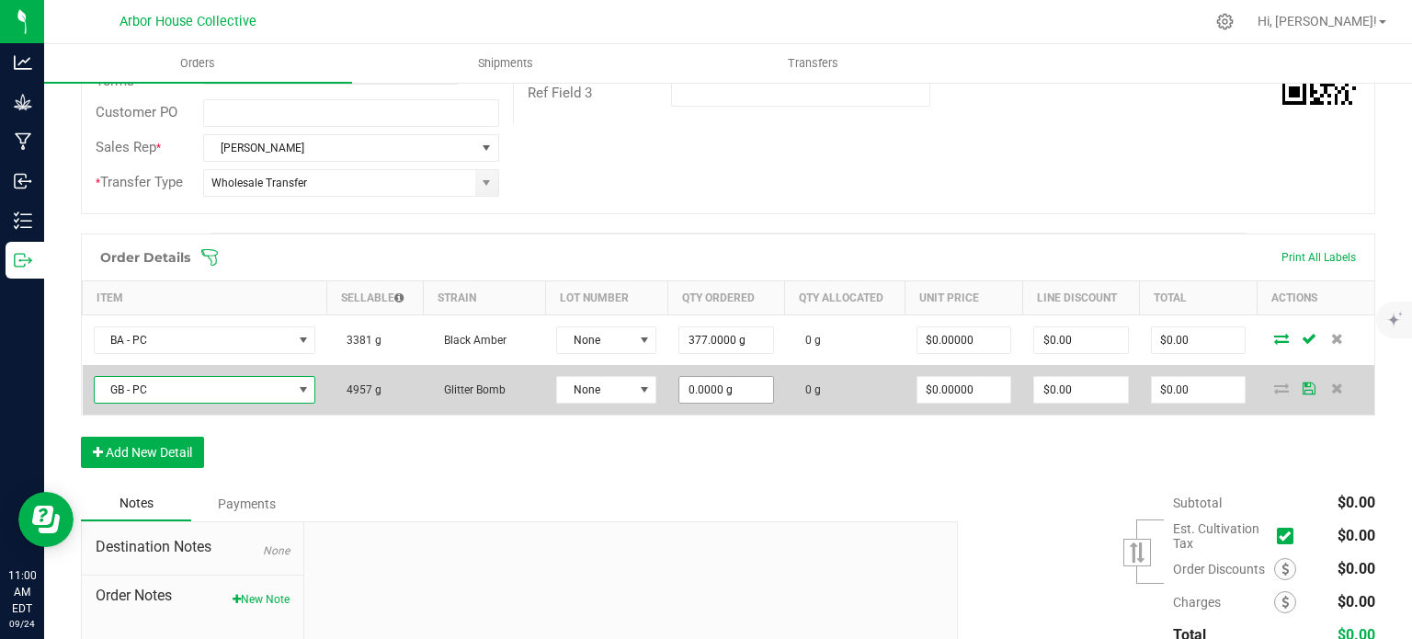
type input "0"
click at [750, 389] on input "0" at bounding box center [726, 390] width 94 height 26
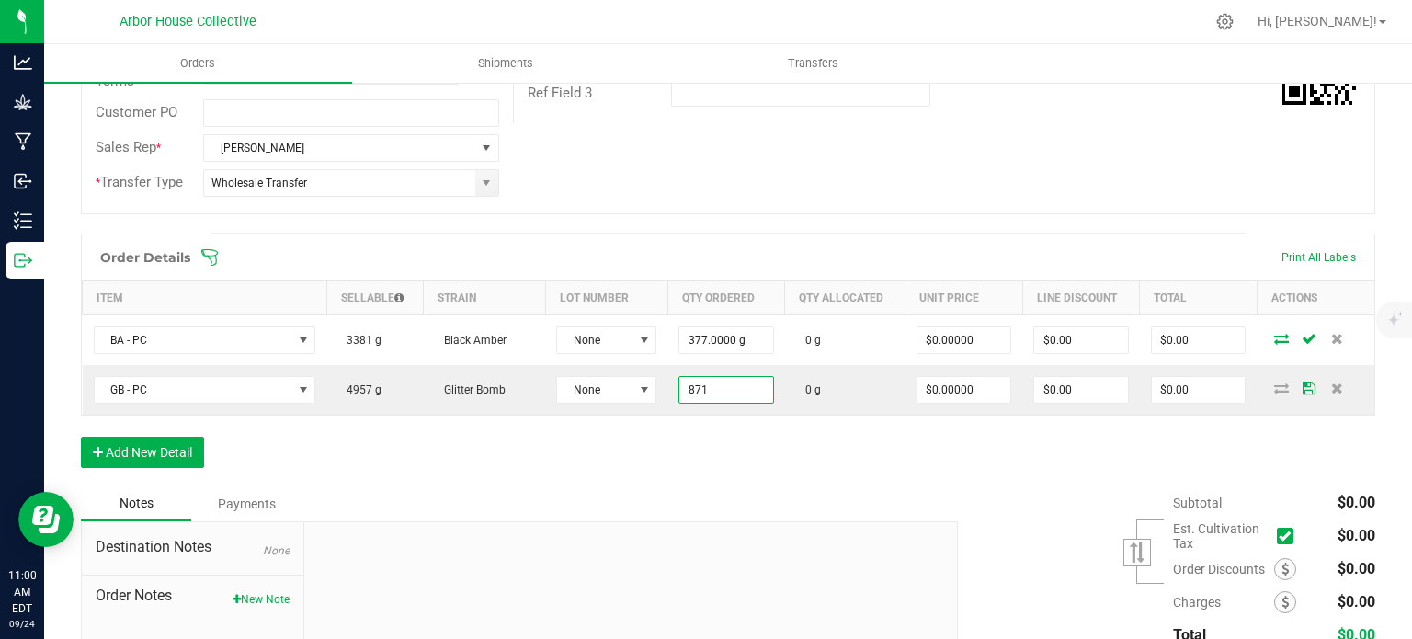
type input "871.0000 g"
click at [857, 453] on div "Order Details Print All Labels Item Sellable Strain Lot Number Qty Ordered Qty …" at bounding box center [728, 359] width 1294 height 253
click at [154, 447] on button "Add New Detail" at bounding box center [142, 452] width 123 height 31
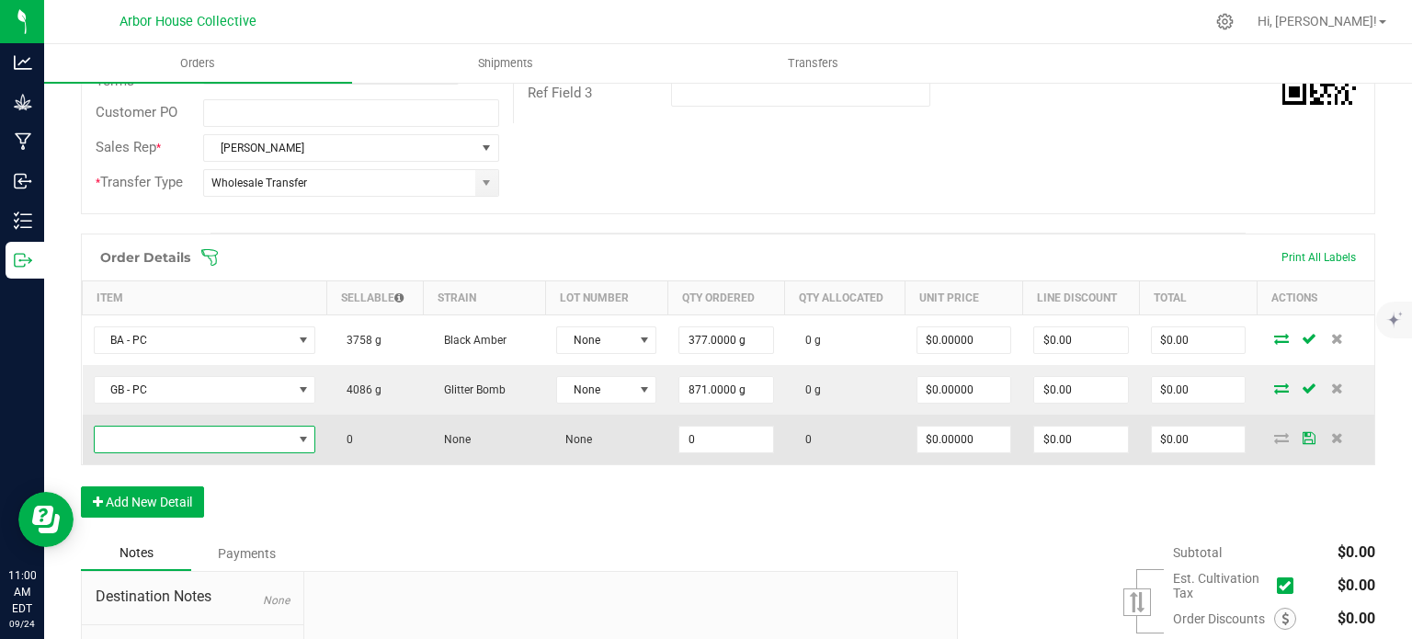
click at [164, 438] on span "NO DATA FOUND" at bounding box center [194, 440] width 198 height 26
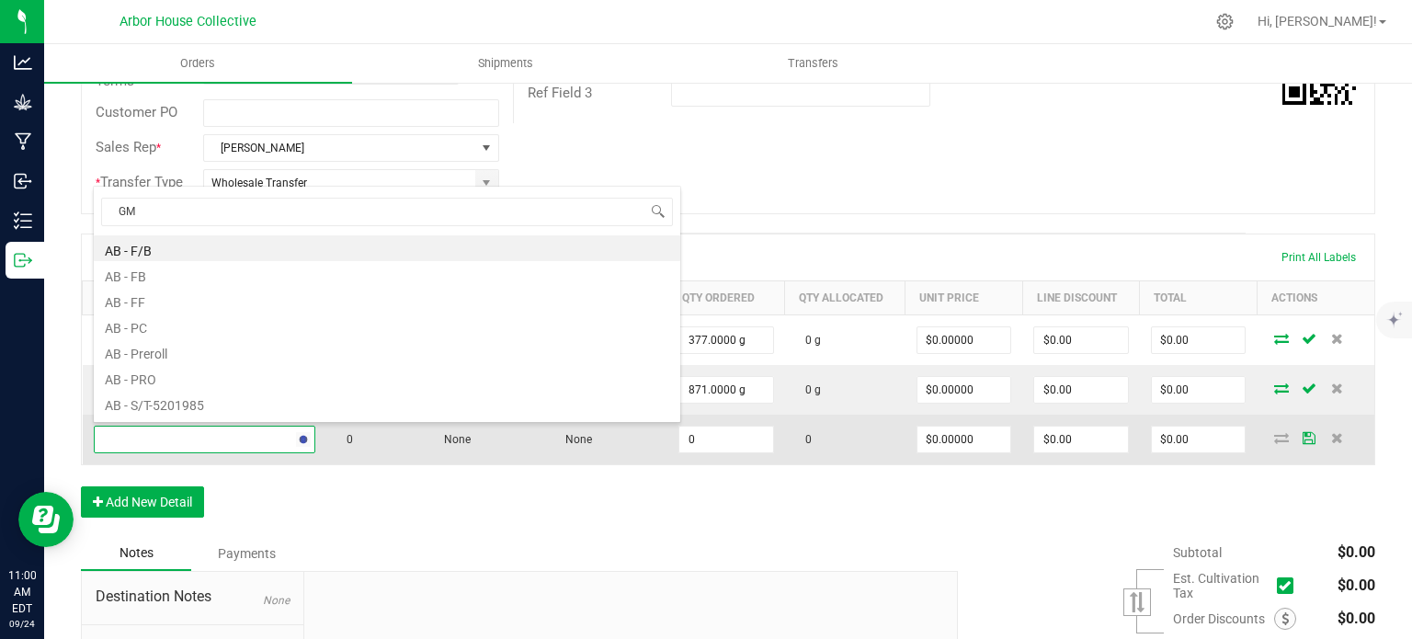
type input "GMO"
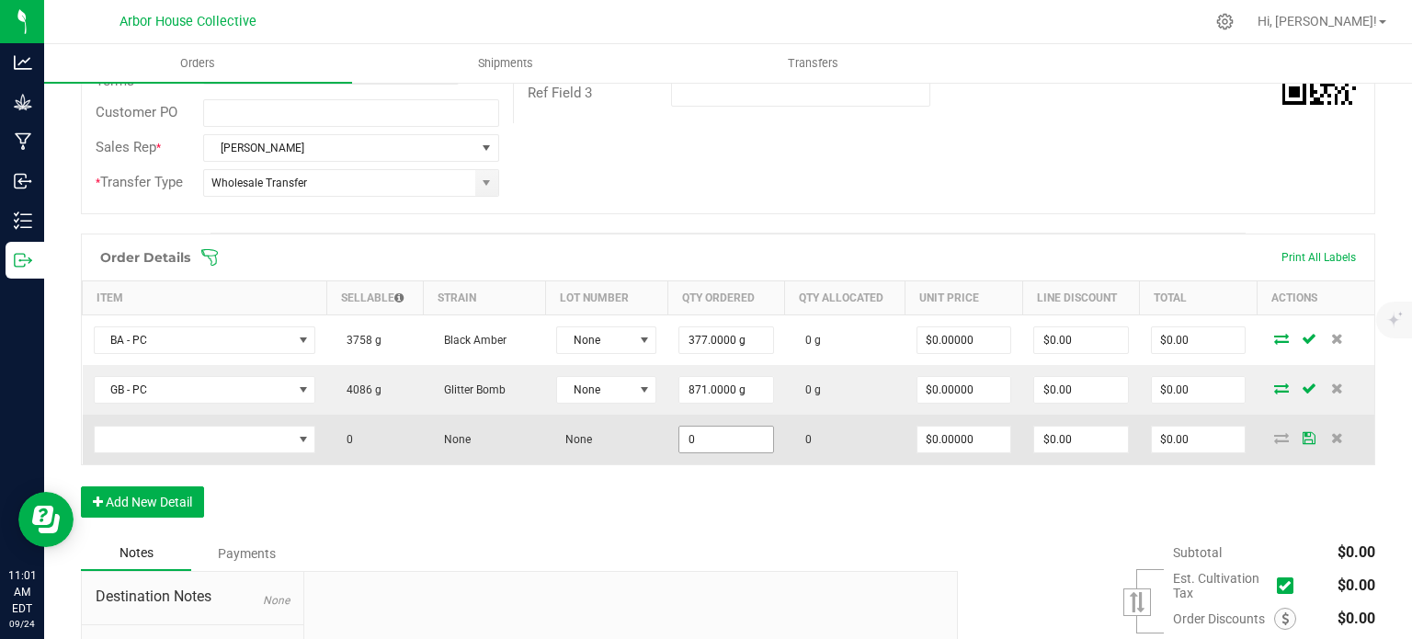
click at [724, 432] on input "0" at bounding box center [726, 440] width 94 height 26
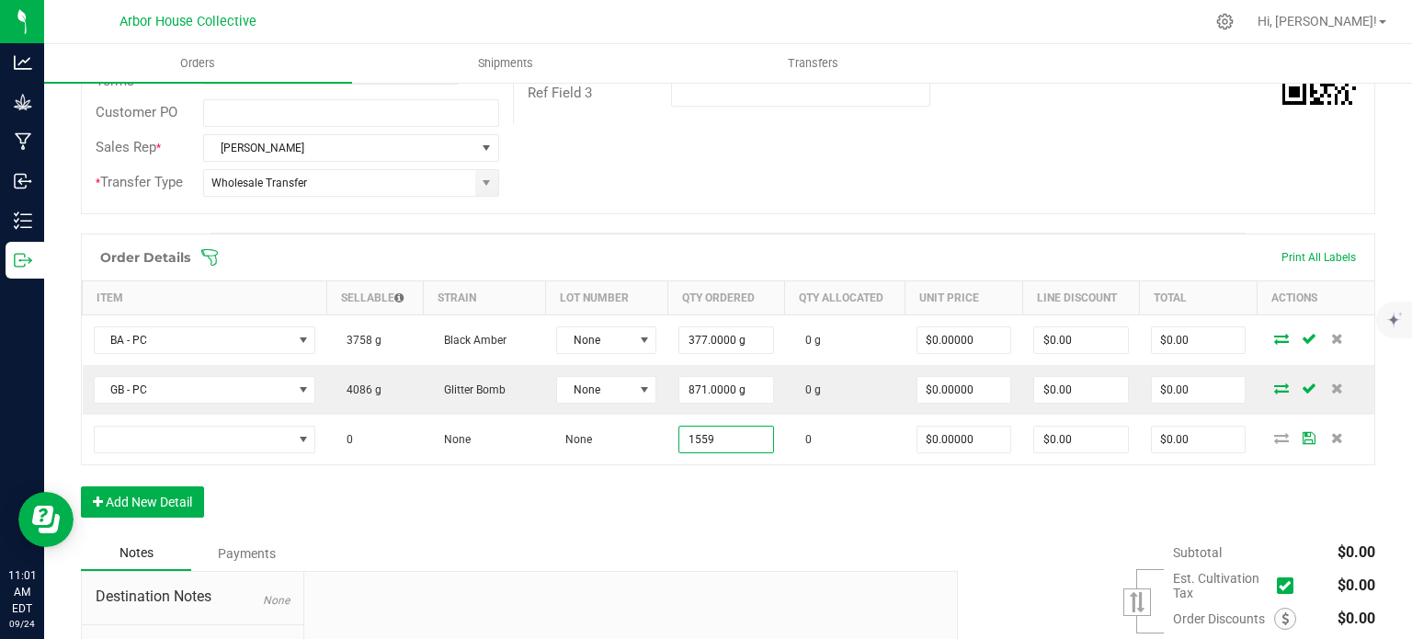
type input "1559"
click at [655, 511] on div "Order Details Print All Labels Item Sellable Strain Lot Number Qty Ordered Qty …" at bounding box center [728, 384] width 1294 height 302
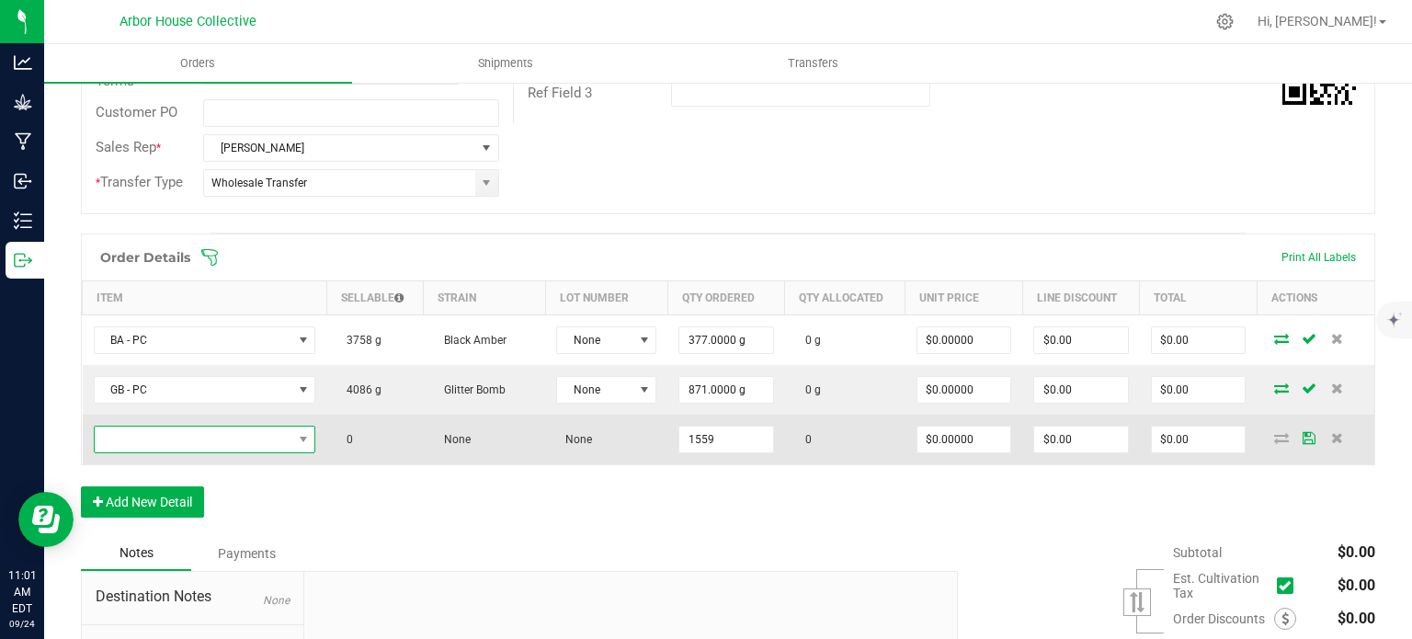
click at [276, 438] on span "NO DATA FOUND" at bounding box center [194, 440] width 198 height 26
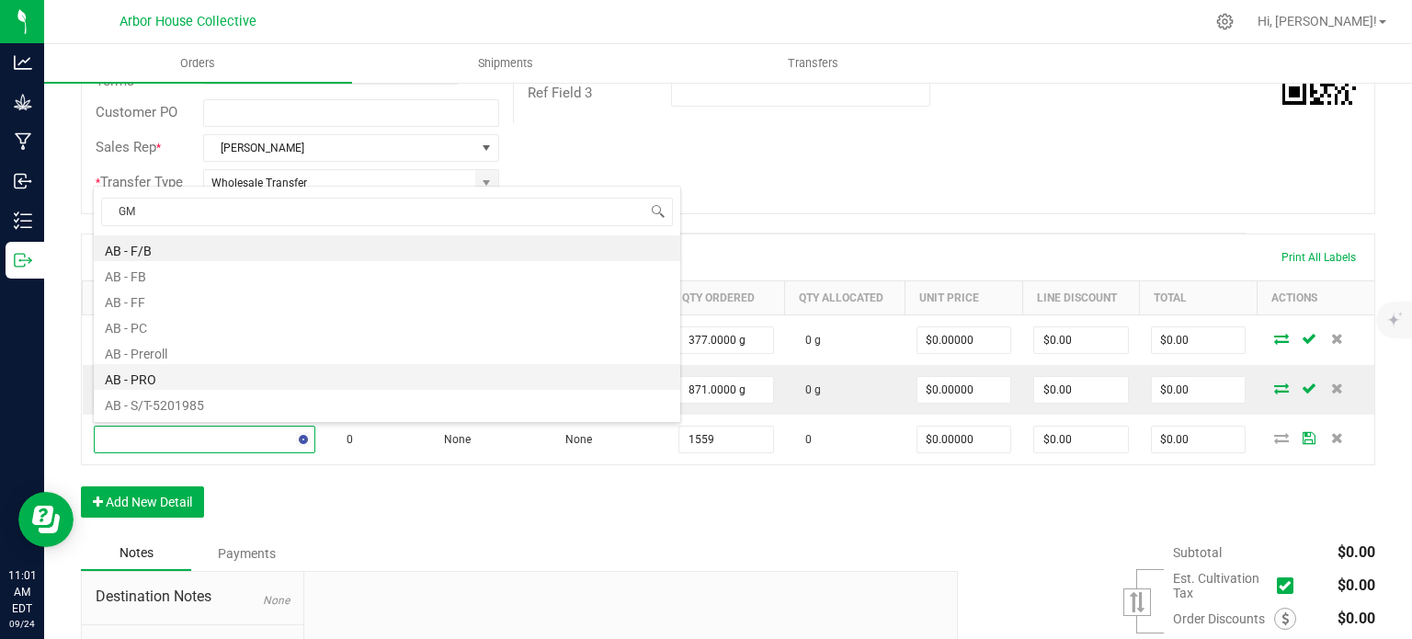
type input "GMO"
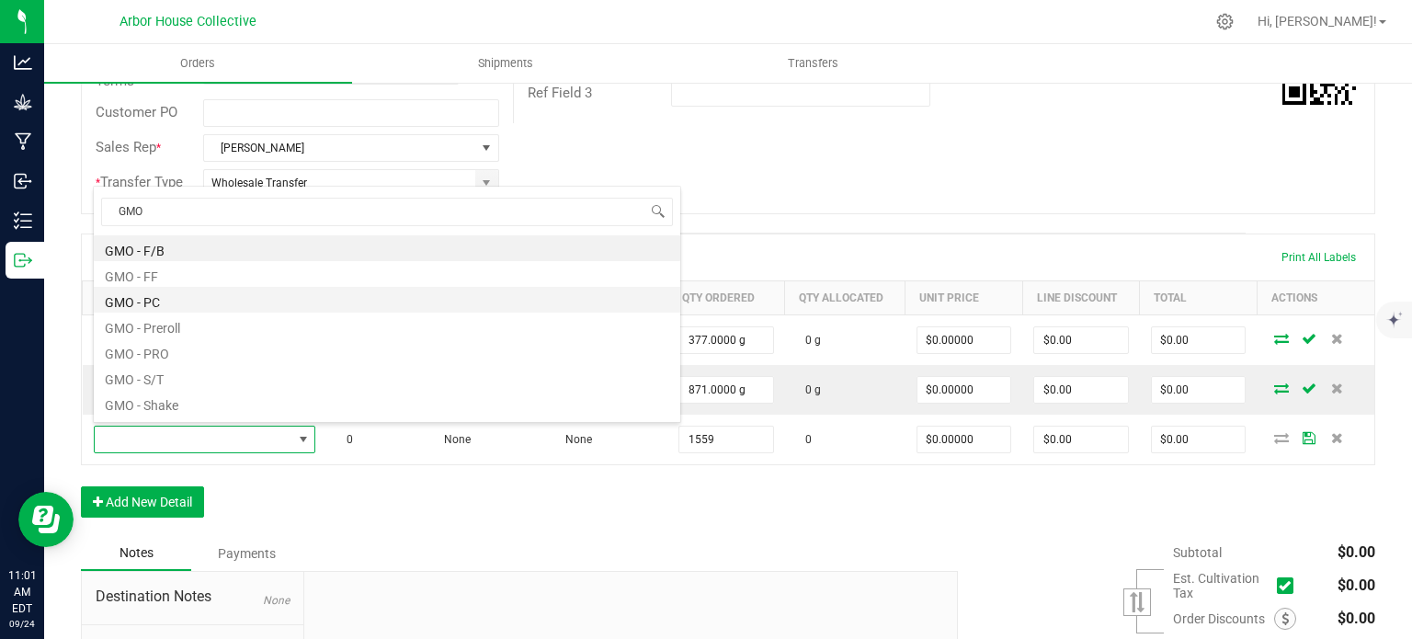
click at [151, 302] on li "GMO - PC" at bounding box center [387, 300] width 586 height 26
type input "1559.0000 g"
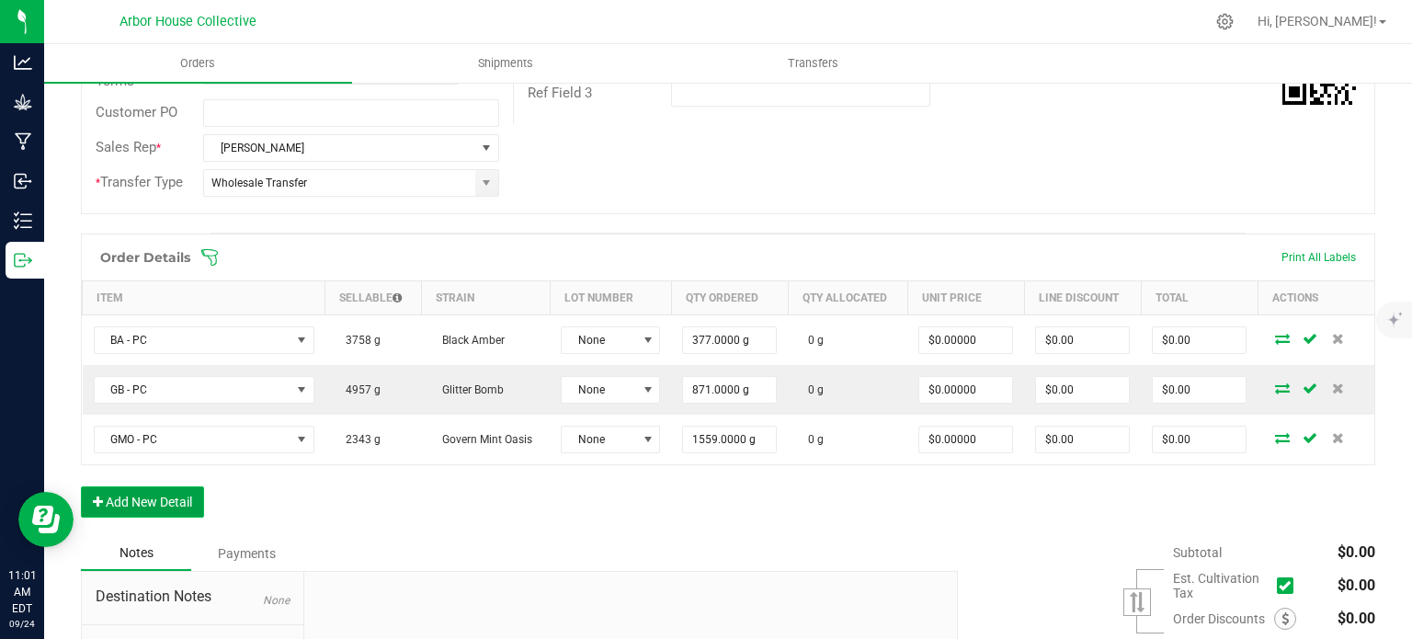
click at [148, 491] on button "Add New Detail" at bounding box center [142, 501] width 123 height 31
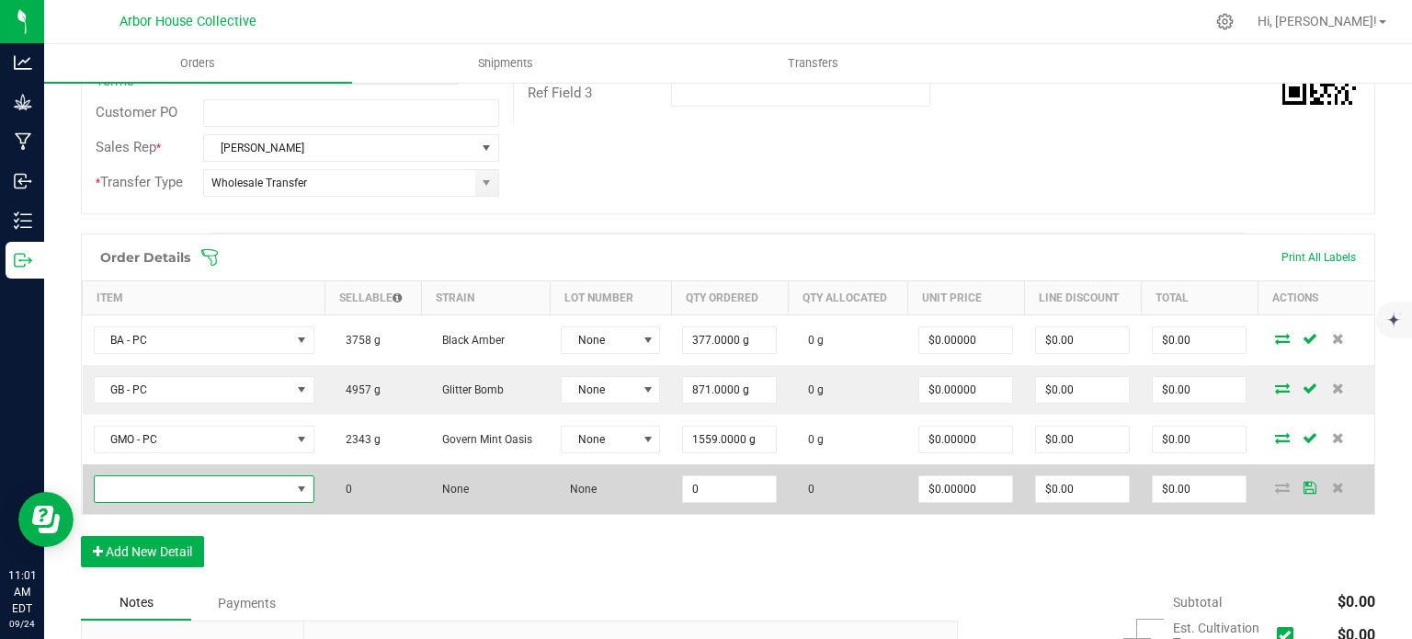
click at [163, 489] on span "NO DATA FOUND" at bounding box center [193, 489] width 196 height 26
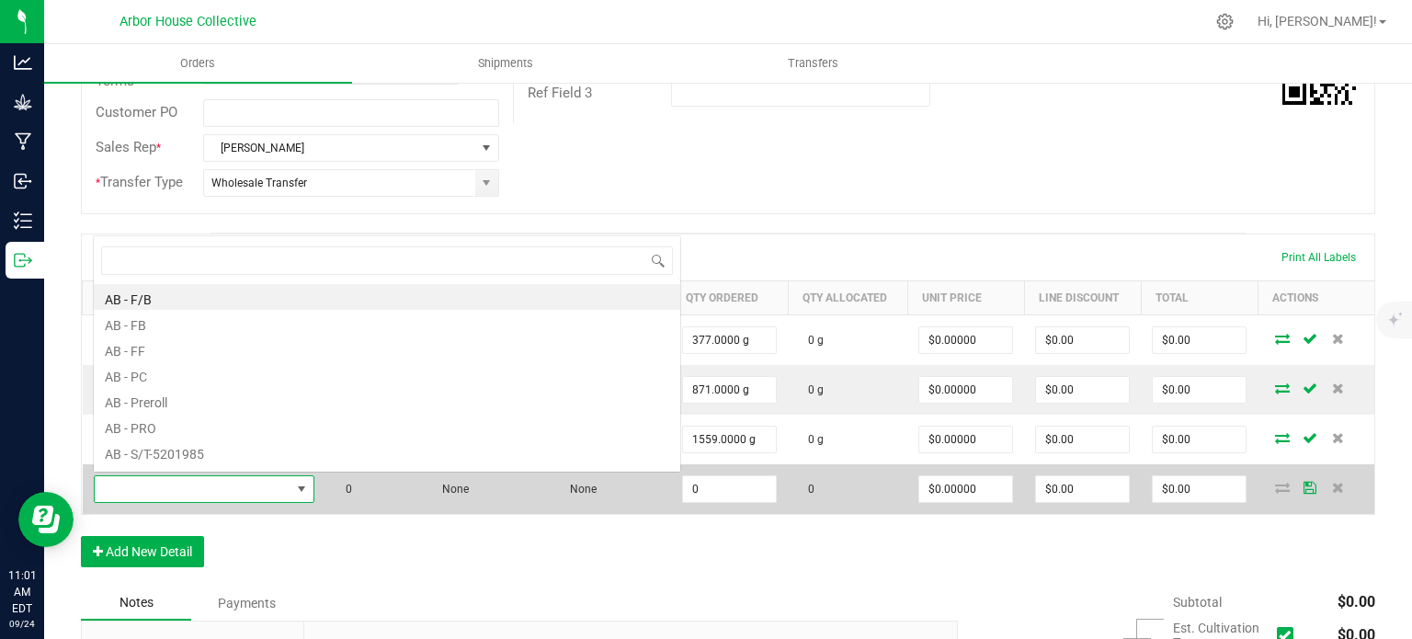
scroll to position [27, 215]
type input "ER"
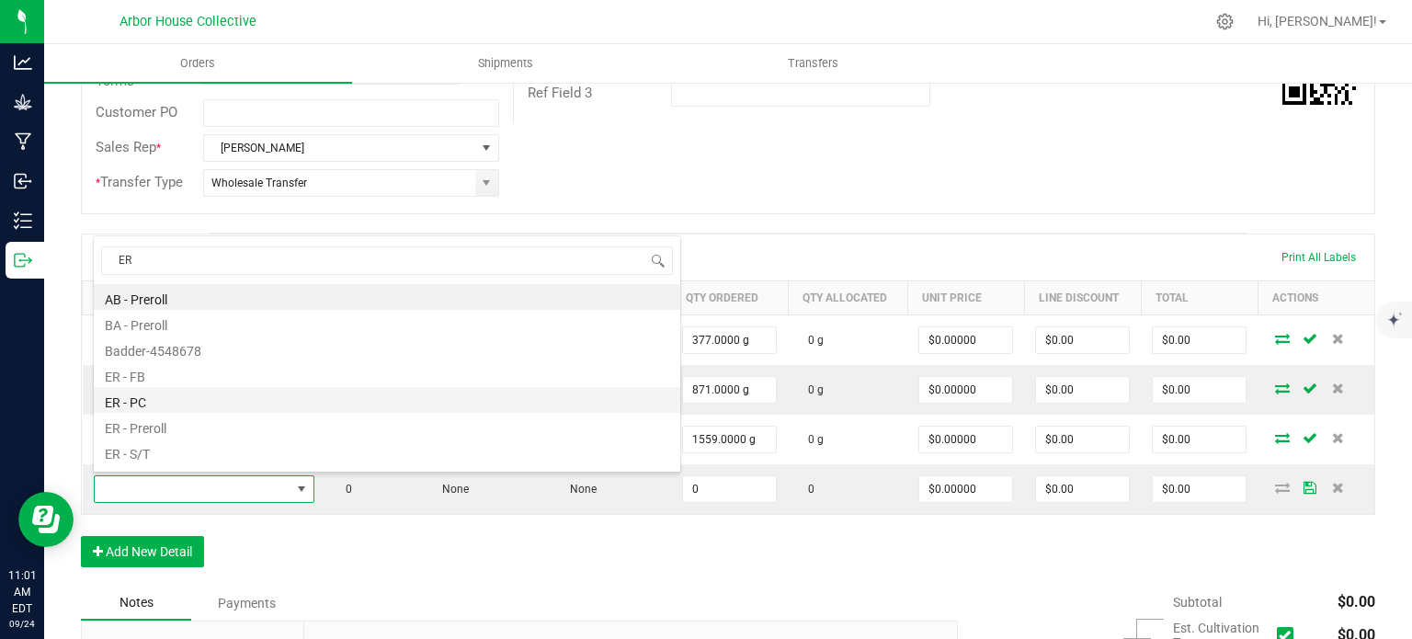
click at [152, 407] on li "ER - PC" at bounding box center [387, 400] width 586 height 26
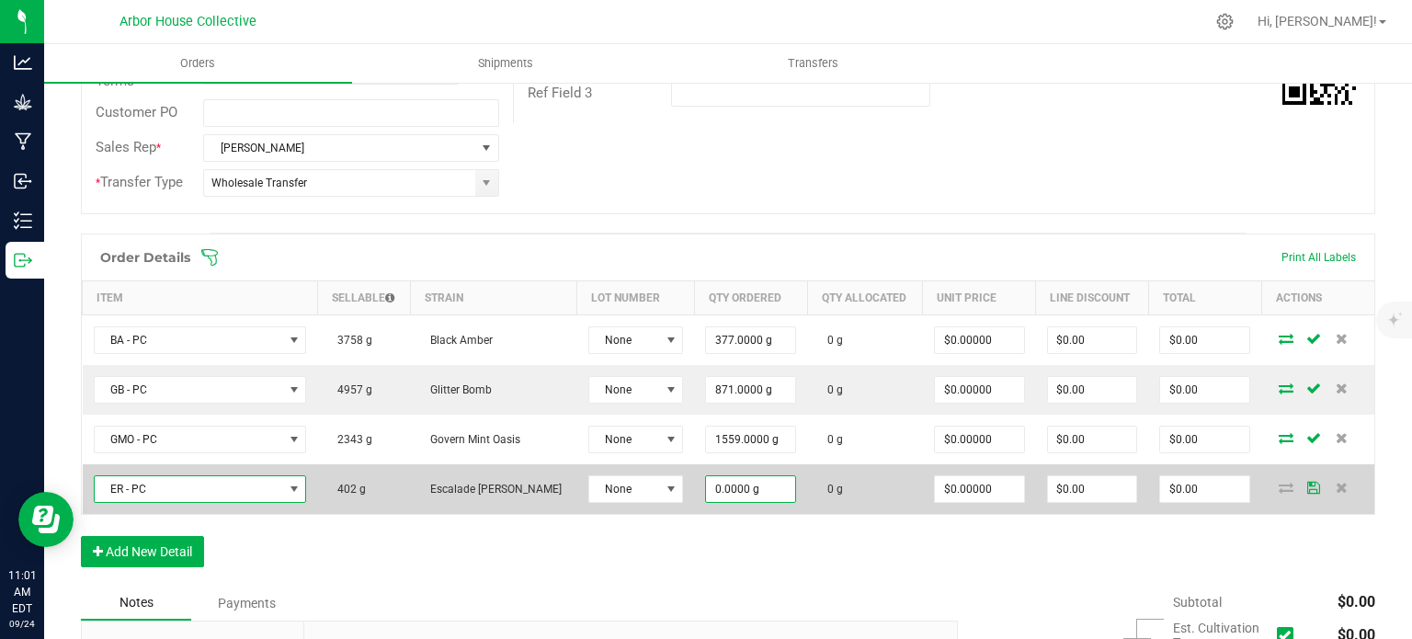
type input "0"
click at [733, 489] on input "0" at bounding box center [750, 489] width 89 height 26
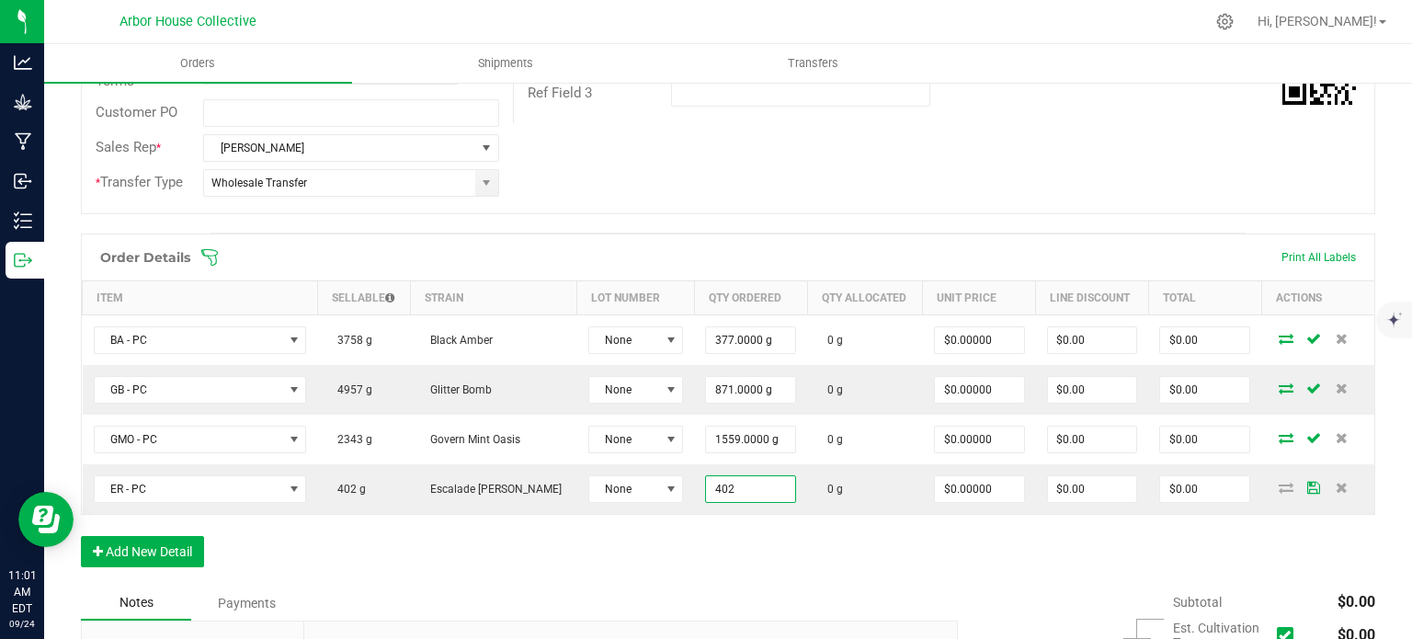
type input "402.0000 g"
click at [632, 543] on div "Order Details Print All Labels Item Sellable Strain Lot Number Qty Ordered Qty …" at bounding box center [728, 409] width 1294 height 352
click at [188, 540] on button "Add New Detail" at bounding box center [142, 551] width 123 height 31
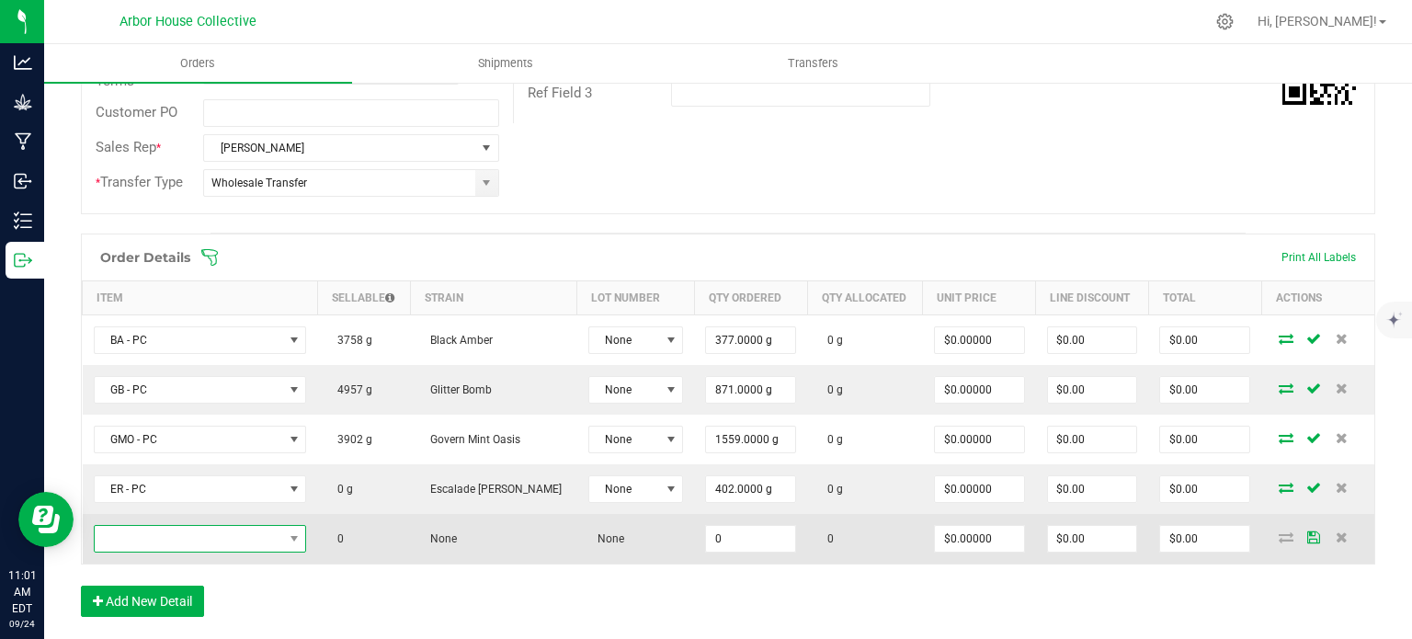
click at [211, 529] on span "NO DATA FOUND" at bounding box center [189, 539] width 188 height 26
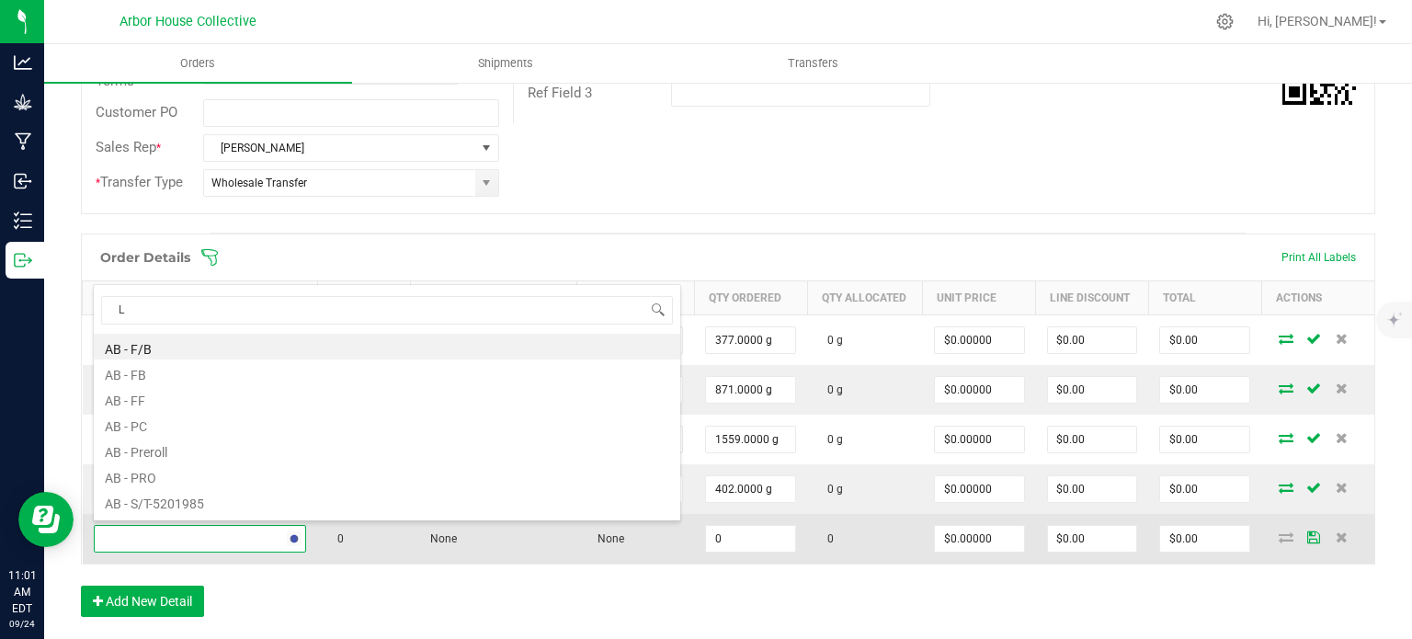
type input "LD"
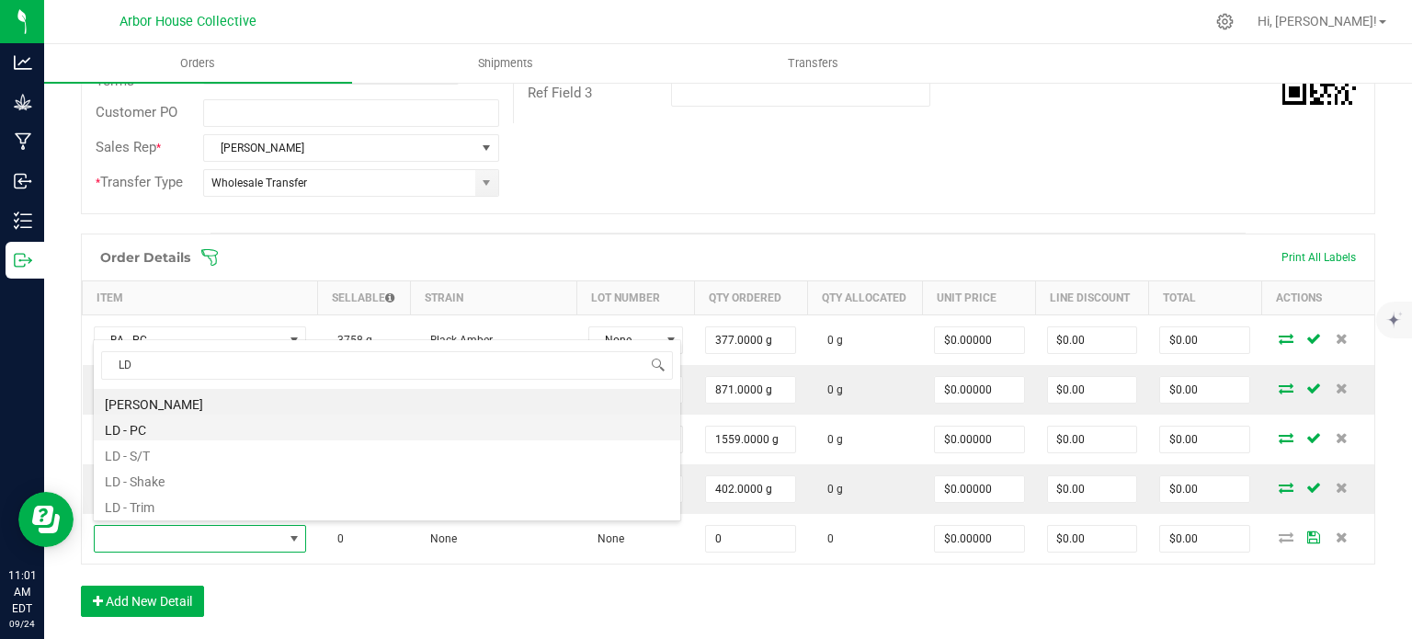
click at [154, 425] on li "LD - PC" at bounding box center [387, 428] width 586 height 26
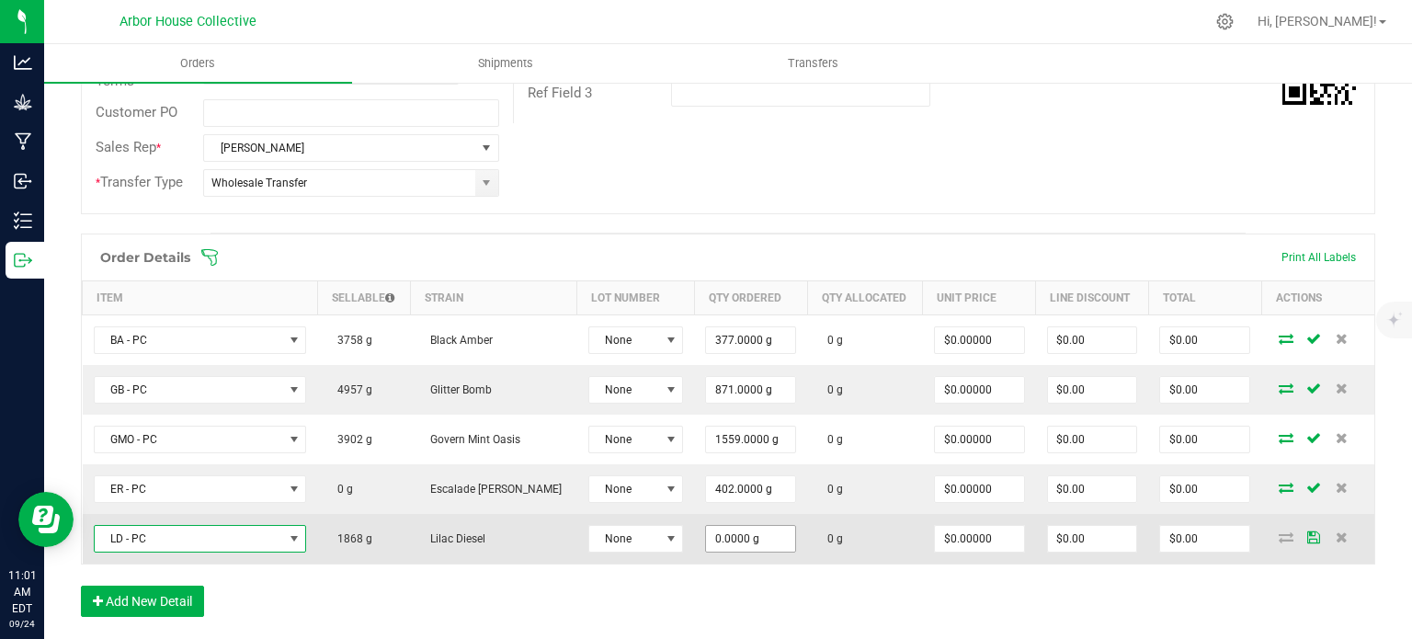
type input "0"
click at [754, 534] on input "0" at bounding box center [750, 539] width 89 height 26
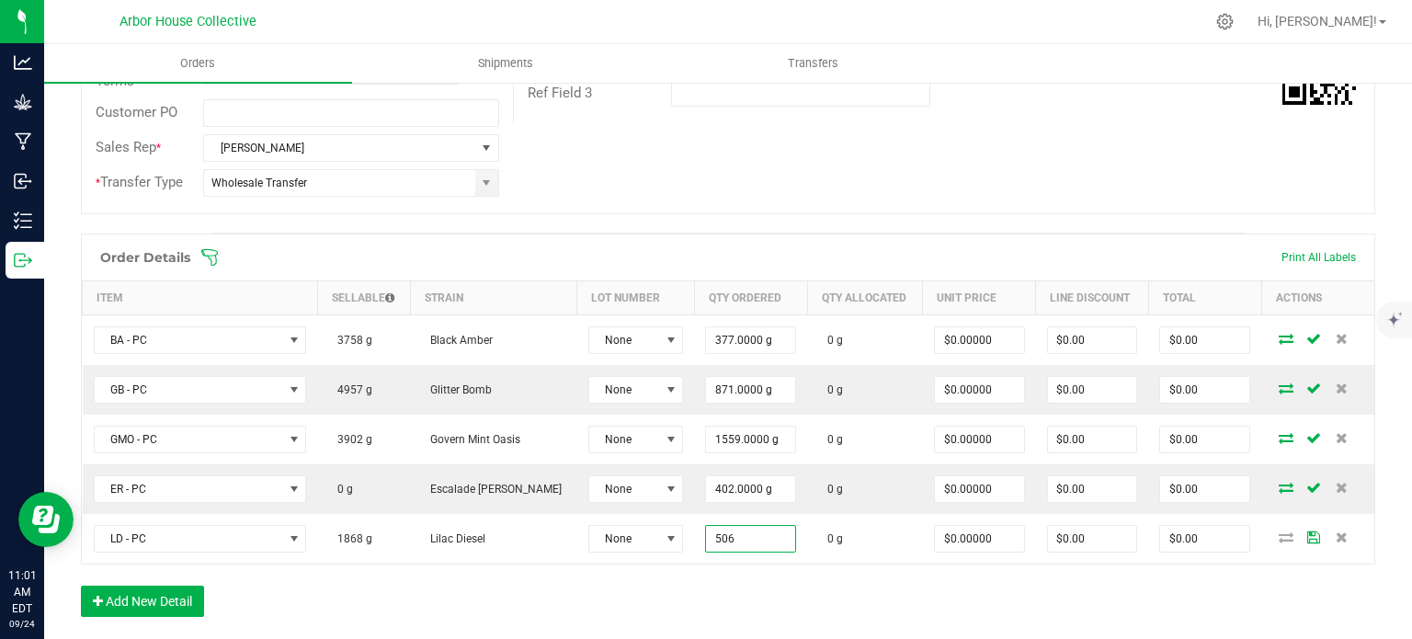
type input "506.0000 g"
click at [592, 609] on div "Order Details Print All Labels Item Sellable Strain Lot Number Qty Ordered Qty …" at bounding box center [728, 434] width 1294 height 402
click at [183, 590] on button "Add New Detail" at bounding box center [142, 601] width 123 height 31
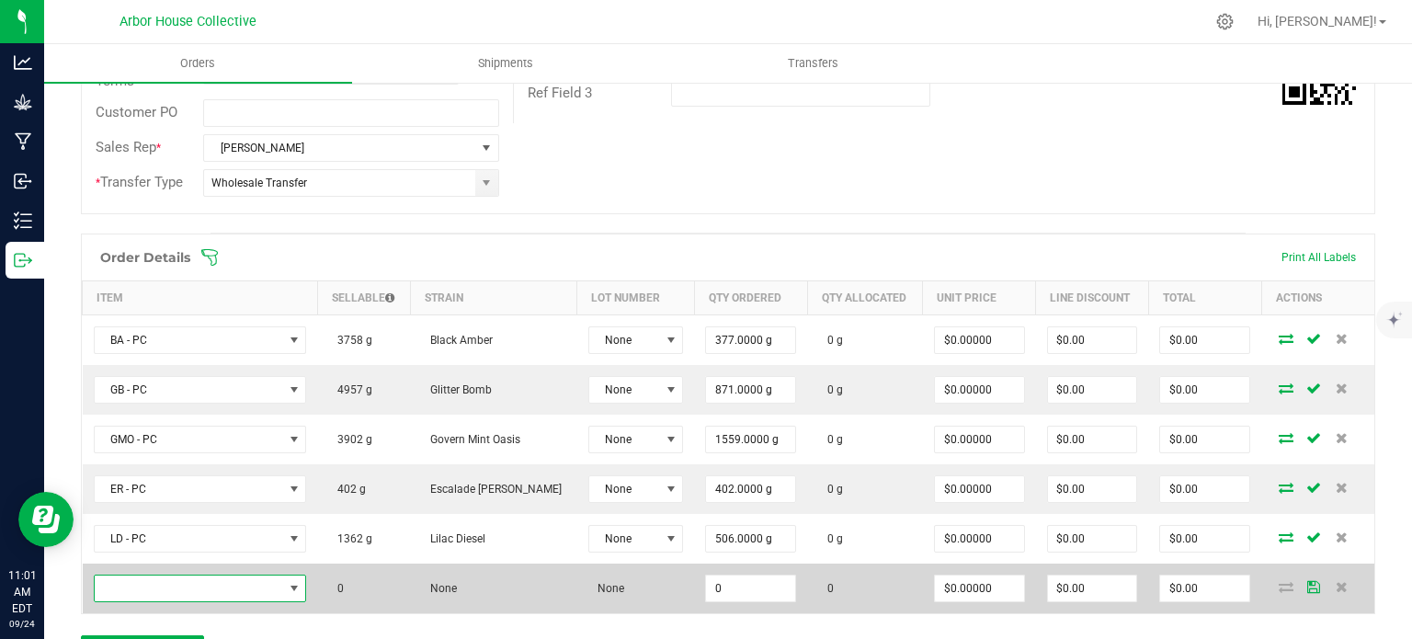
click at [203, 582] on span "NO DATA FOUND" at bounding box center [189, 588] width 188 height 26
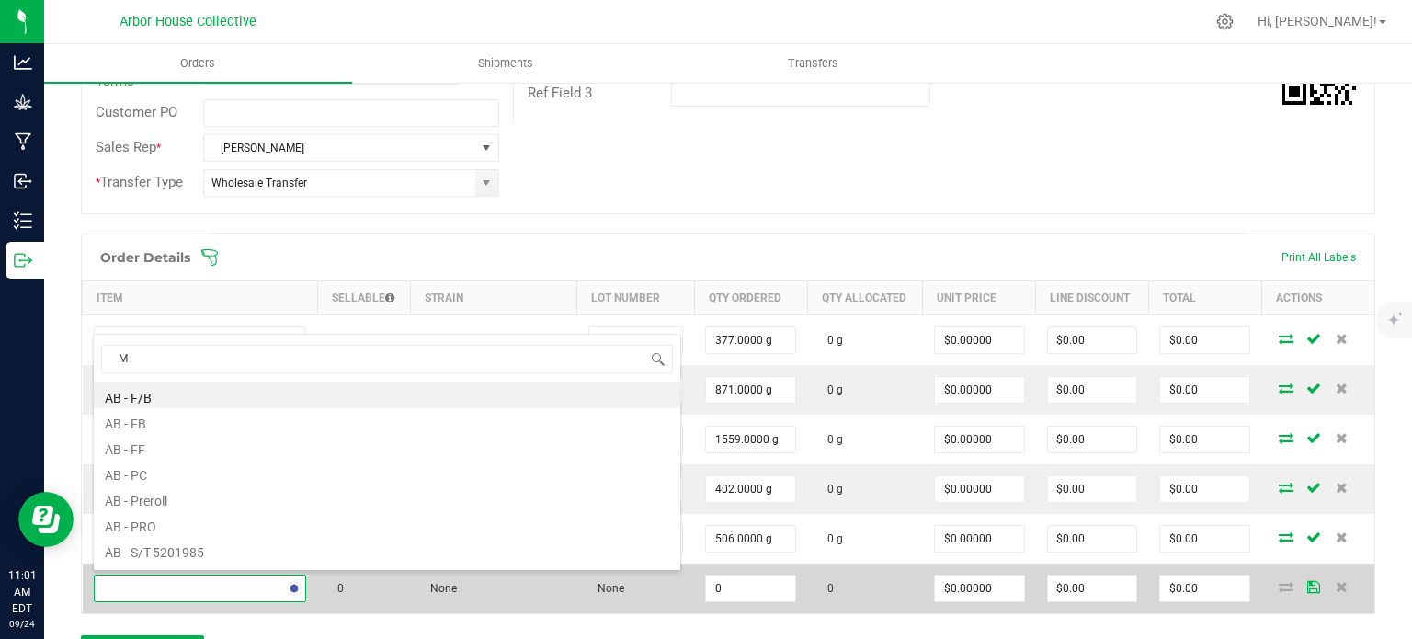
type input "ME"
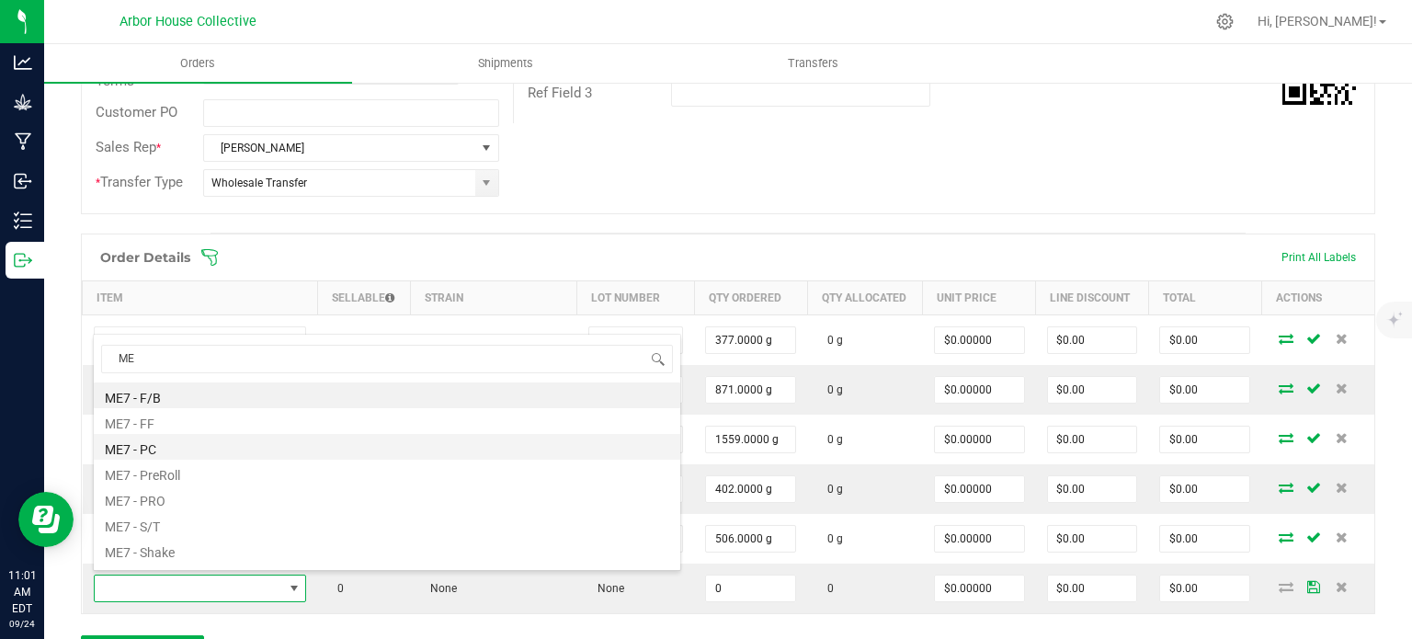
click at [168, 446] on li "ME7 - PC" at bounding box center [387, 447] width 586 height 26
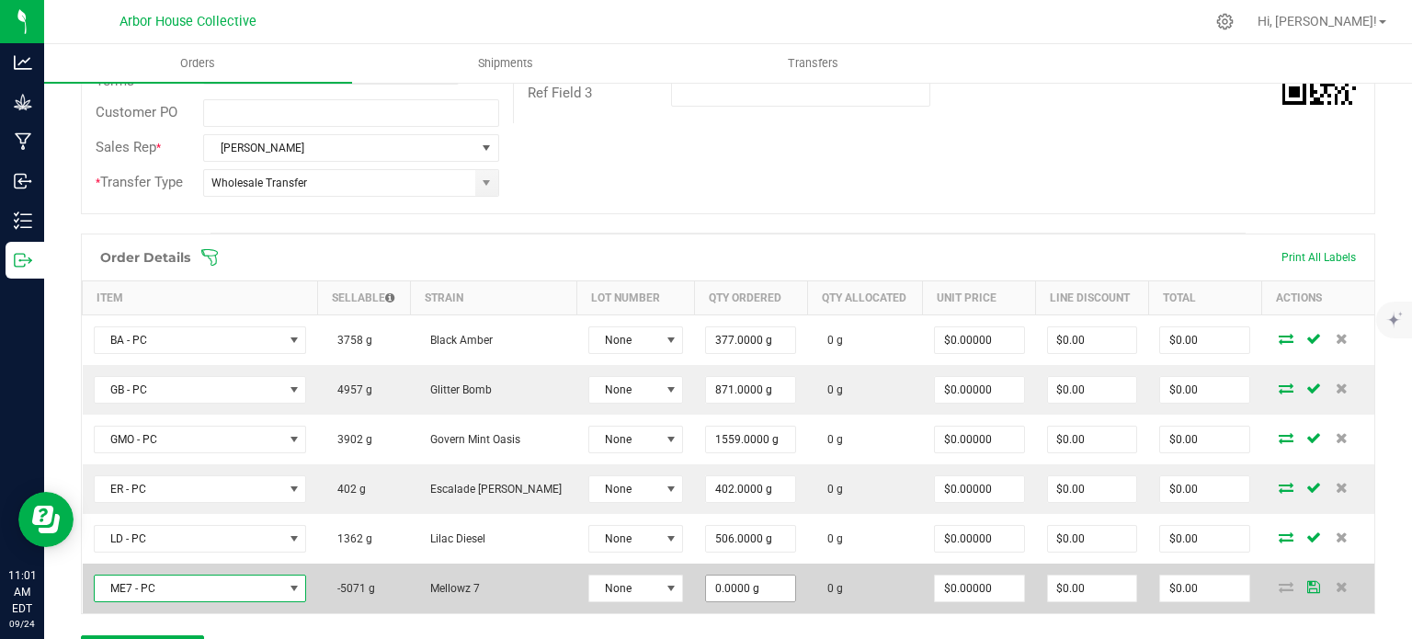
type input "0"
click at [738, 591] on input "0" at bounding box center [750, 588] width 89 height 26
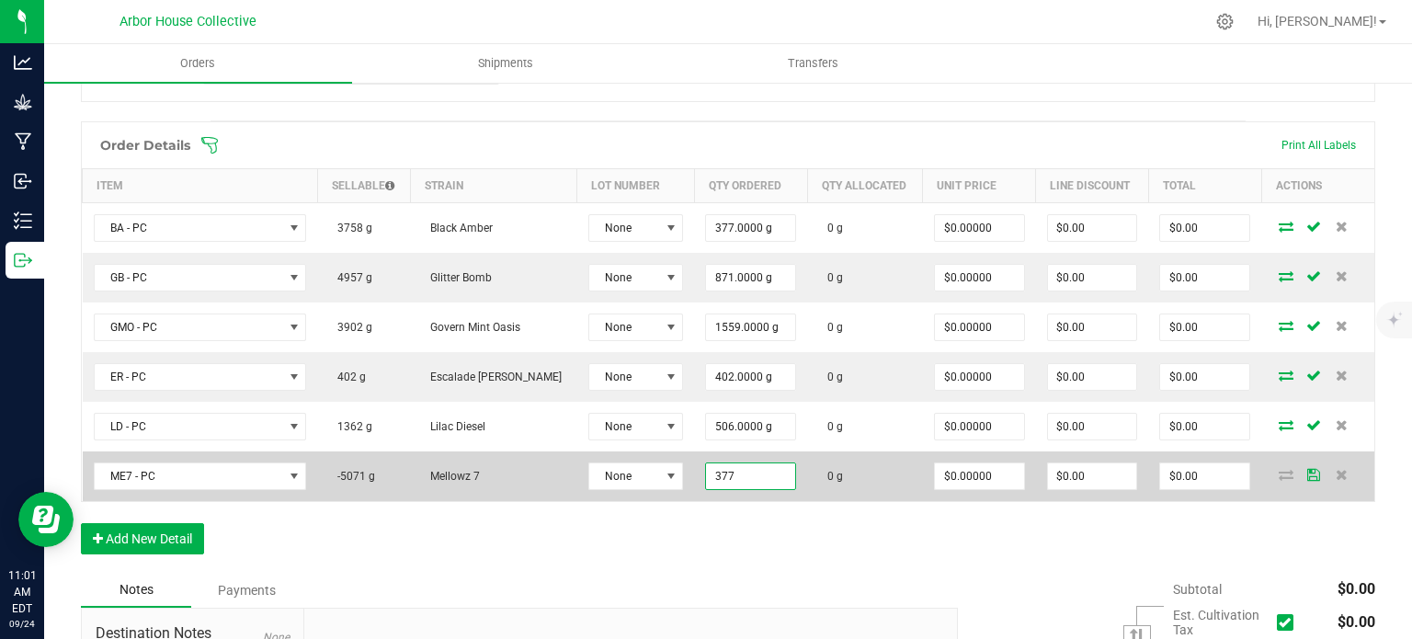
scroll to position [481, 0]
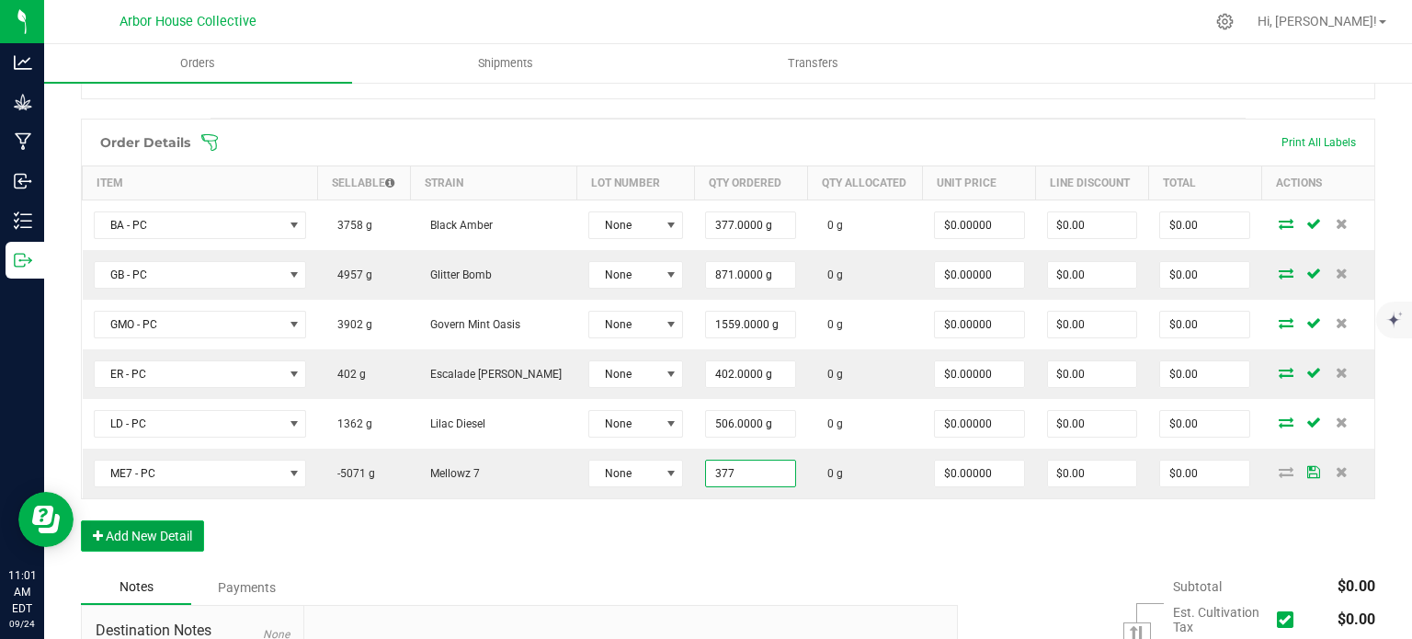
type input "377.0000 g"
click at [180, 529] on button "Add New Detail" at bounding box center [142, 535] width 123 height 31
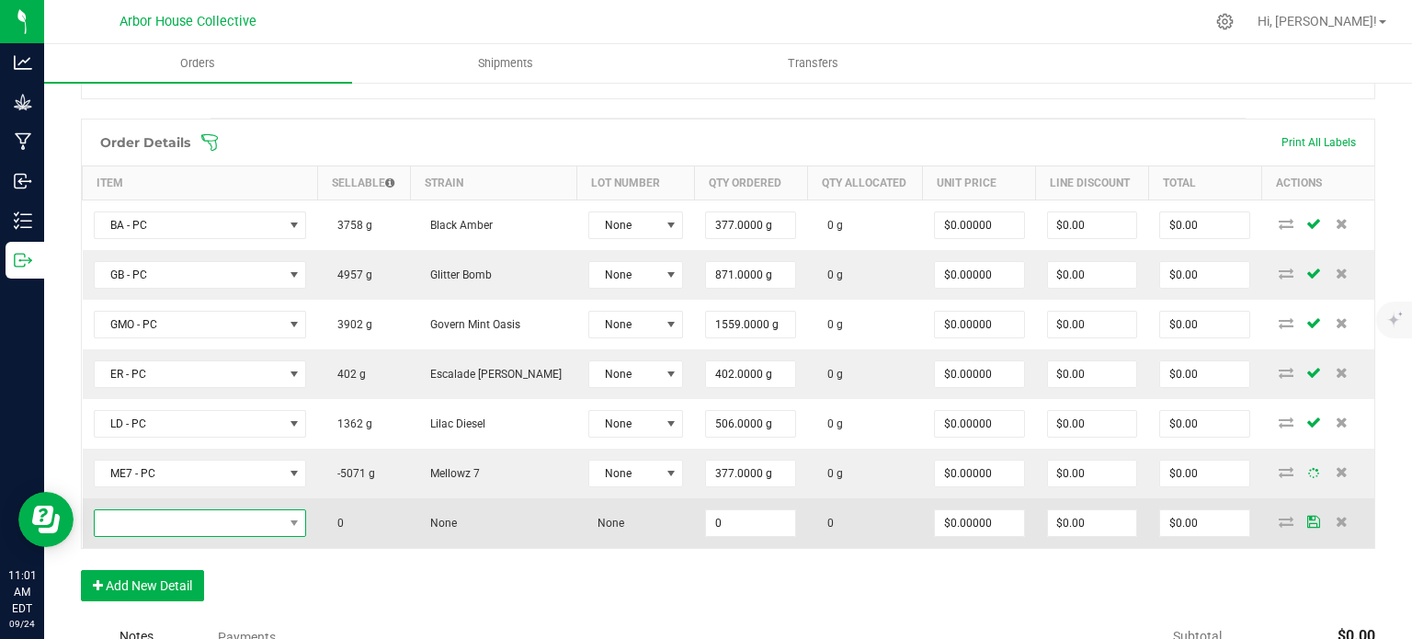
click at [198, 521] on span "NO DATA FOUND" at bounding box center [189, 523] width 188 height 26
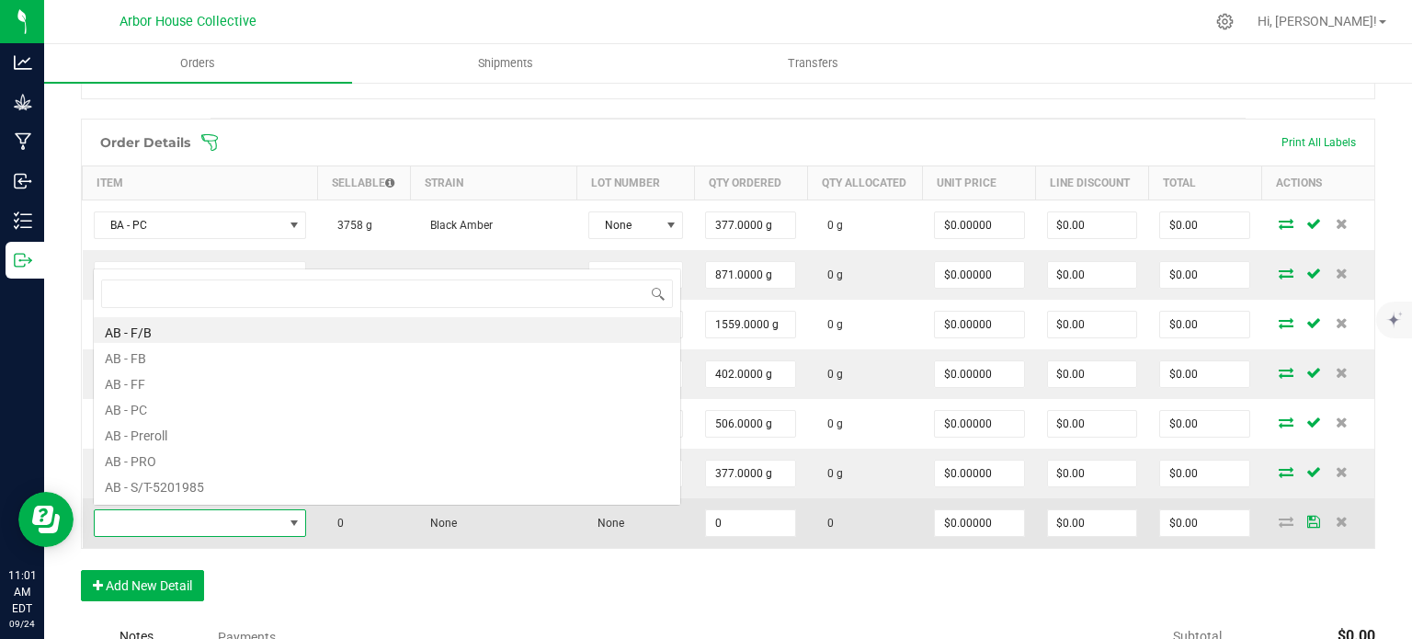
scroll to position [27, 215]
type input "SGC"
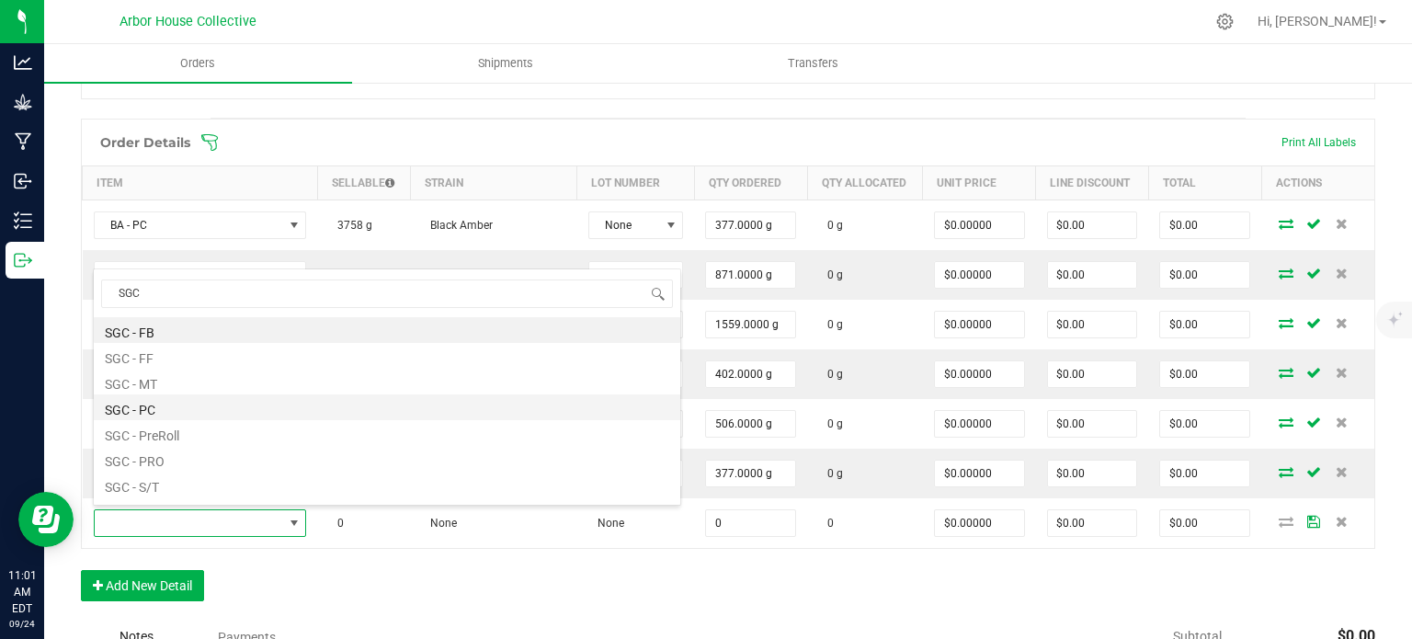
click at [145, 408] on li "SGC - PC" at bounding box center [387, 407] width 586 height 26
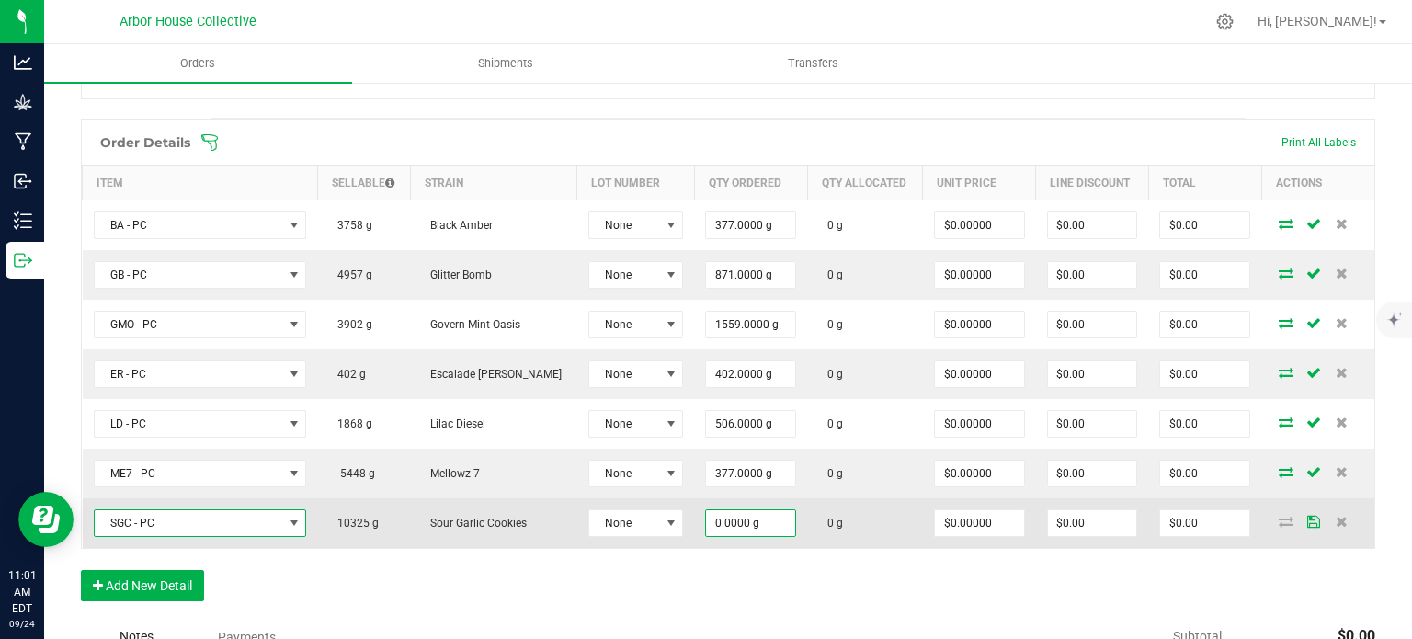
type input "0"
click at [756, 518] on input "0" at bounding box center [750, 523] width 89 height 26
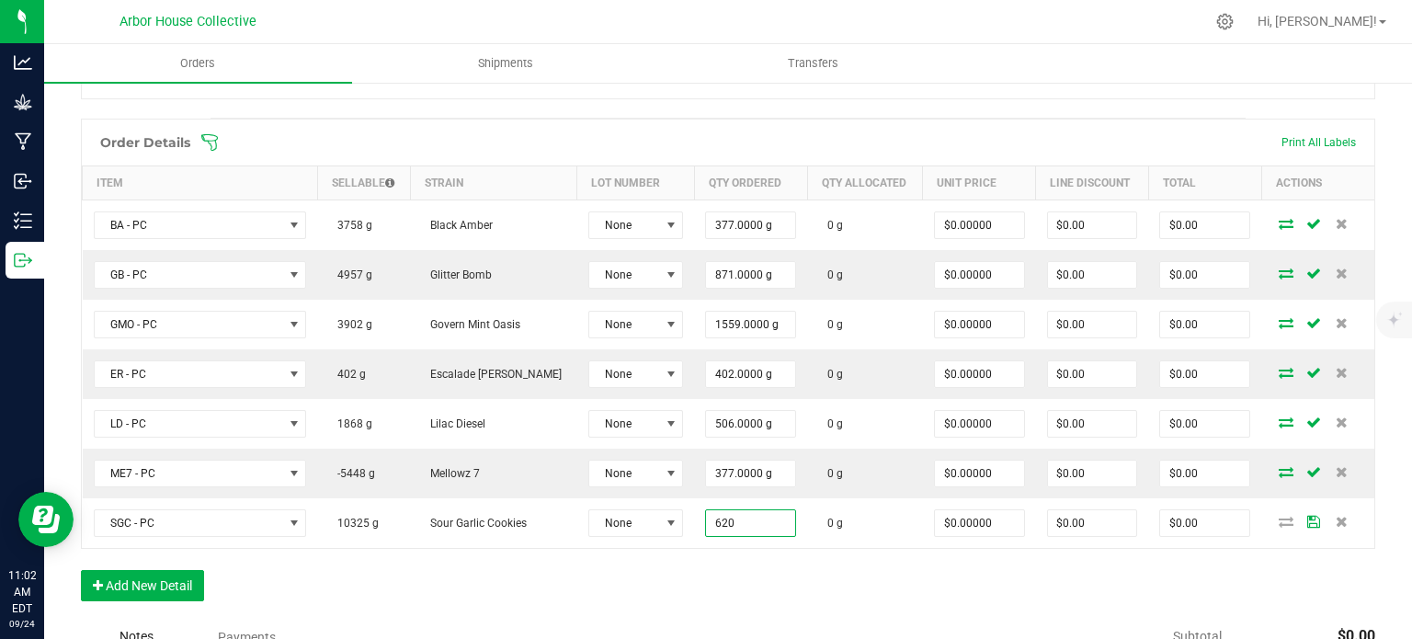
type input "620.0000 g"
click at [679, 556] on div "Order Details Print All Labels Item Sellable Strain Lot Number Qty Ordered Qty …" at bounding box center [728, 369] width 1294 height 501
click at [142, 575] on button "Add New Detail" at bounding box center [142, 585] width 123 height 31
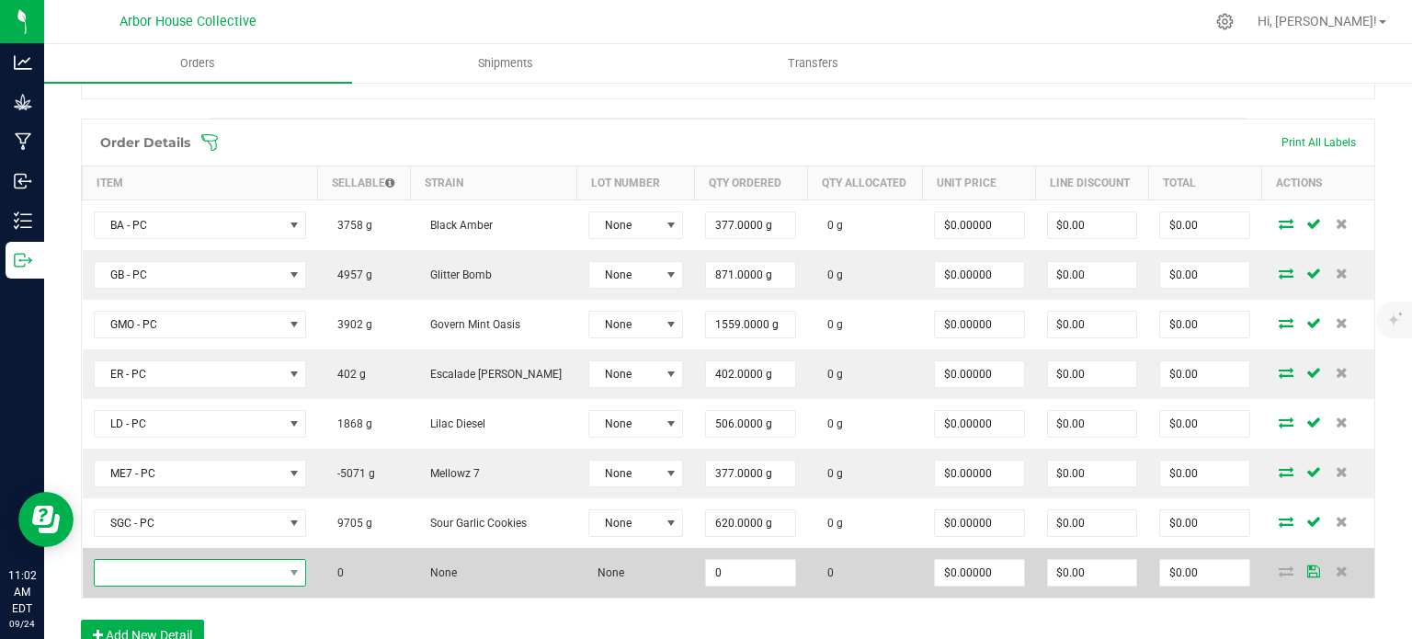
click at [179, 560] on span "NO DATA FOUND" at bounding box center [189, 573] width 188 height 26
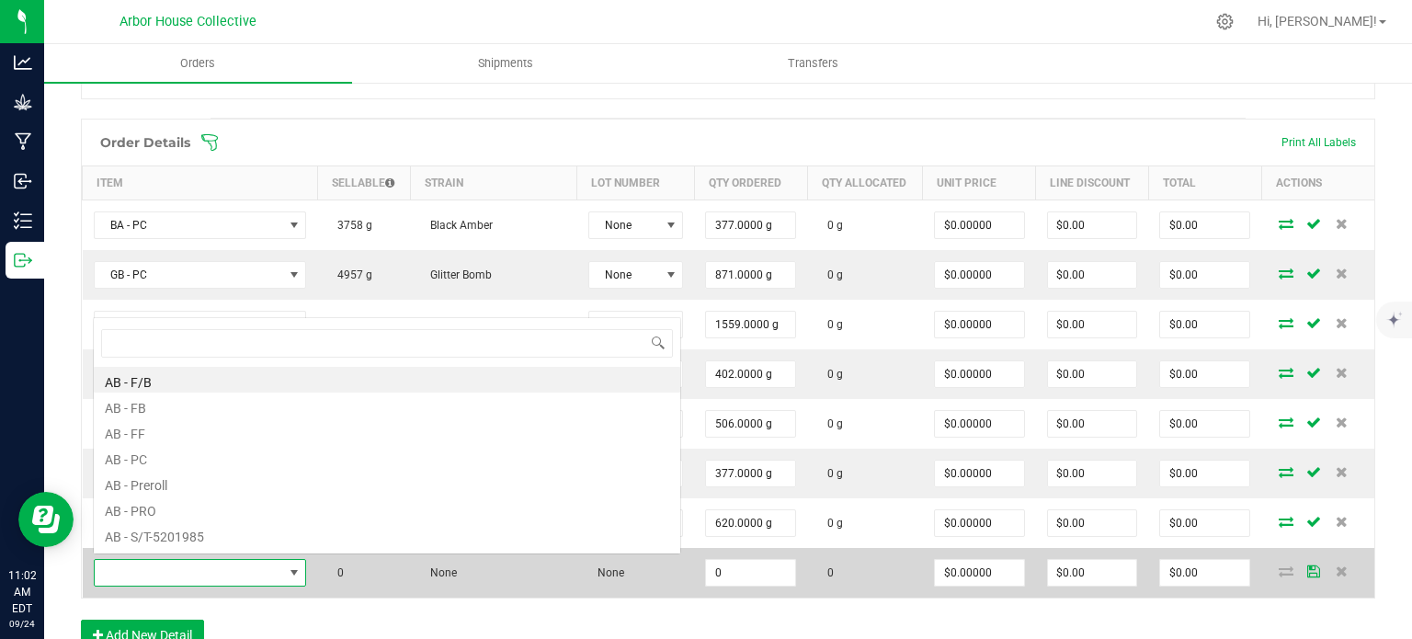
scroll to position [27, 213]
type input "AB"
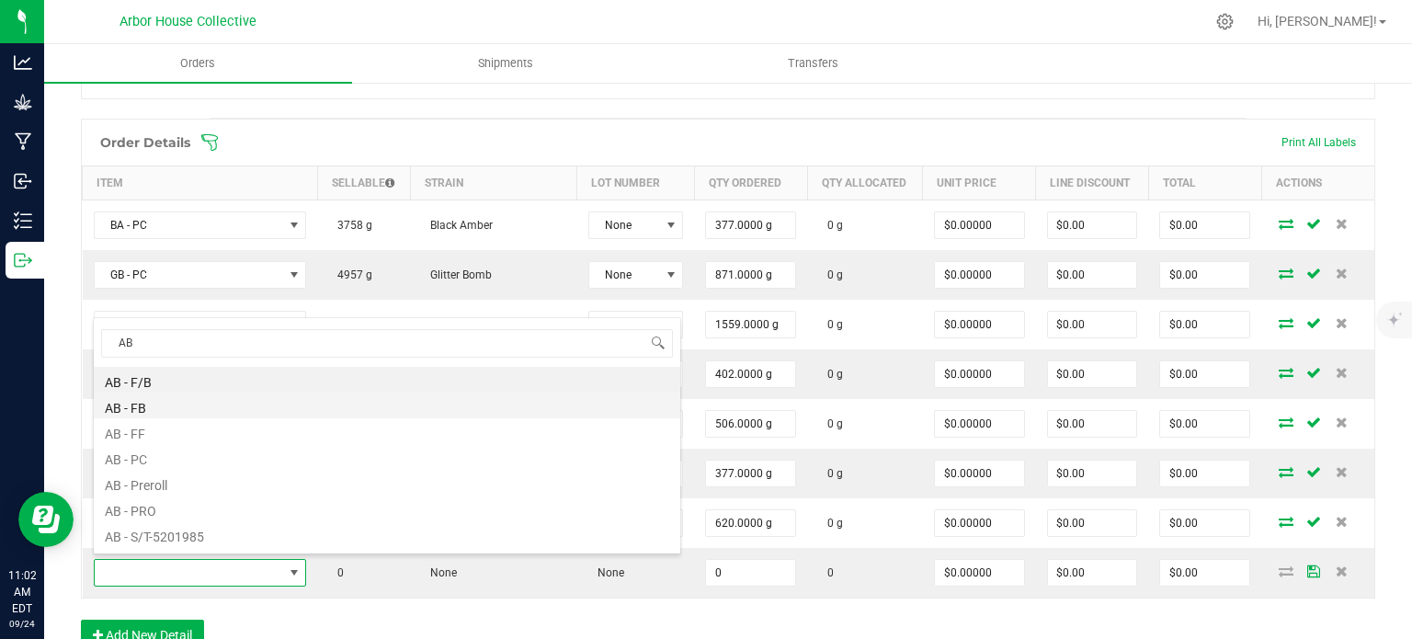
click at [144, 411] on li "AB - FB" at bounding box center [387, 406] width 586 height 26
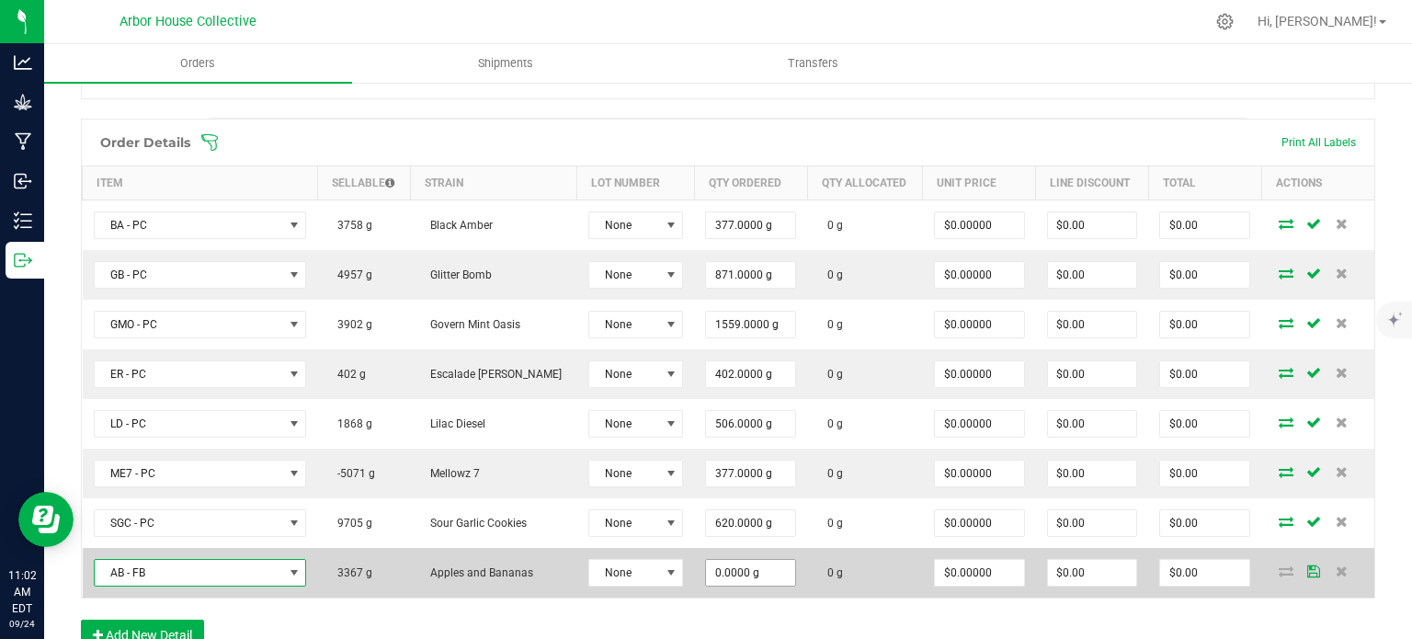
type input "0"
click at [748, 564] on input "0" at bounding box center [750, 573] width 89 height 26
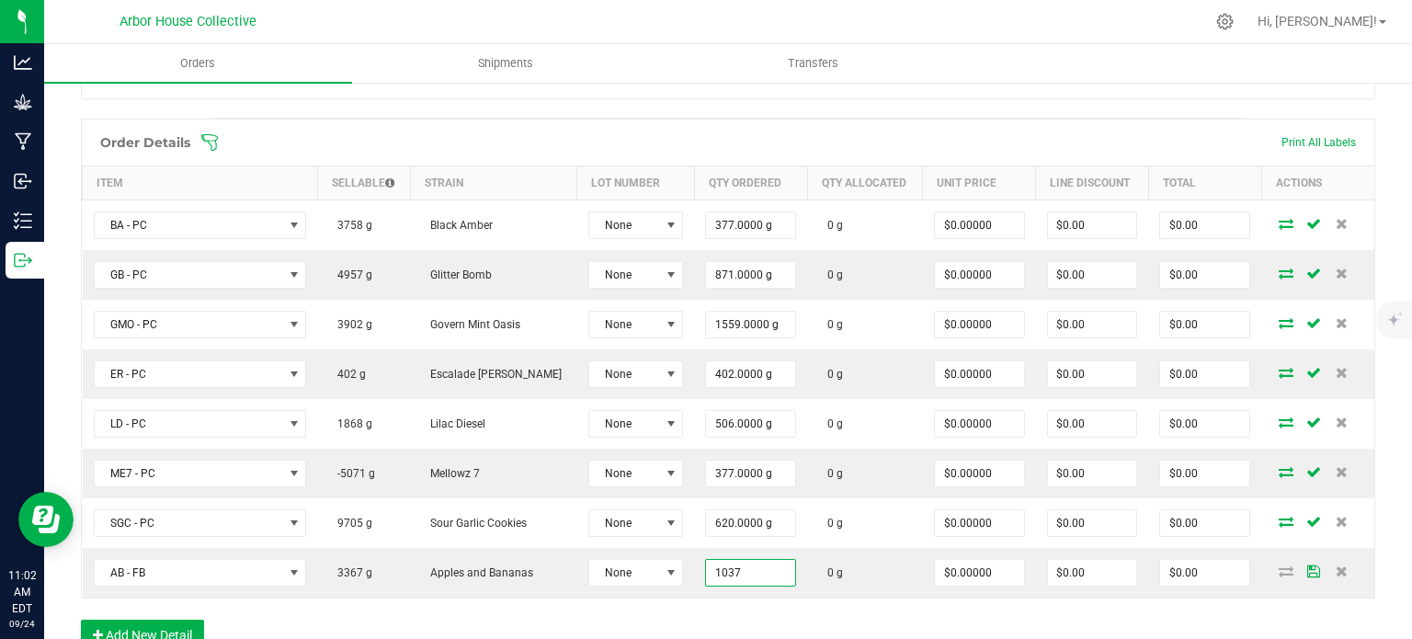
type input "1037.0000 g"
click at [722, 622] on div "Order Details Print All Labels Item Sellable Strain Lot Number Qty Ordered Qty …" at bounding box center [728, 394] width 1294 height 551
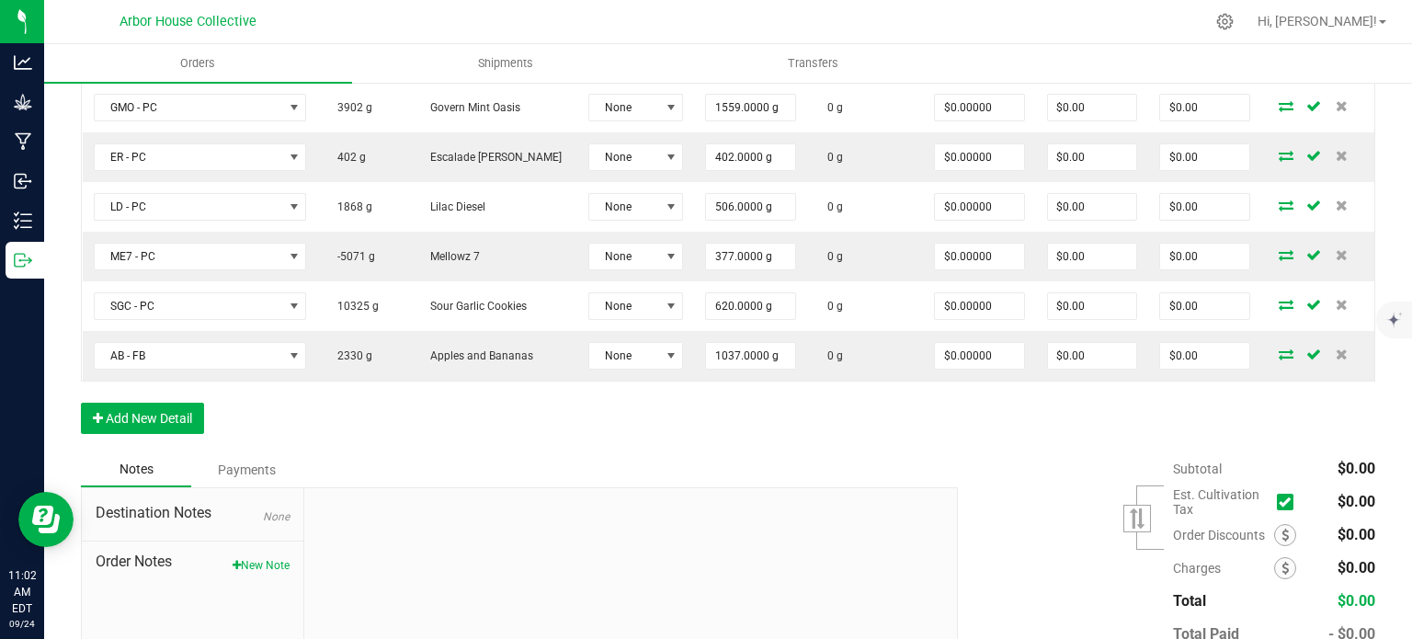
scroll to position [721, 0]
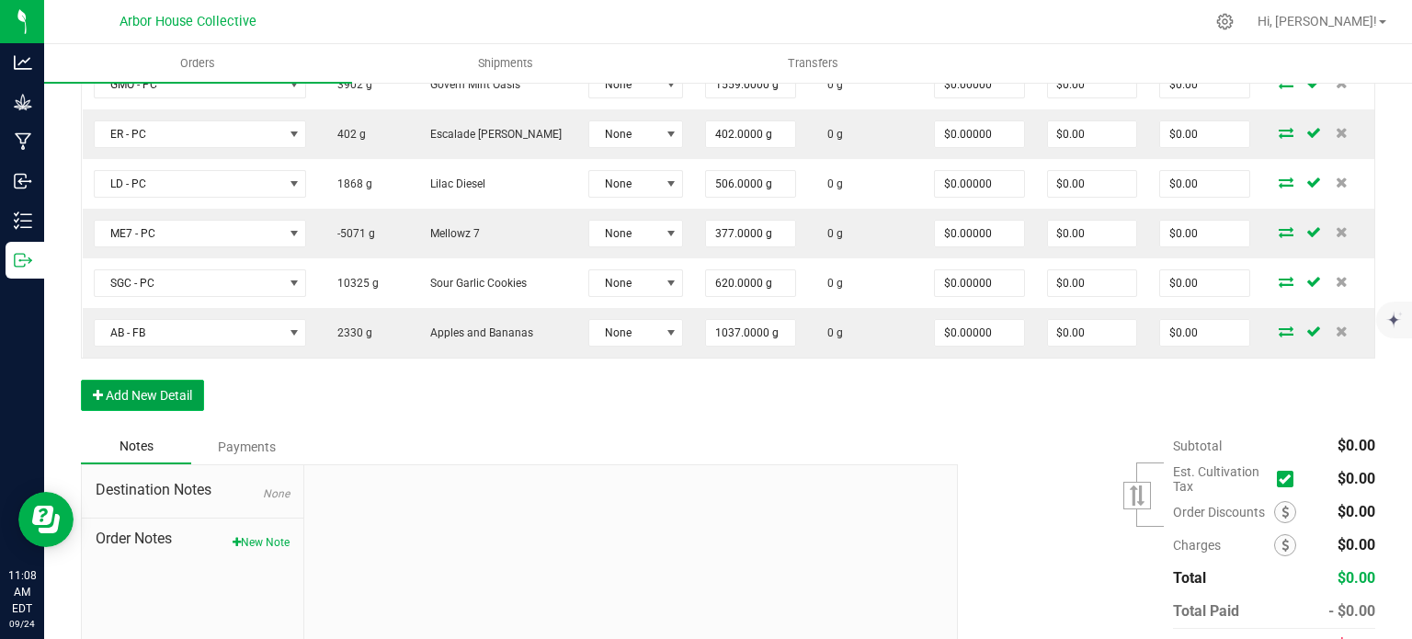
click at [131, 381] on button "Add New Detail" at bounding box center [142, 395] width 123 height 31
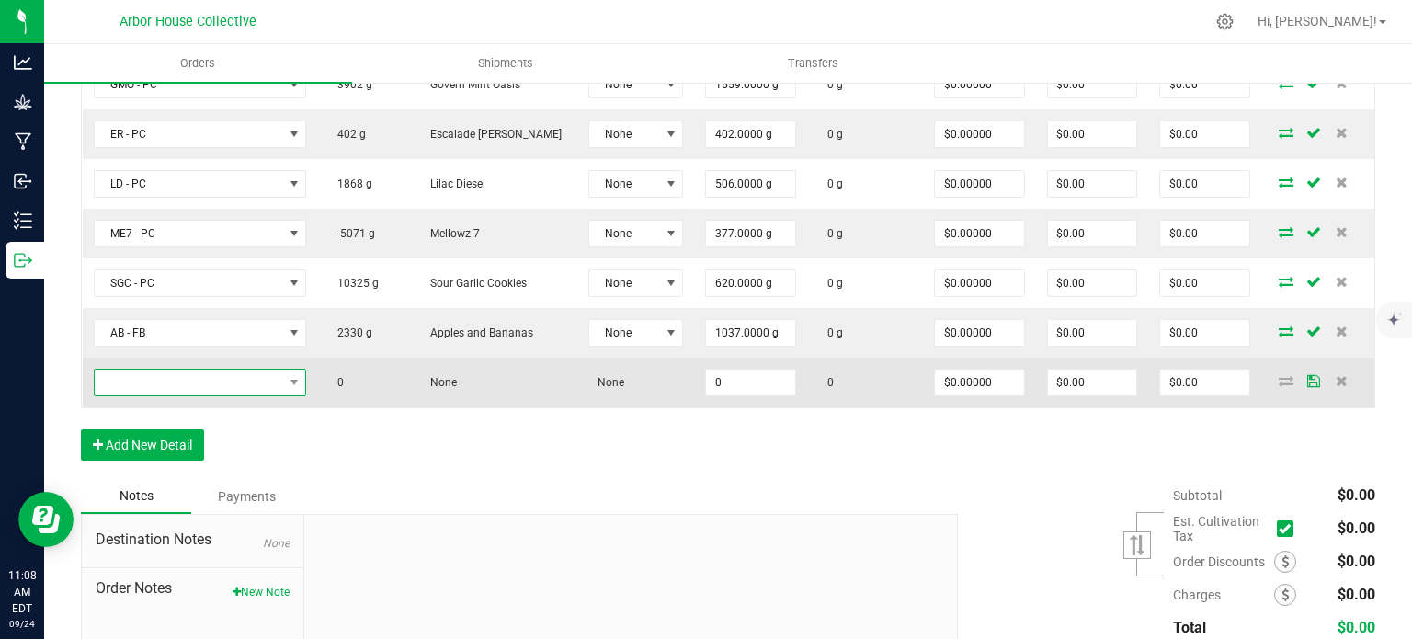
click at [160, 381] on span "NO DATA FOUND" at bounding box center [189, 383] width 188 height 26
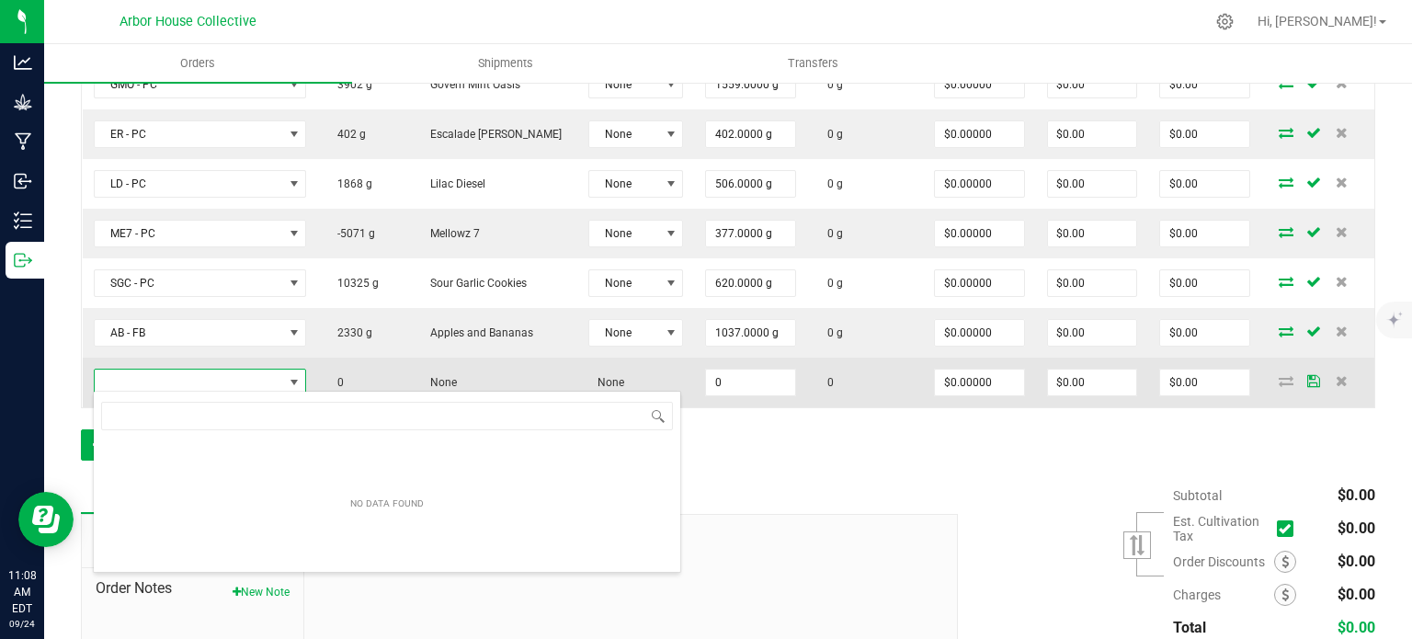
scroll to position [27, 213]
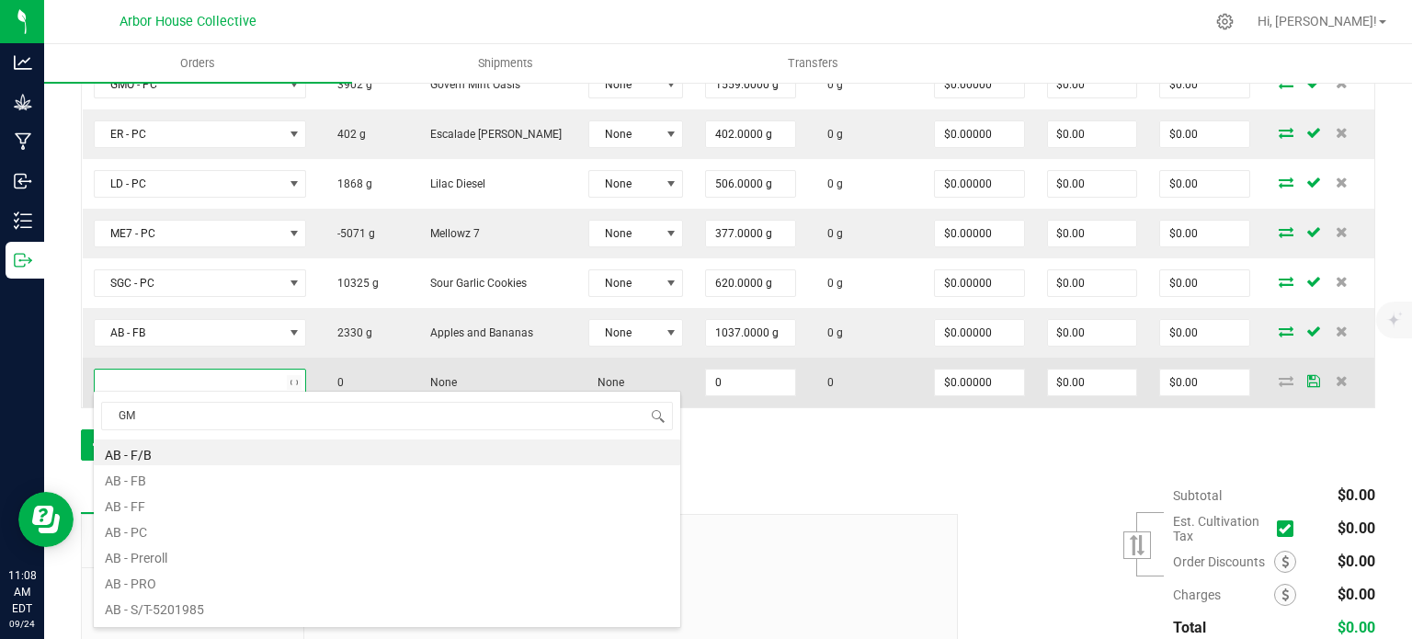
type input "GMO"
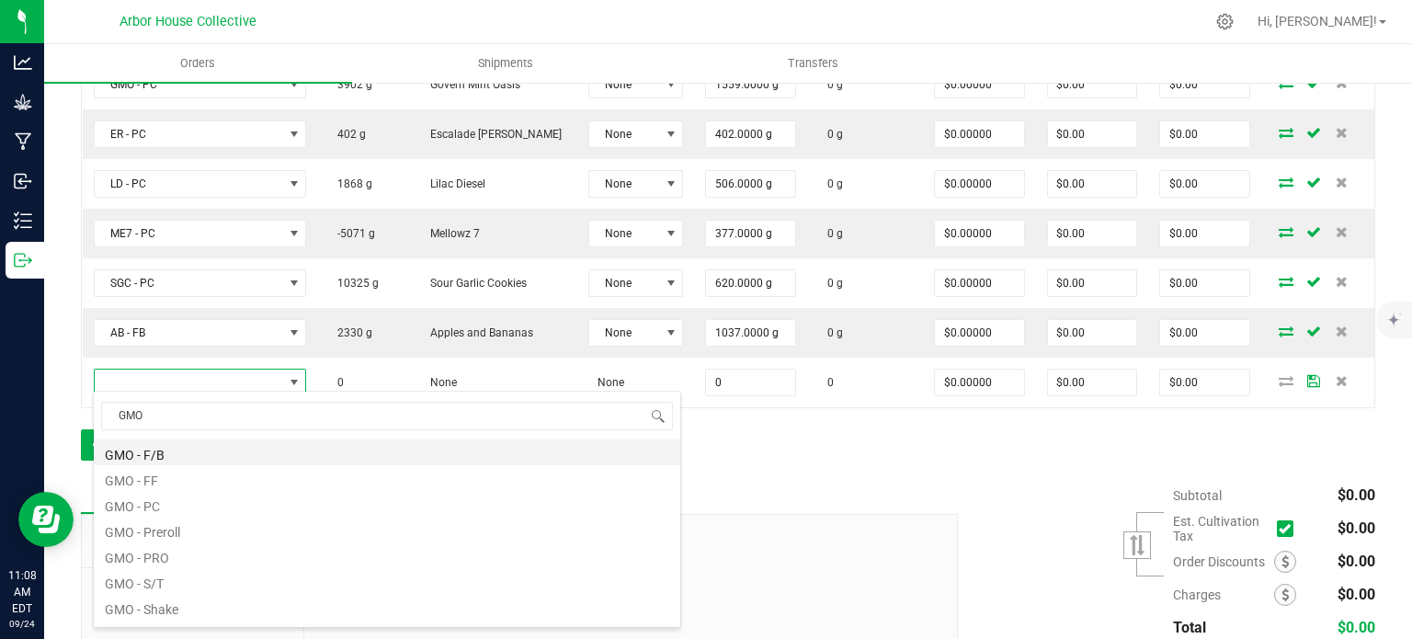
click at [170, 450] on li "GMO - F/B" at bounding box center [387, 452] width 586 height 26
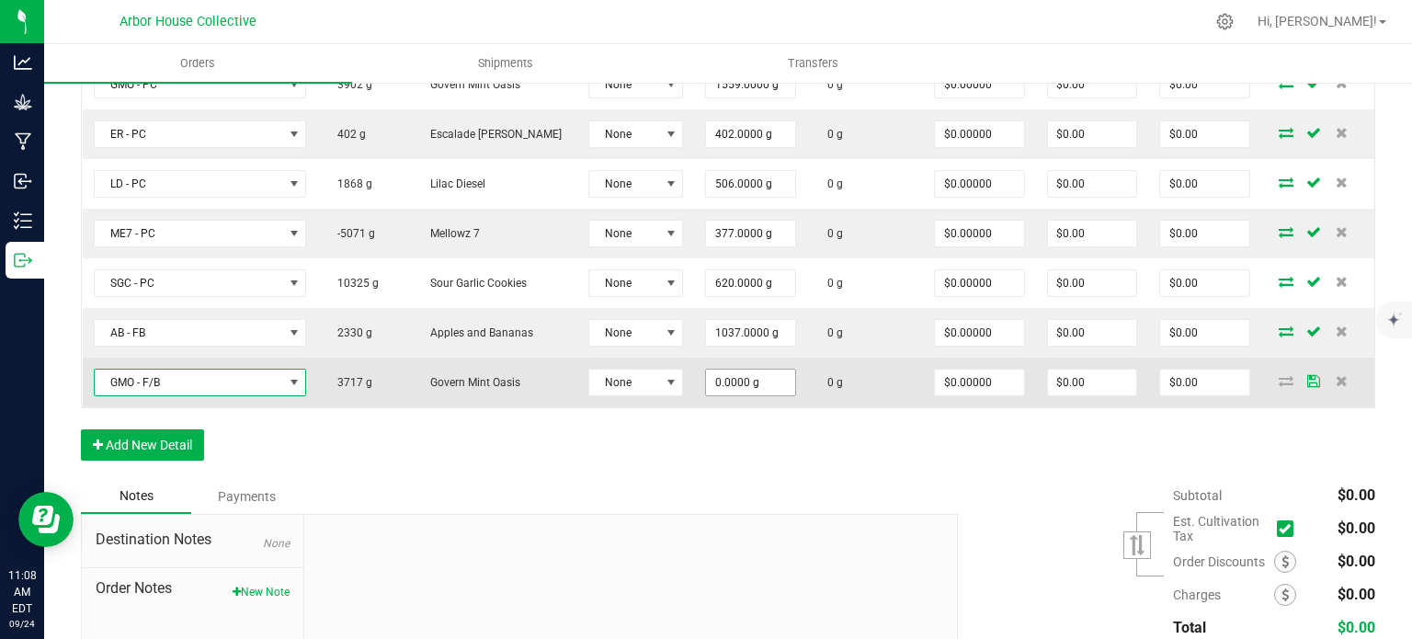
type input "0"
click at [766, 381] on input "0" at bounding box center [750, 383] width 89 height 26
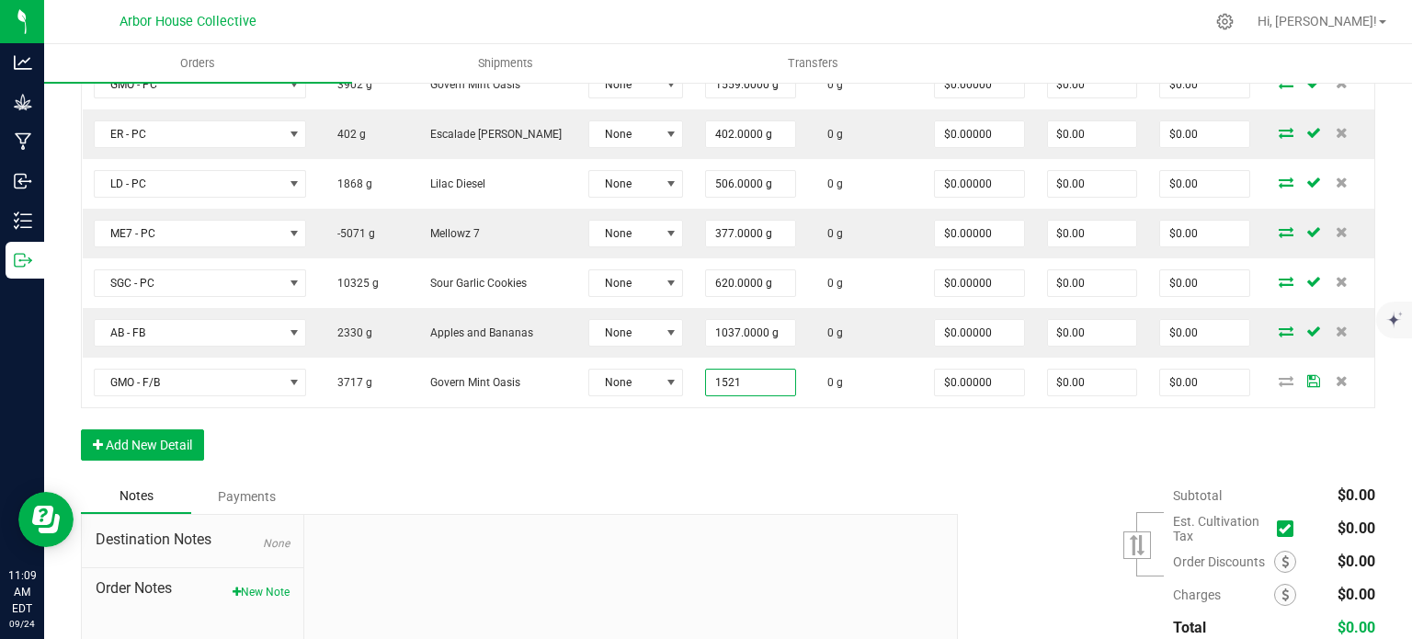
type input "1521.0000 g"
click at [751, 451] on div "Order Details Print All Labels Item Sellable Strain Lot Number Qty Ordered Qty …" at bounding box center [728, 179] width 1294 height 600
click at [155, 436] on button "Add New Detail" at bounding box center [142, 444] width 123 height 31
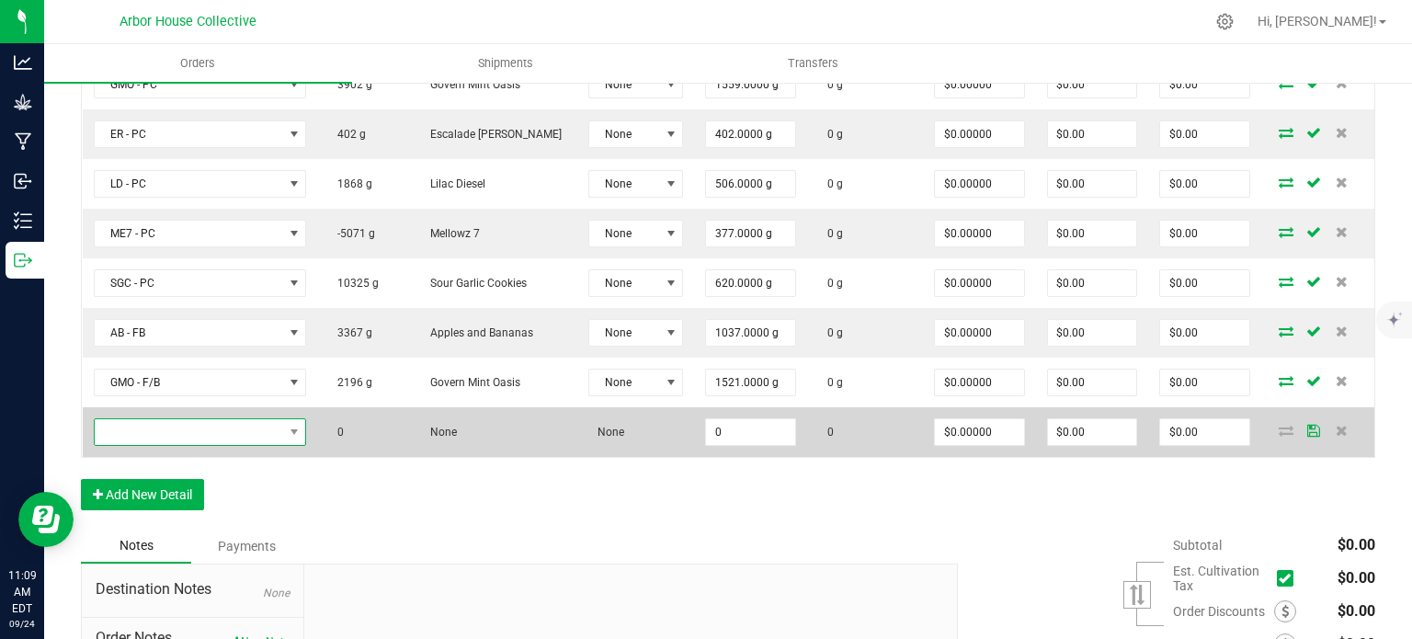
click at [198, 423] on span "NO DATA FOUND" at bounding box center [189, 432] width 188 height 26
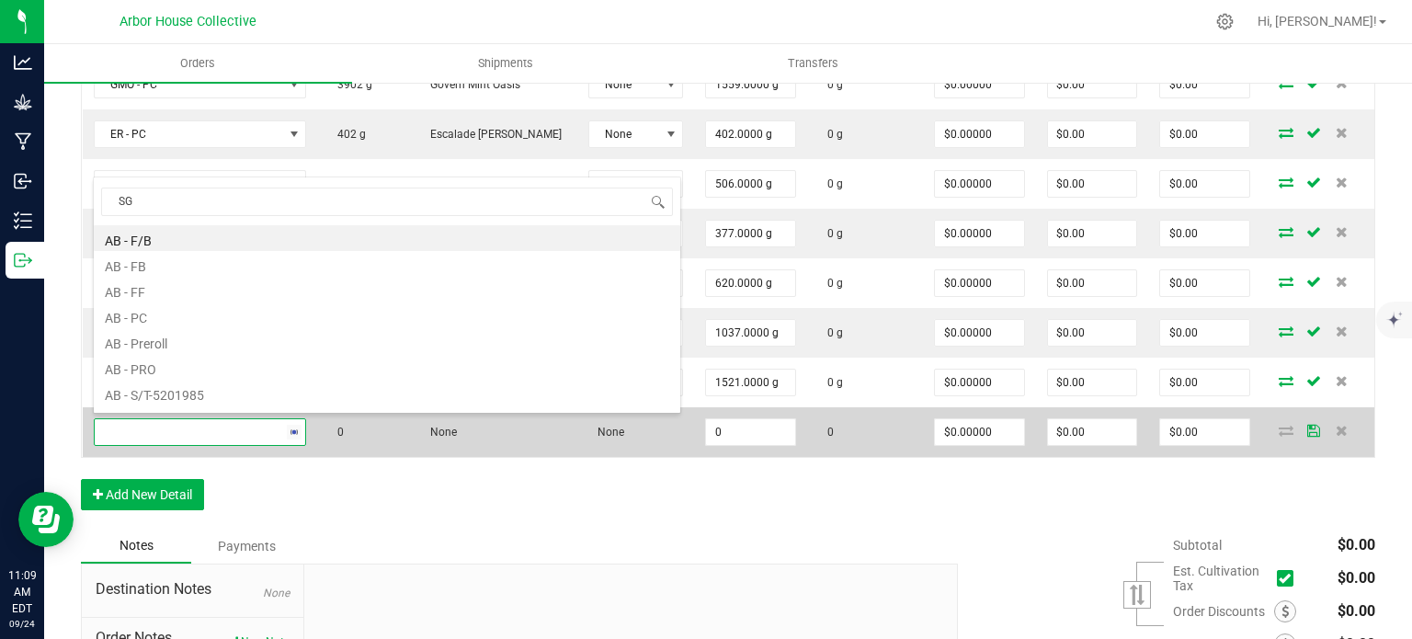
type input "SGC"
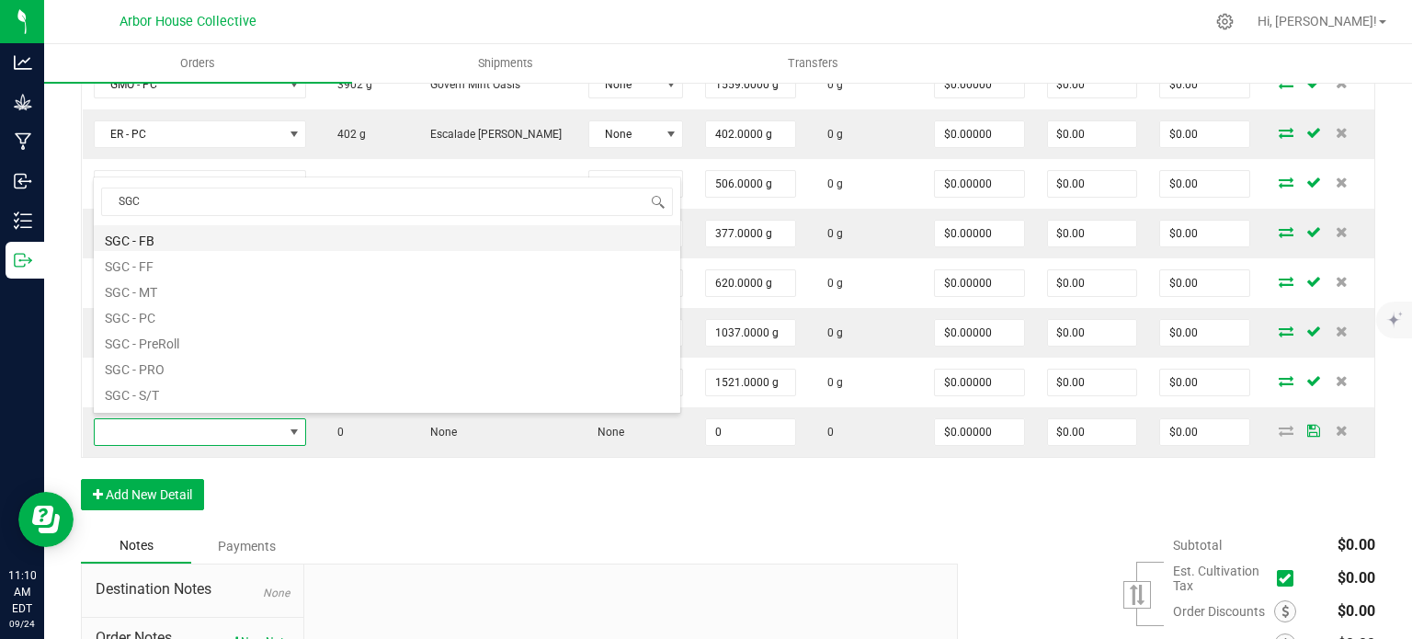
click at [163, 244] on li "SGC - FB" at bounding box center [387, 238] width 586 height 26
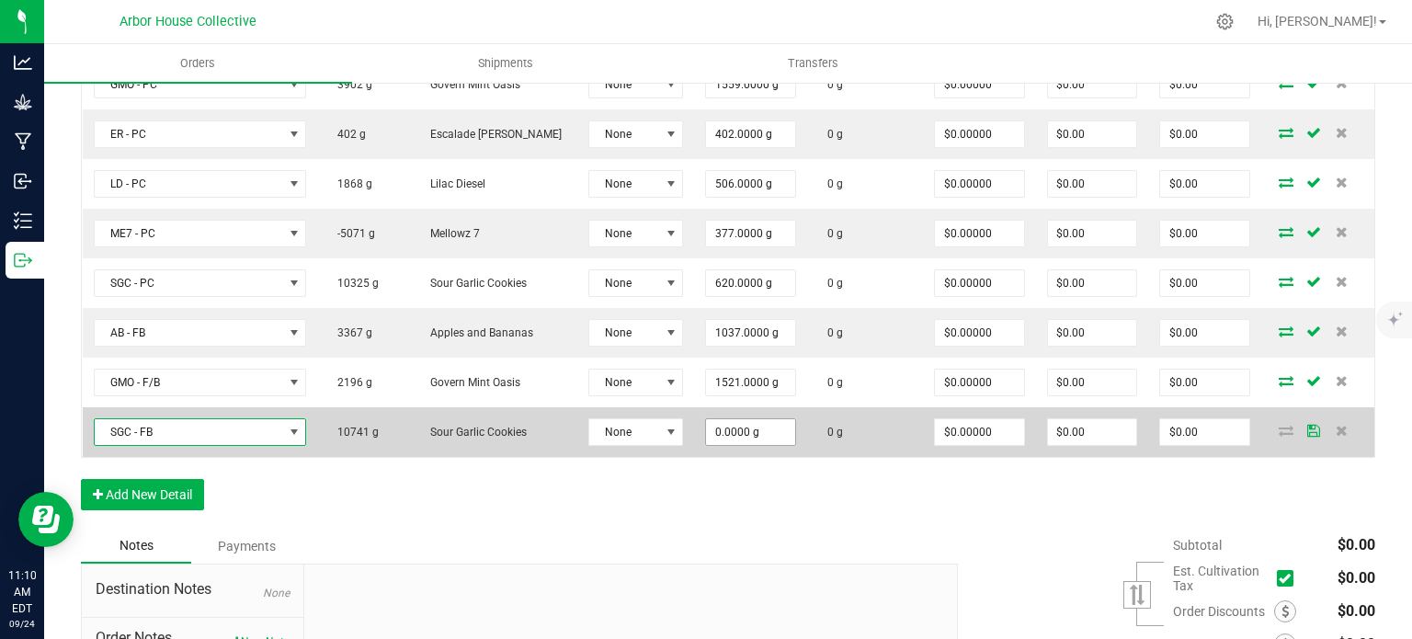
type input "0"
click at [747, 429] on input "0" at bounding box center [750, 432] width 89 height 26
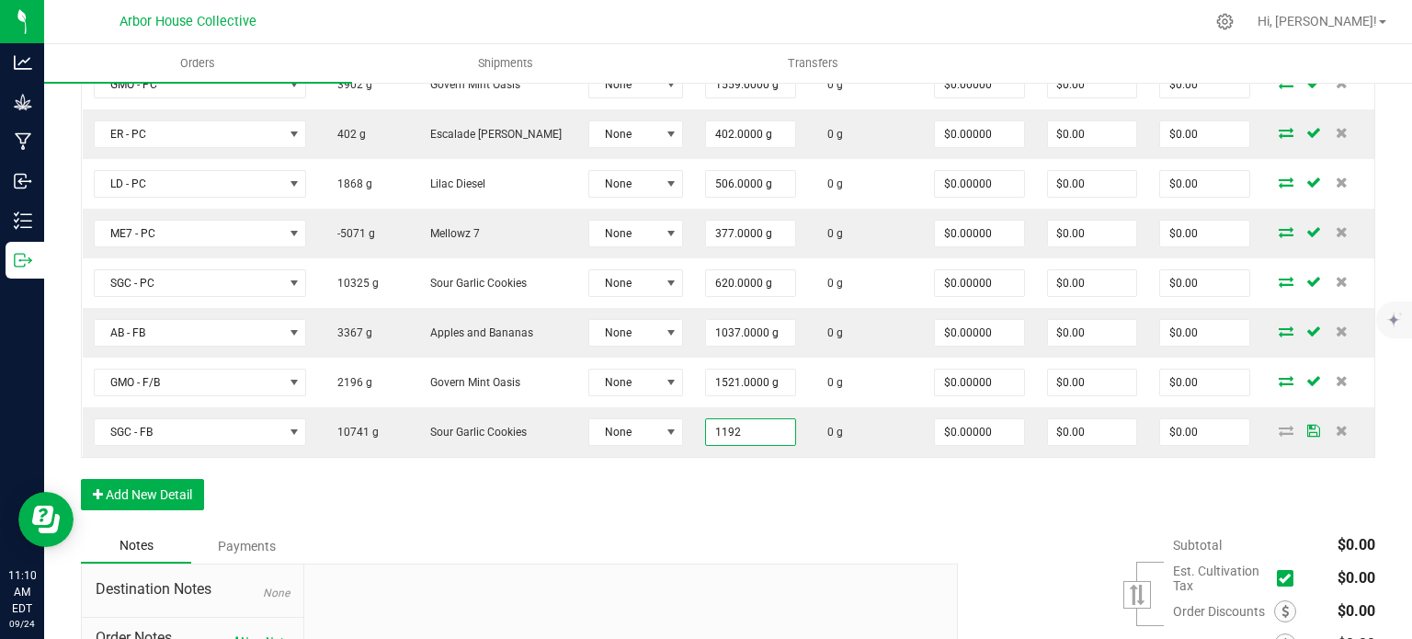
type input "1192.0000 g"
click at [722, 518] on div "Order Details Print All Labels Item Sellable Strain Lot Number Qty Ordered Qty …" at bounding box center [728, 204] width 1294 height 650
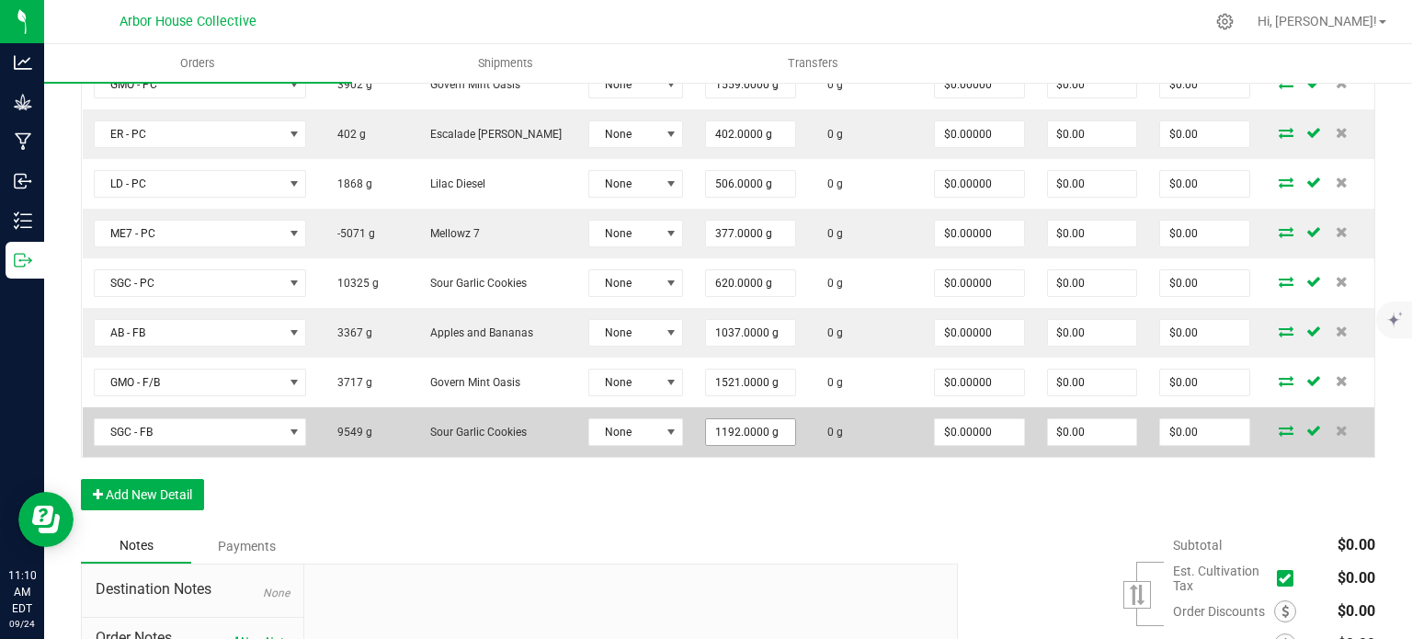
type input "1192"
click at [765, 431] on input "1192" at bounding box center [750, 432] width 89 height 26
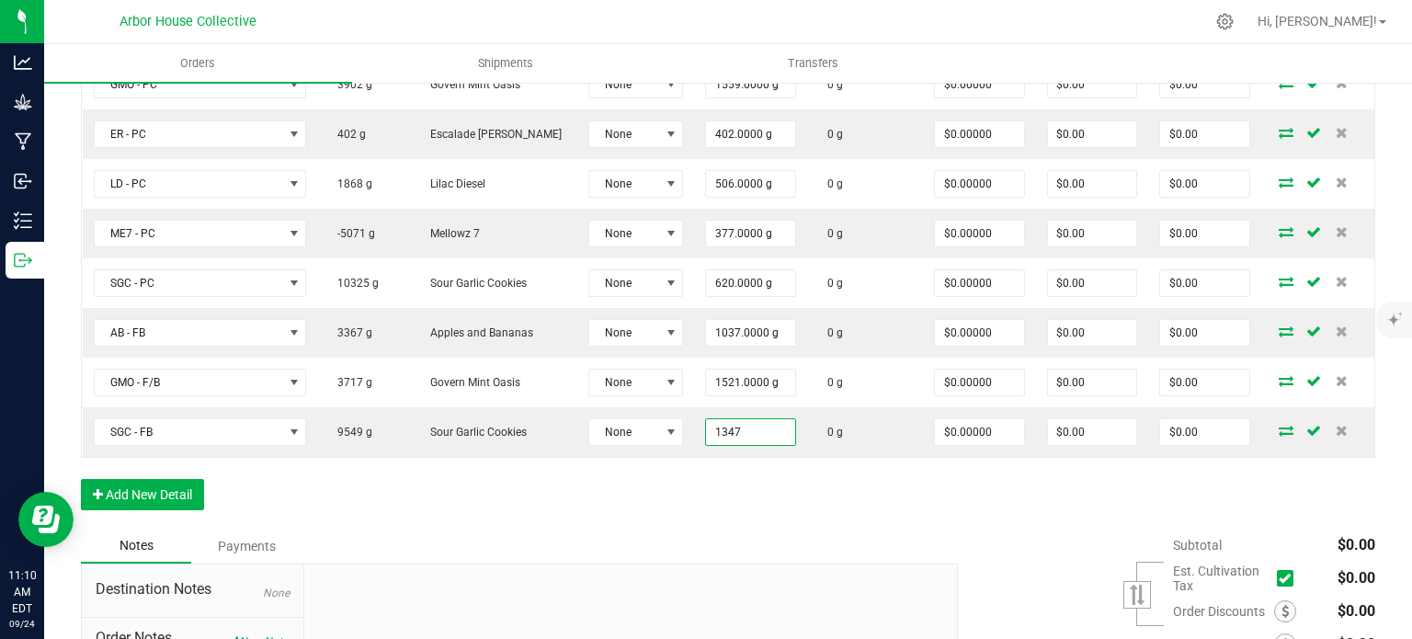
type input "1347.0000 g"
click at [723, 509] on div "Order Details Print All Labels Item Sellable Strain Lot Number Qty Ordered Qty …" at bounding box center [728, 204] width 1294 height 650
click at [139, 481] on button "Add New Detail" at bounding box center [142, 494] width 123 height 31
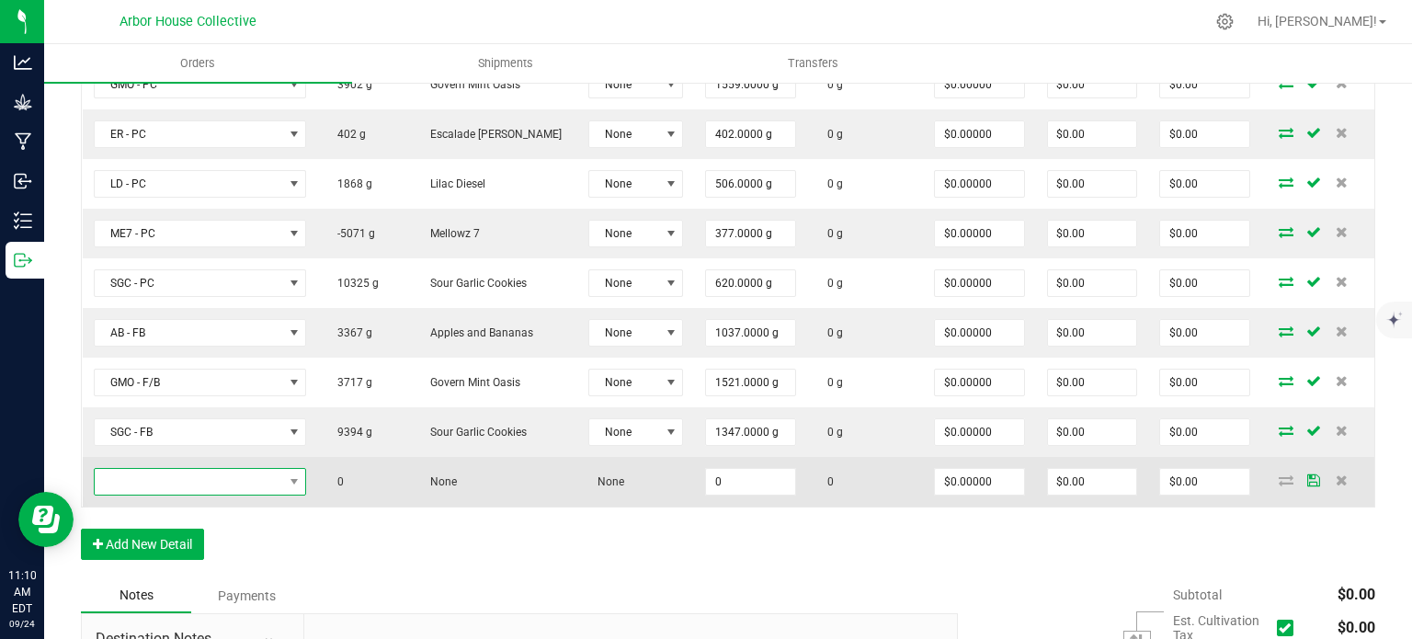
click at [157, 478] on span "NO DATA FOUND" at bounding box center [189, 482] width 188 height 26
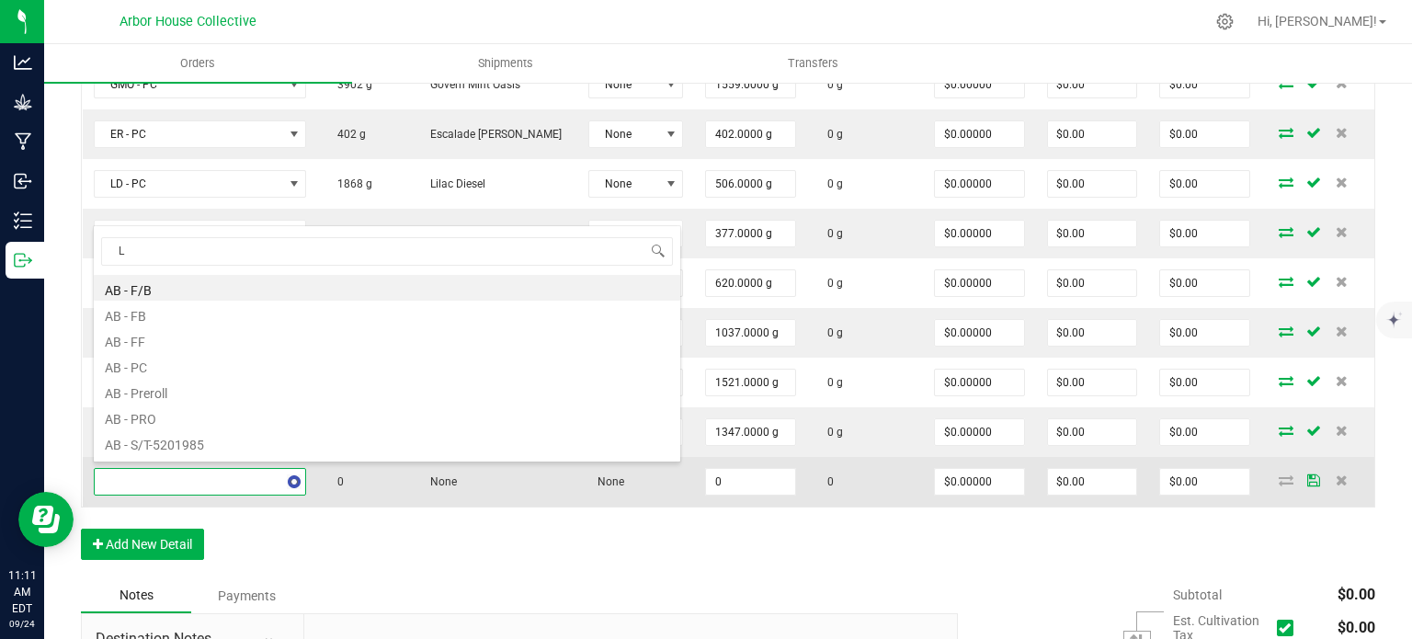
type input "LD"
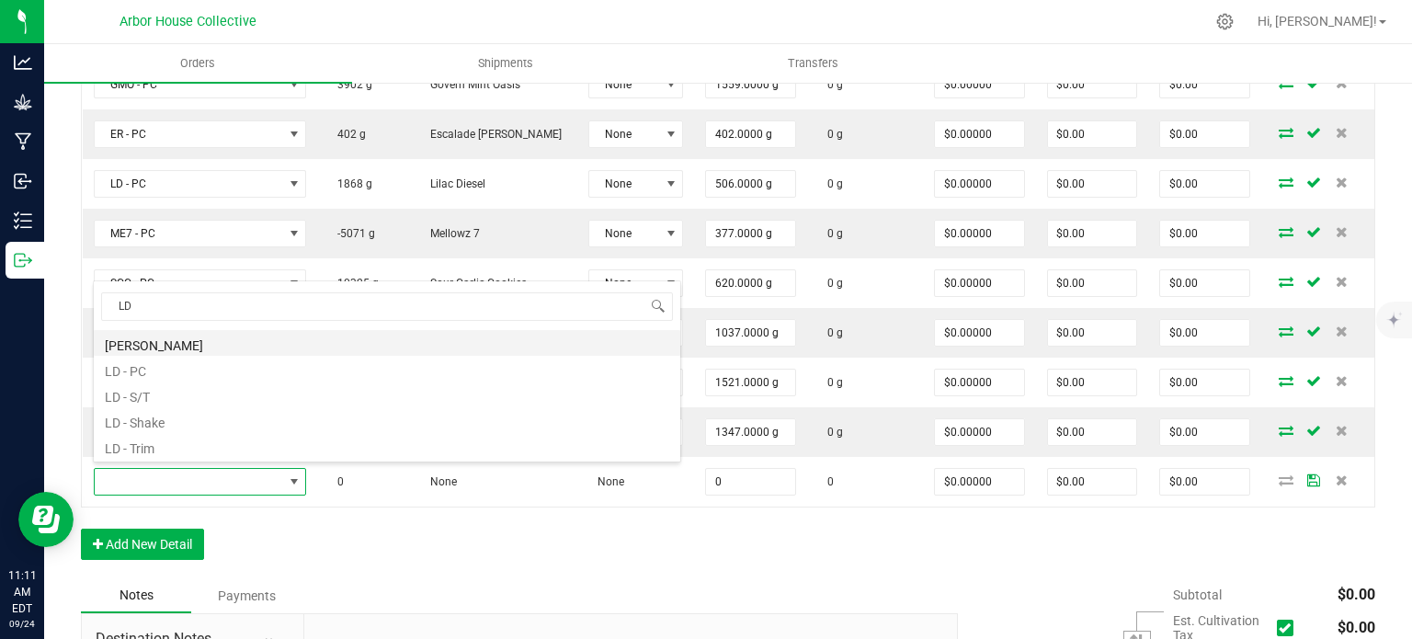
click at [188, 347] on li "[PERSON_NAME]" at bounding box center [387, 343] width 586 height 26
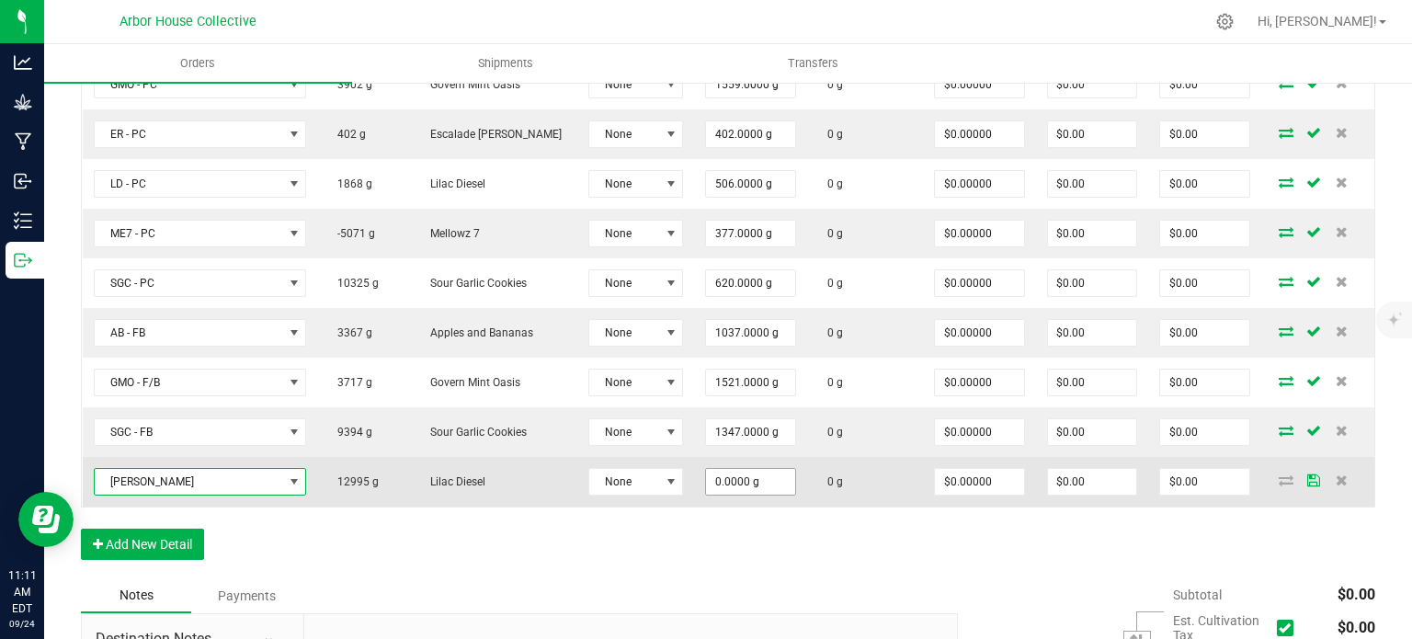
type input "0"
click at [746, 484] on input "0" at bounding box center [750, 482] width 89 height 26
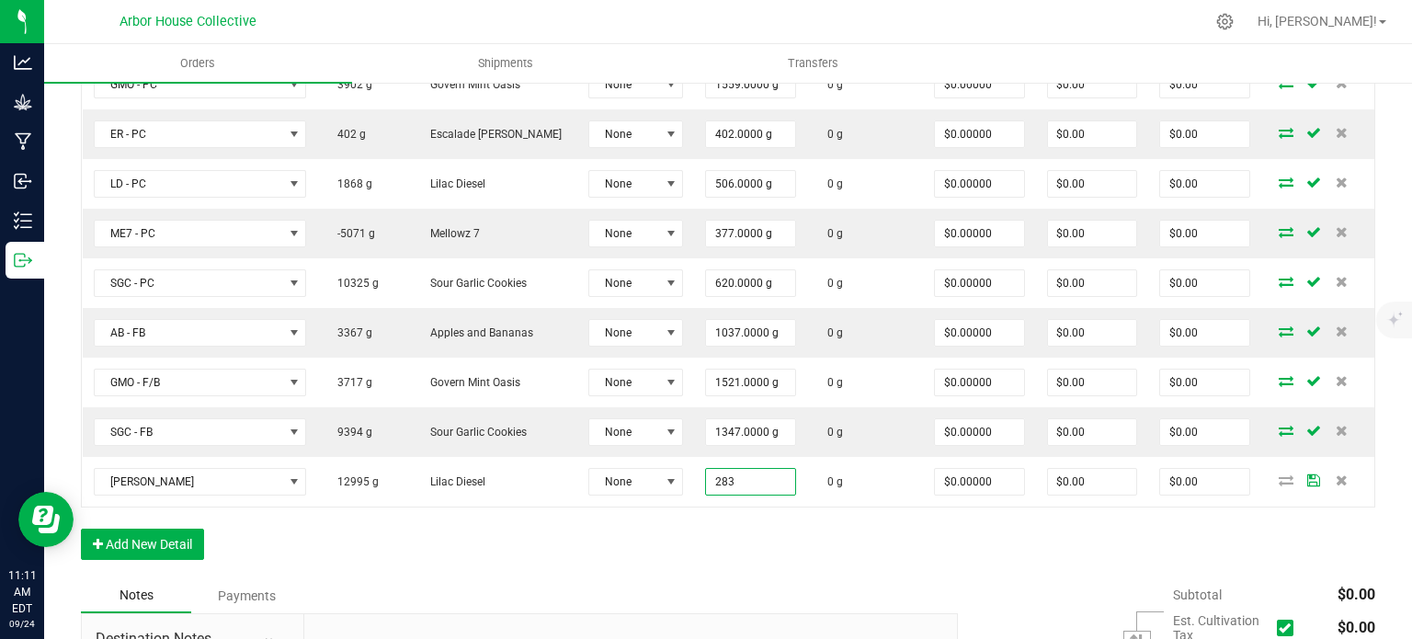
type input "283.0000 g"
click at [723, 555] on div "Order Details Print All Labels Item Sellable Strain Lot Number Qty Ordered Qty …" at bounding box center [728, 229] width 1294 height 700
click at [154, 538] on button "Add New Detail" at bounding box center [142, 544] width 123 height 31
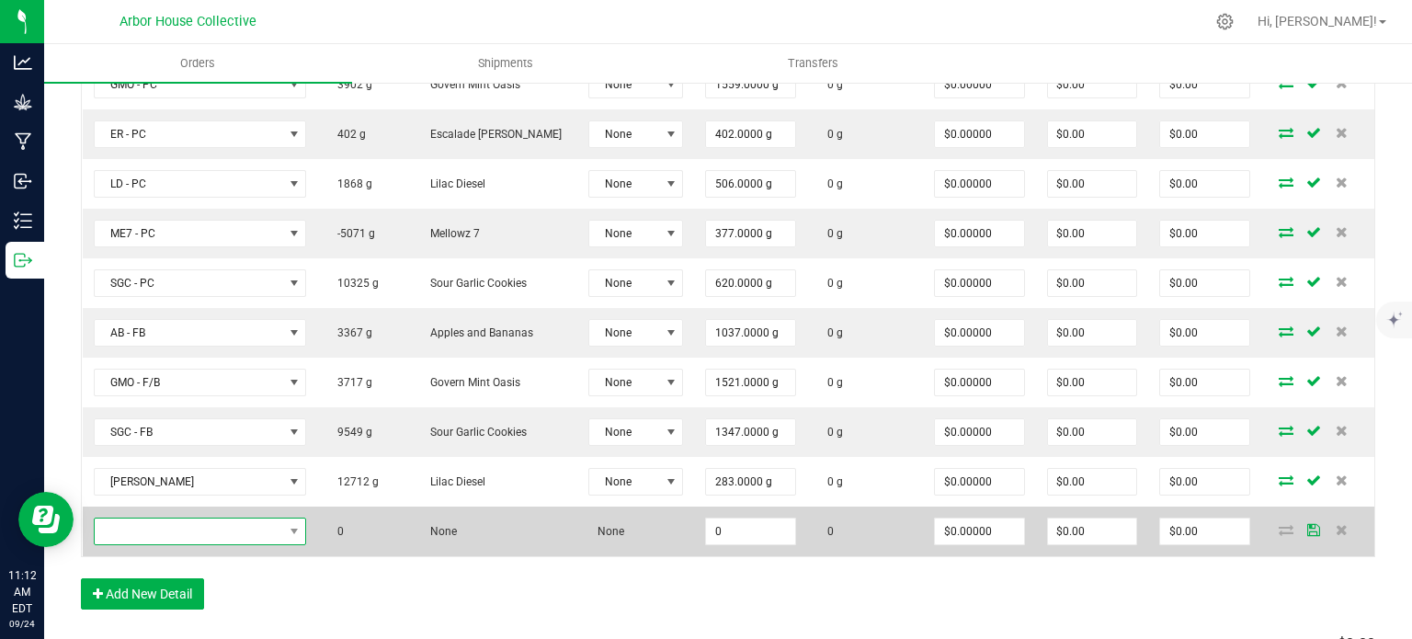
click at [181, 523] on span "NO DATA FOUND" at bounding box center [189, 531] width 188 height 26
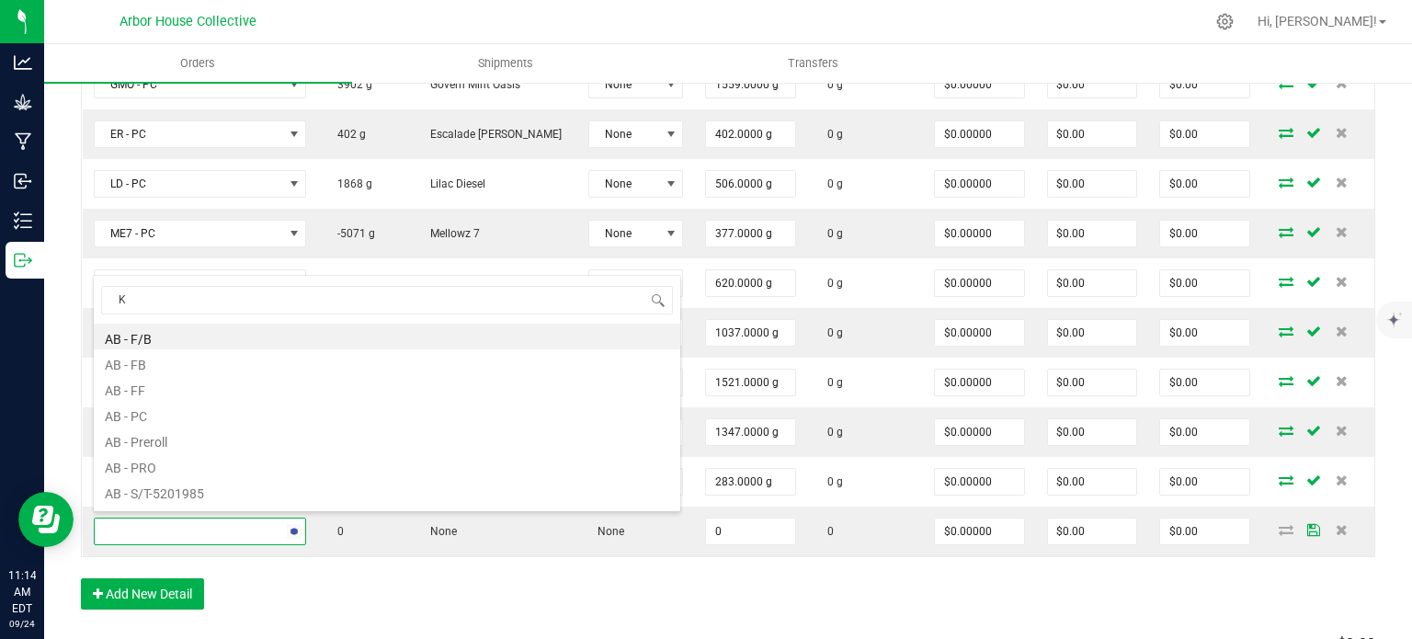
type input "KM"
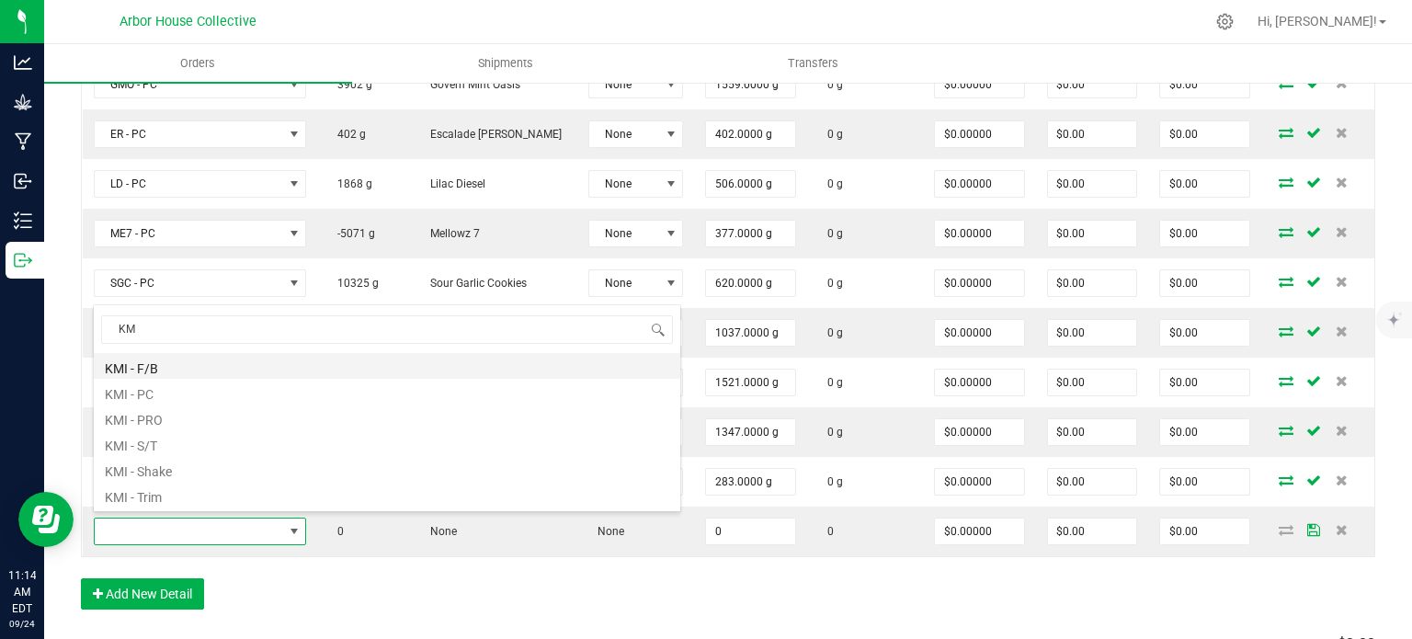
click at [173, 368] on li "KMI - F/B" at bounding box center [387, 366] width 586 height 26
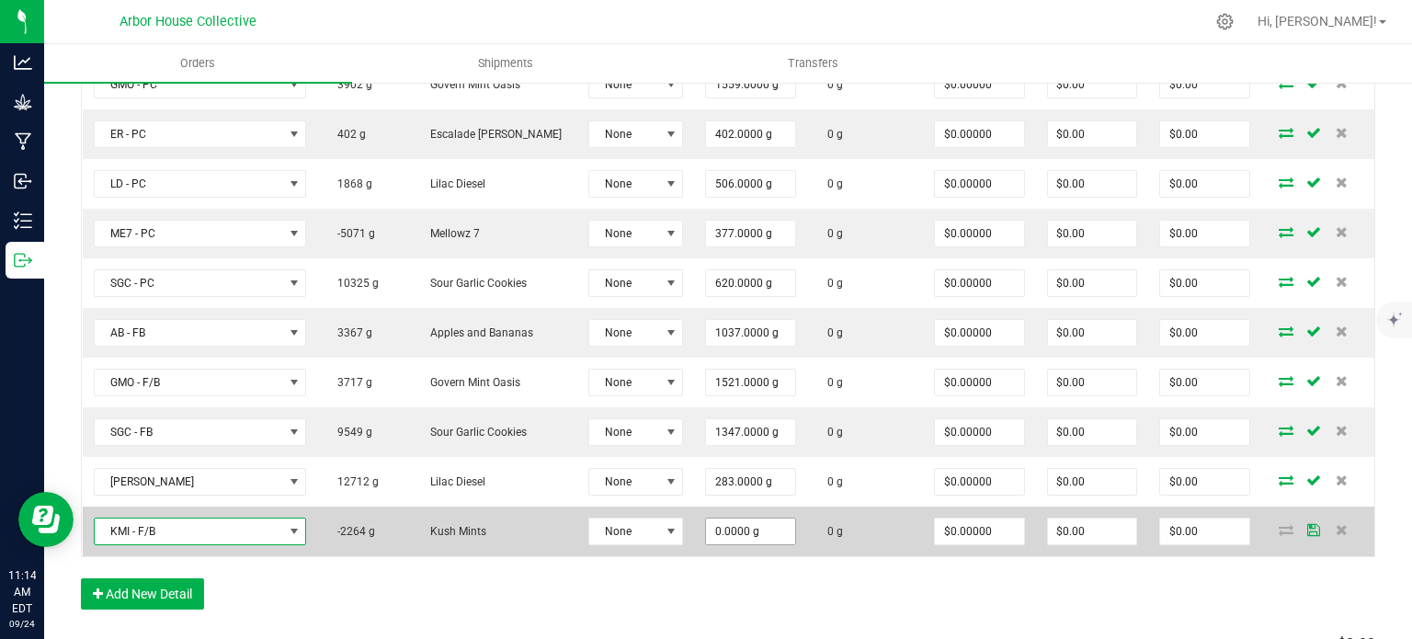
type input "0"
click at [757, 528] on input "0" at bounding box center [750, 531] width 89 height 26
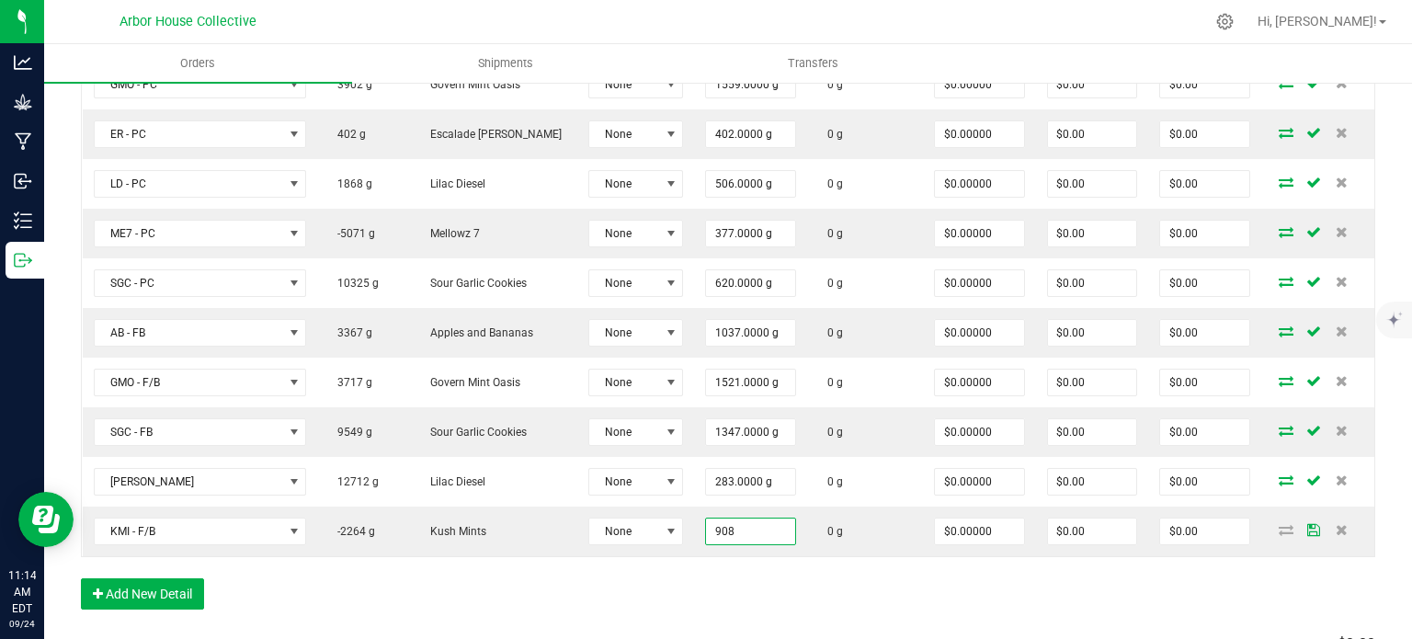
type input "908.0000 g"
click at [746, 587] on div "Order Details Print All Labels Item Sellable Strain Lot Number Qty Ordered Qty …" at bounding box center [728, 253] width 1294 height 749
click at [135, 589] on button "Add New Detail" at bounding box center [142, 593] width 123 height 31
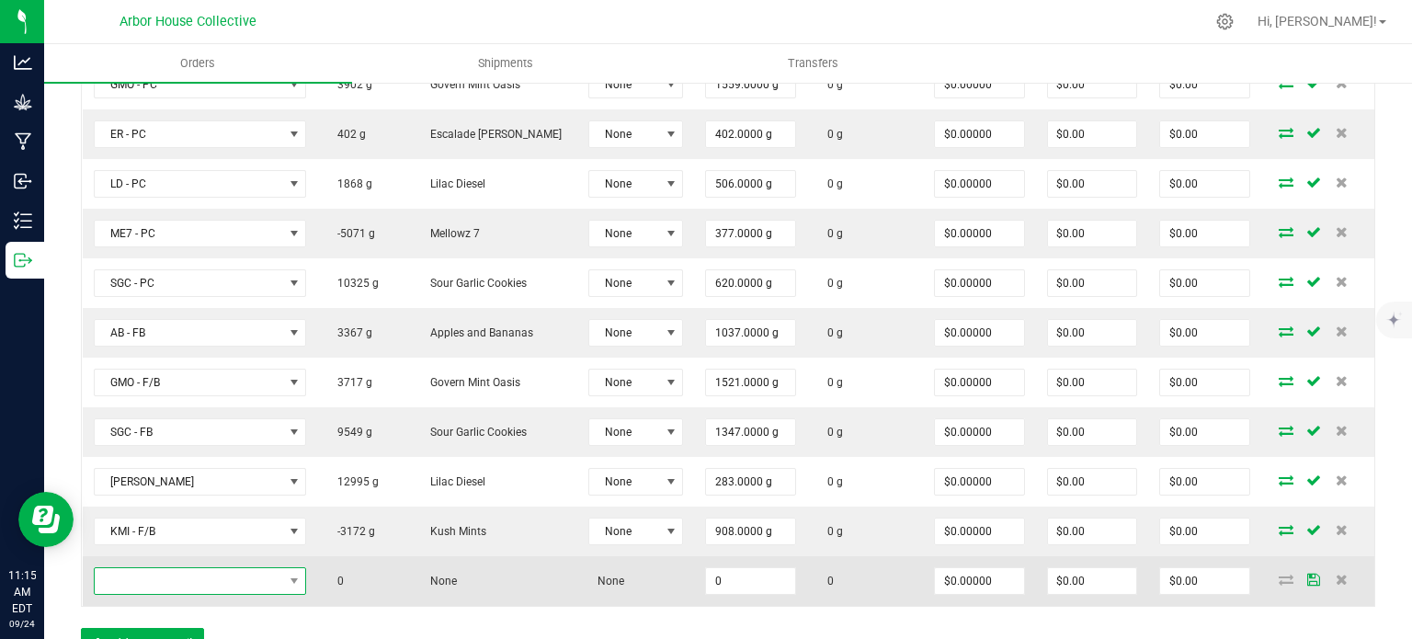
click at [175, 568] on span "NO DATA FOUND" at bounding box center [189, 581] width 188 height 26
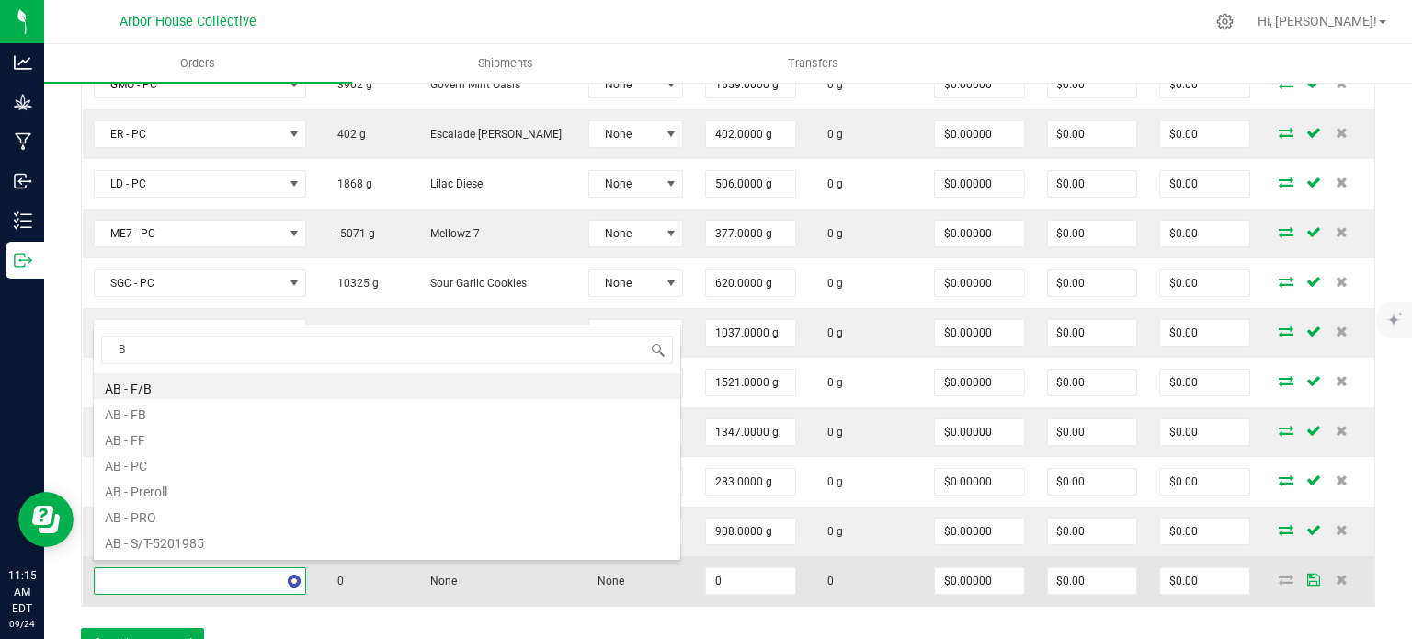
type input "BA"
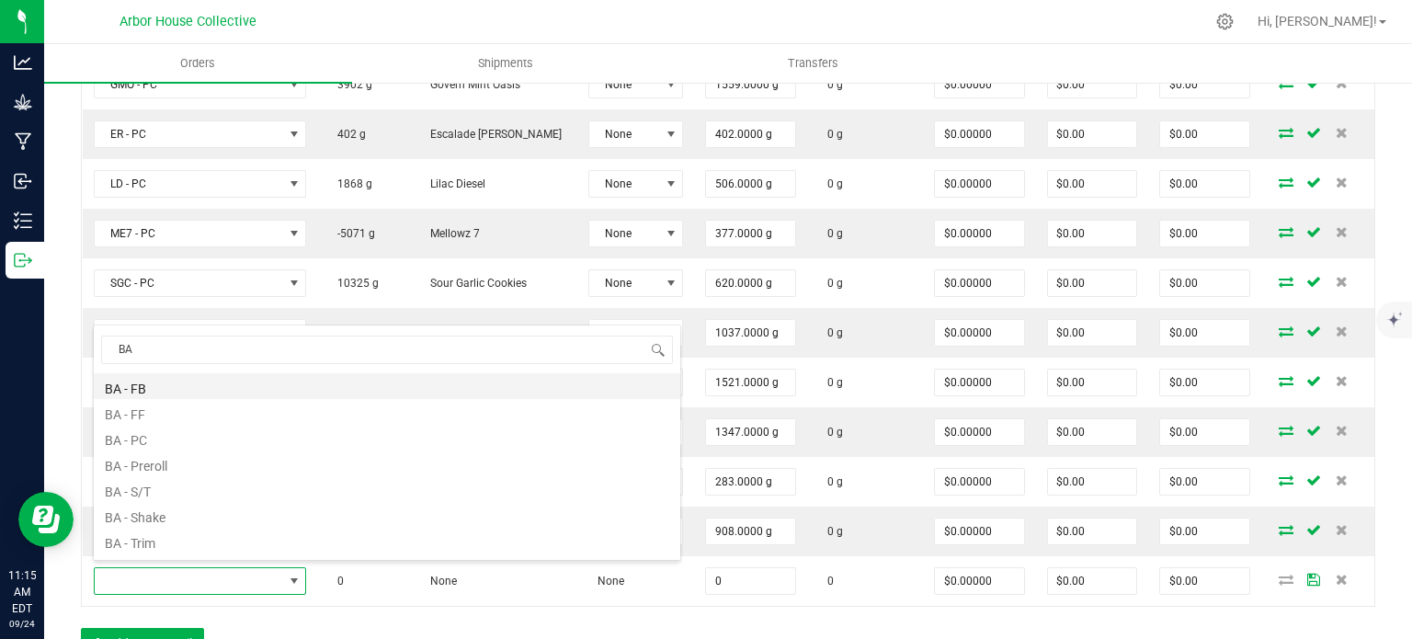
click at [171, 388] on li "BA - FB" at bounding box center [387, 386] width 586 height 26
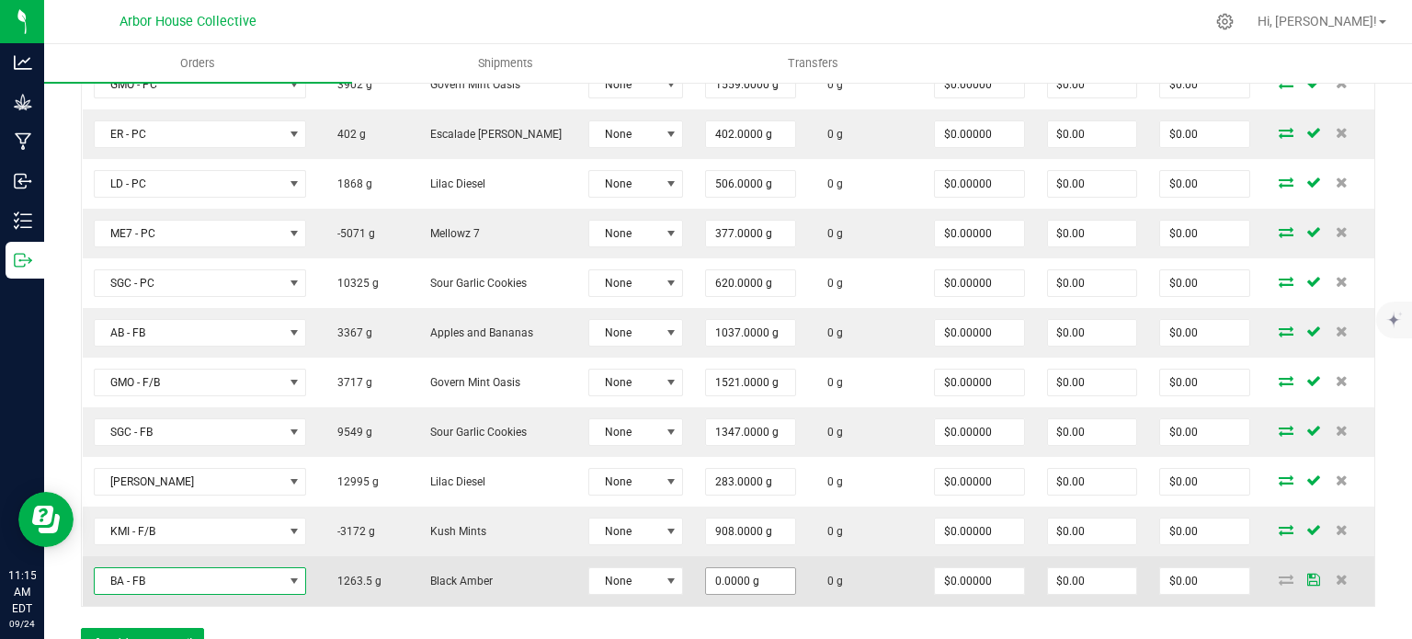
type input "0"
click at [746, 576] on input "0" at bounding box center [750, 581] width 89 height 26
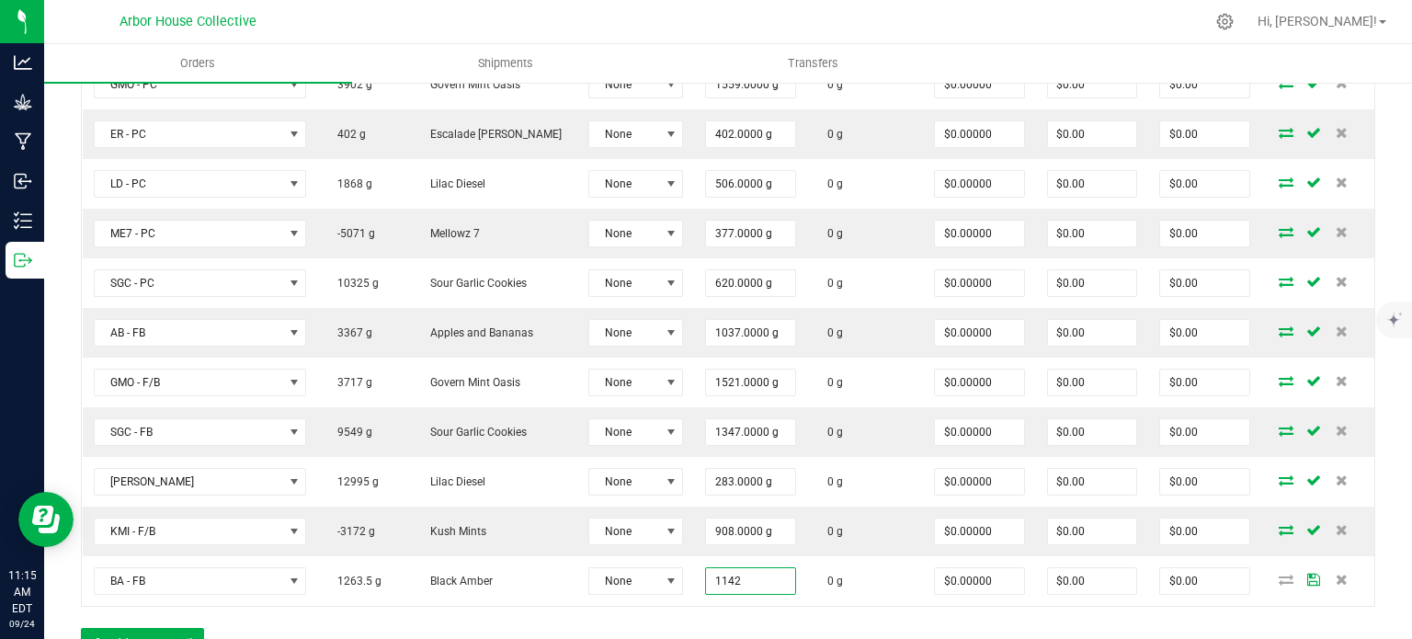
type input "1142.0000 g"
click at [842, 613] on div "Order Details Print All Labels Item Sellable Strain Lot Number Qty Ordered Qty …" at bounding box center [728, 278] width 1294 height 799
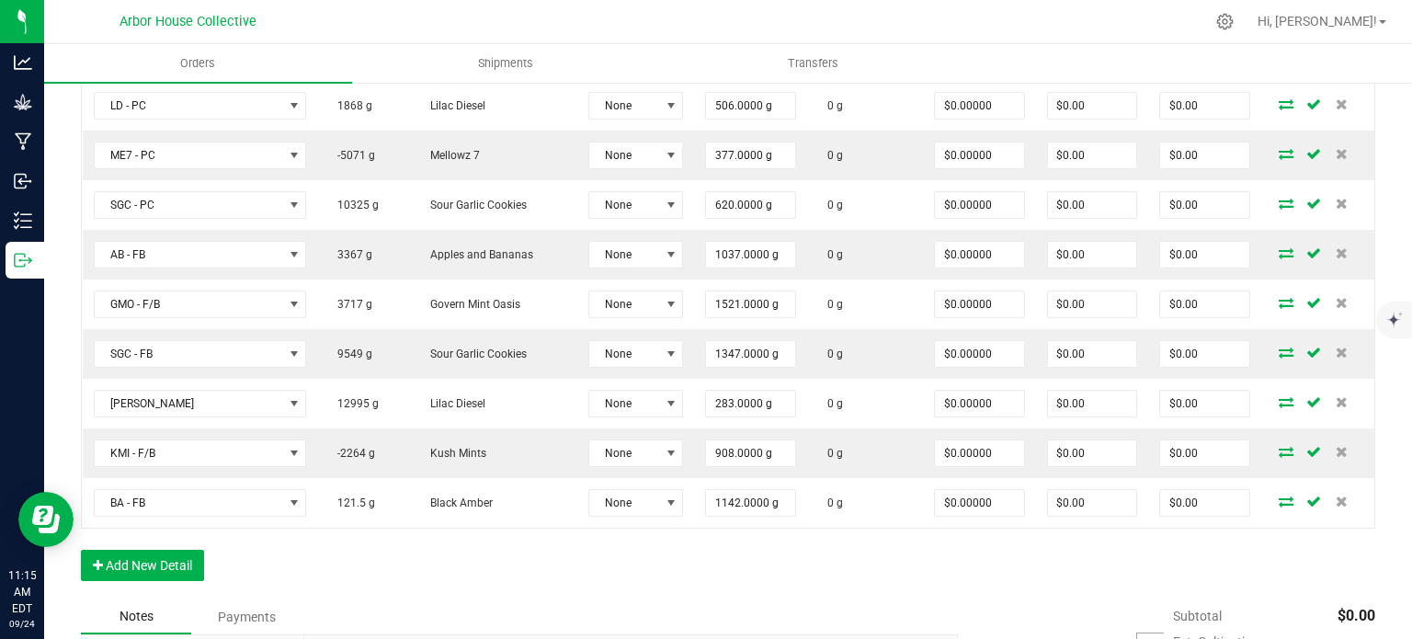
scroll to position [883, 0]
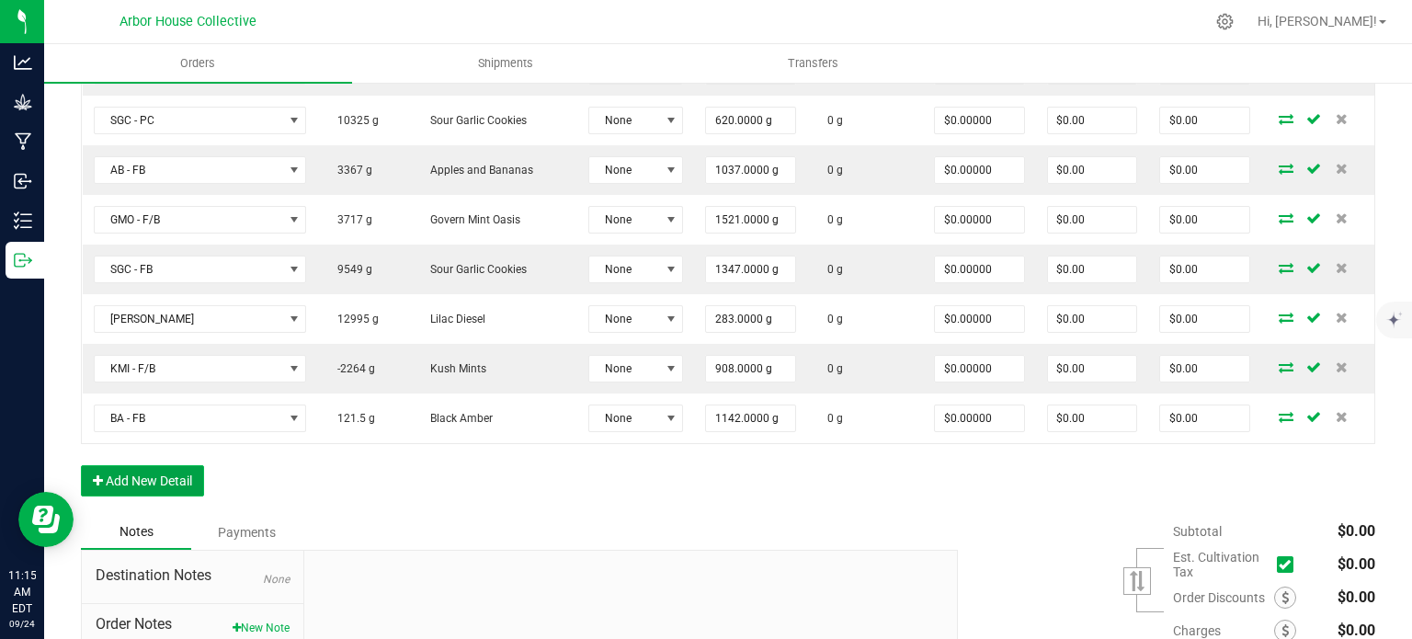
click at [171, 475] on button "Add New Detail" at bounding box center [142, 480] width 123 height 31
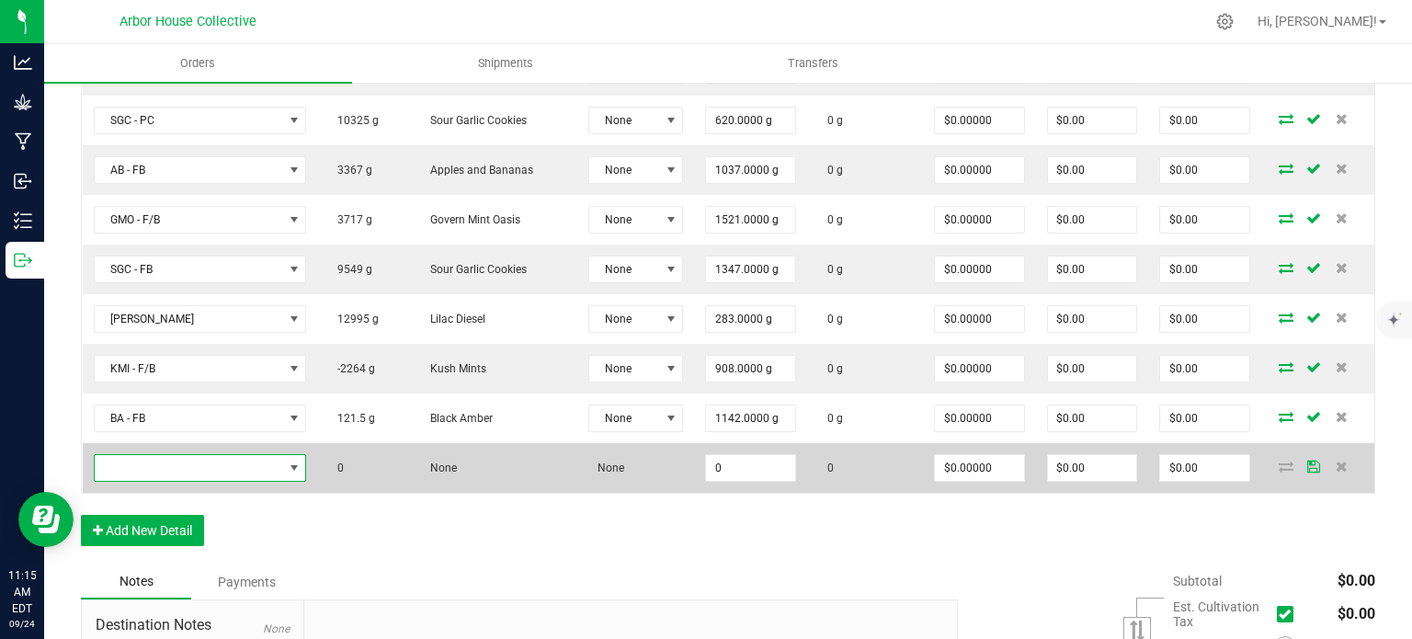
click at [191, 462] on span "NO DATA FOUND" at bounding box center [189, 468] width 188 height 26
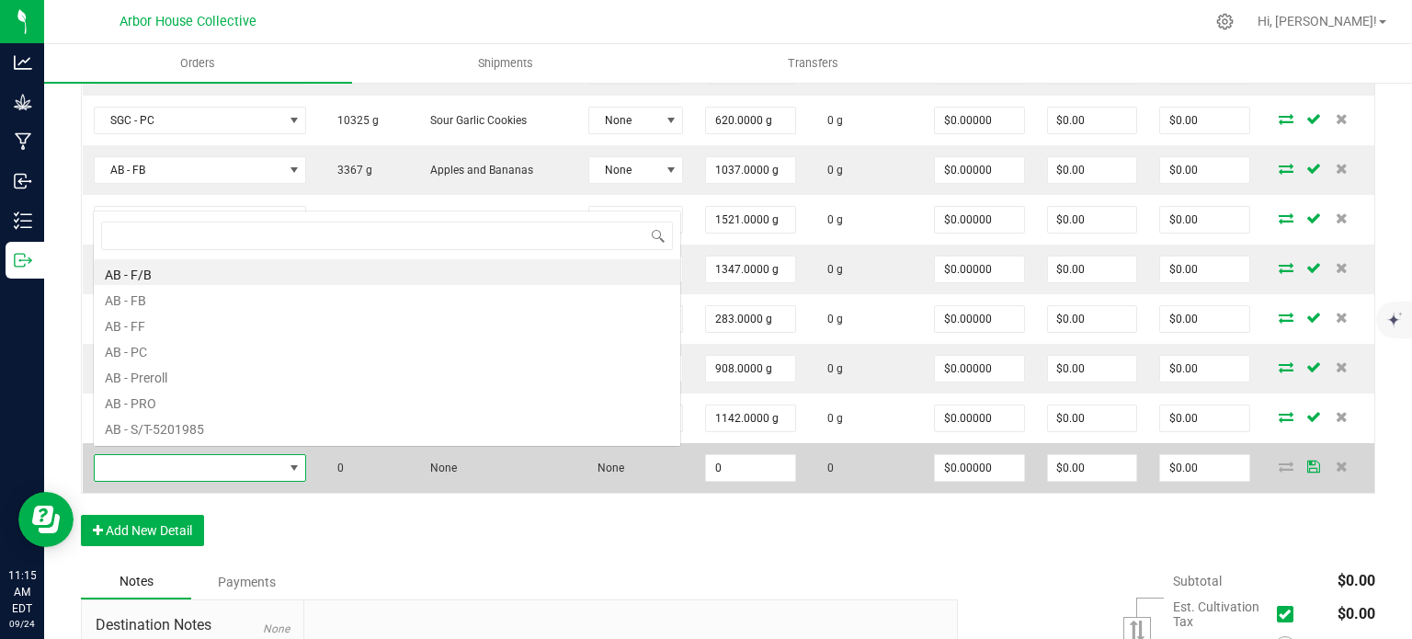
scroll to position [27, 213]
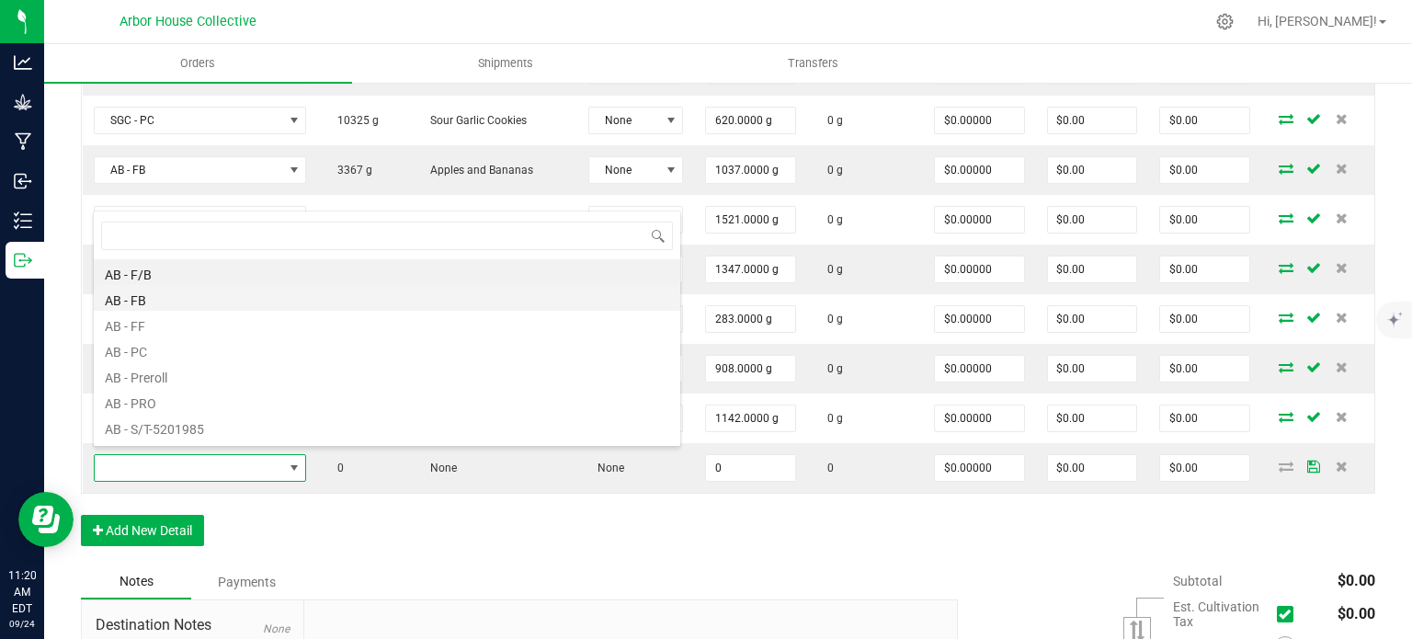
click at [158, 298] on li "AB - FB" at bounding box center [387, 298] width 586 height 26
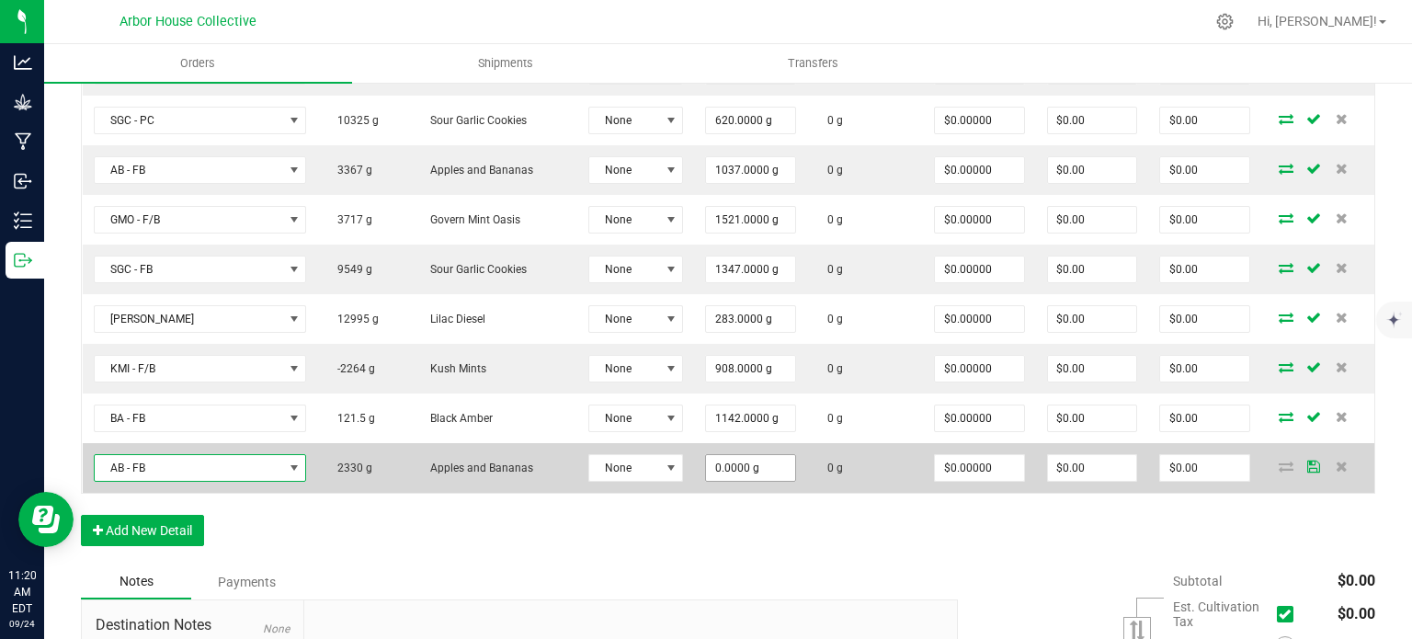
type input "0"
click at [761, 463] on input "0" at bounding box center [750, 468] width 89 height 26
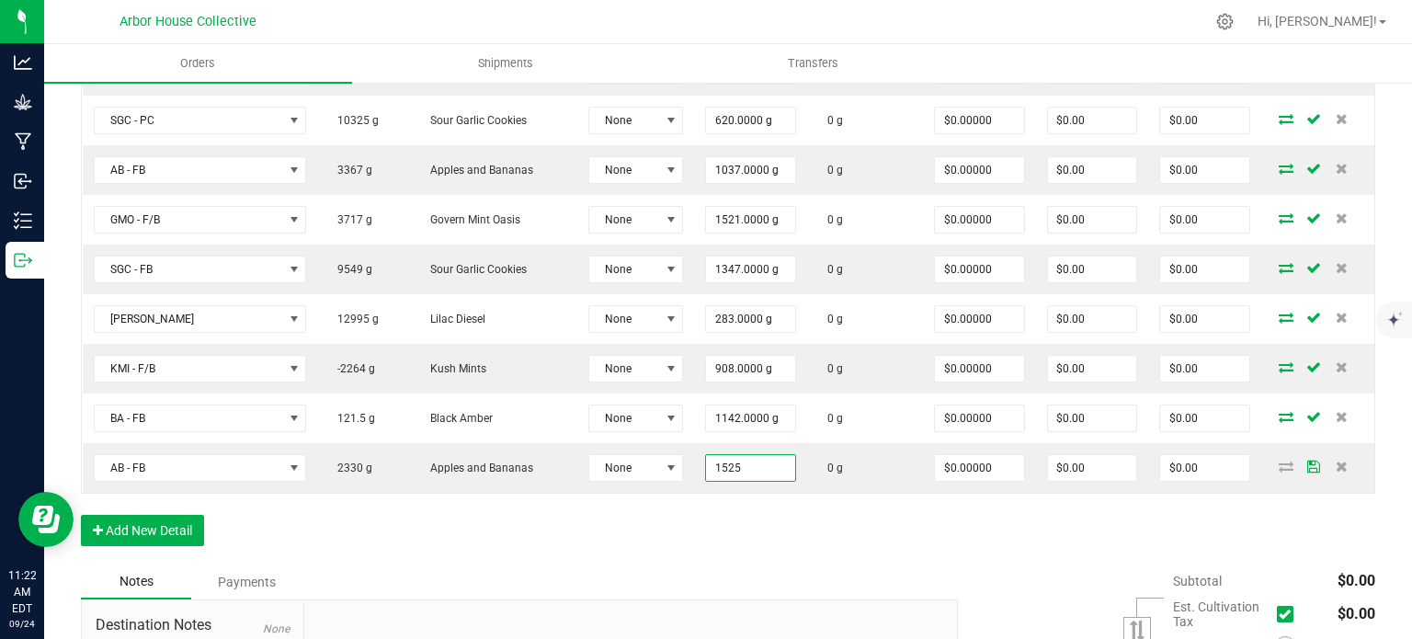
type input "1525.0000 g"
click at [873, 549] on div "Order Details Print All Labels Item Sellable Strain Lot Number Qty Ordered Qty …" at bounding box center [728, 140] width 1294 height 848
click at [159, 527] on button "Add New Detail" at bounding box center [142, 530] width 123 height 31
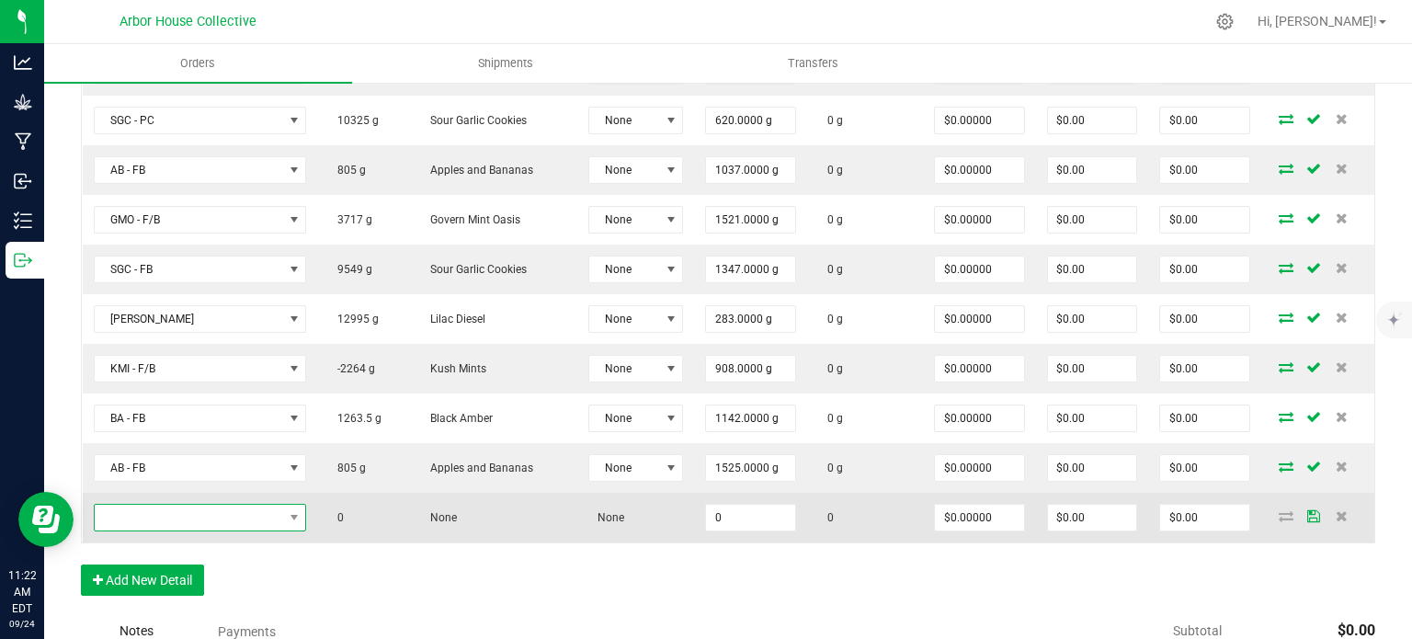
click at [182, 510] on span "NO DATA FOUND" at bounding box center [189, 518] width 188 height 26
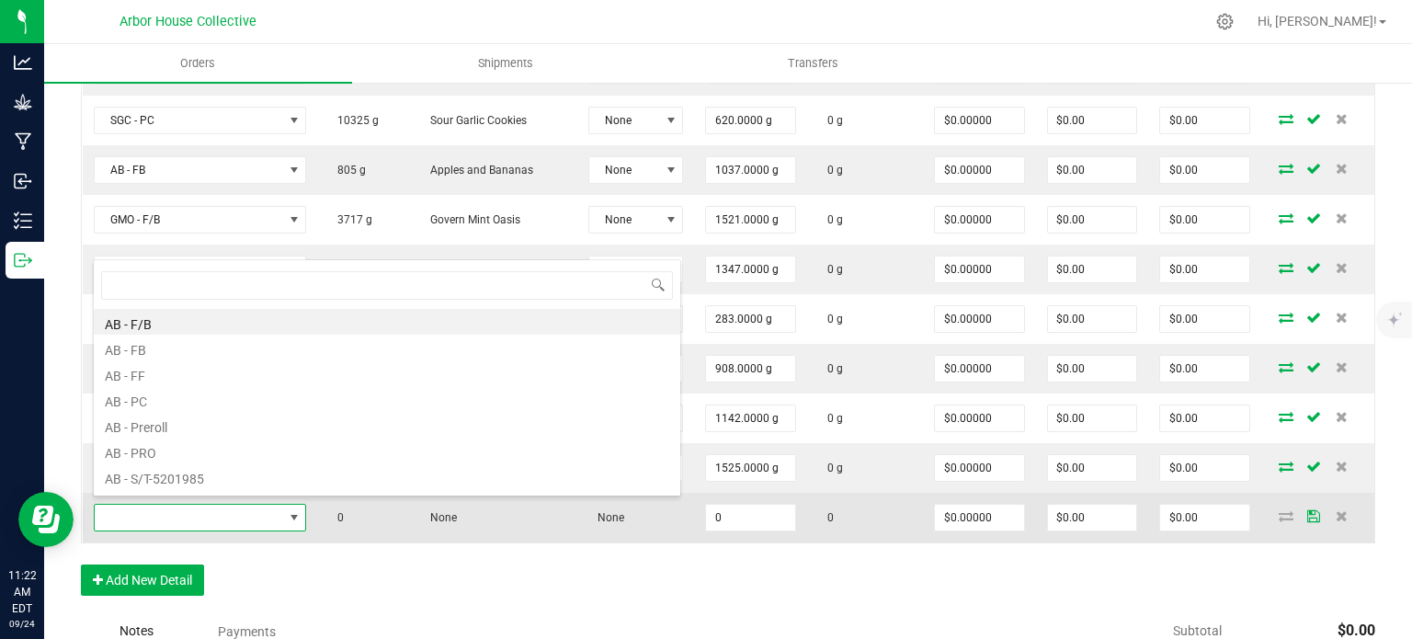
scroll to position [0, 0]
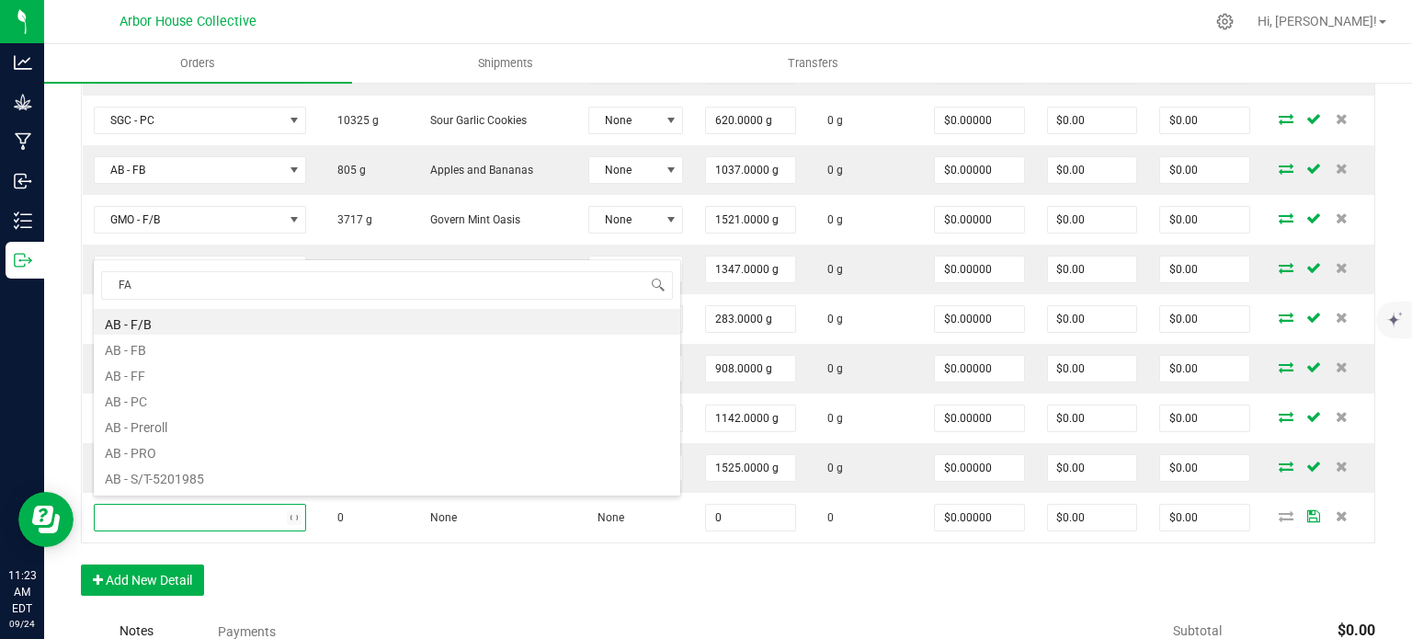
type input "FAC"
click at [155, 327] on li "FAC - F/B" at bounding box center [387, 322] width 586 height 26
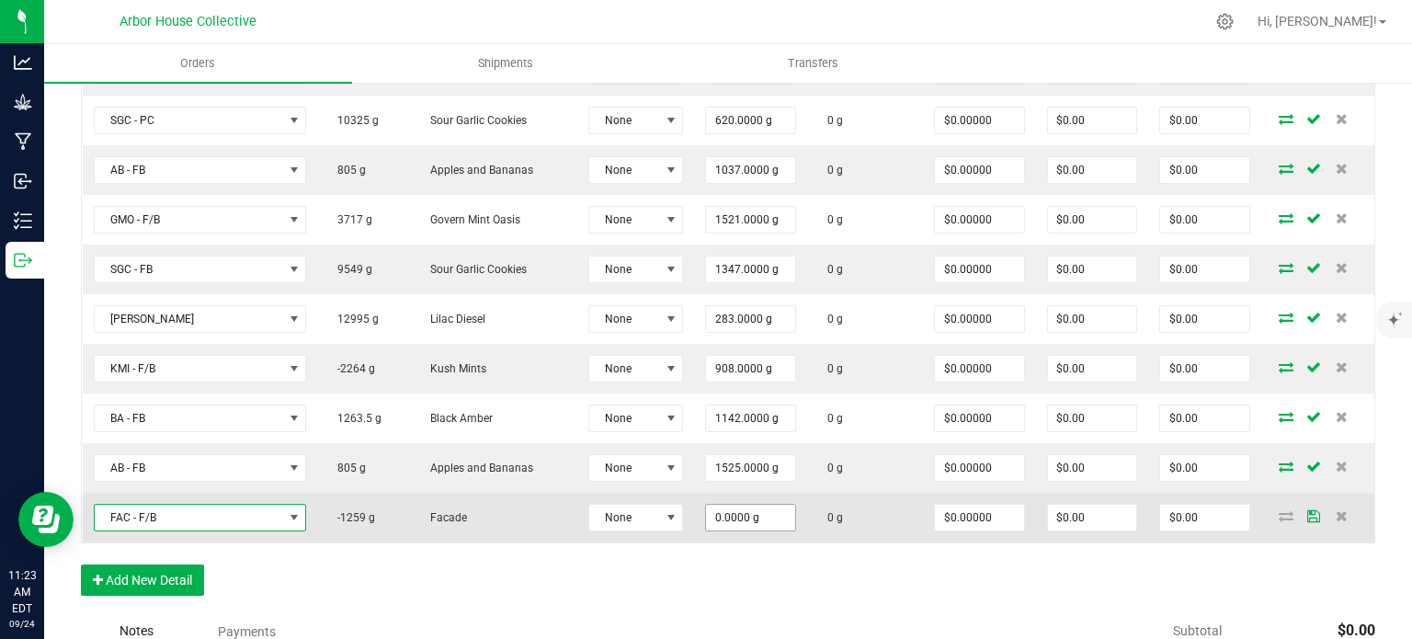
type input "0"
click at [755, 506] on input "0" at bounding box center [750, 518] width 89 height 26
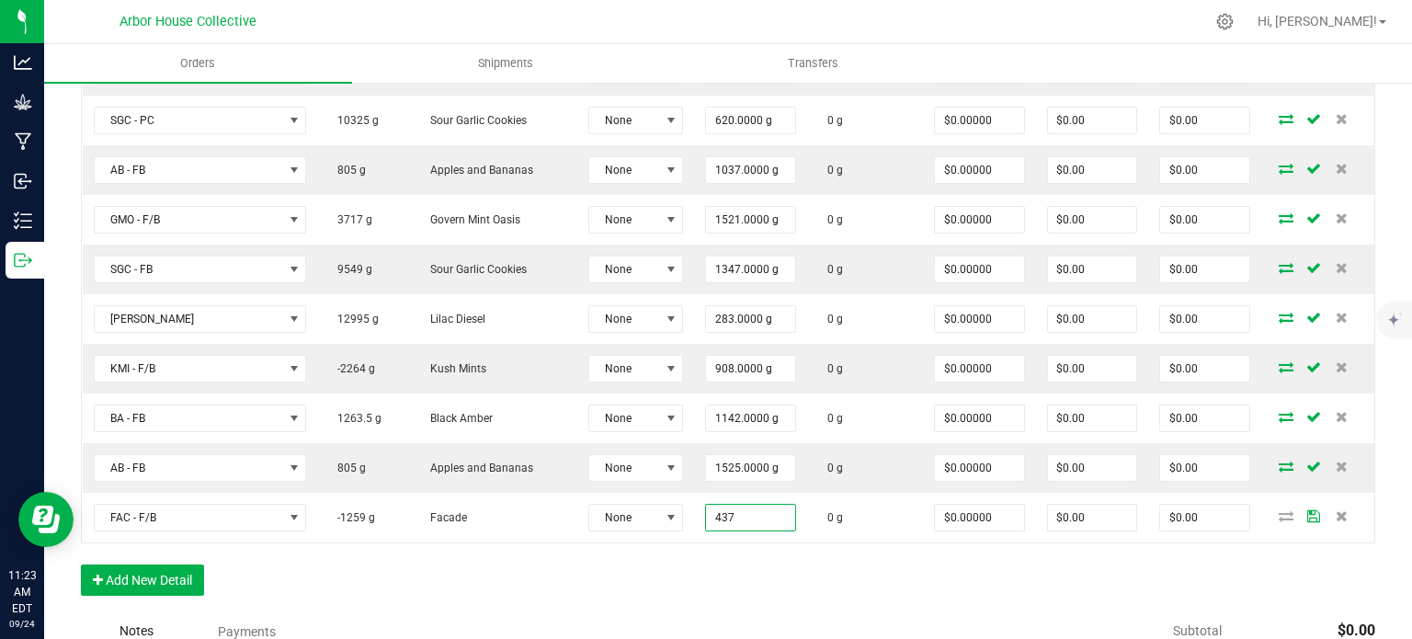
type input "437.0000 g"
click at [693, 601] on div "Order Details Print All Labels Item Sellable Strain Lot Number Qty Ordered Qty …" at bounding box center [728, 165] width 1294 height 898
click at [143, 573] on button "Add New Detail" at bounding box center [142, 579] width 123 height 31
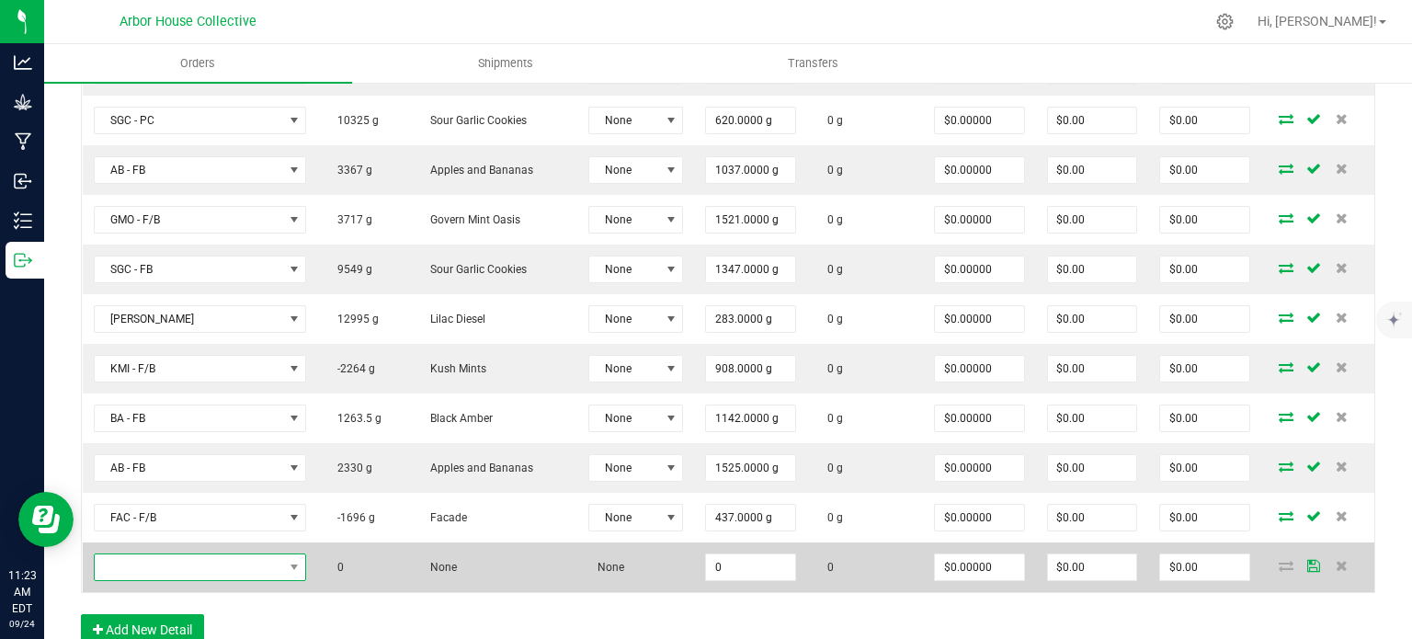
click at [166, 559] on span "NO DATA FOUND" at bounding box center [189, 567] width 188 height 26
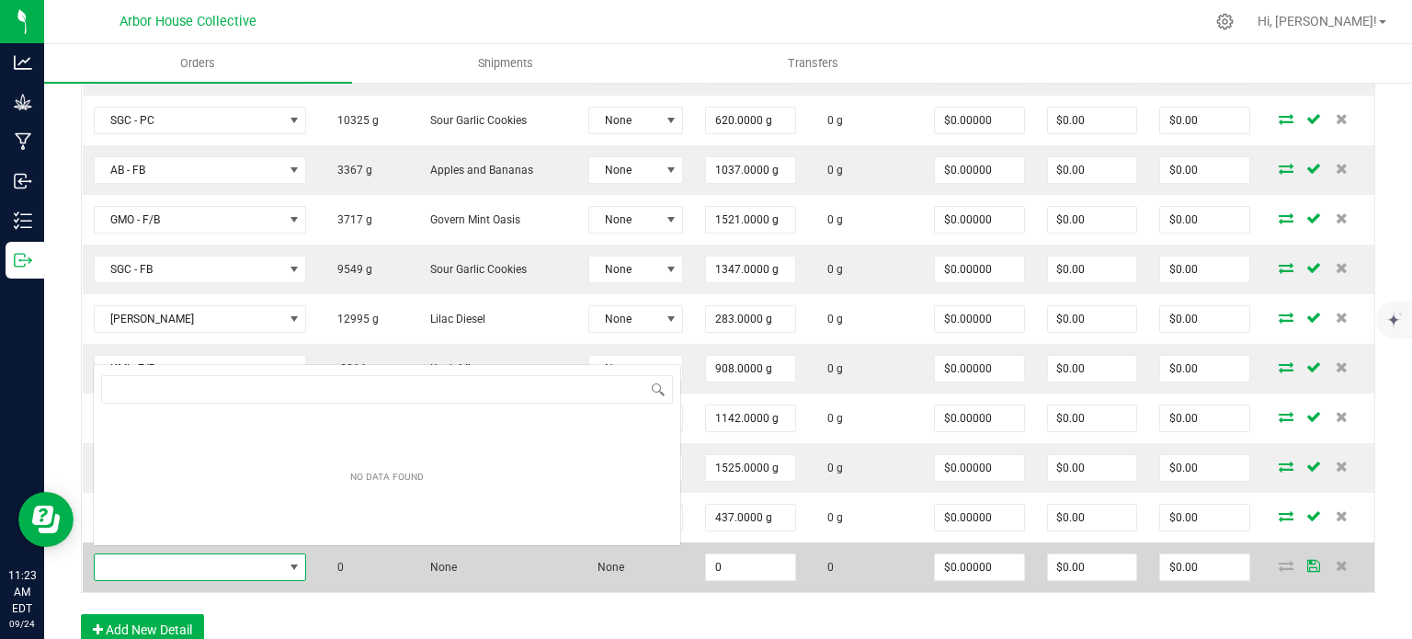
scroll to position [27, 213]
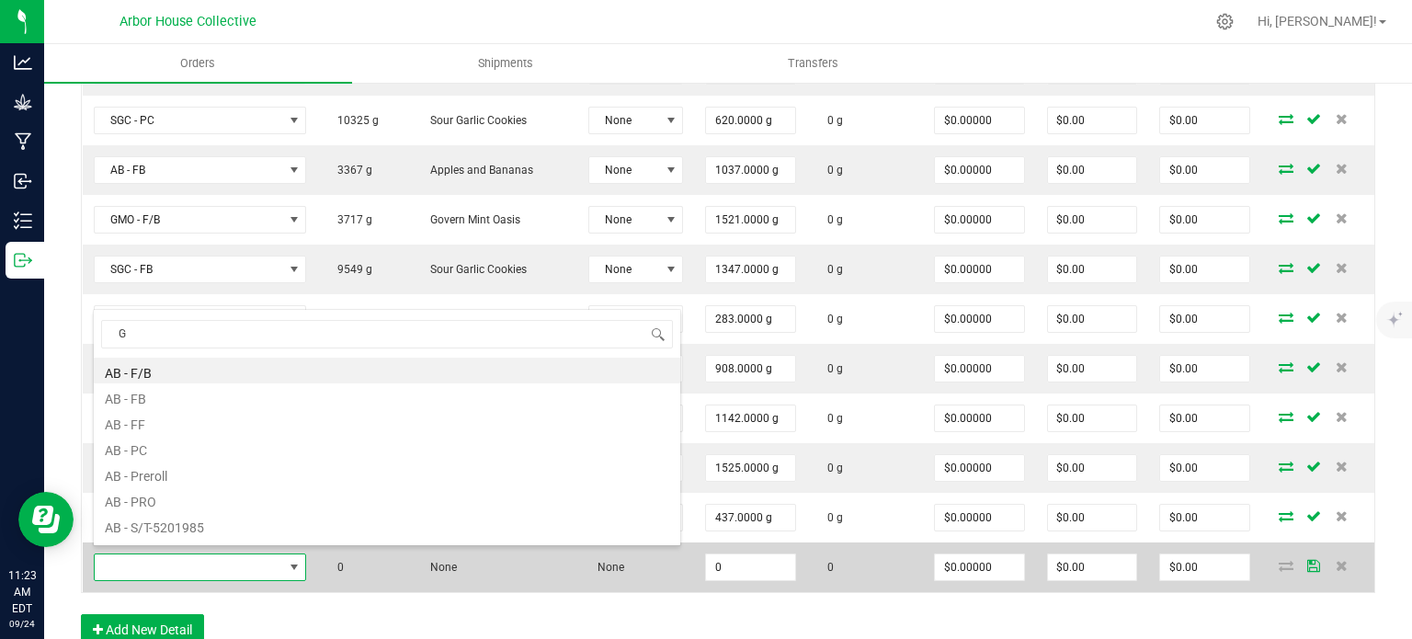
type input "GB"
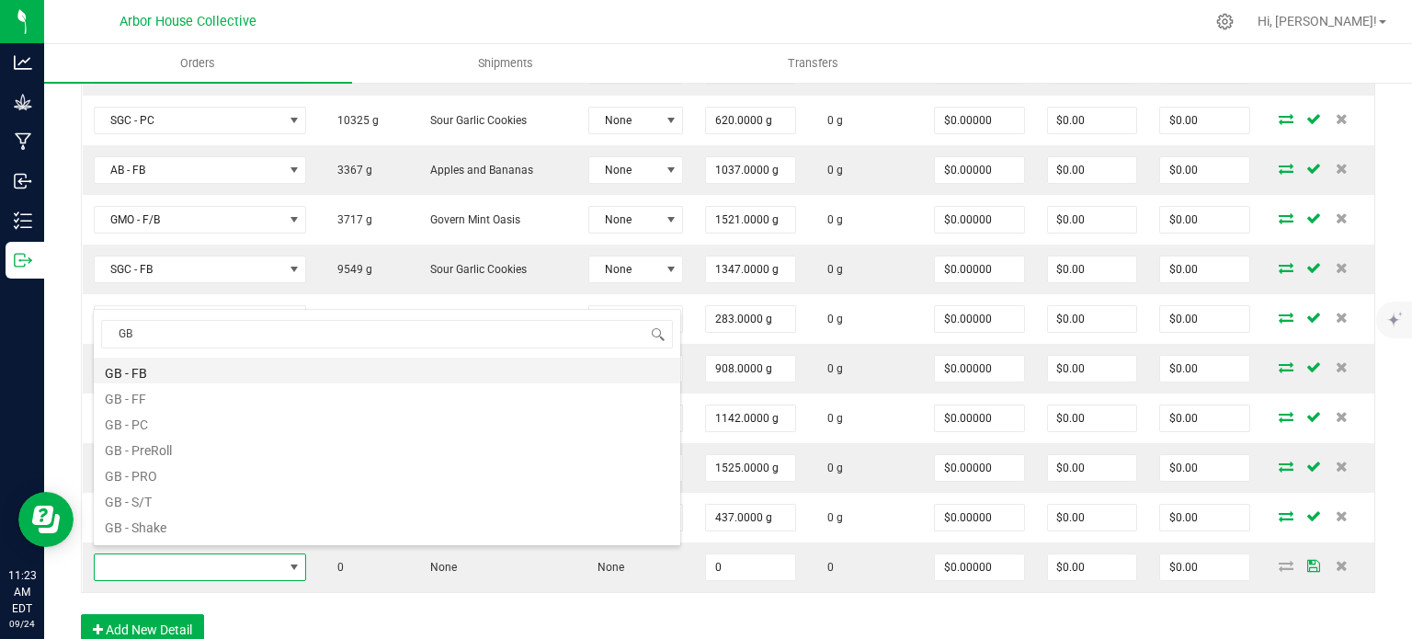
click at [174, 370] on li "GB - FB" at bounding box center [387, 371] width 586 height 26
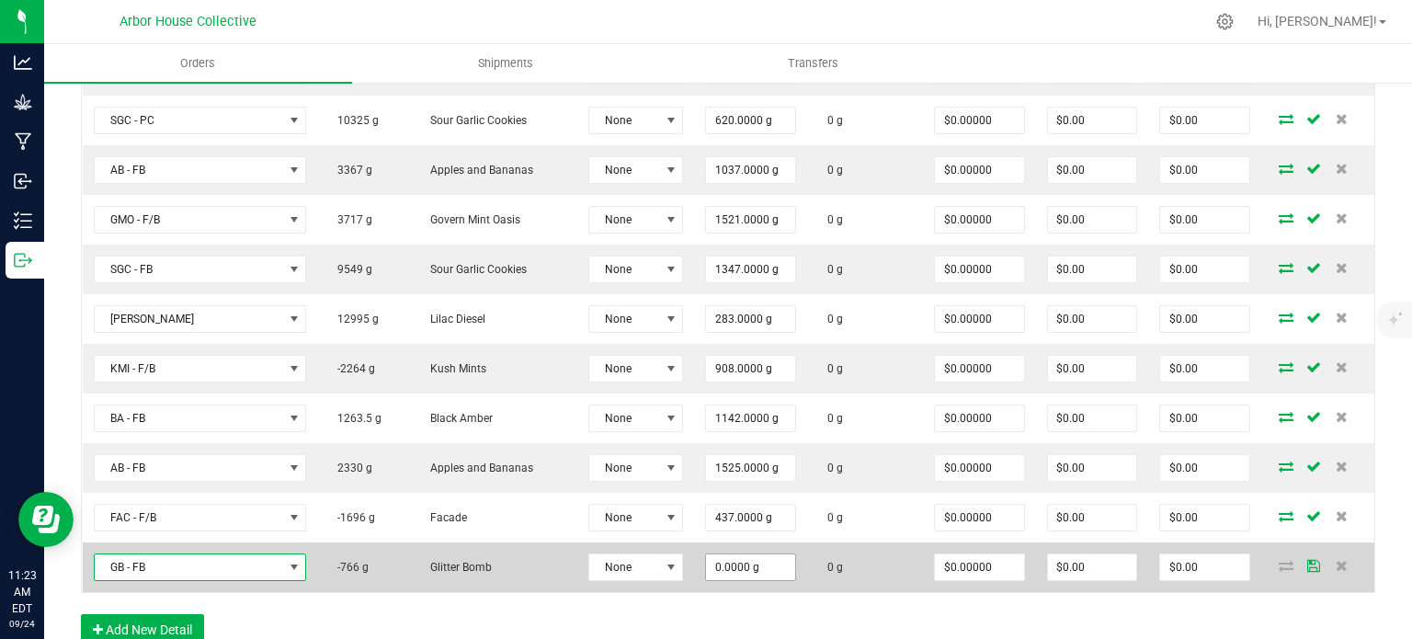
type input "0"
click at [747, 554] on input "0" at bounding box center [750, 567] width 89 height 26
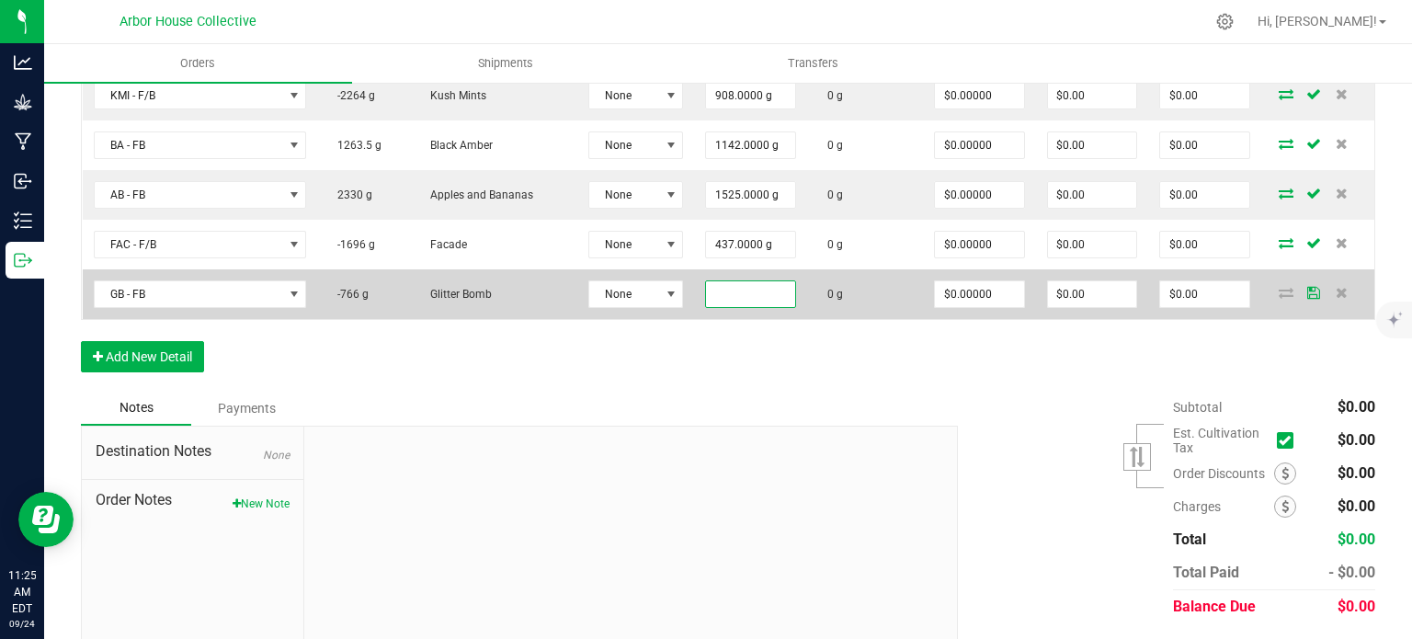
scroll to position [1200, 0]
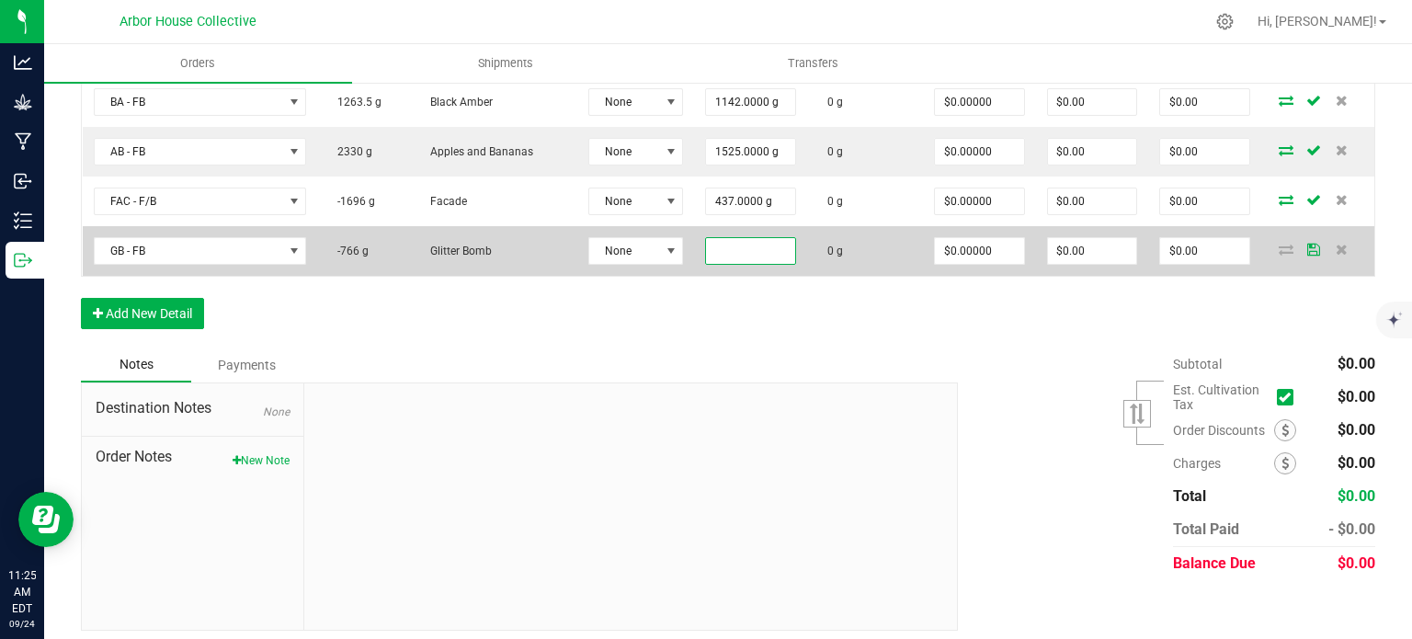
click at [731, 242] on input at bounding box center [750, 251] width 89 height 26
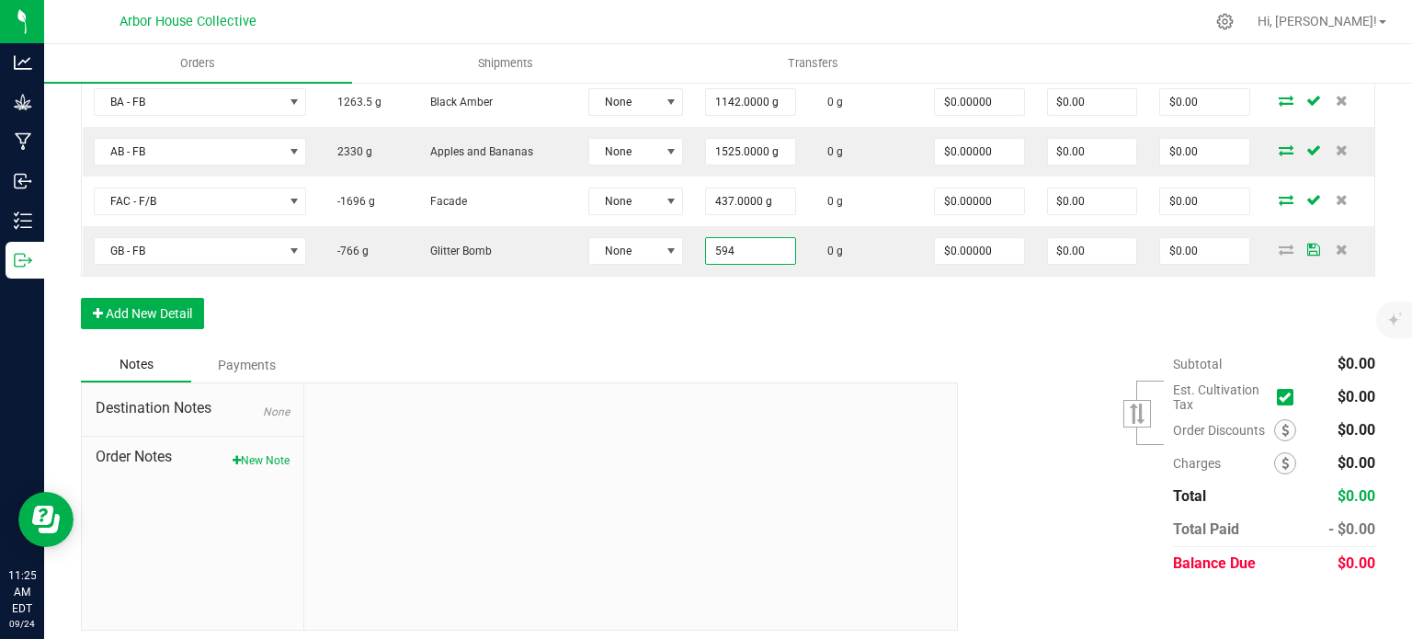
type input "594.0000 g"
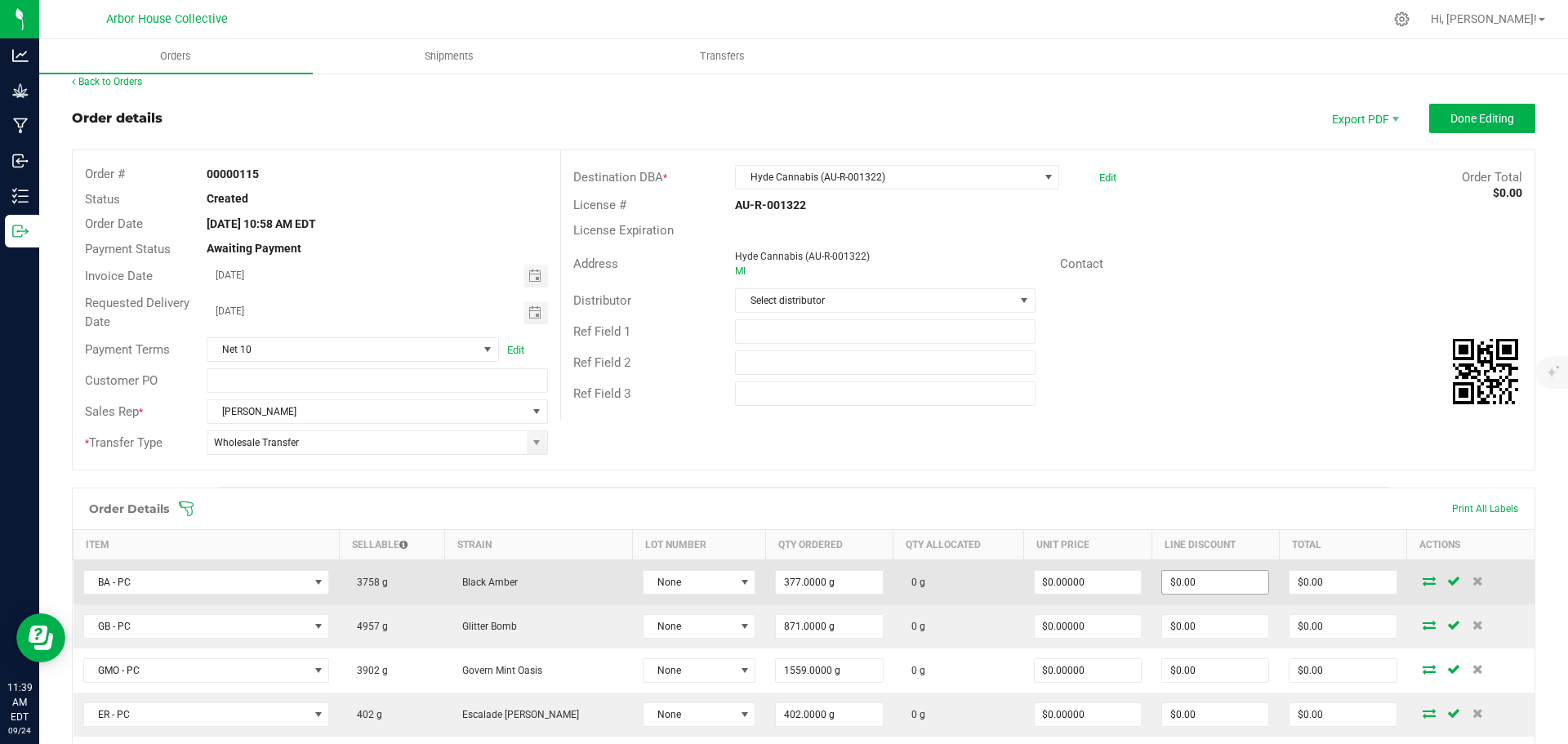
scroll to position [0, 0]
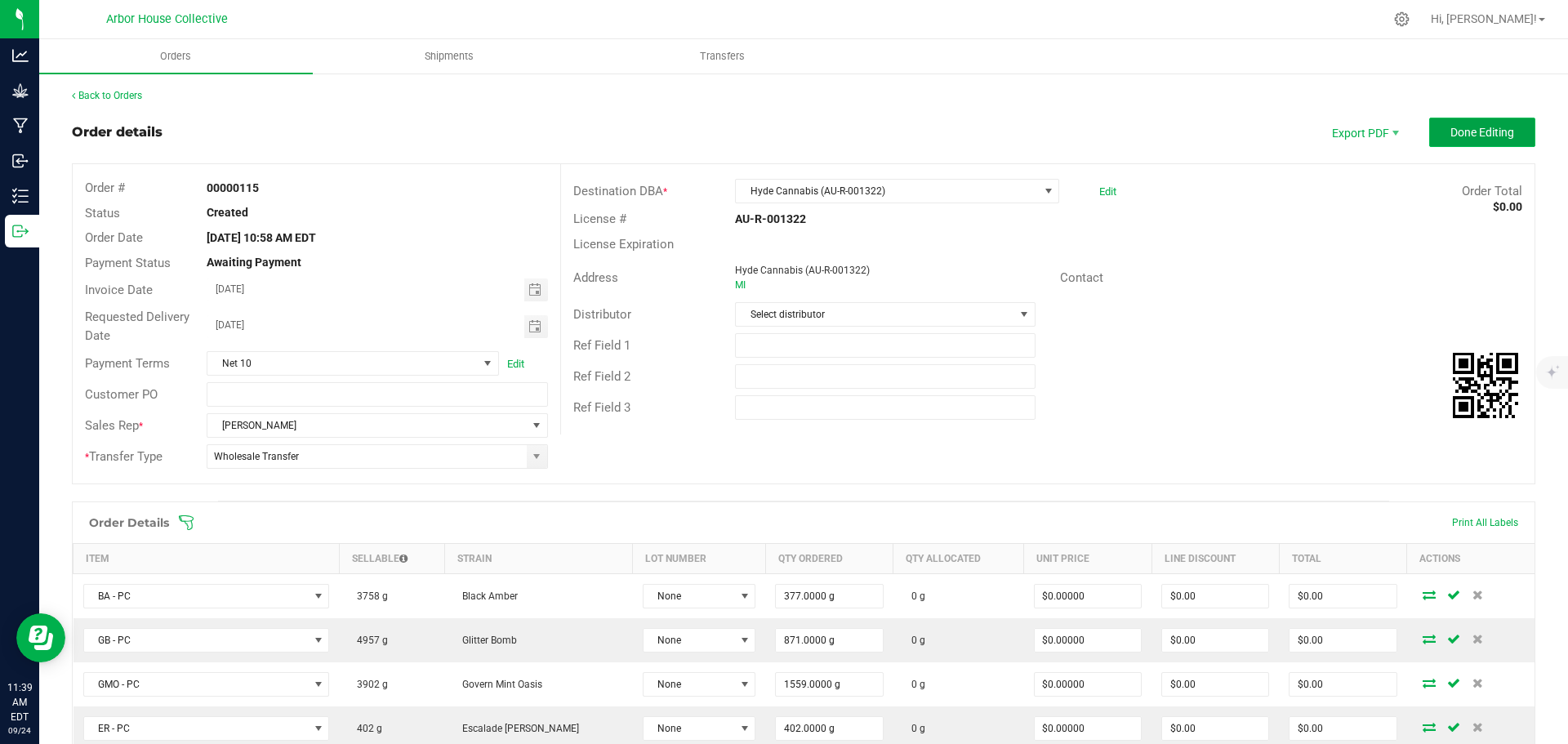
click at [1461, 132] on span "Done Editing" at bounding box center [1483, 132] width 64 height 13
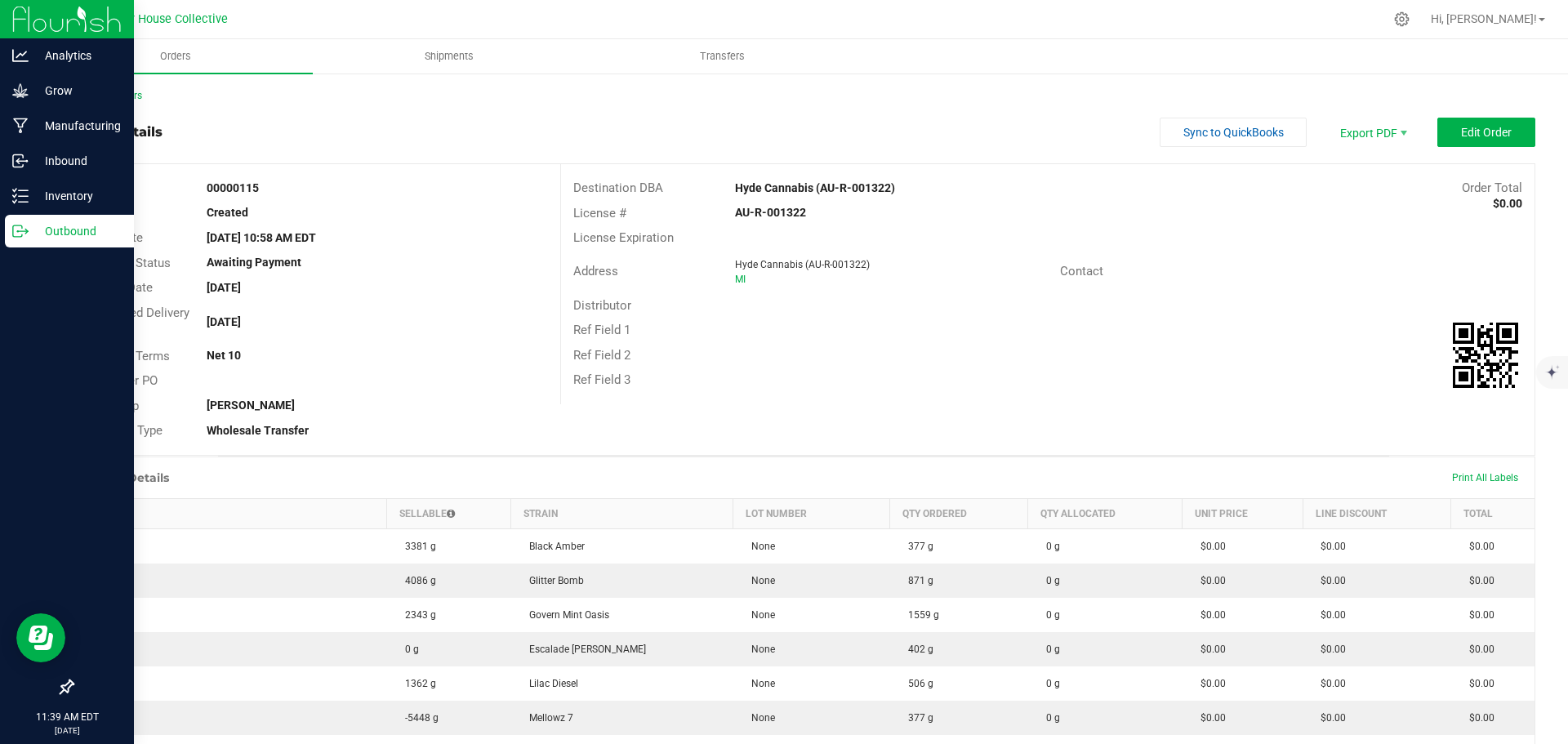
click at [61, 229] on p "Outbound" at bounding box center [77, 231] width 98 height 20
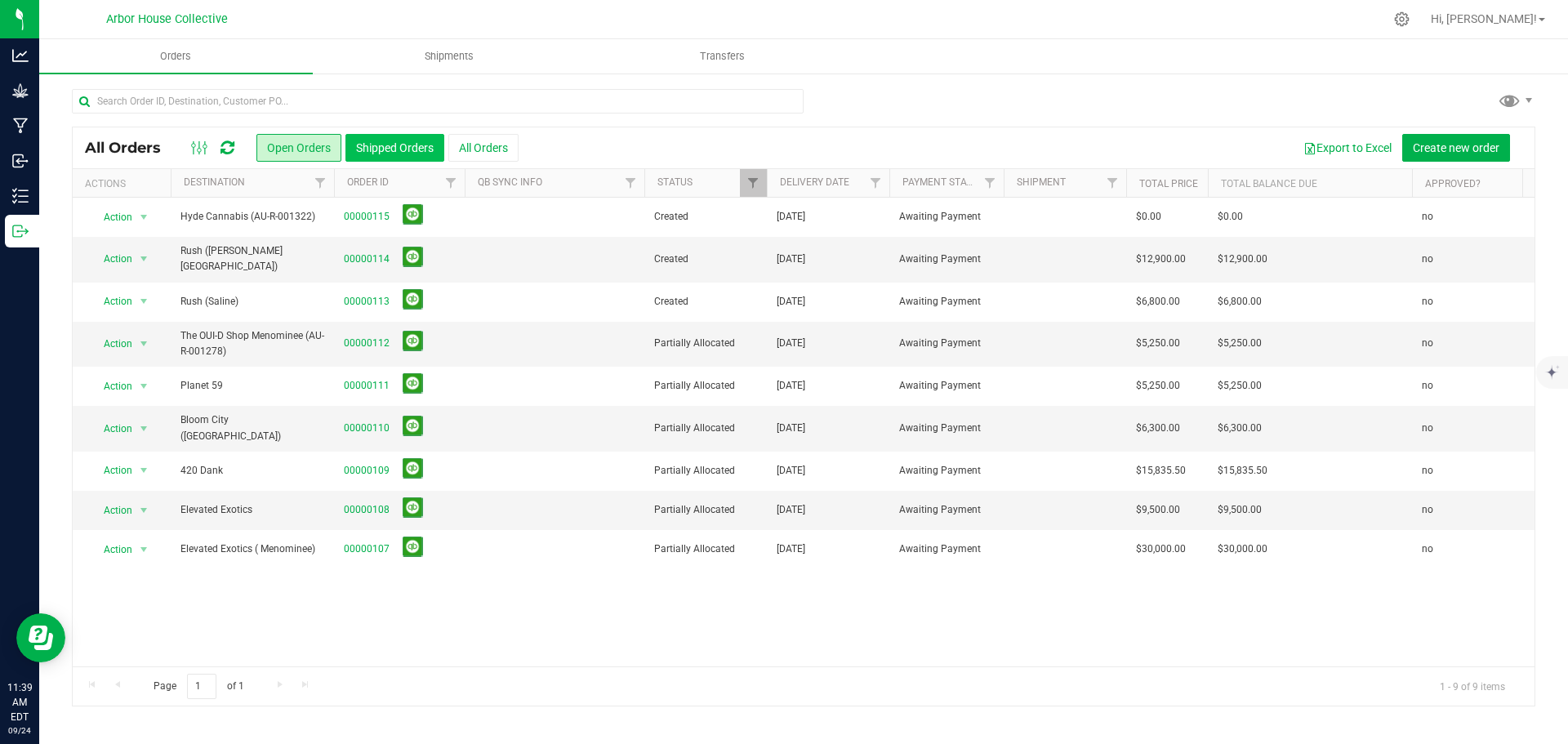
click at [410, 143] on button "Shipped Orders" at bounding box center [394, 148] width 99 height 28
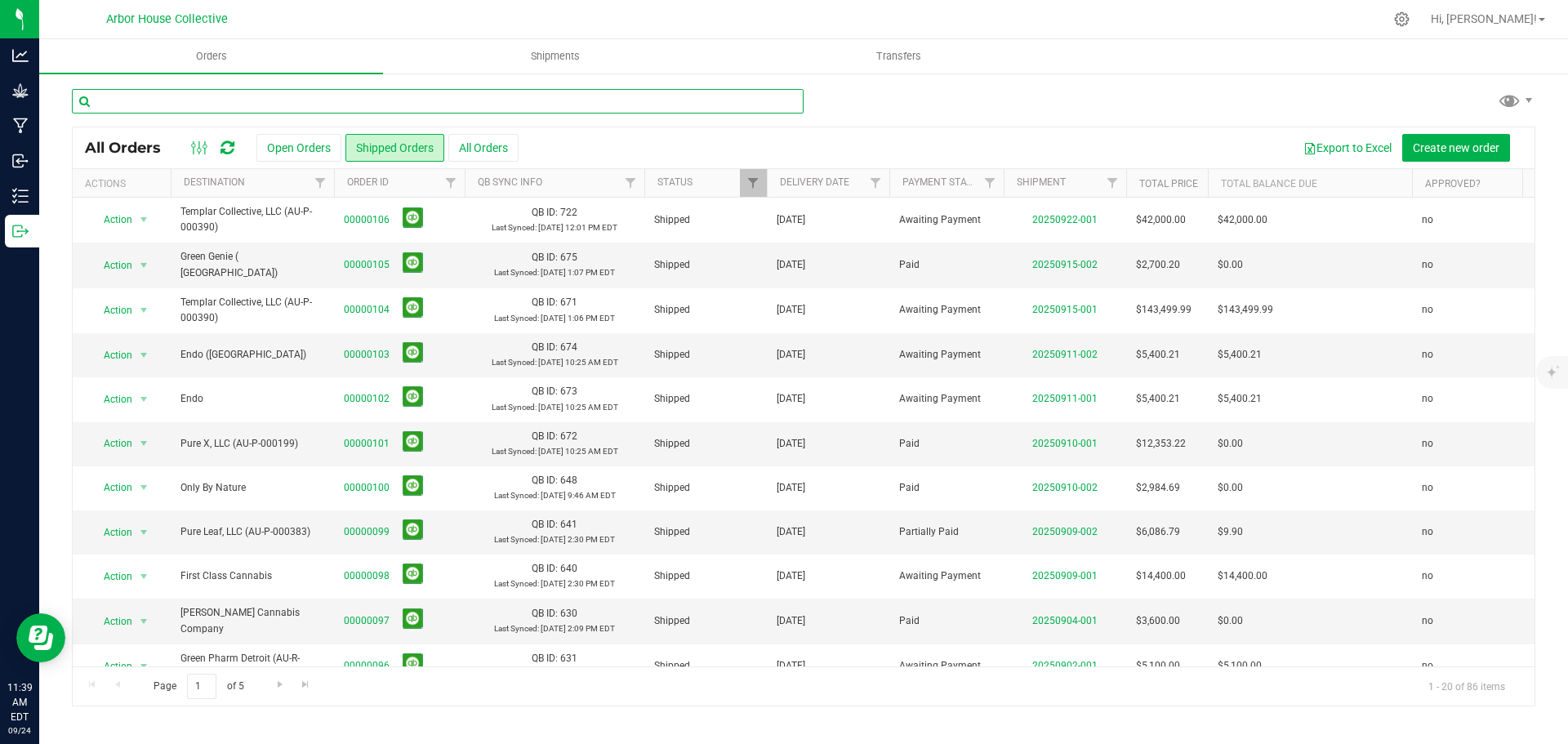
click at [314, 102] on input "text" at bounding box center [438, 101] width 732 height 25
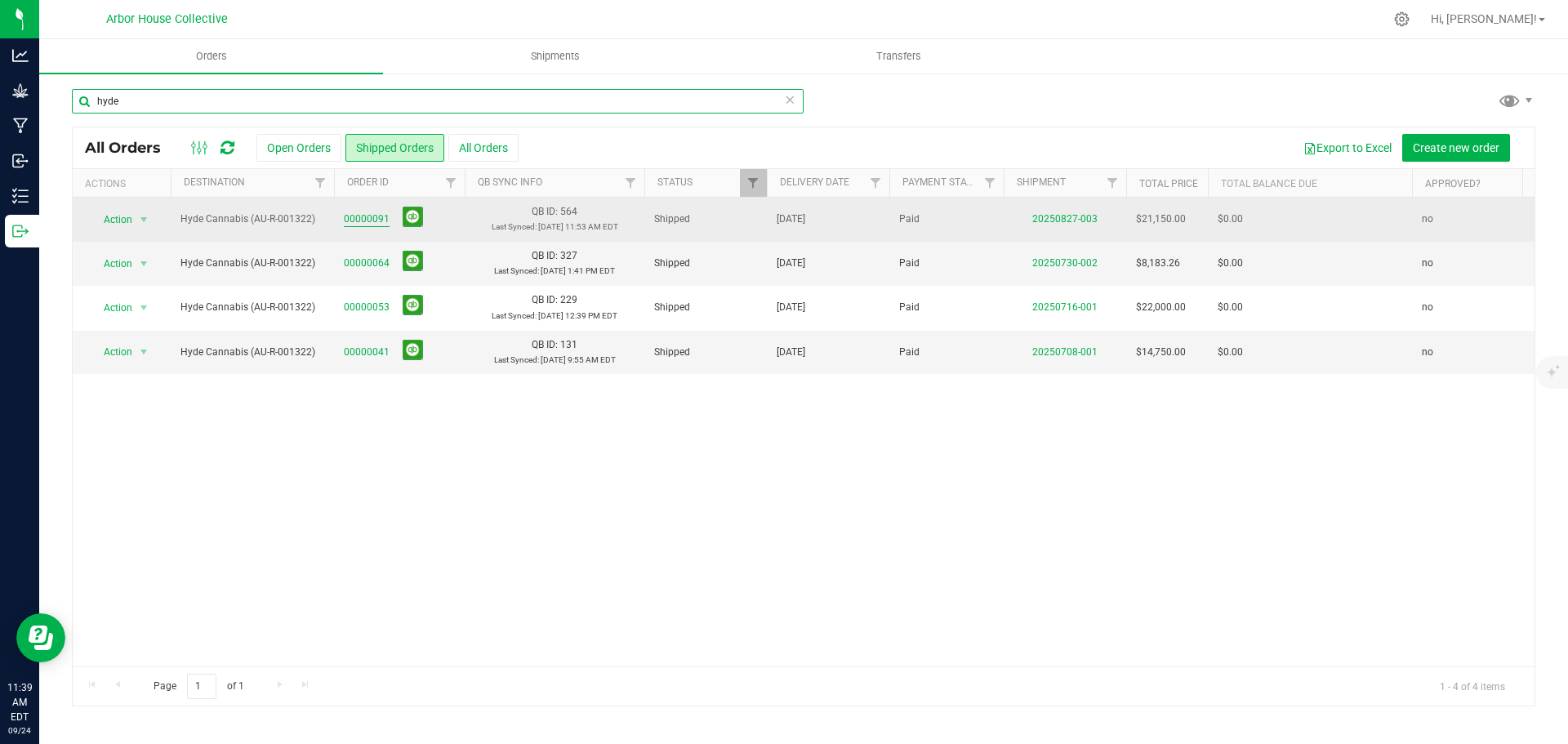
type input "hyde"
click at [364, 218] on link "00000091" at bounding box center [366, 219] width 45 height 15
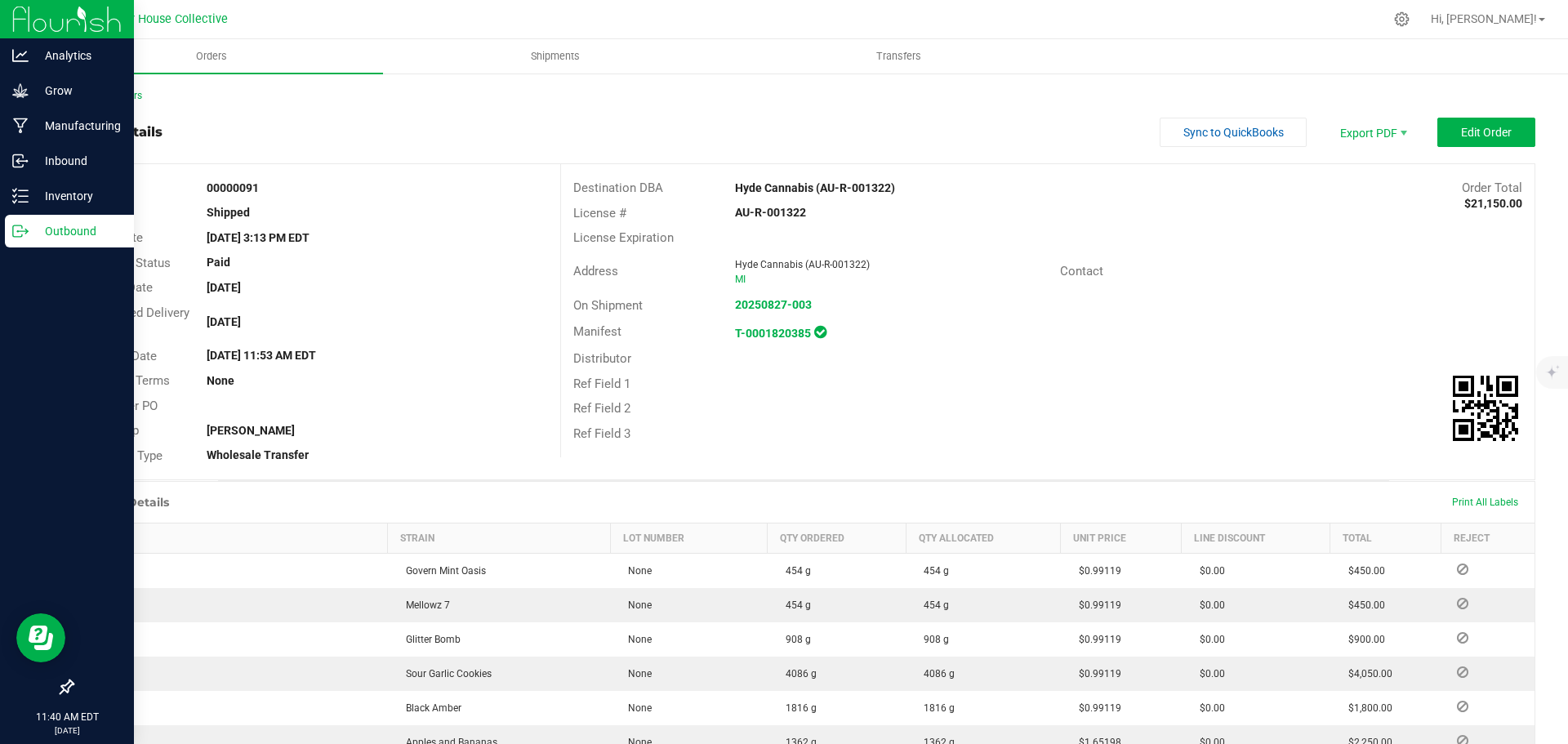
click at [55, 228] on p "Outbound" at bounding box center [77, 231] width 98 height 20
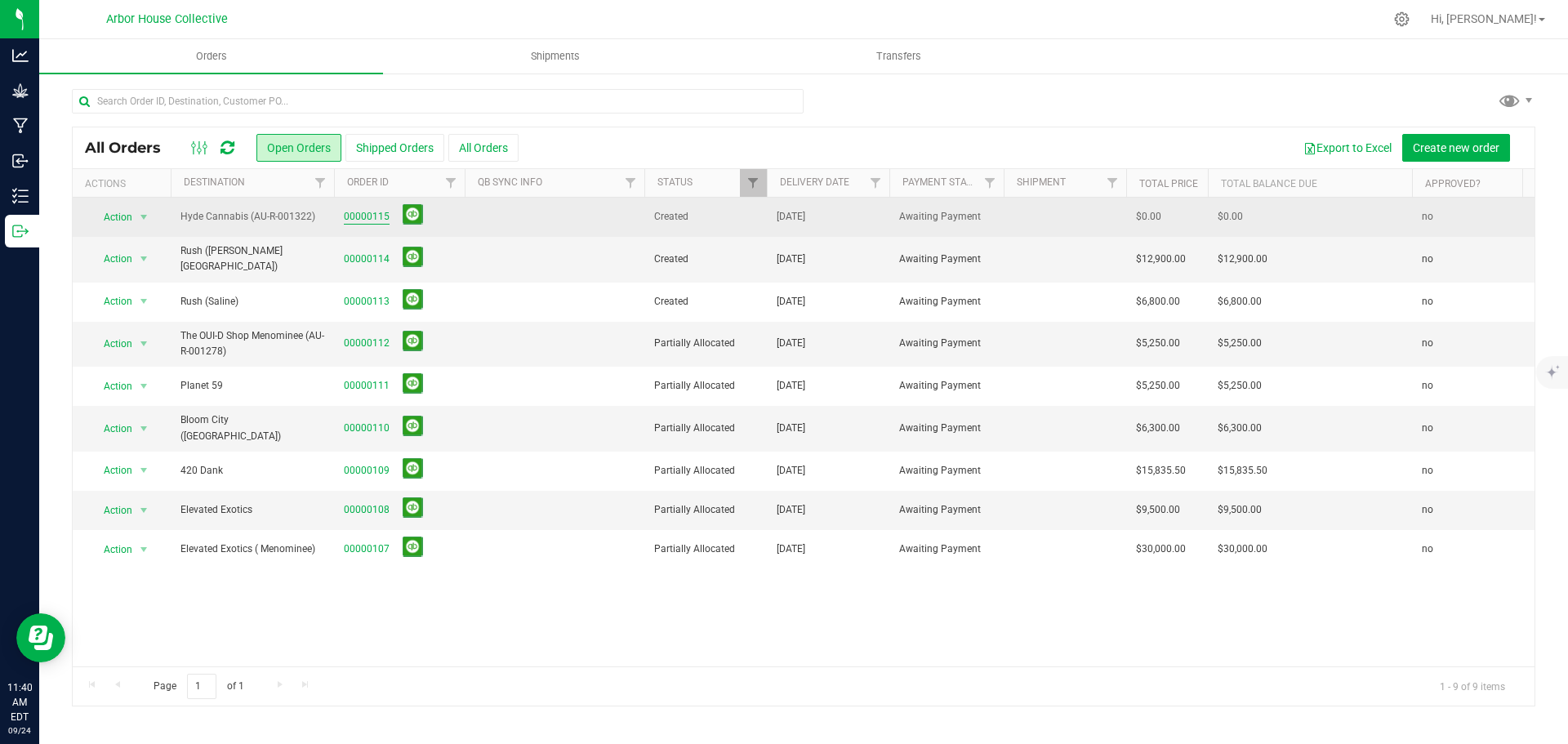
click at [366, 218] on link "00000115" at bounding box center [366, 216] width 45 height 15
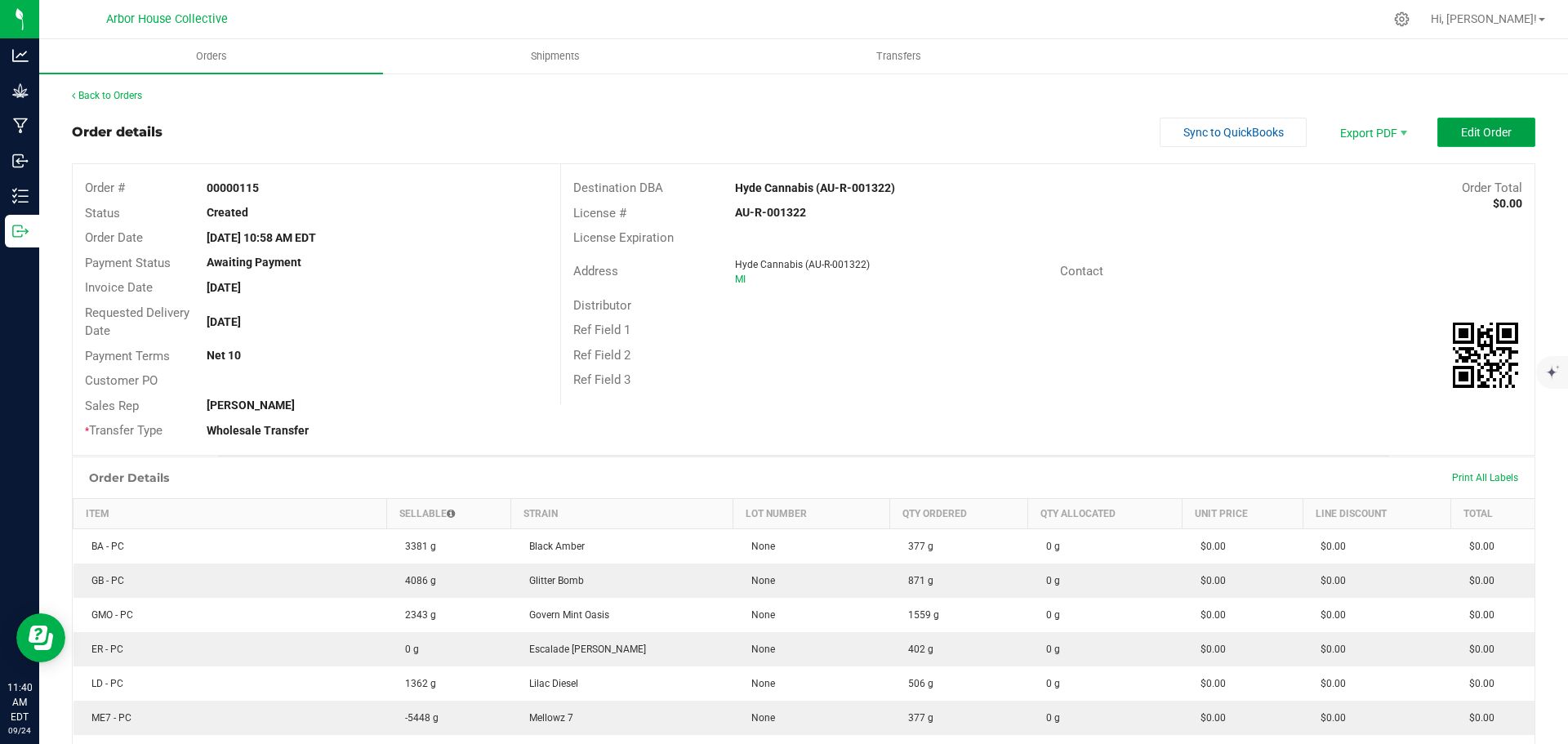
click at [1462, 130] on span "Edit Order" at bounding box center [1486, 132] width 51 height 13
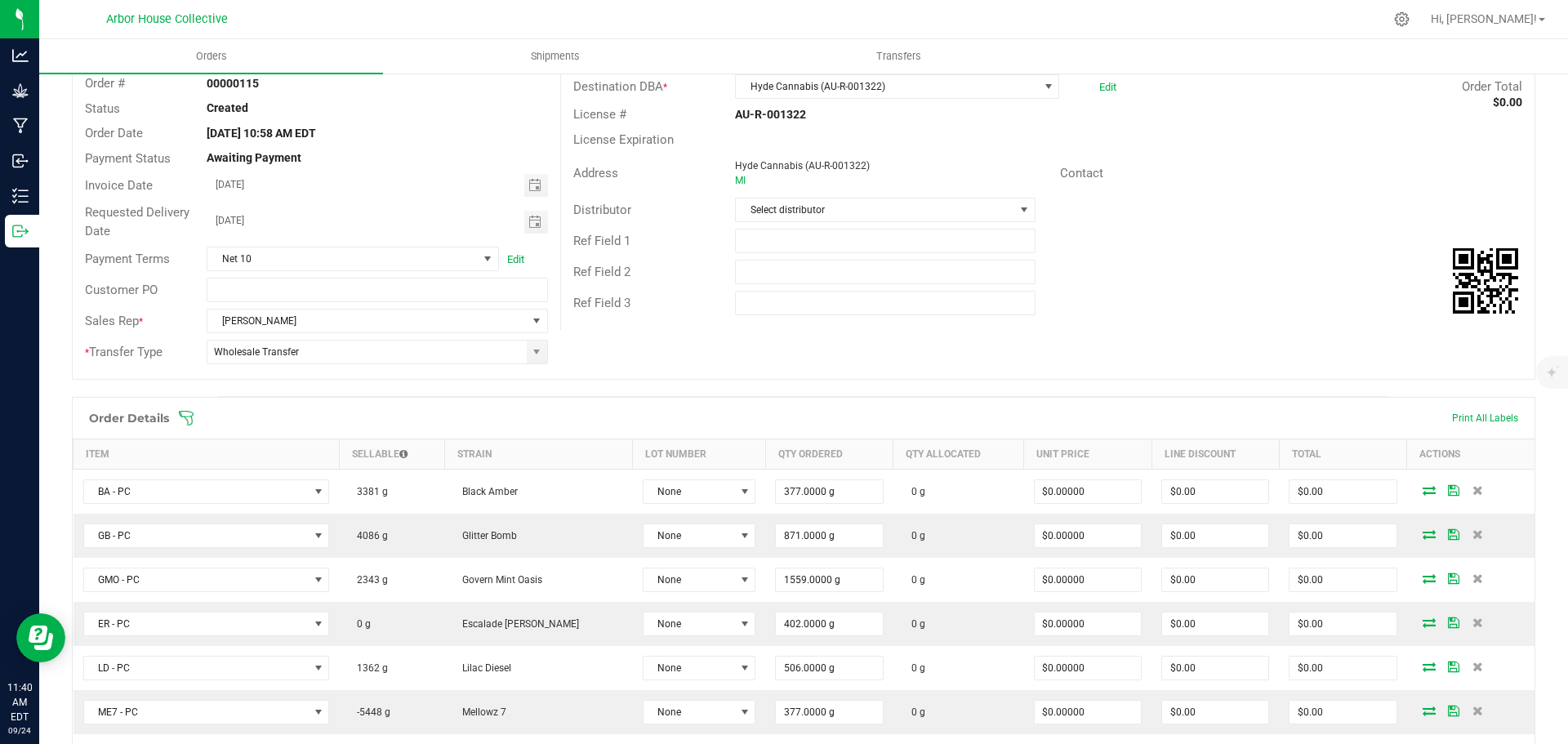
scroll to position [327, 0]
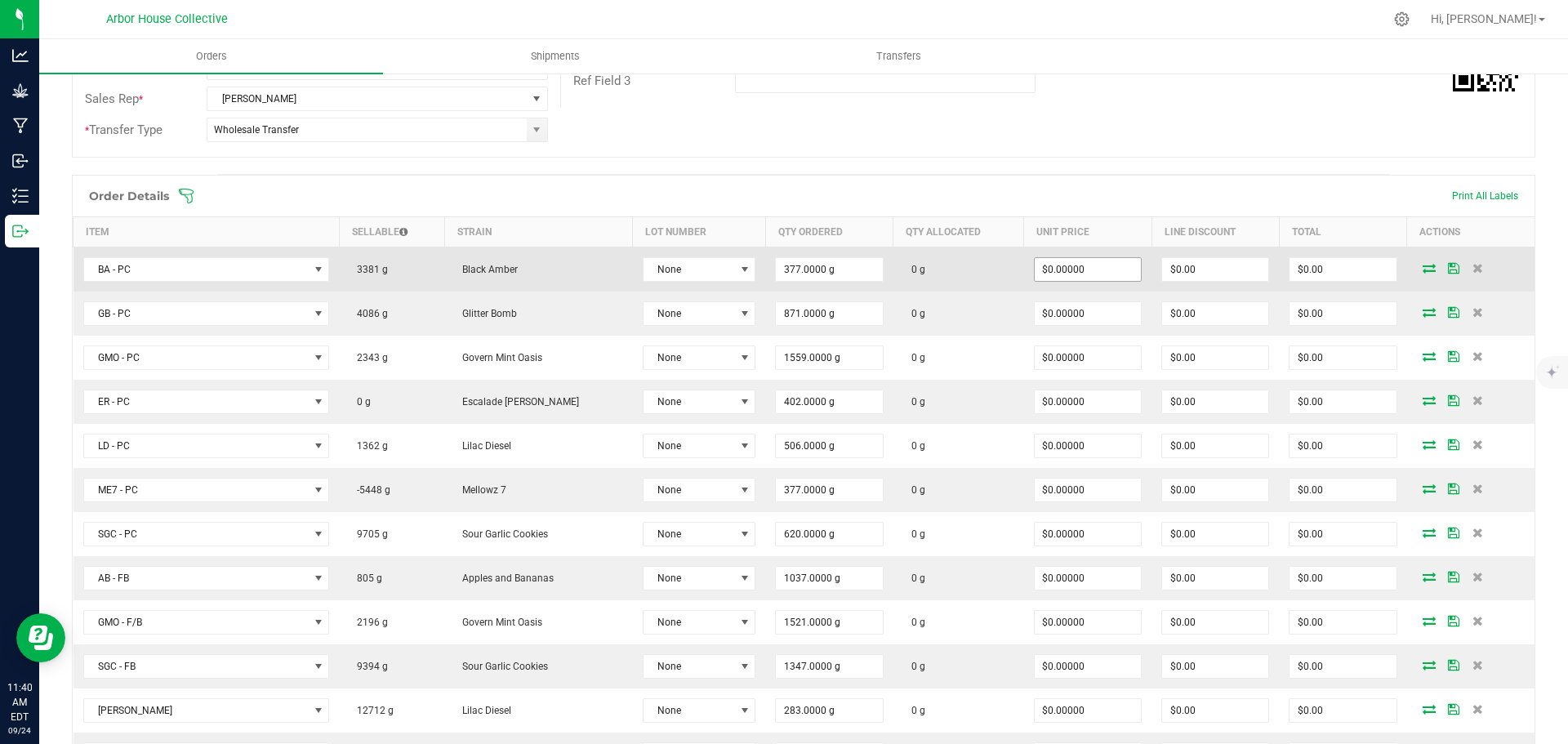
type input "0"
drag, startPoint x: 1078, startPoint y: 275, endPoint x: 1067, endPoint y: 252, distance: 25.5
click at [1078, 274] on input "0" at bounding box center [1088, 269] width 107 height 23
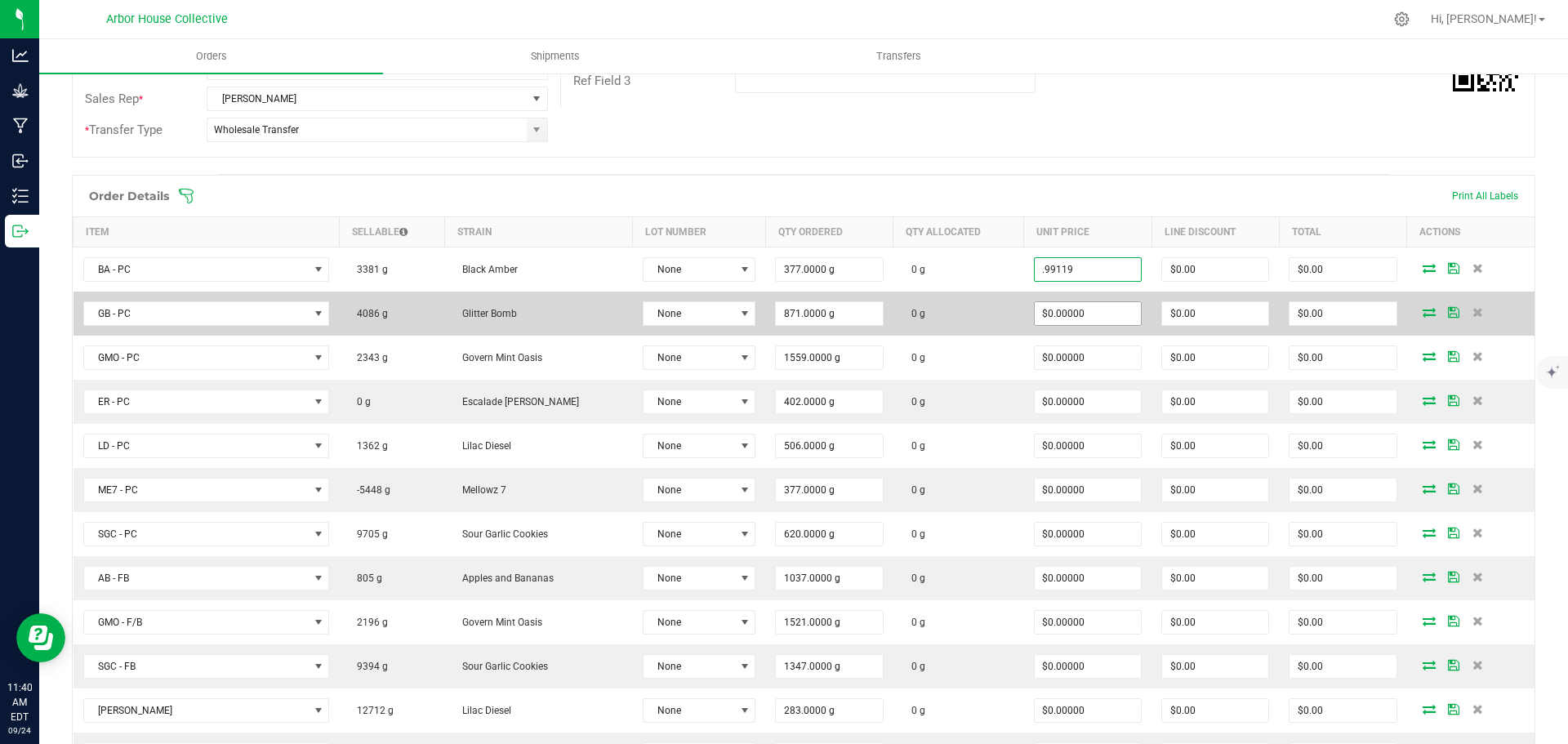
type input "$0.99119"
type input "$373.68"
type input "0"
click at [1076, 316] on input "0" at bounding box center [1088, 314] width 107 height 23
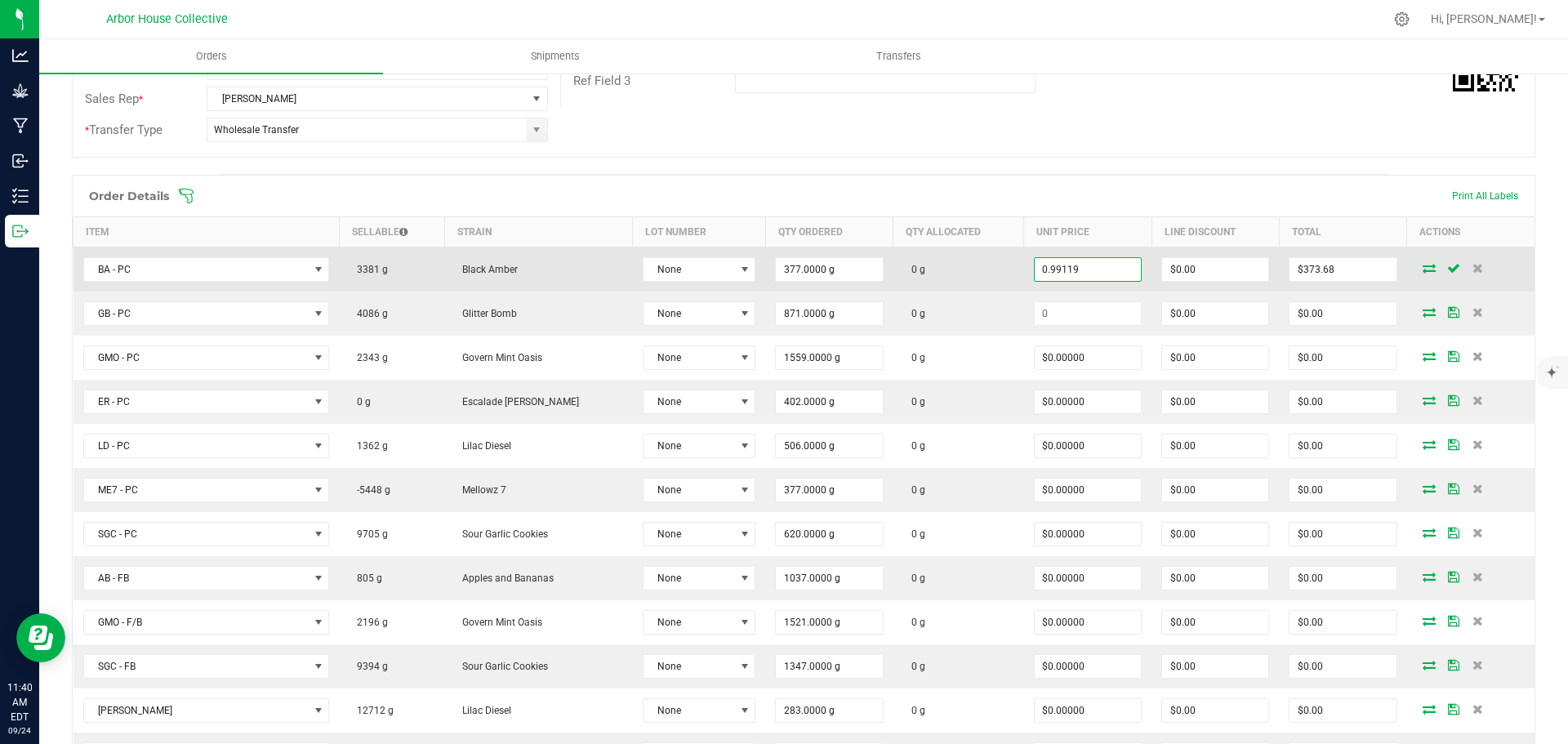
type input "$0.99119"
click at [1005, 278] on outbound-order-line-row "BA - PC 3381 g Black Amber None 377.0000 g 0 g $0.99119 $0.00 $373.68" at bounding box center [804, 270] width 1461 height 45
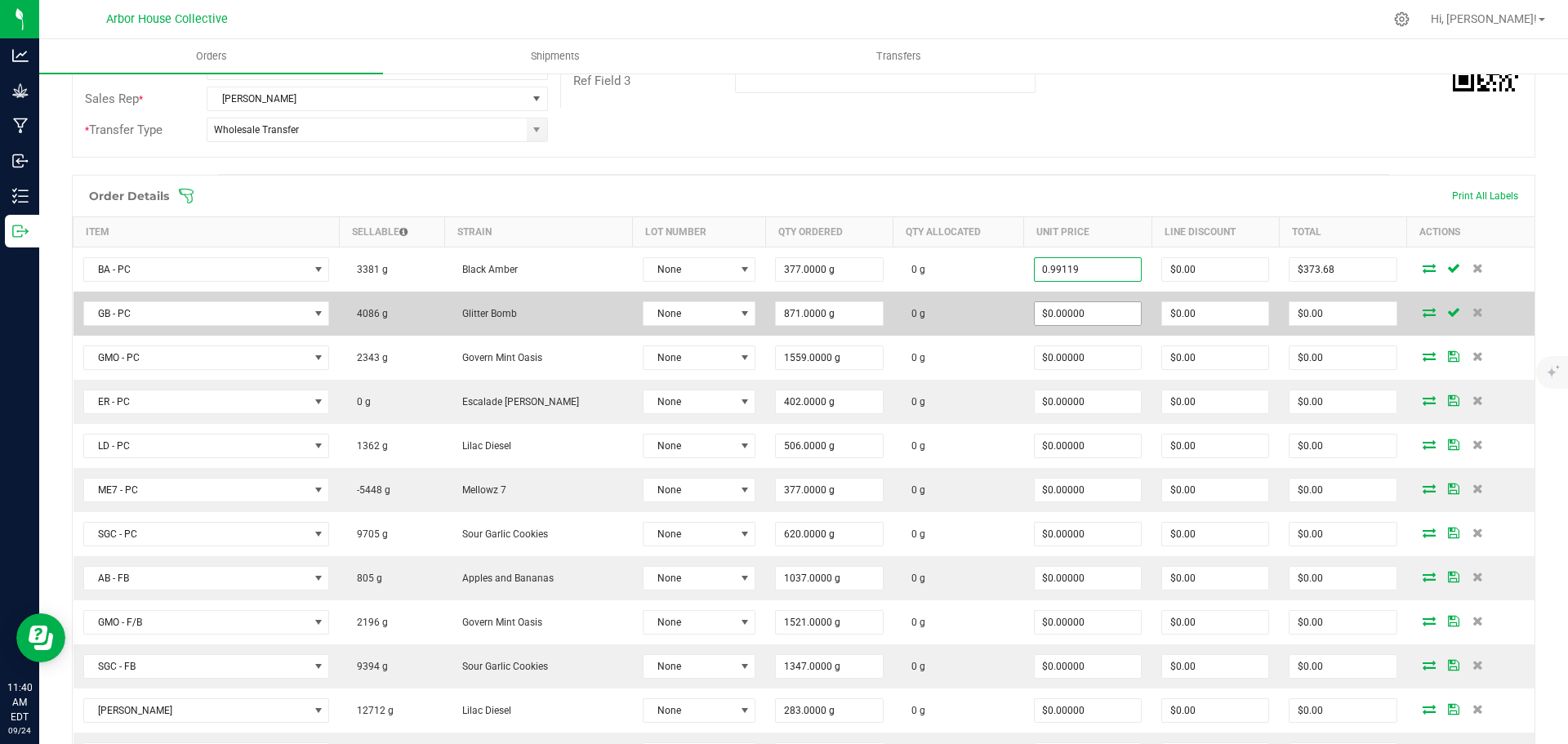
type input "0"
type input "$0.99119"
click at [1078, 309] on input "0" at bounding box center [1088, 314] width 107 height 23
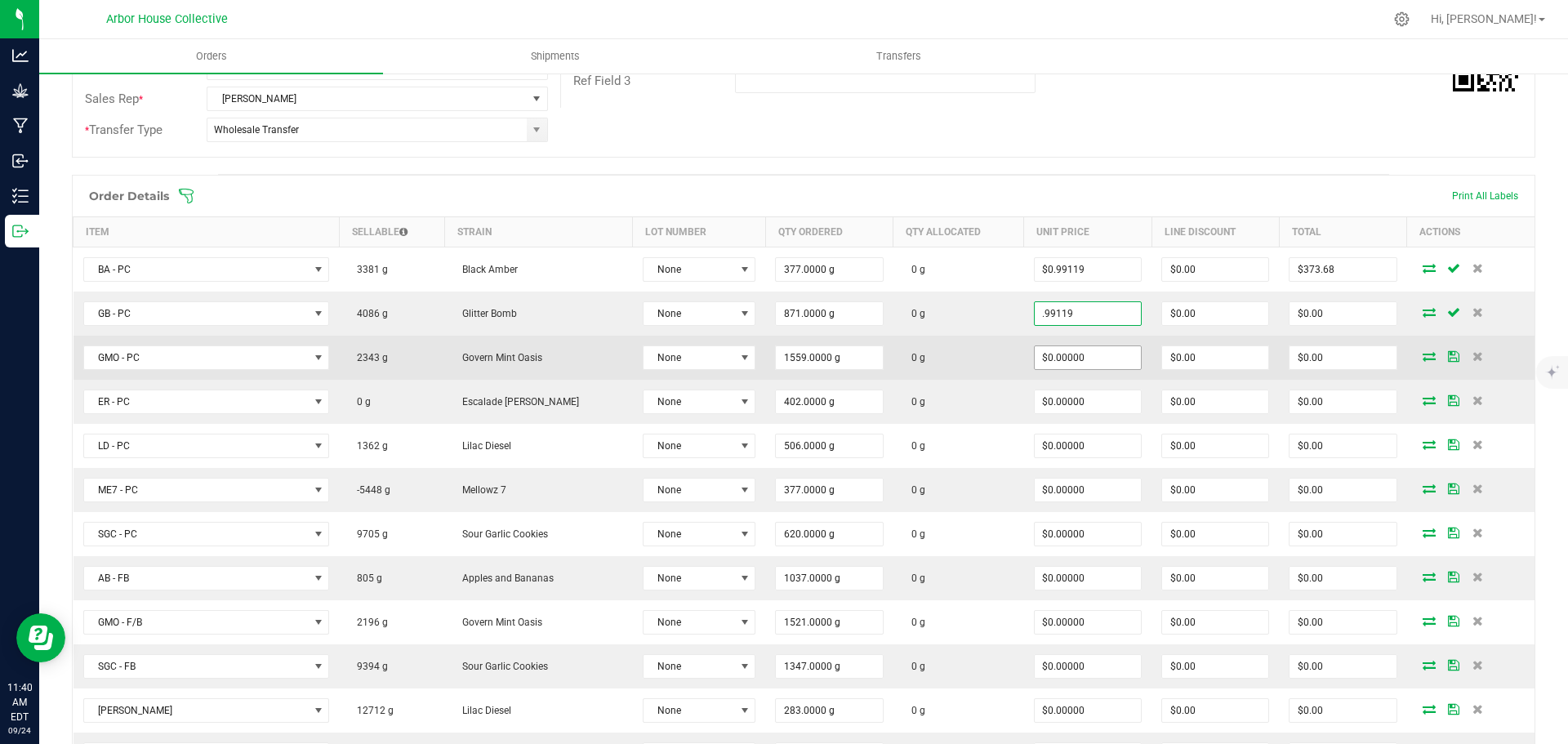
type input ".99119"
type input "0"
type input "$0.99119"
type input "$863.33"
click at [1086, 359] on input "0" at bounding box center [1088, 358] width 107 height 23
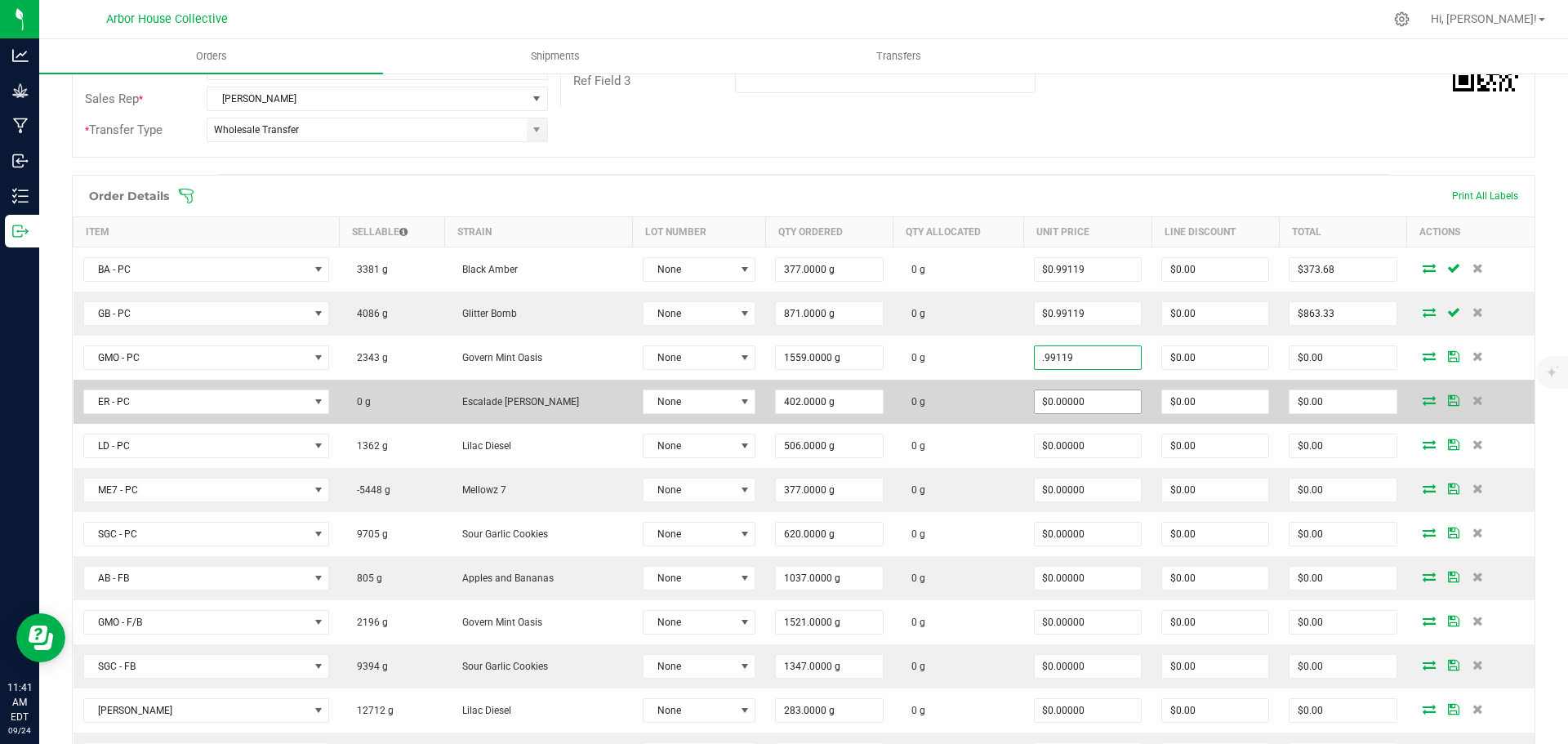
type input "$0.99119"
type input "$1,545.27"
type input "0"
click at [1078, 404] on input "0" at bounding box center [1088, 402] width 107 height 23
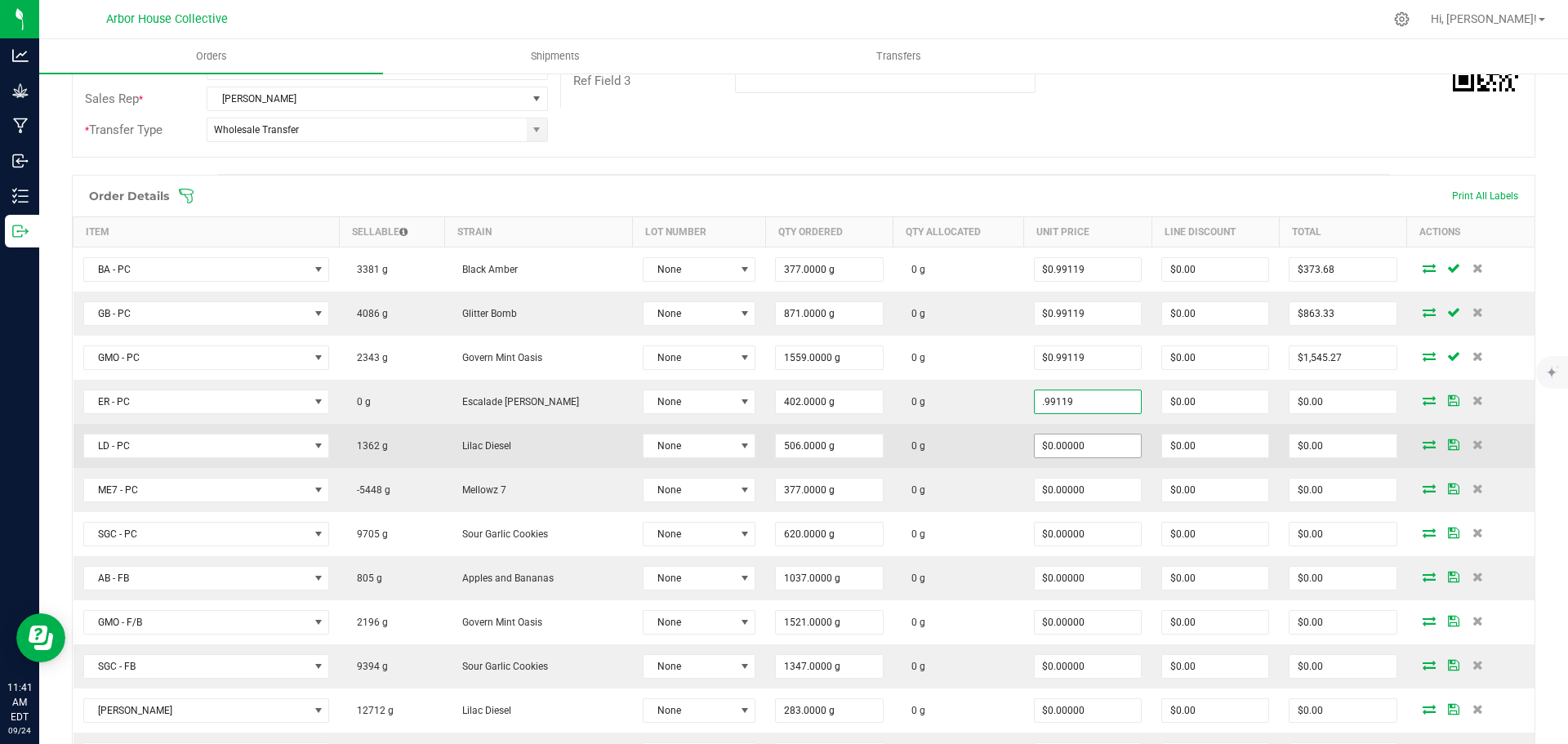
type input "$0.99119"
type input "$398.46"
type input "0"
click at [1091, 451] on input "0" at bounding box center [1088, 446] width 107 height 23
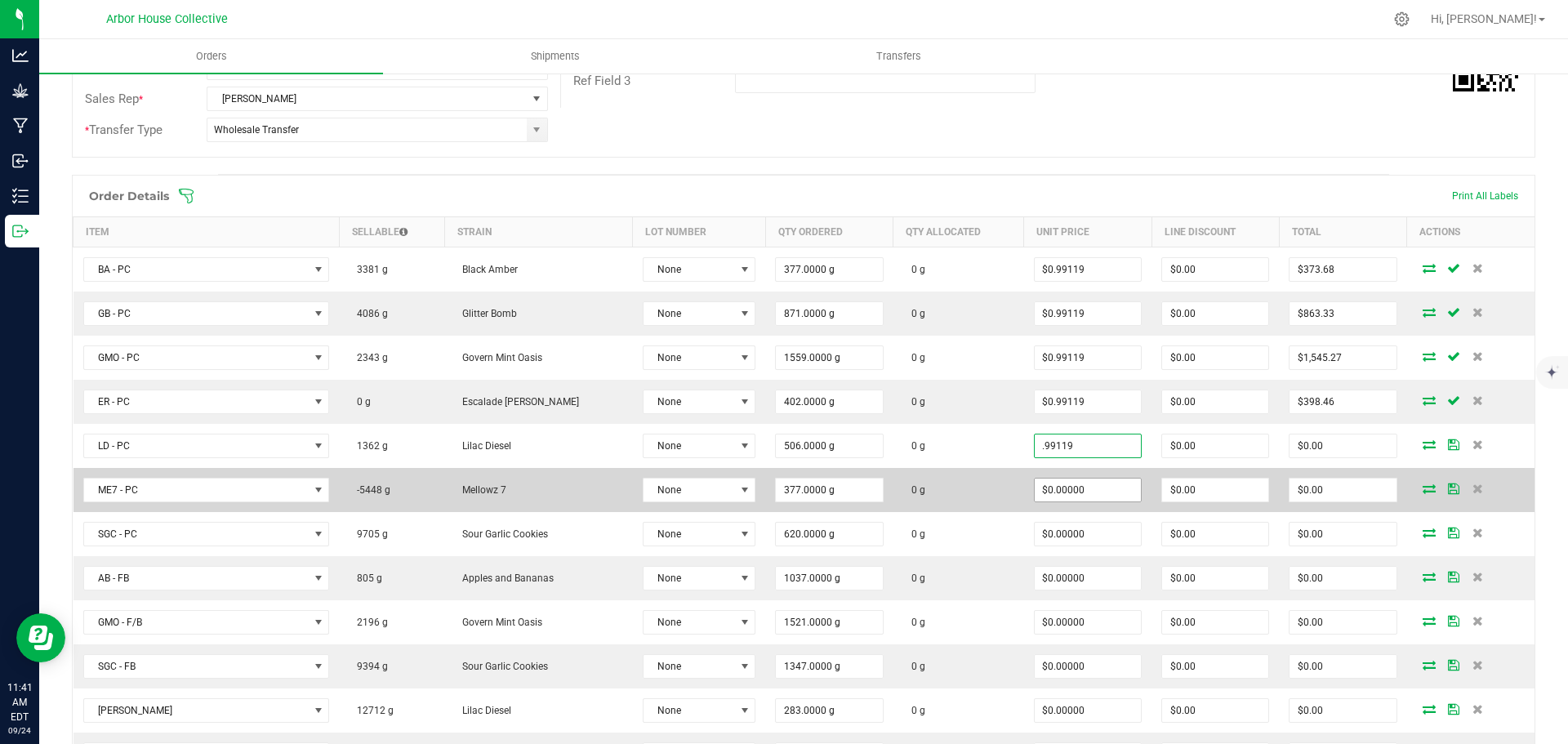
type input "$0.99119"
type input "$501.54"
click at [1087, 499] on input "0" at bounding box center [1088, 491] width 107 height 23
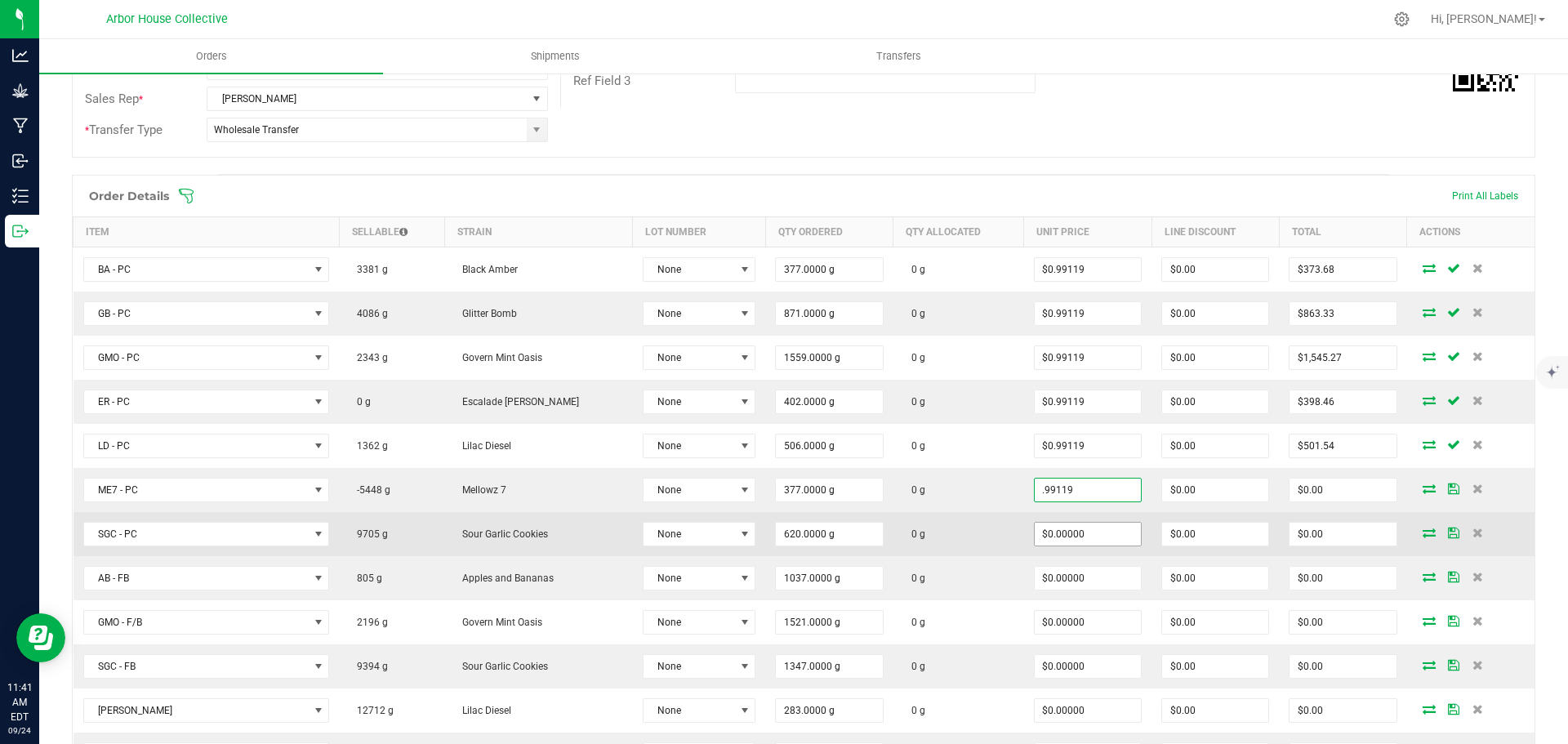
type input "$0.99119"
type input "$373.68"
type input "0"
click at [1089, 532] on input "0" at bounding box center [1088, 534] width 107 height 23
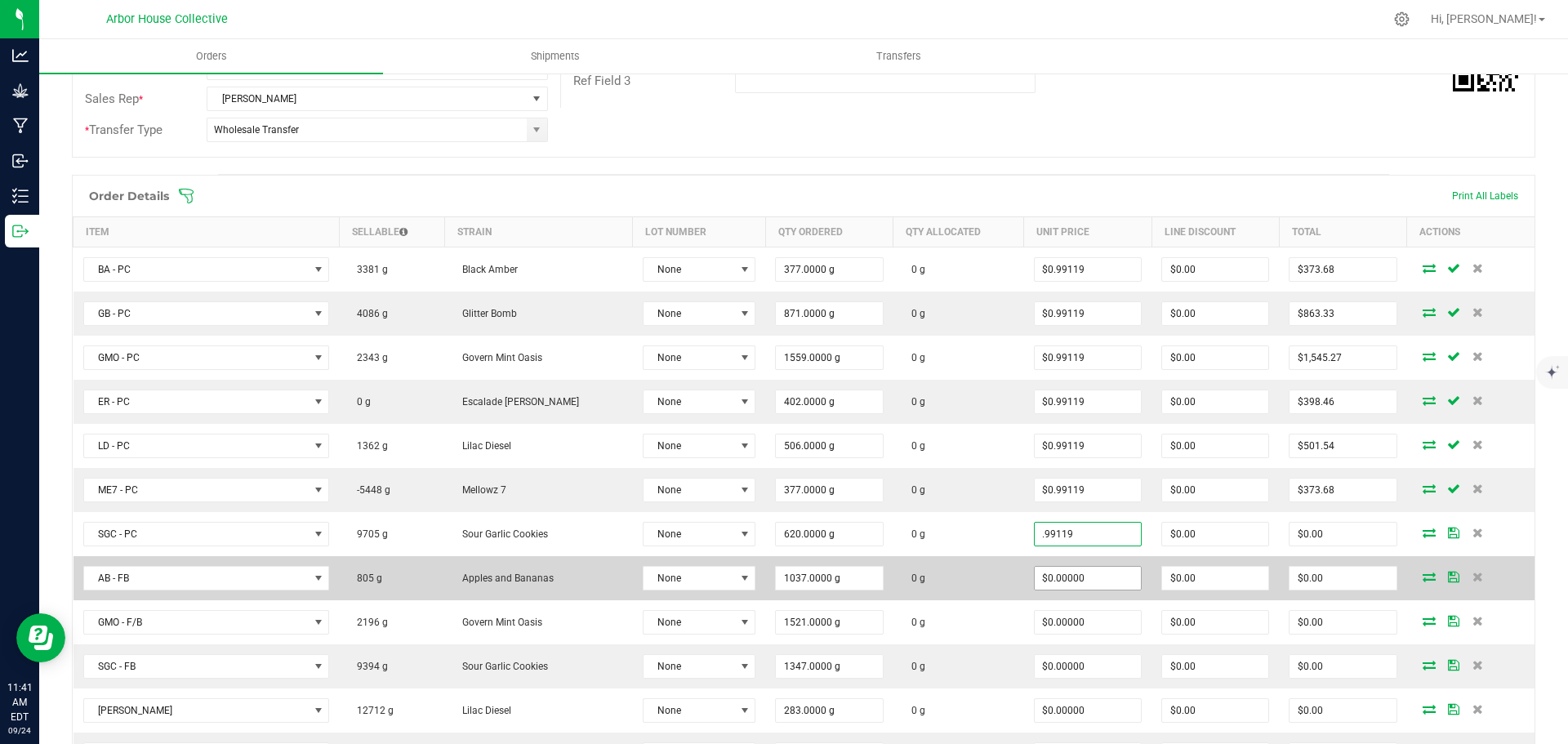
type input "$0.99119"
type input "$614.54"
type input "0"
click at [1081, 582] on input "0" at bounding box center [1088, 579] width 107 height 23
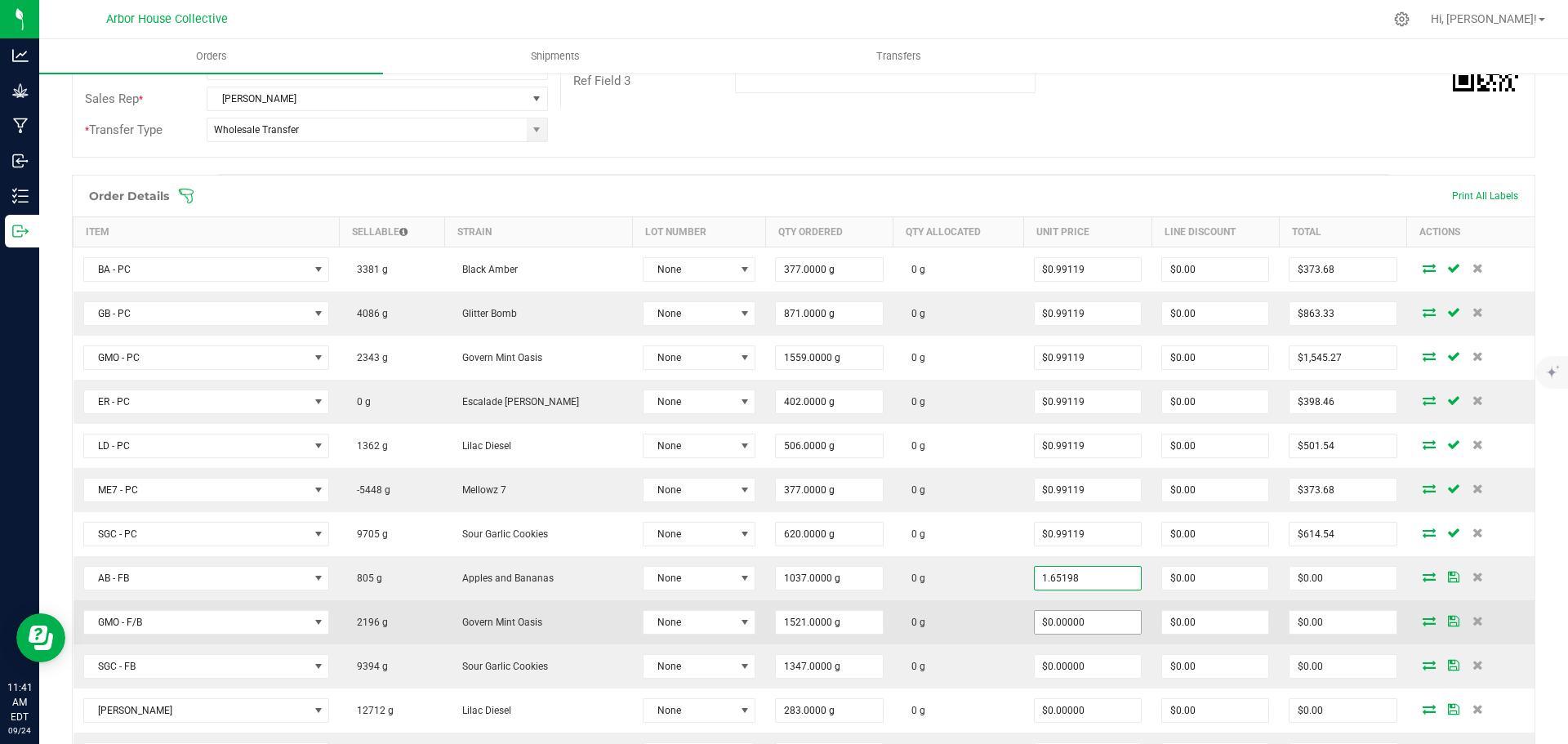
type input "$1.65198"
type input "$1,713.10"
type input "0"
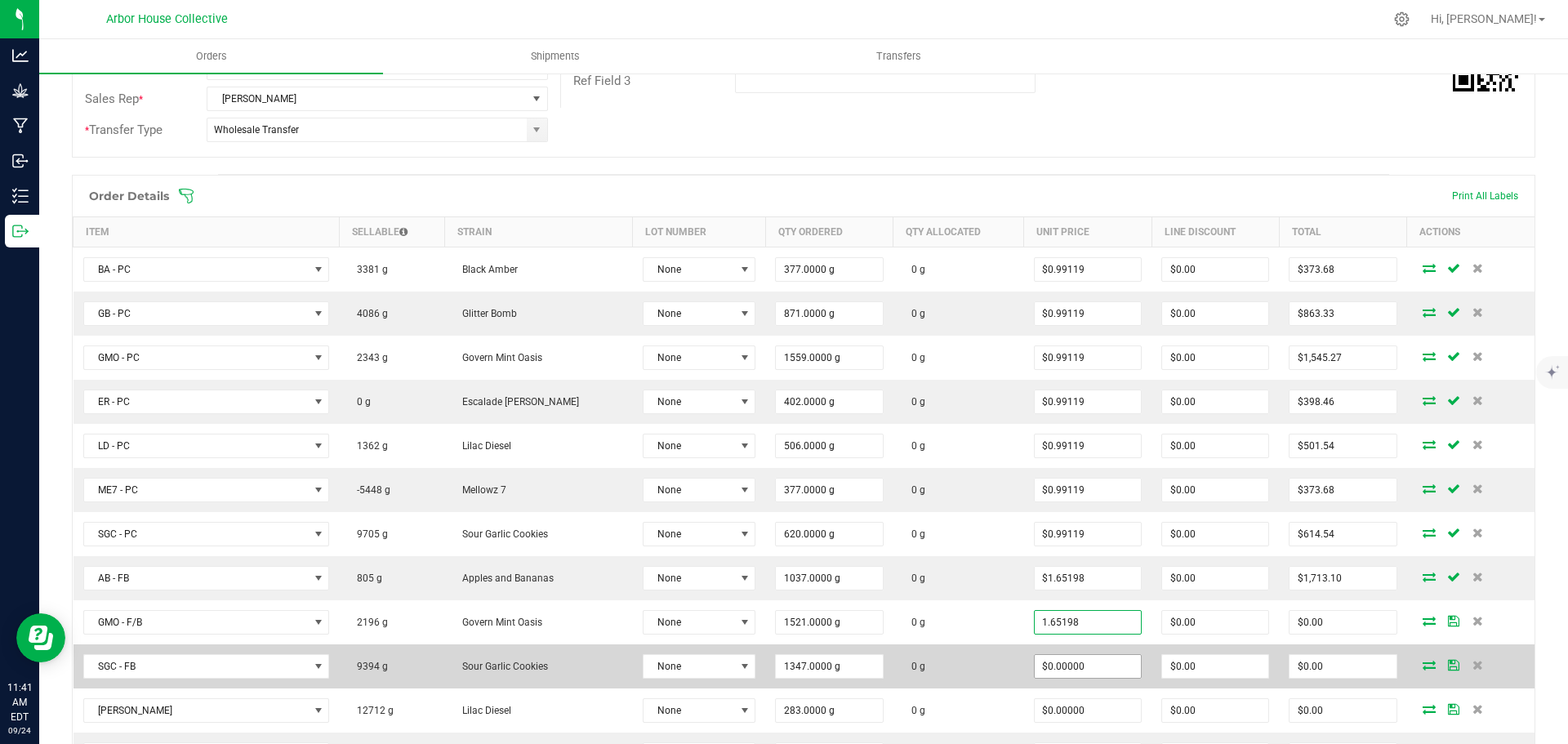
type input "$1.65198"
type input "$2,512.66"
click at [1076, 668] on input "0" at bounding box center [1088, 667] width 107 height 23
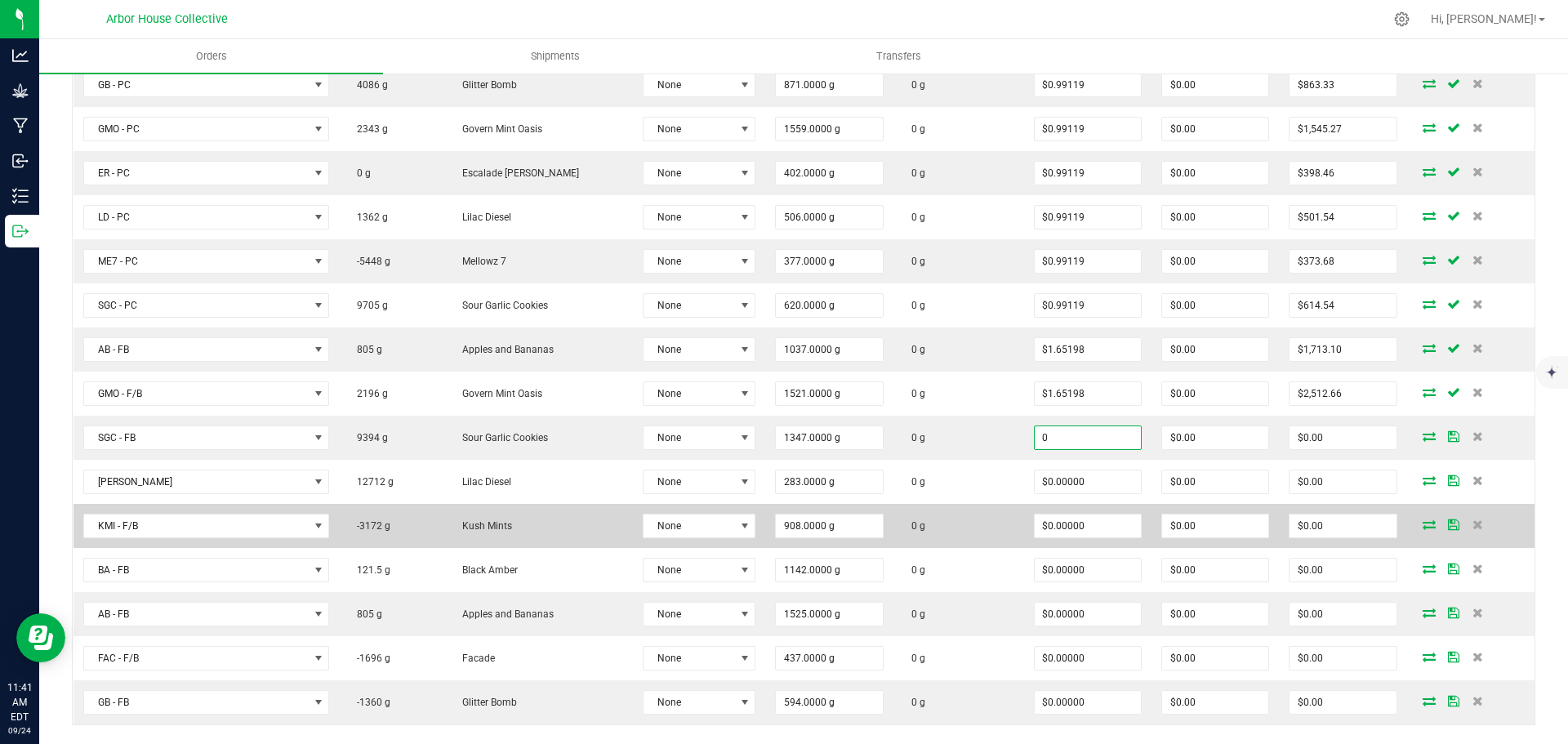
scroll to position [572, 0]
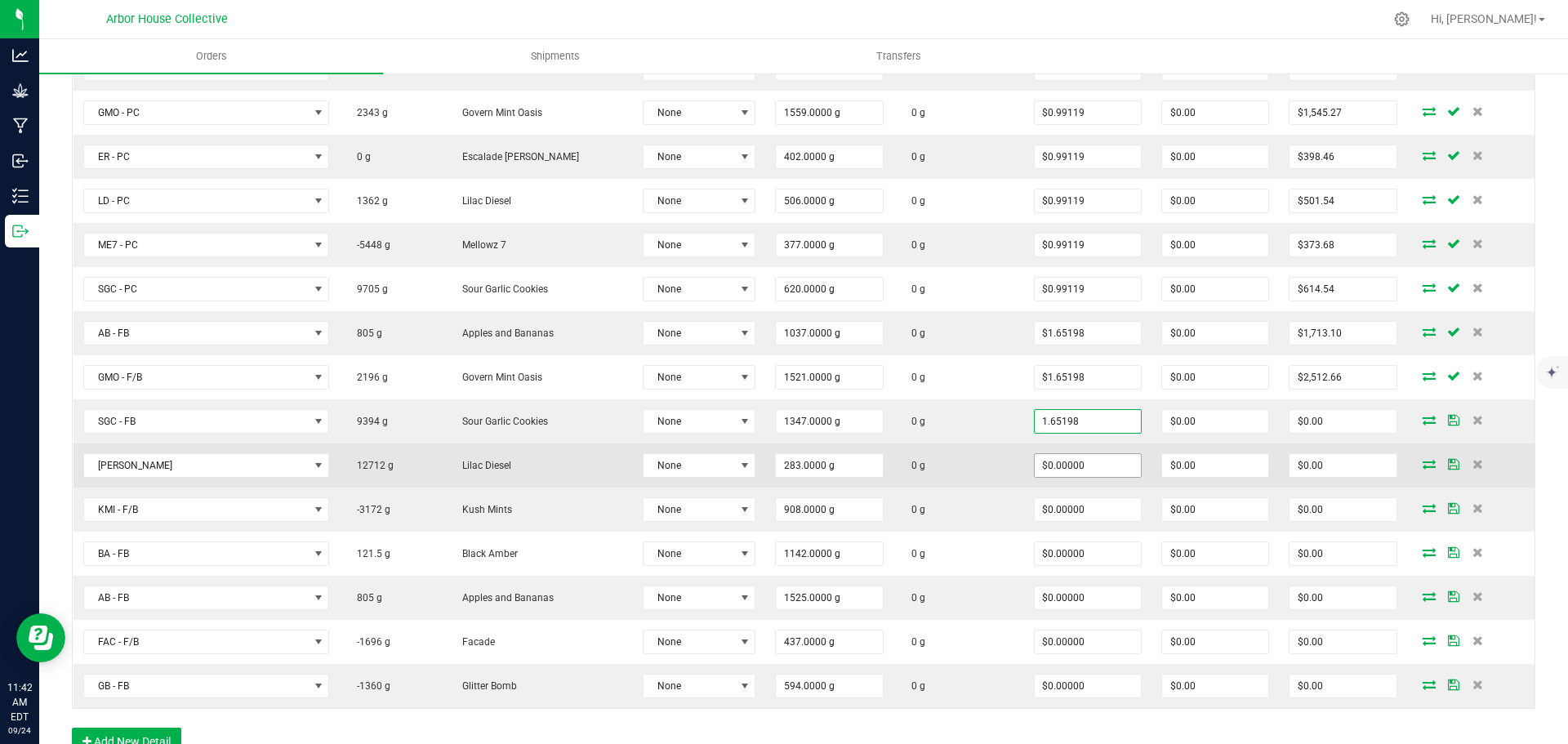
type input "$1.65198"
type input "$2,225.22"
type input "0"
click at [1078, 470] on input "0" at bounding box center [1088, 466] width 107 height 23
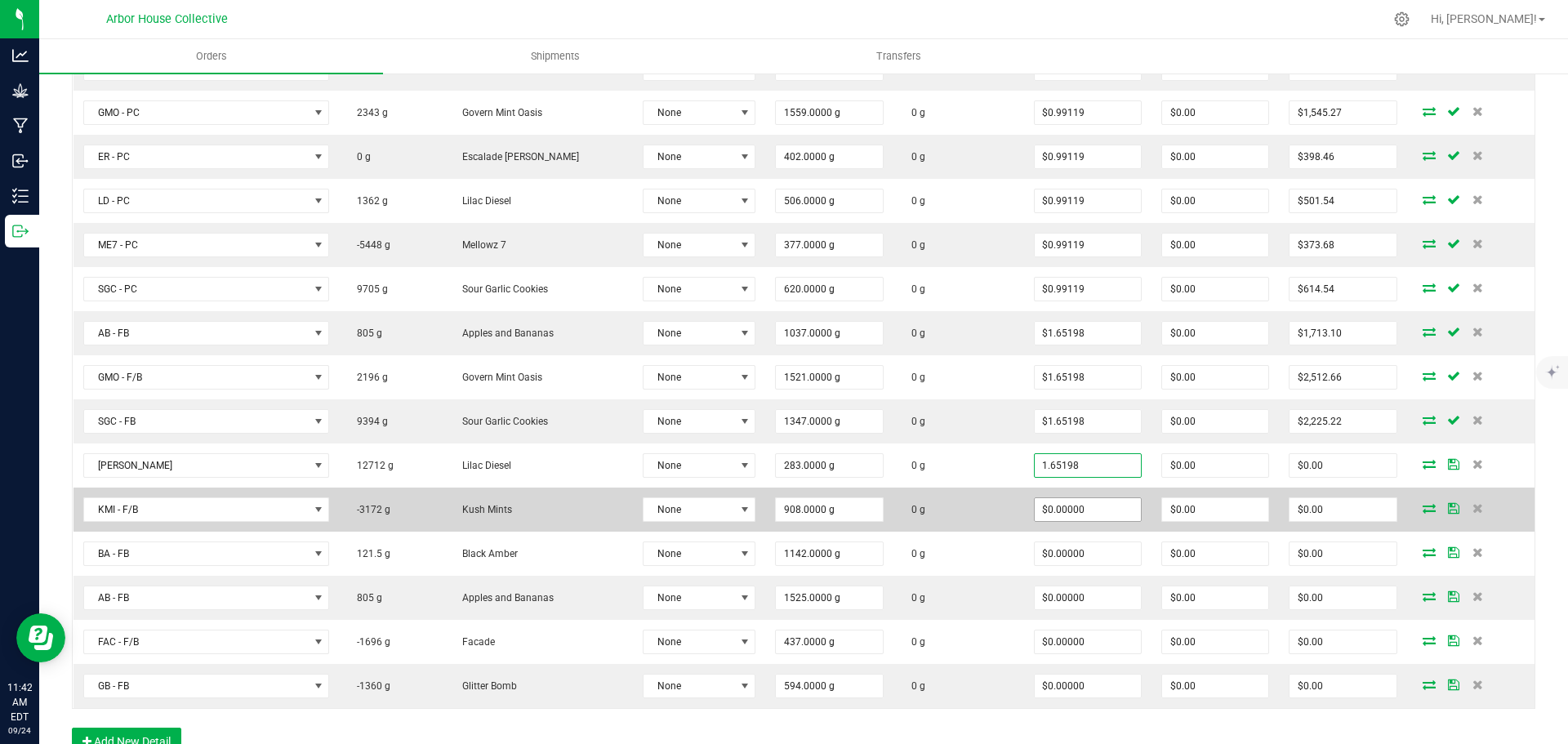
type input "$1.65198"
type input "$467.51"
type input "0"
drag, startPoint x: 1072, startPoint y: 516, endPoint x: 1063, endPoint y: 516, distance: 9.0
click at [1072, 515] on input "0" at bounding box center [1088, 510] width 107 height 23
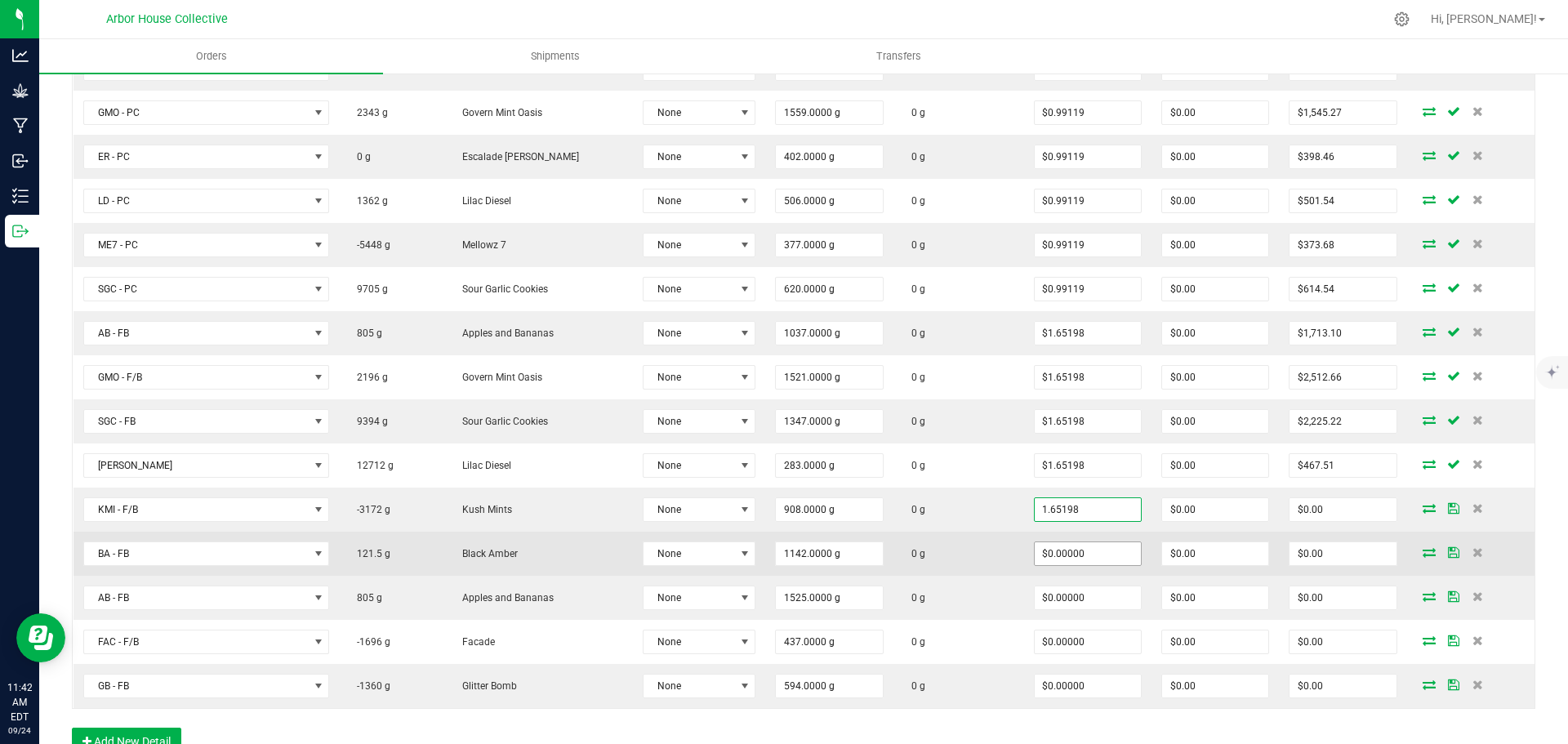
type input "$1.65198"
type input "$1,500.00"
type input "0"
click at [1083, 548] on input "0" at bounding box center [1088, 554] width 107 height 23
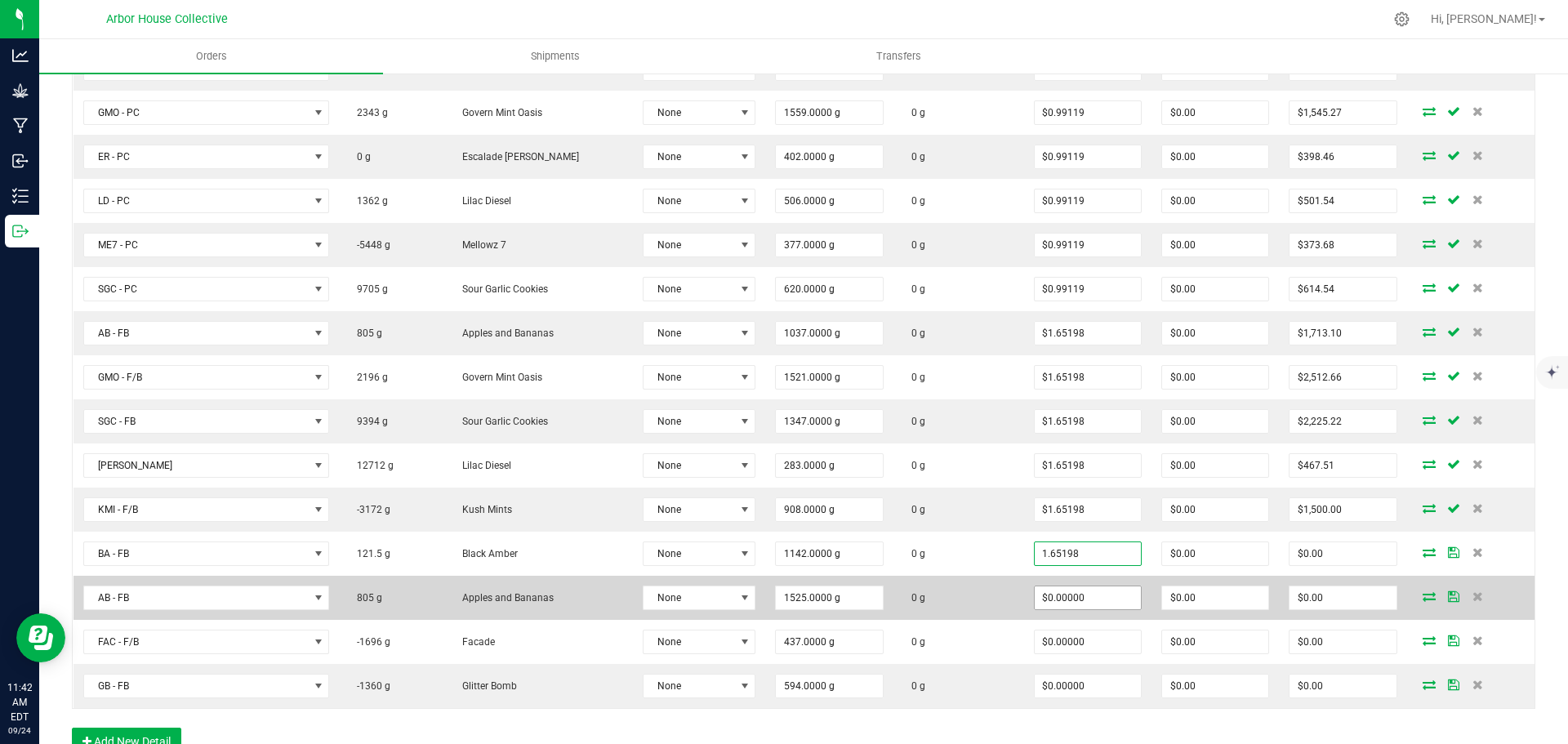
type input "$1.65198"
type input "$1,886.56"
type input "0"
click at [1088, 596] on input "0" at bounding box center [1088, 598] width 107 height 23
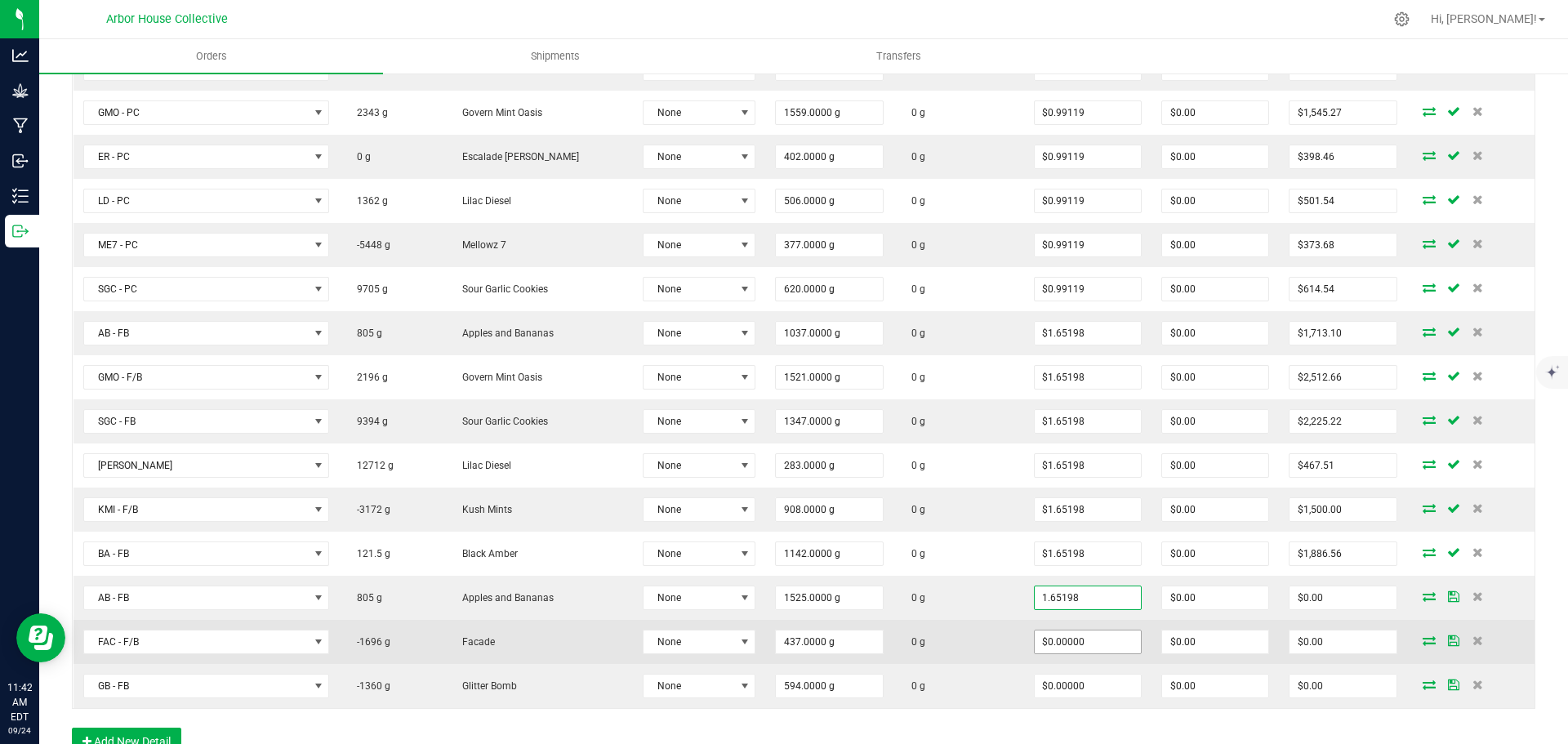
type input "$1.65198"
type input "$2,519.27"
type input "0"
click at [1078, 642] on input "0" at bounding box center [1088, 643] width 107 height 23
type input "1"
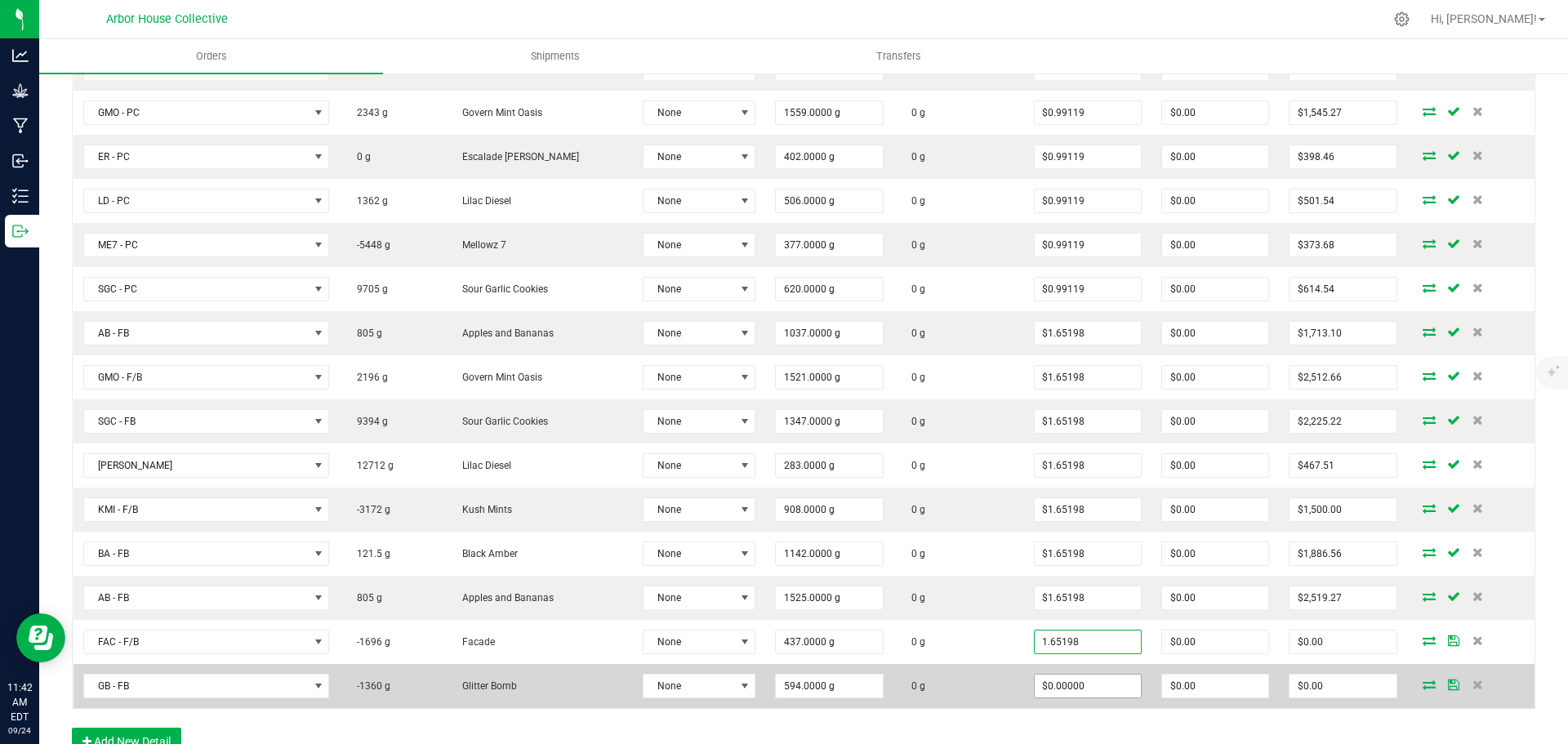
type input "$1.65198"
type input "$721.92"
type input "0"
click at [1087, 684] on input "0" at bounding box center [1088, 686] width 107 height 23
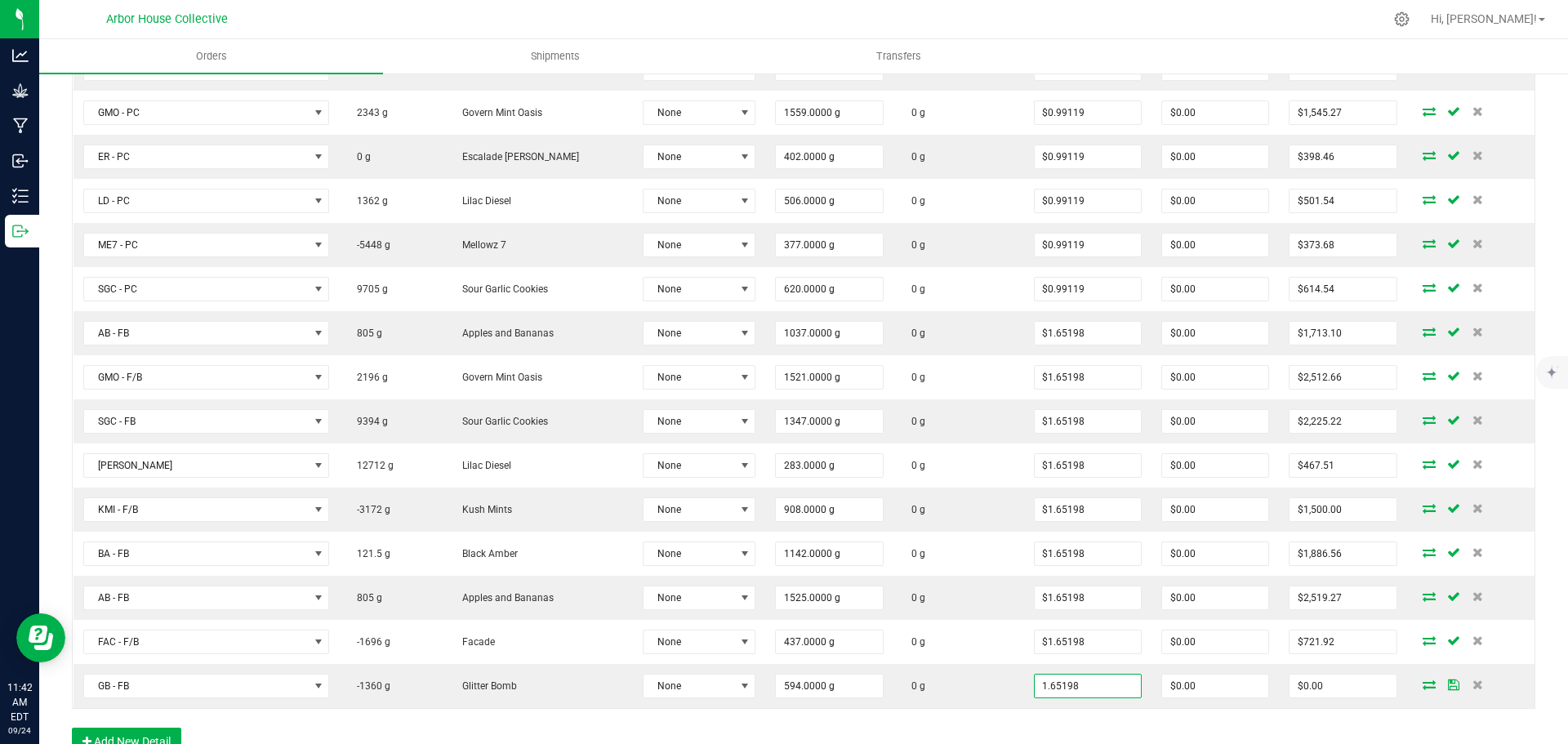
type input "$1.65198"
type input "$981.28"
click at [1063, 722] on div "Order Details Print All Labels Item Sellable Strain Lot Number Qty Ordered Qty …" at bounding box center [803, 351] width 1463 height 843
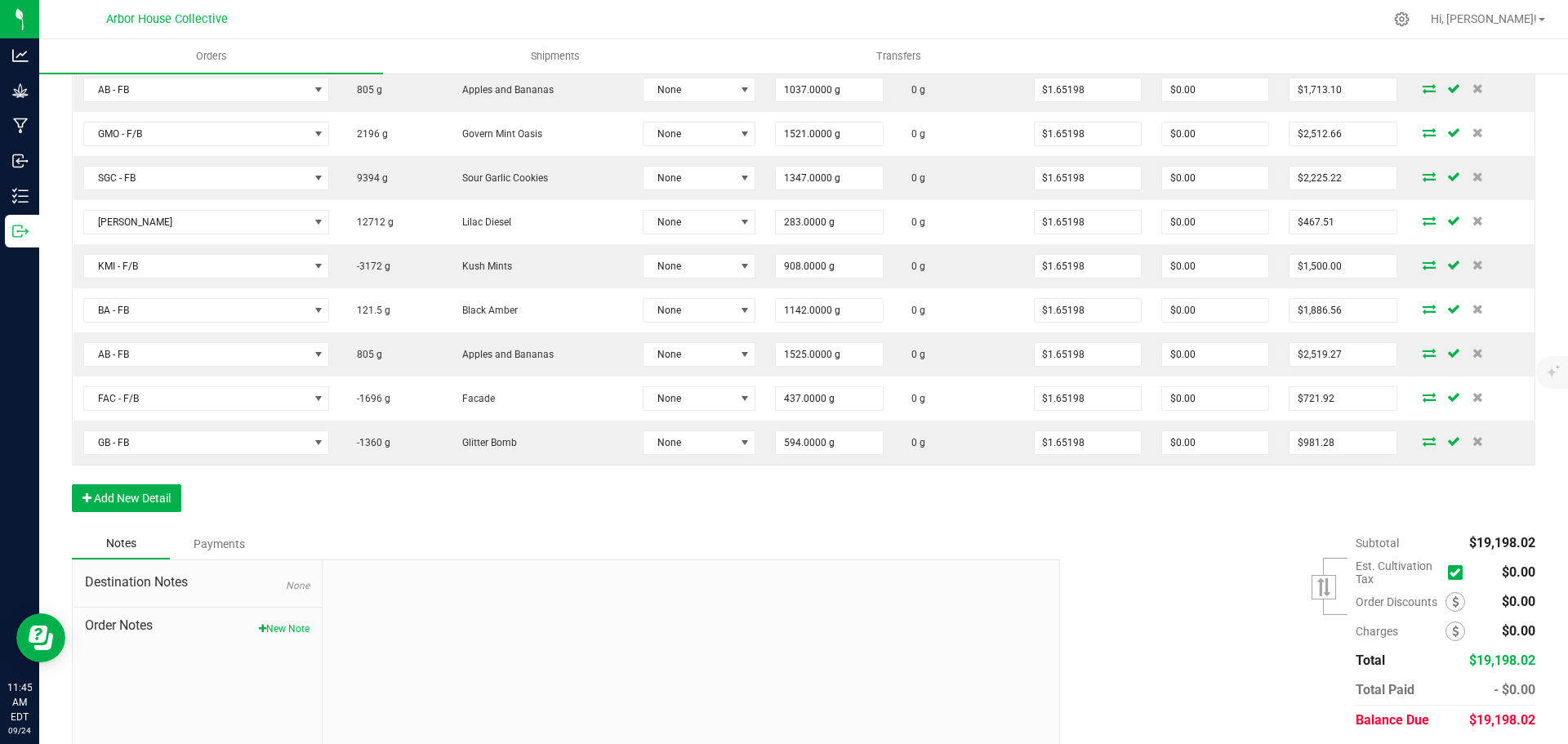
scroll to position [786, 0]
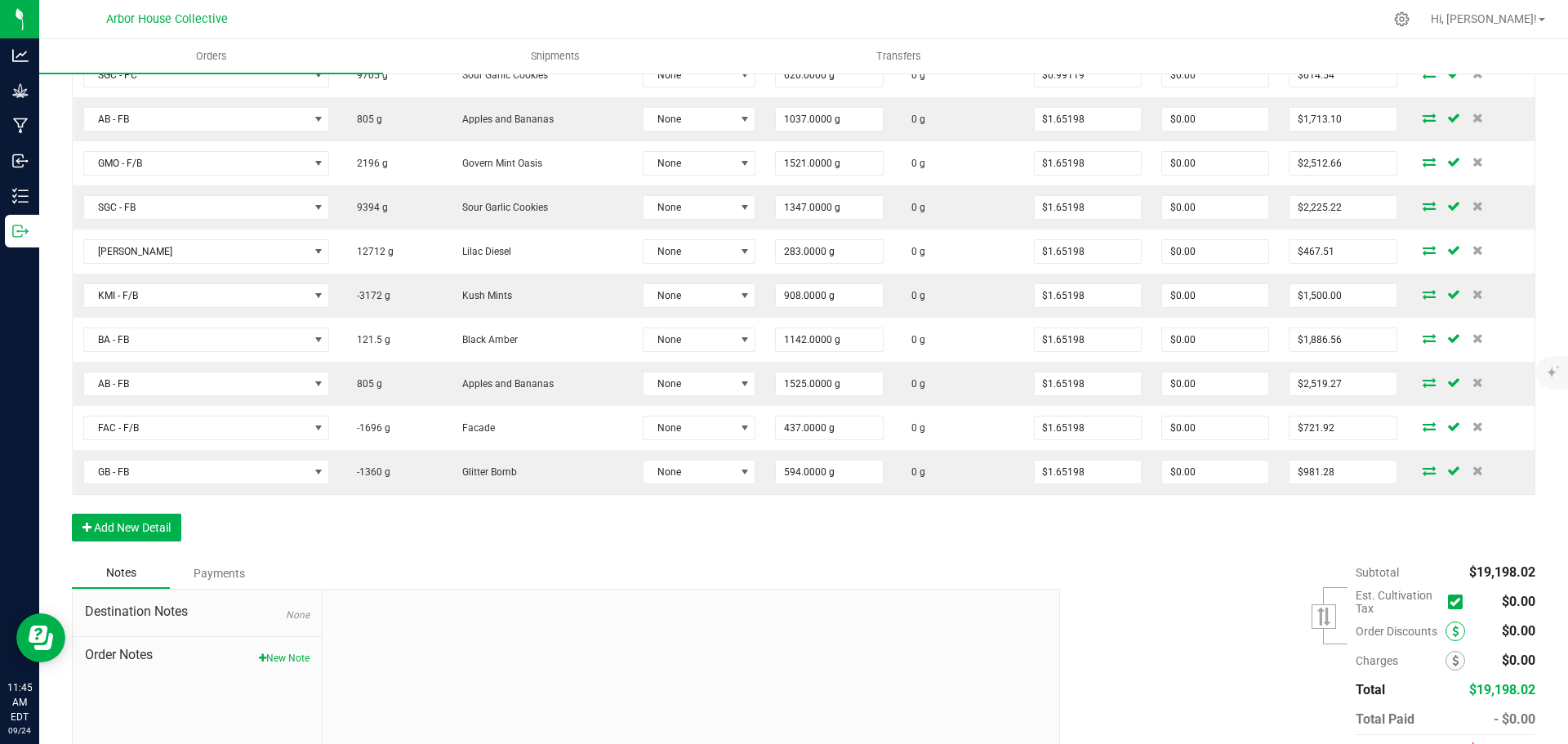
click at [1452, 633] on icon at bounding box center [1454, 631] width 6 height 12
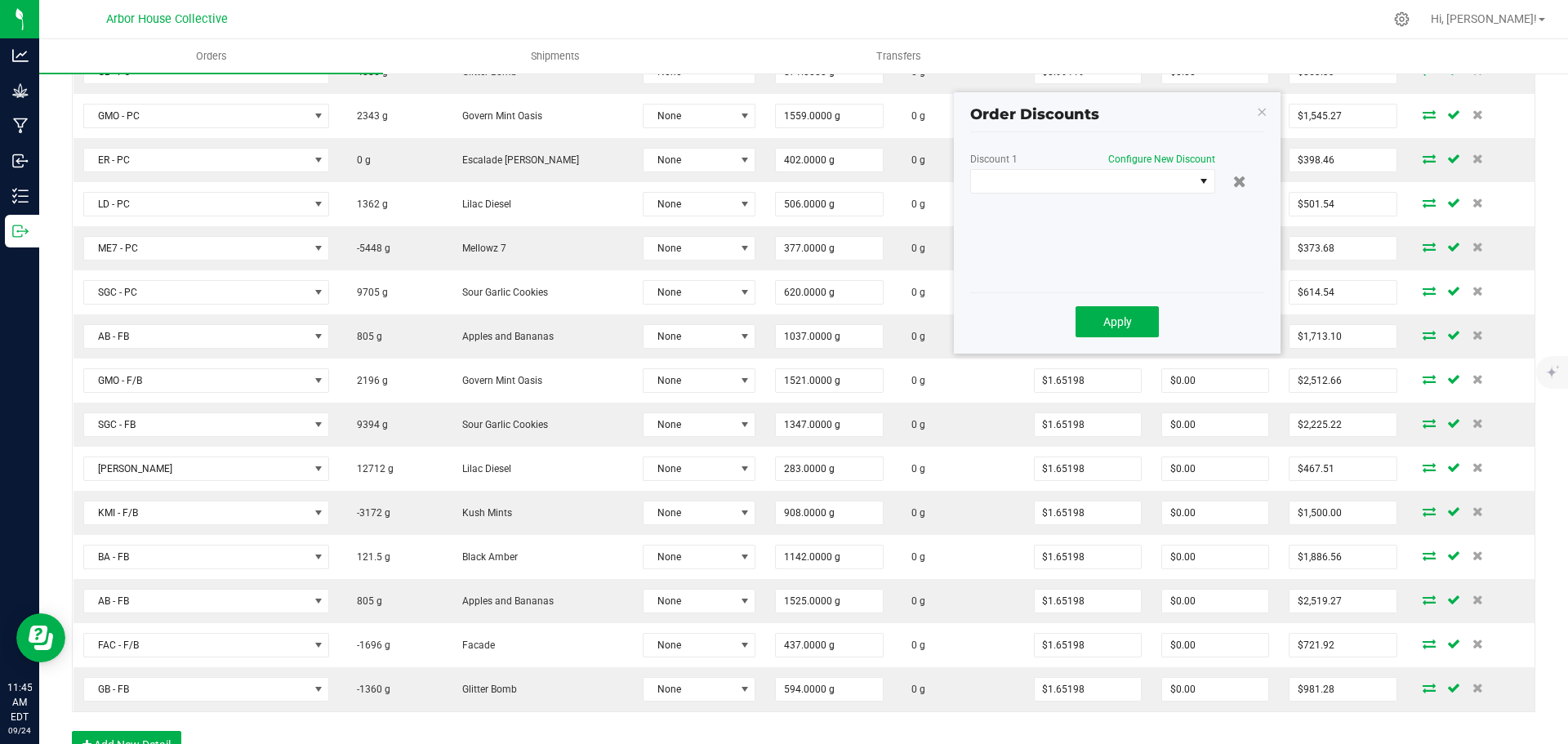
scroll to position [541, 0]
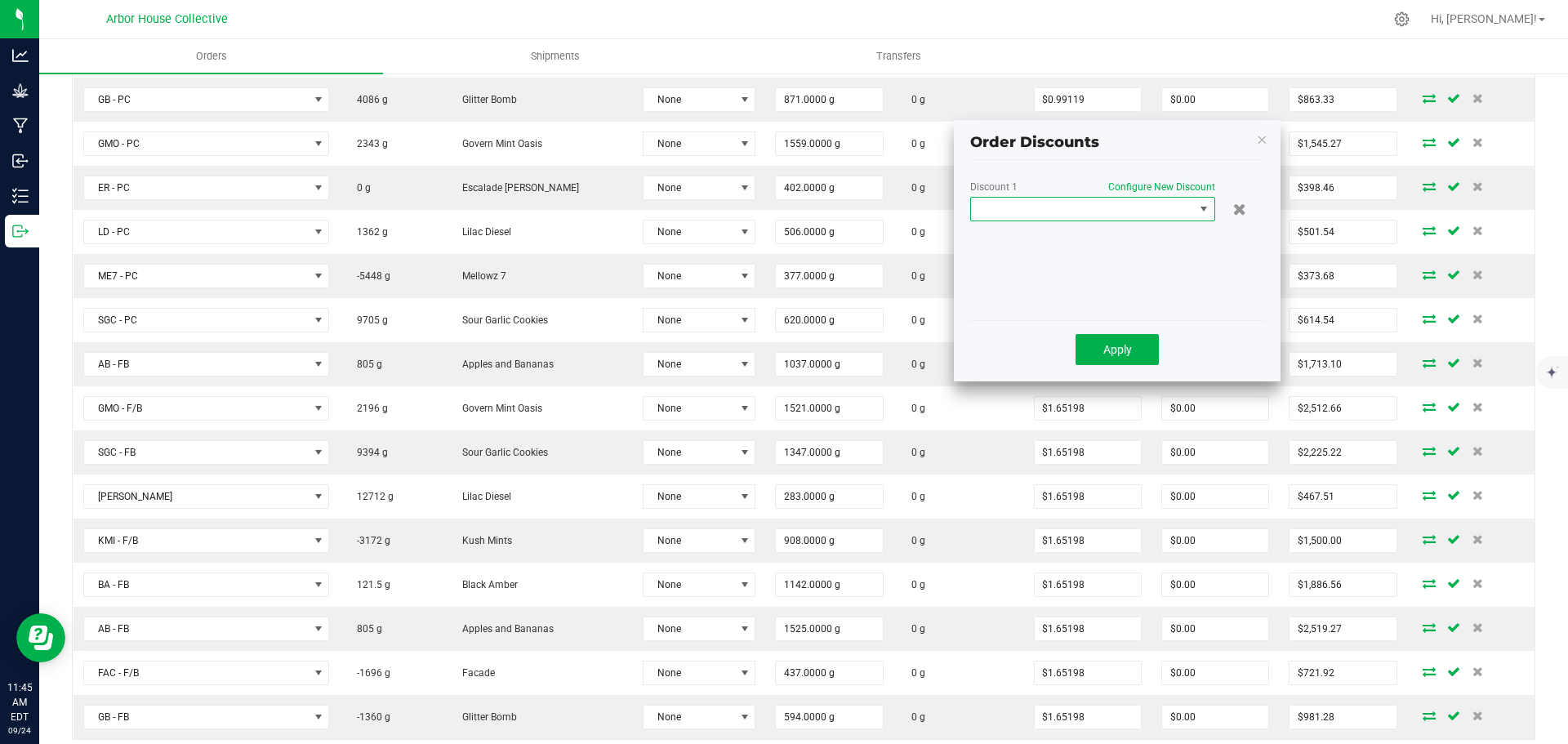
click at [1158, 207] on span at bounding box center [1082, 209] width 223 height 23
click at [1011, 283] on li "Custom" at bounding box center [1093, 279] width 243 height 28
click at [1054, 215] on span "Custom" at bounding box center [1082, 209] width 223 height 23
click at [1002, 276] on li "Custom" at bounding box center [1093, 279] width 243 height 28
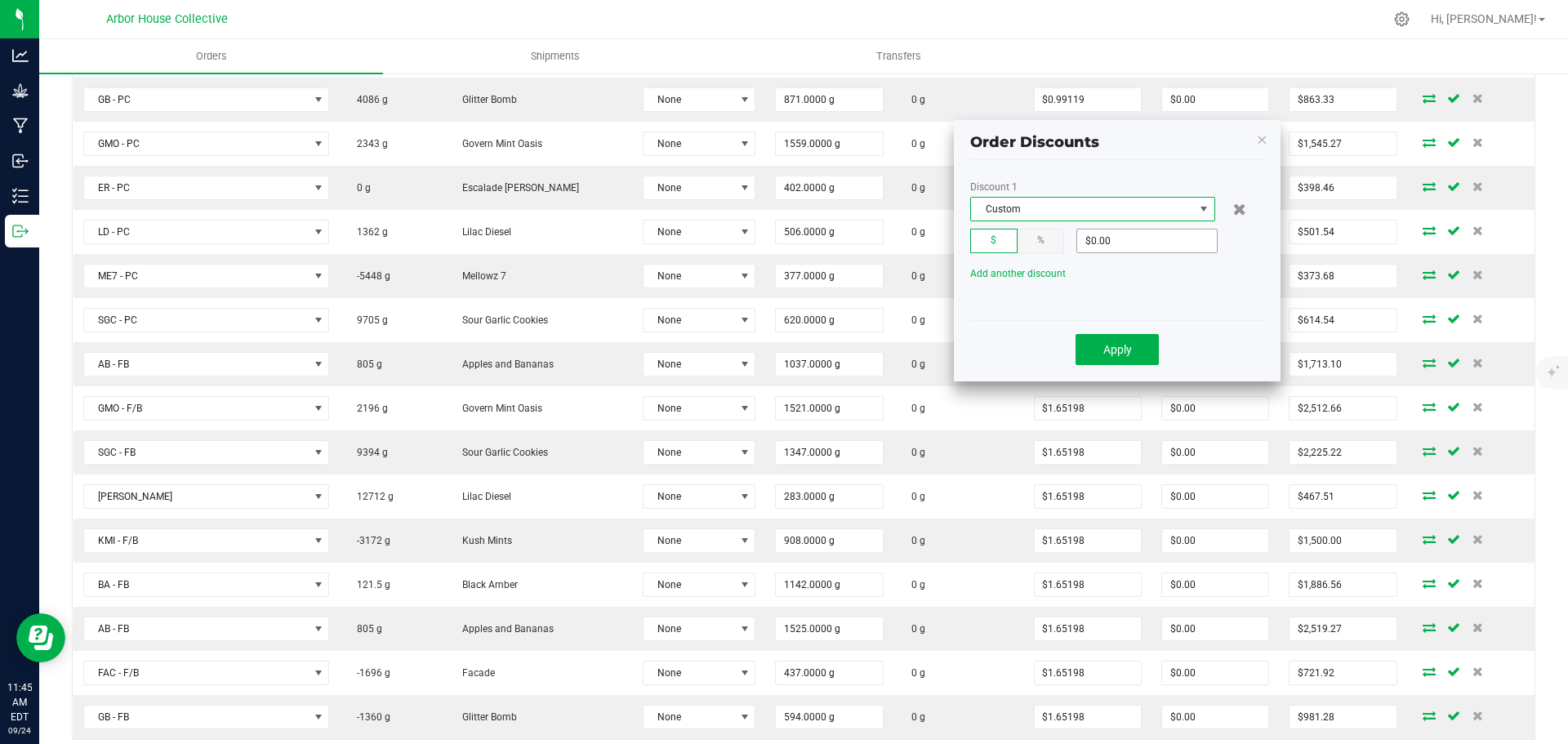
type input "0"
click at [1118, 244] on input "0" at bounding box center [1147, 241] width 139 height 23
type input "$675.00"
click at [1128, 341] on button "Apply" at bounding box center [1118, 349] width 84 height 31
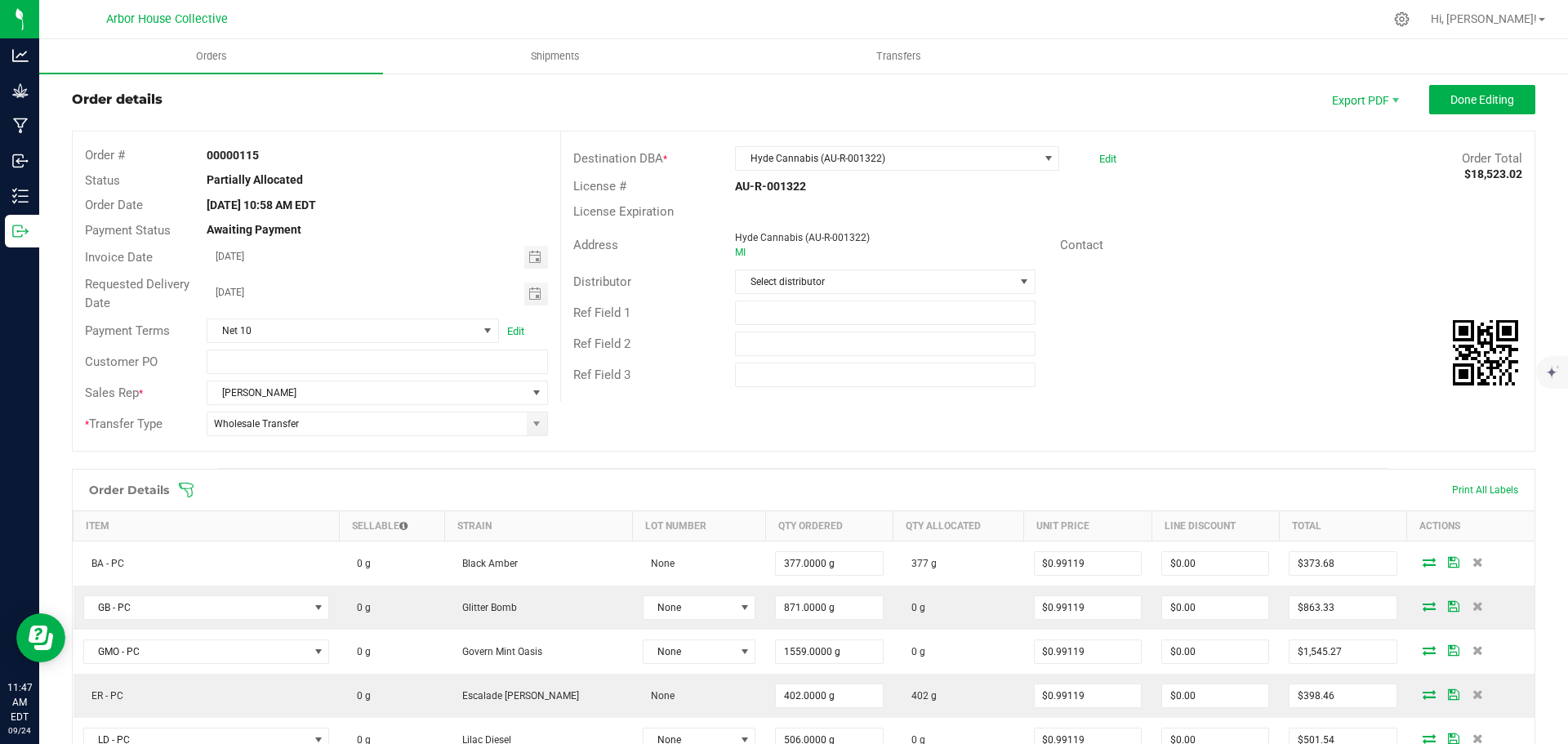
scroll to position [0, 0]
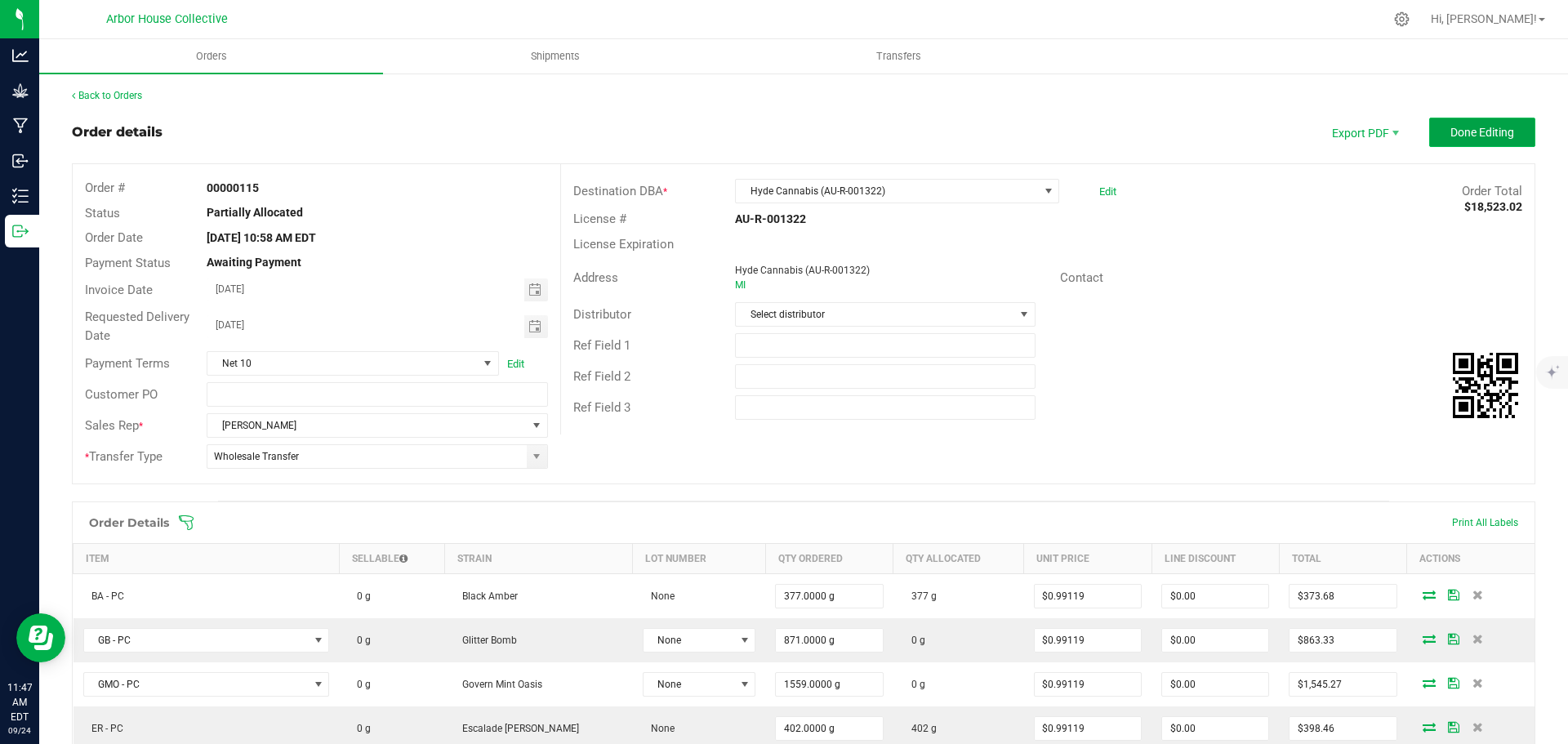
click at [1469, 131] on span "Done Editing" at bounding box center [1483, 132] width 64 height 13
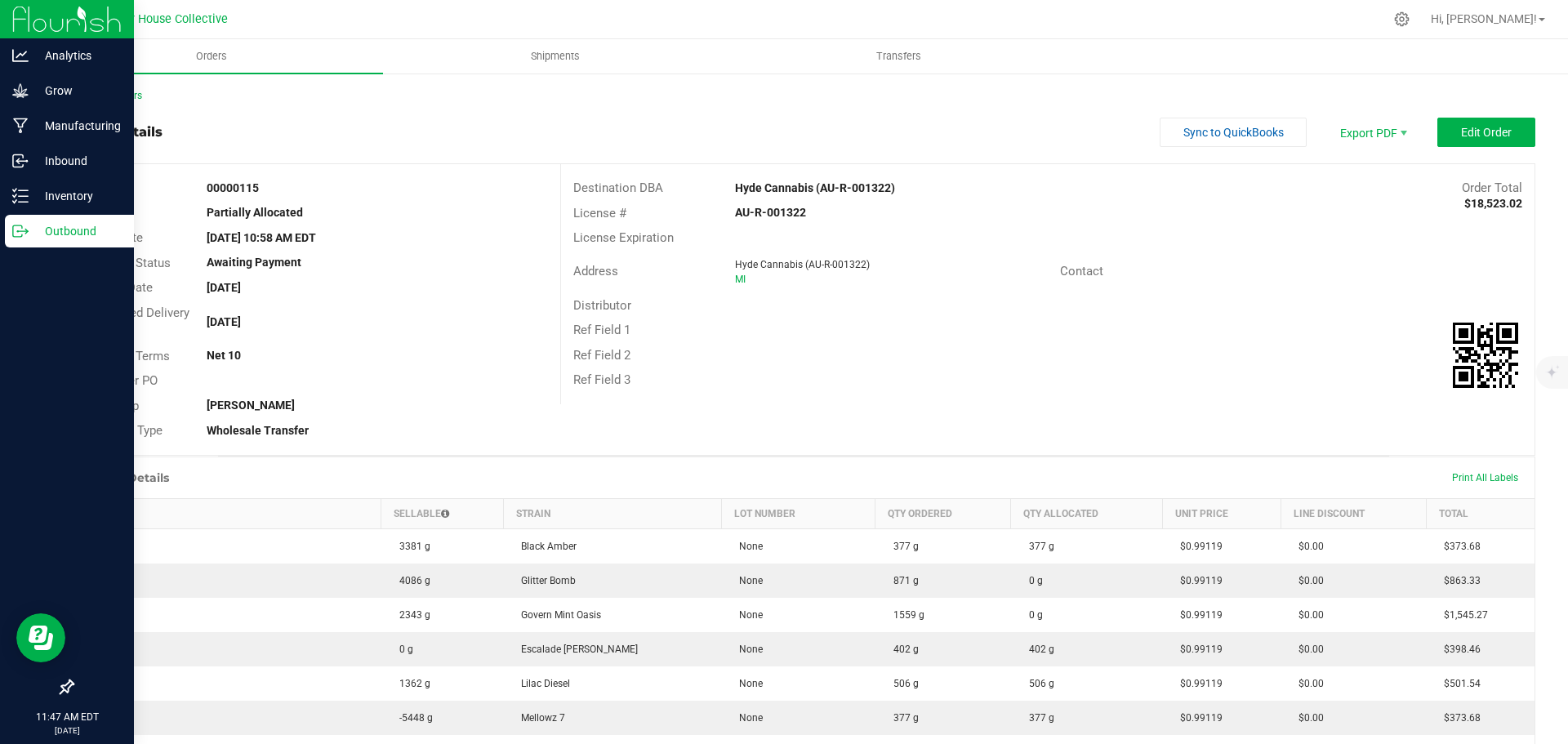
click at [77, 238] on p "Outbound" at bounding box center [77, 231] width 98 height 20
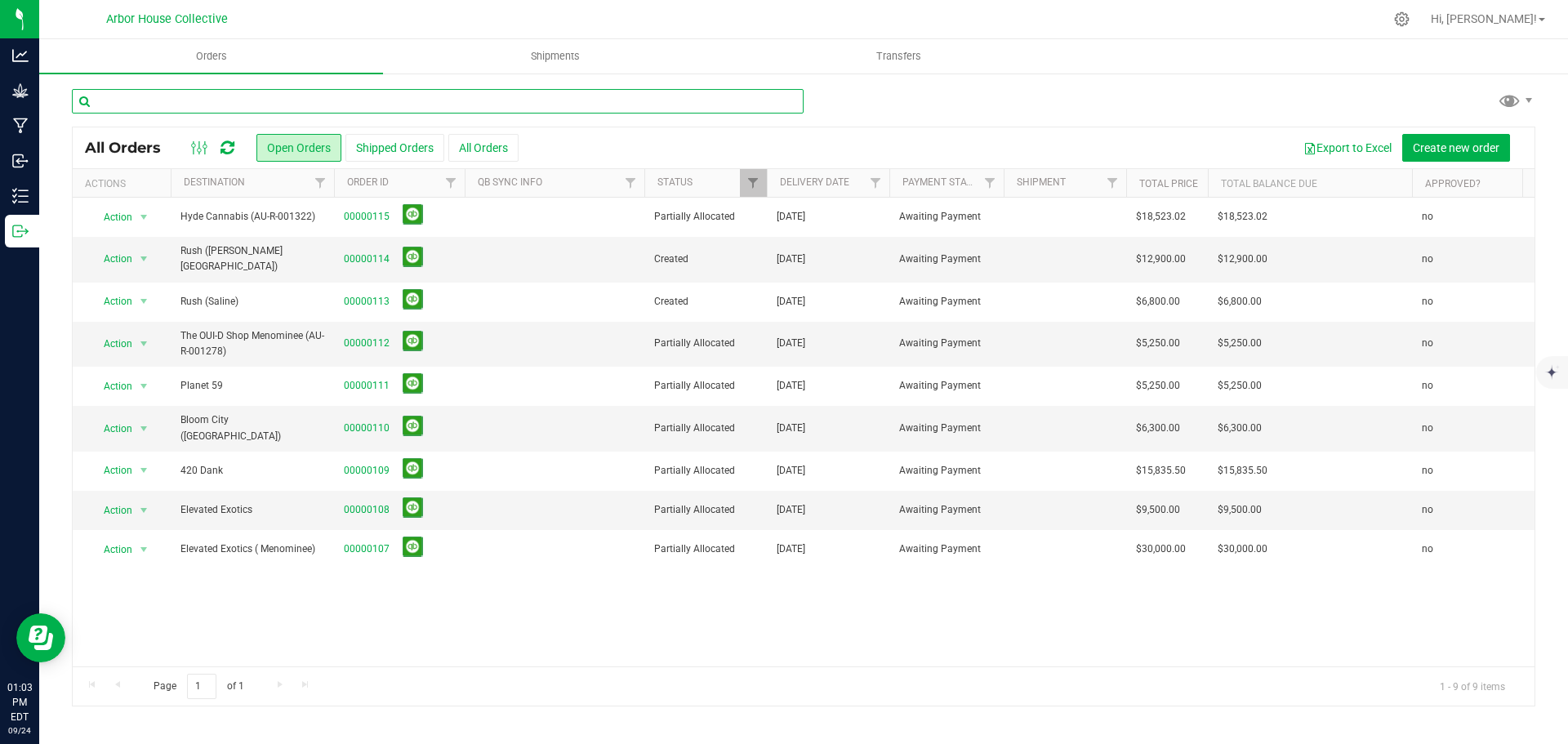
click at [329, 96] on input "text" at bounding box center [438, 101] width 732 height 25
type input "G"
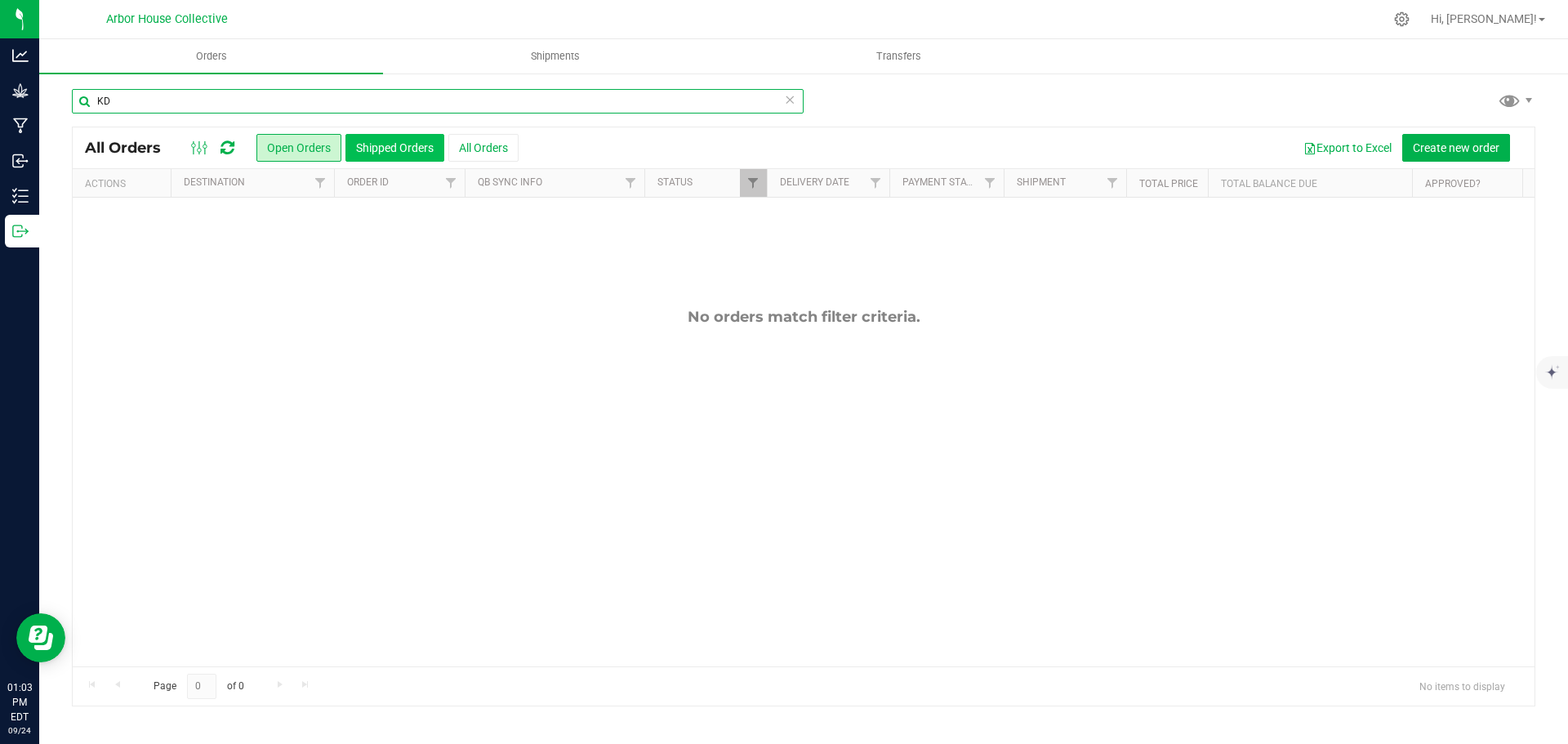
type input "KD"
click at [401, 148] on button "Shipped Orders" at bounding box center [394, 148] width 99 height 28
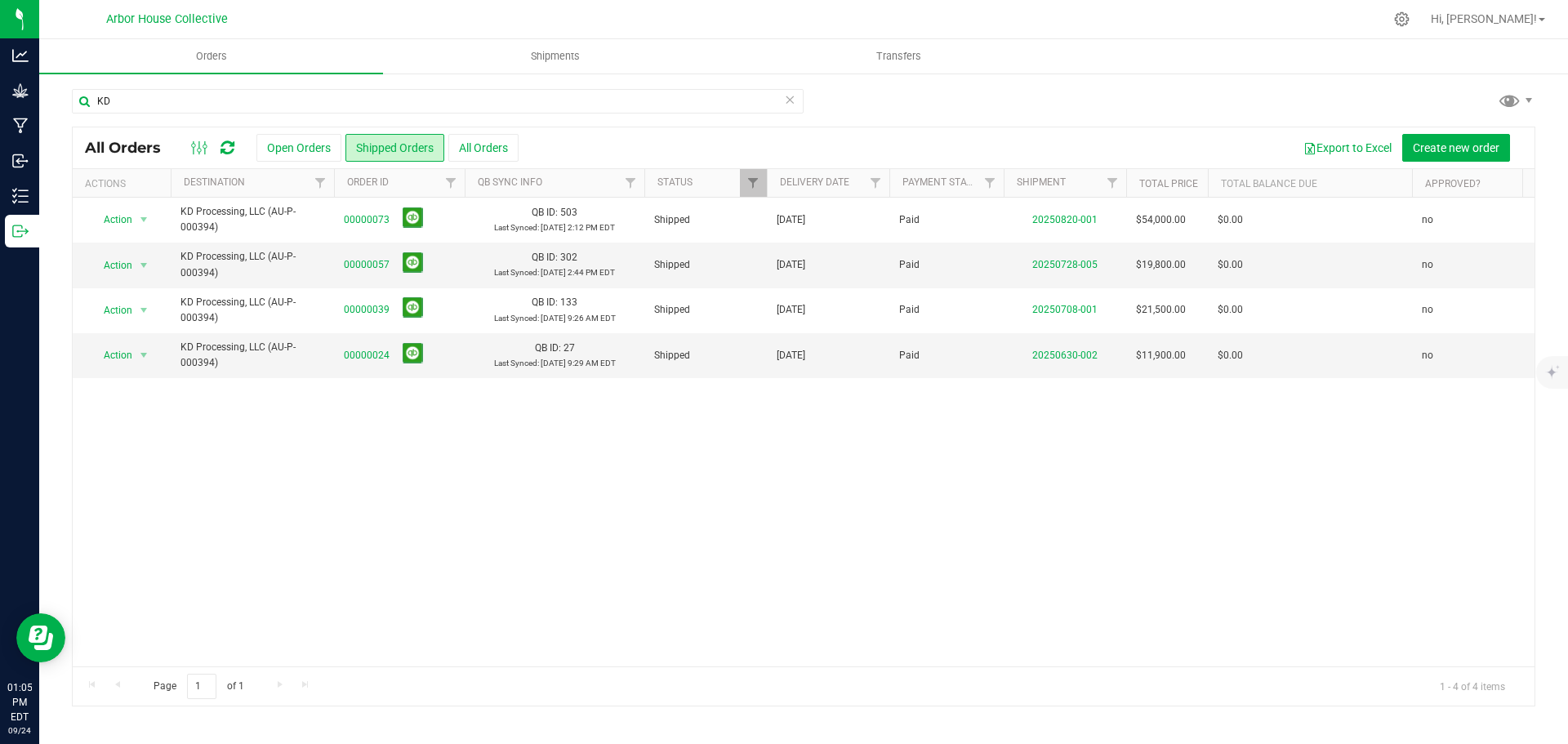
click at [792, 103] on icon at bounding box center [789, 99] width 12 height 20
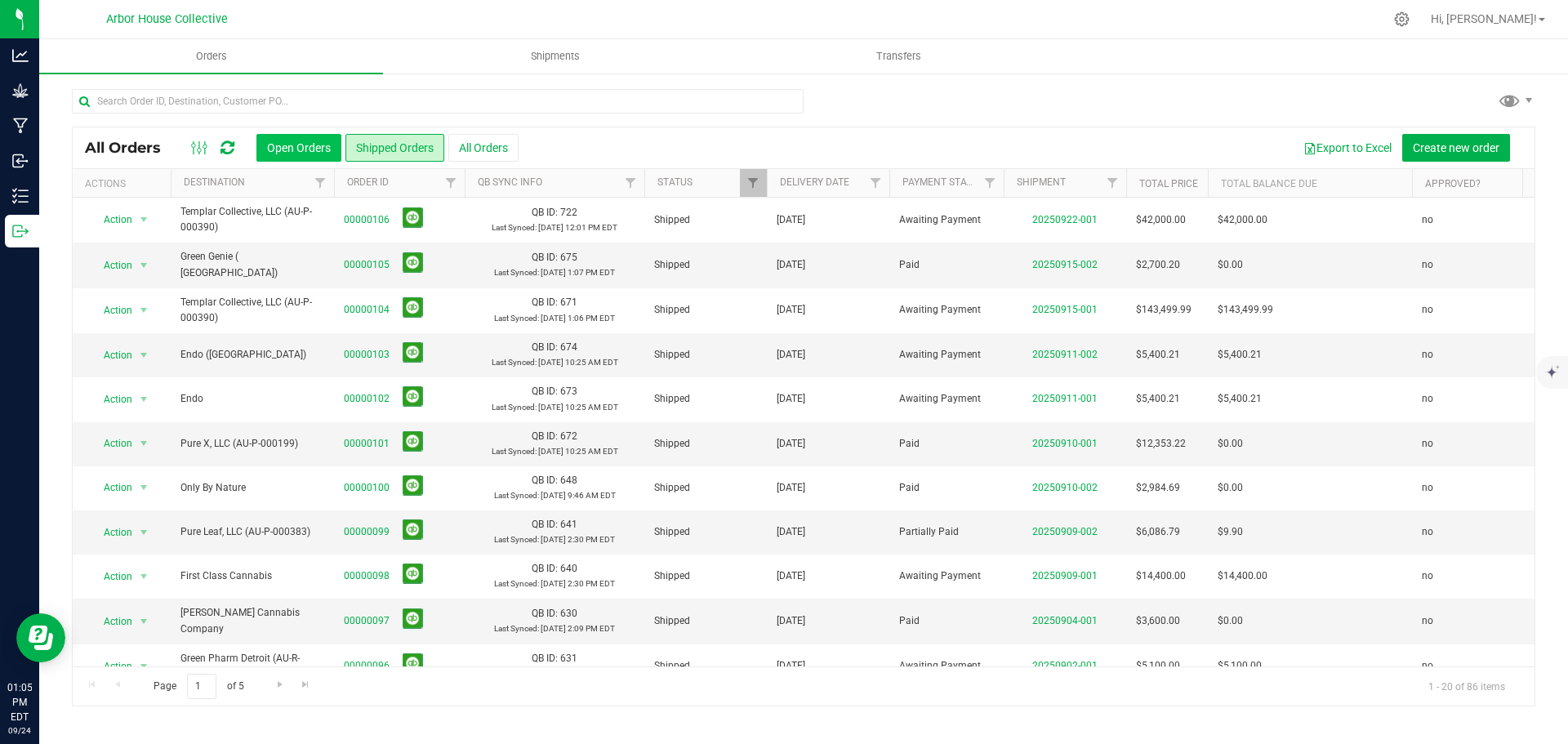
click at [281, 148] on button "Open Orders" at bounding box center [299, 148] width 85 height 28
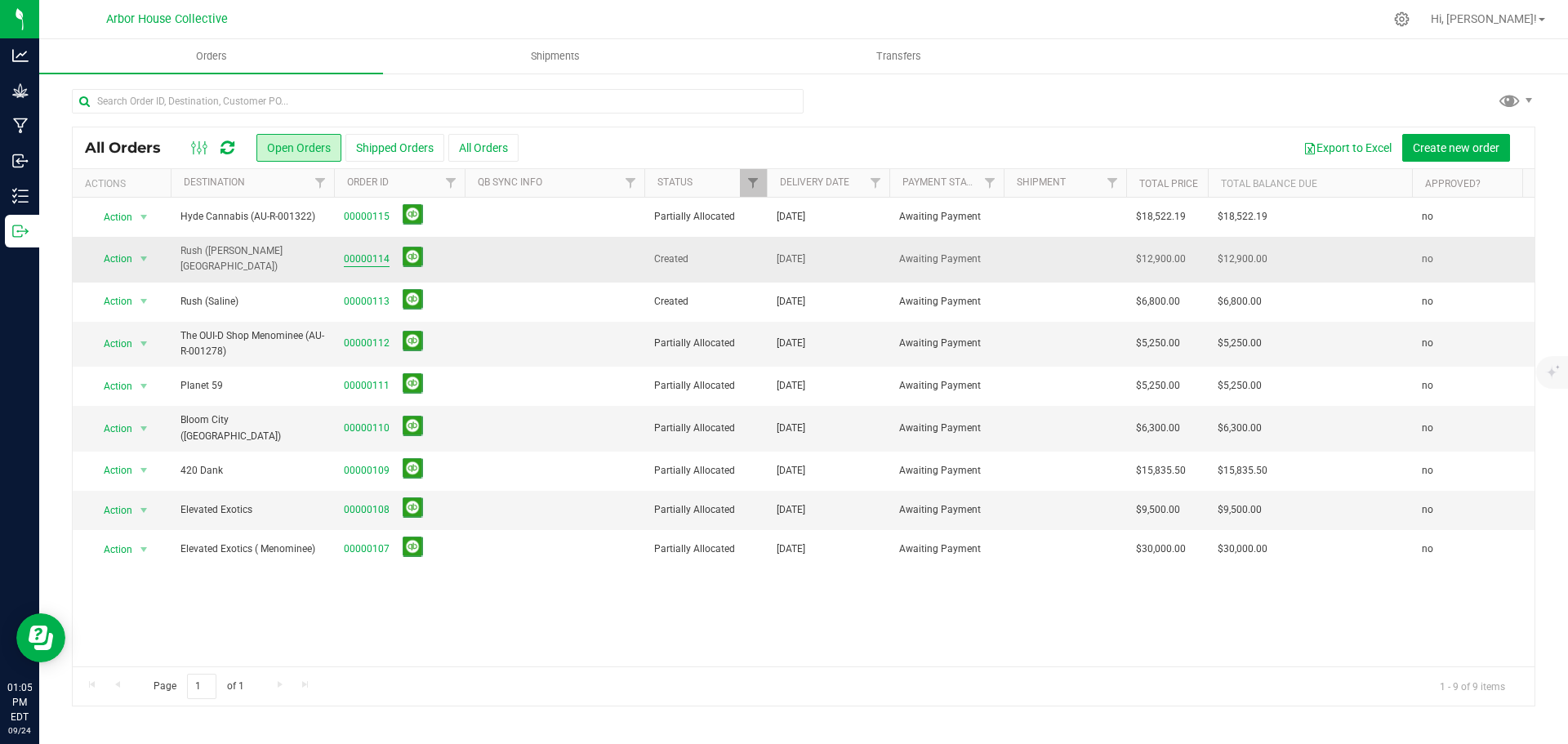
click at [372, 259] on link "00000114" at bounding box center [366, 259] width 45 height 15
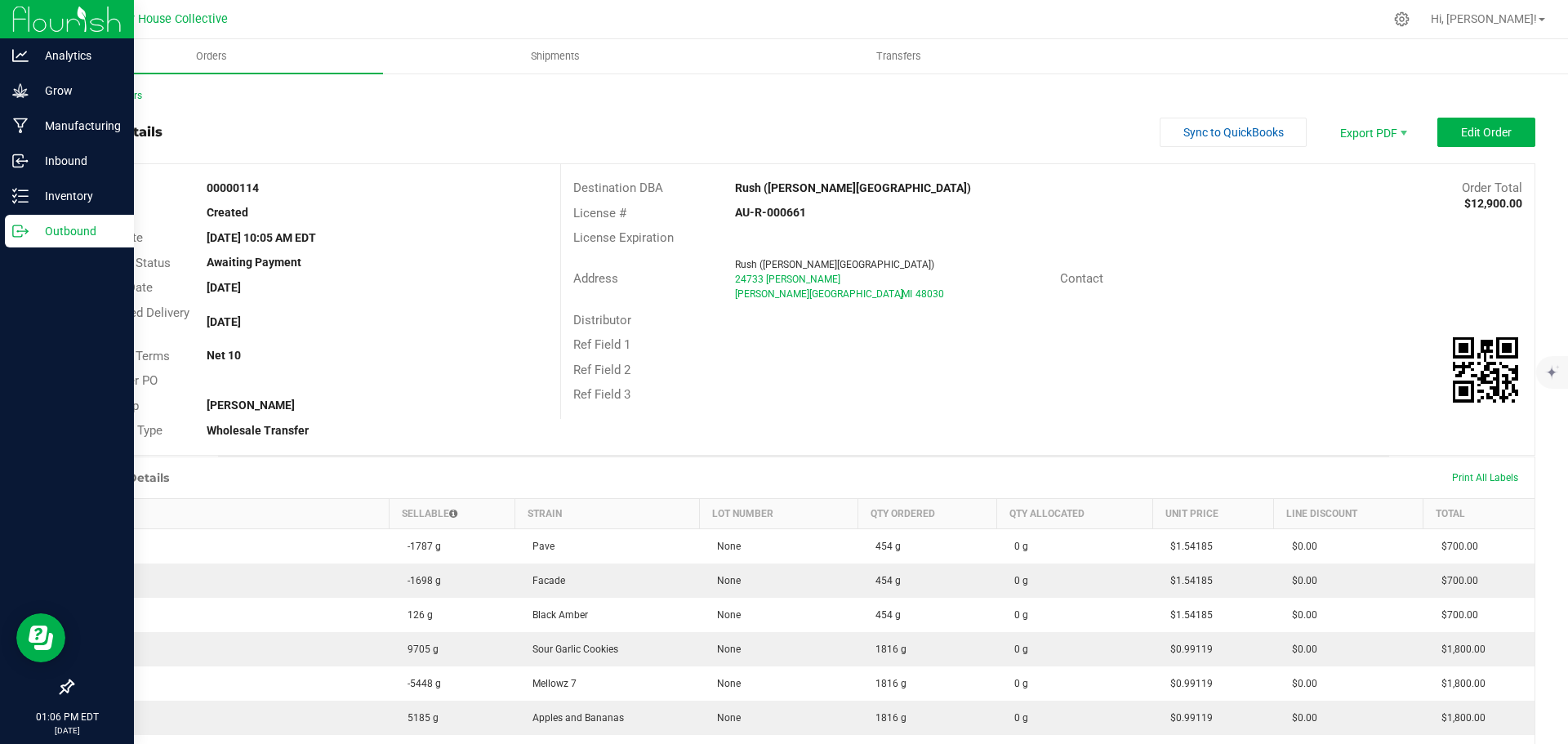
click at [58, 233] on p "Outbound" at bounding box center [77, 231] width 98 height 20
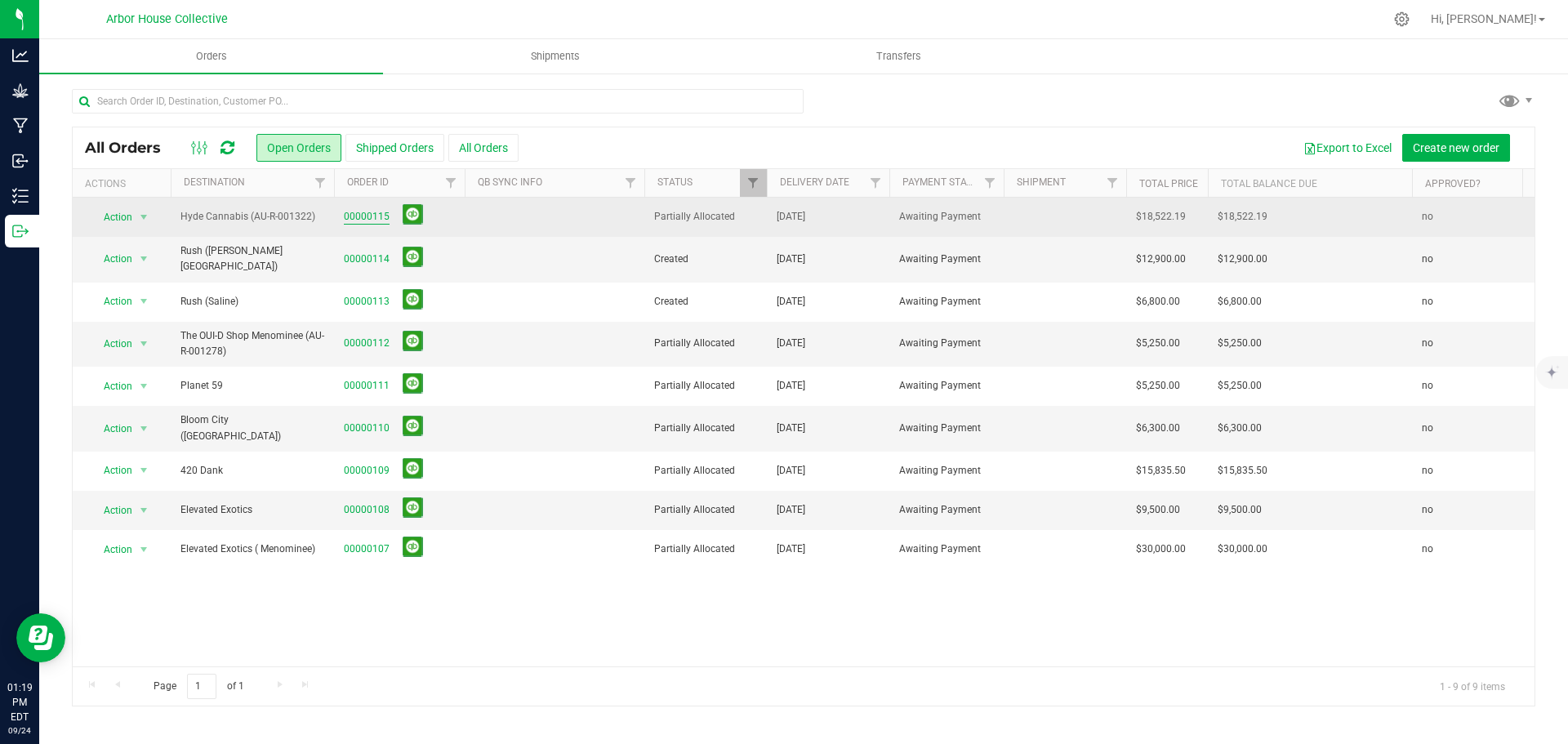
click at [375, 214] on link "00000115" at bounding box center [366, 216] width 45 height 15
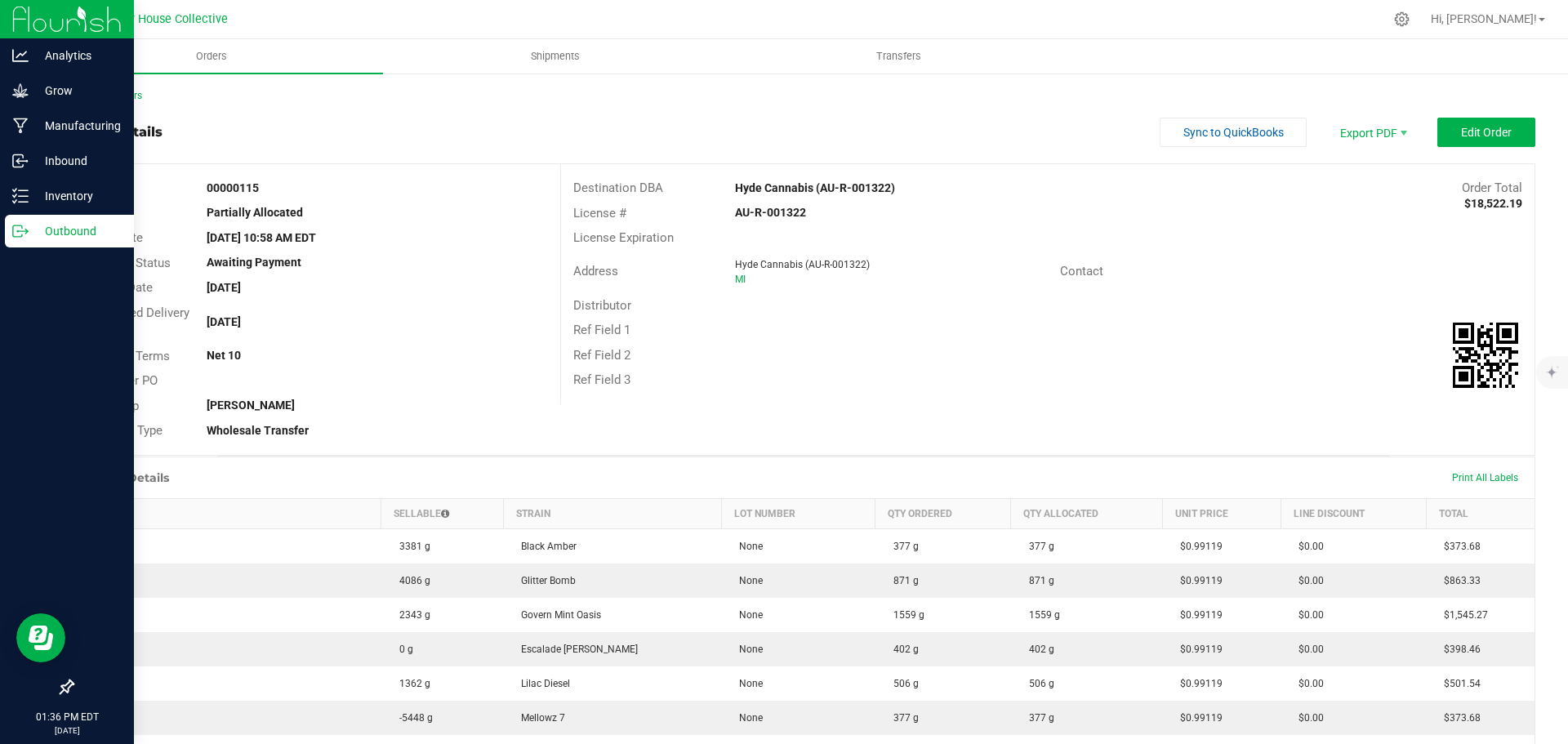
click at [68, 236] on p "Outbound" at bounding box center [77, 231] width 98 height 20
